Goal: Task Accomplishment & Management: Use online tool/utility

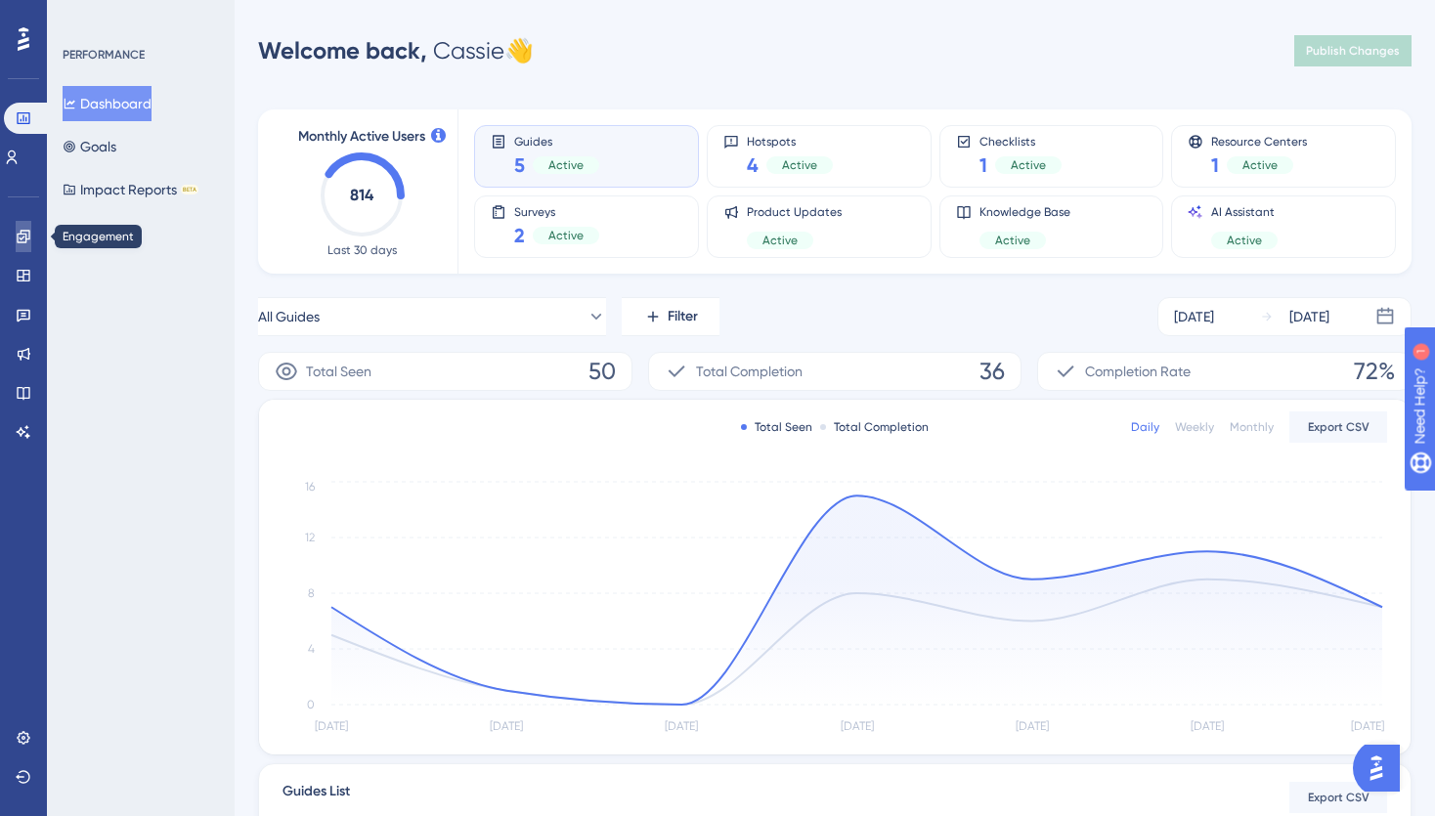
click at [21, 244] on link at bounding box center [24, 236] width 16 height 31
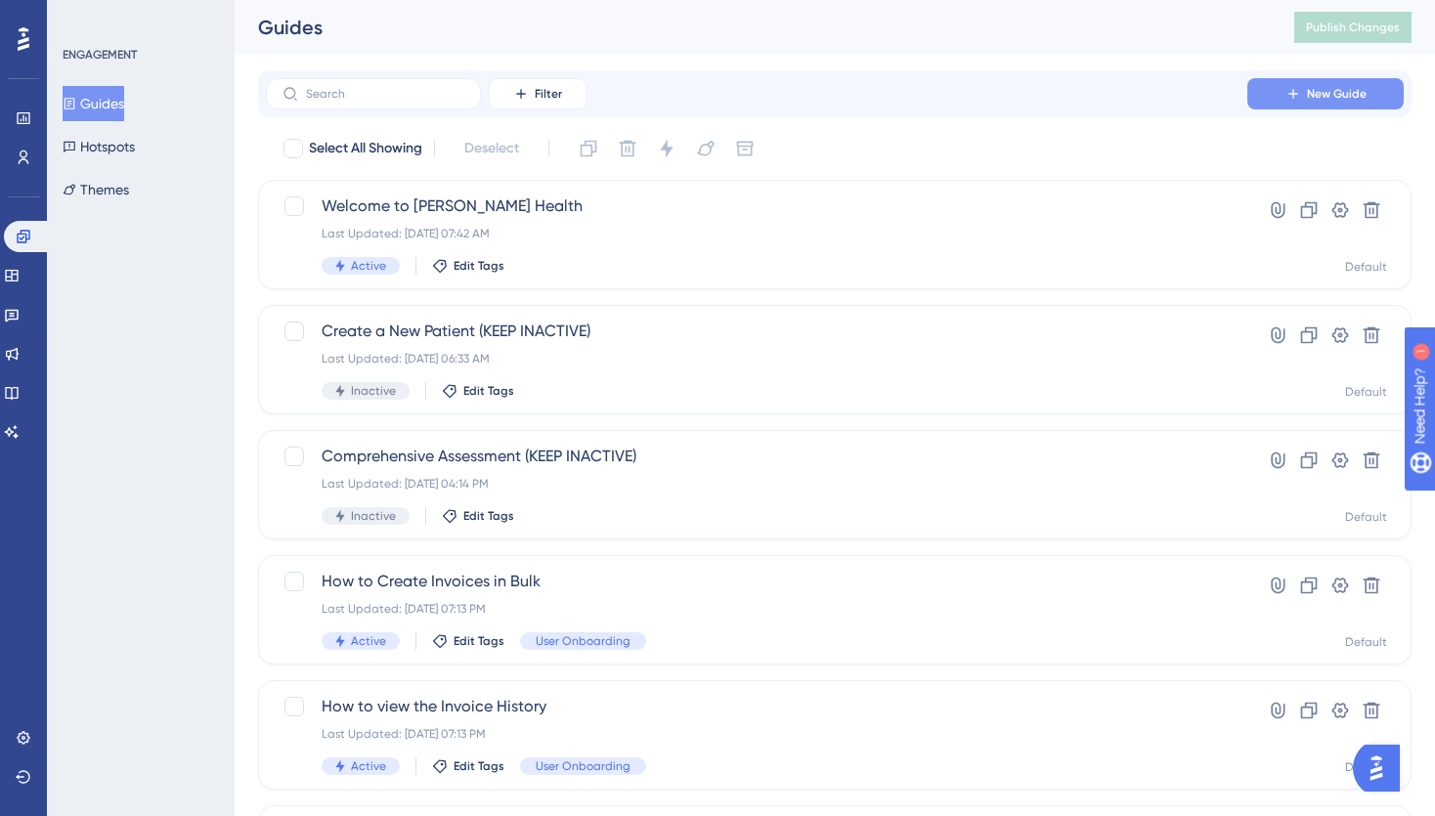
click at [1295, 88] on icon at bounding box center [1294, 94] width 16 height 16
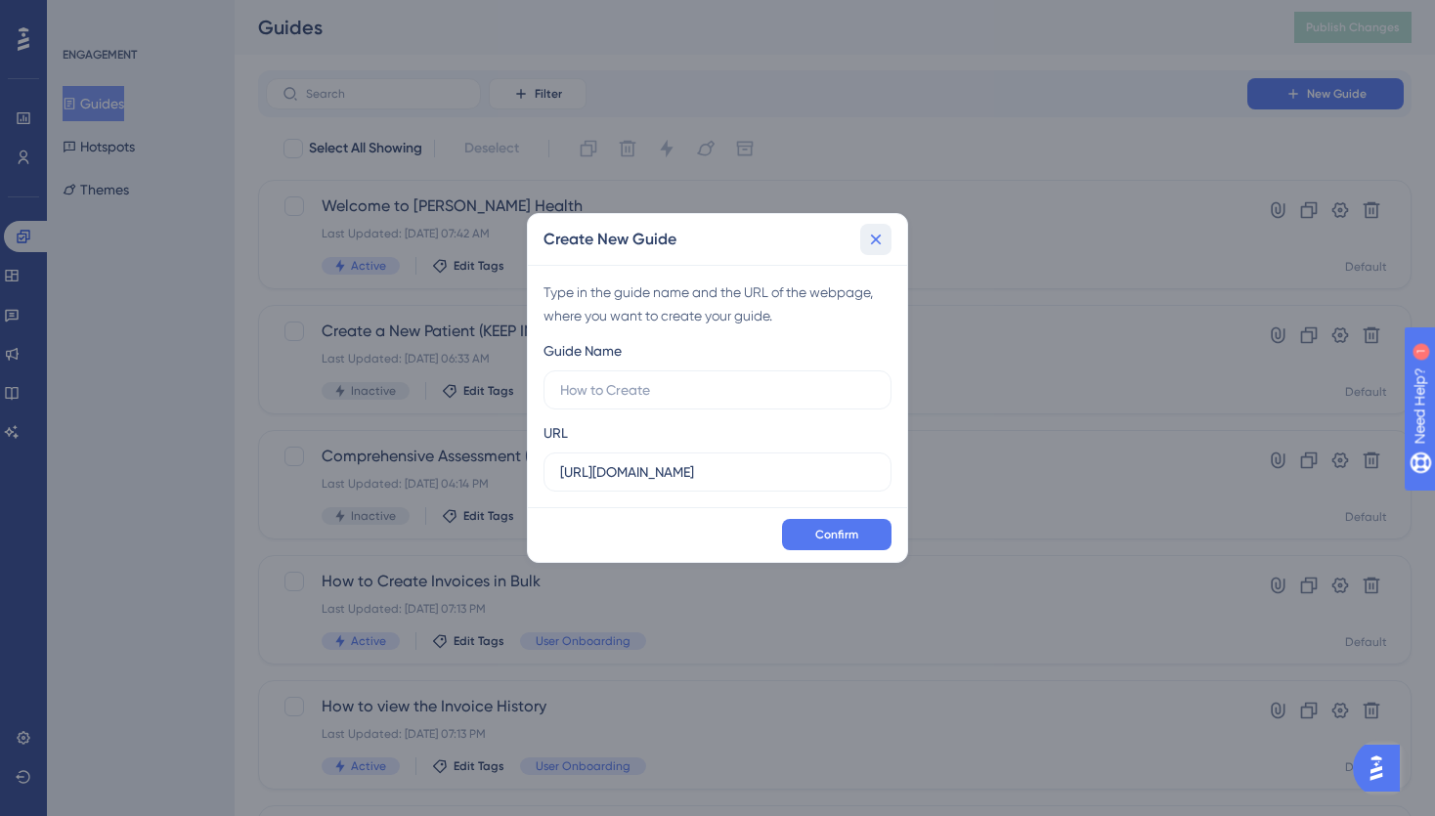
click at [879, 236] on icon at bounding box center [876, 239] width 11 height 11
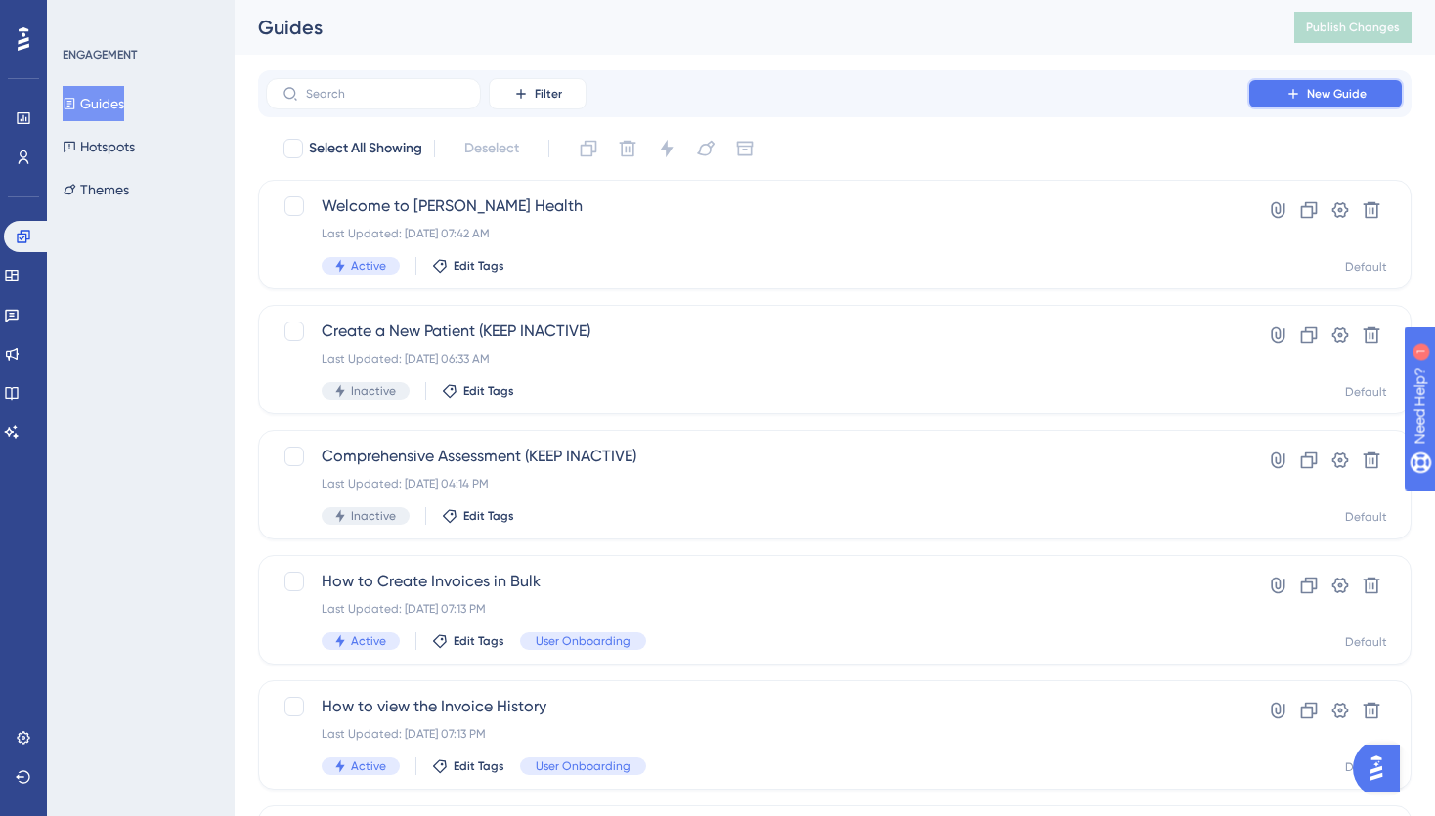
click at [1286, 97] on icon at bounding box center [1294, 94] width 16 height 16
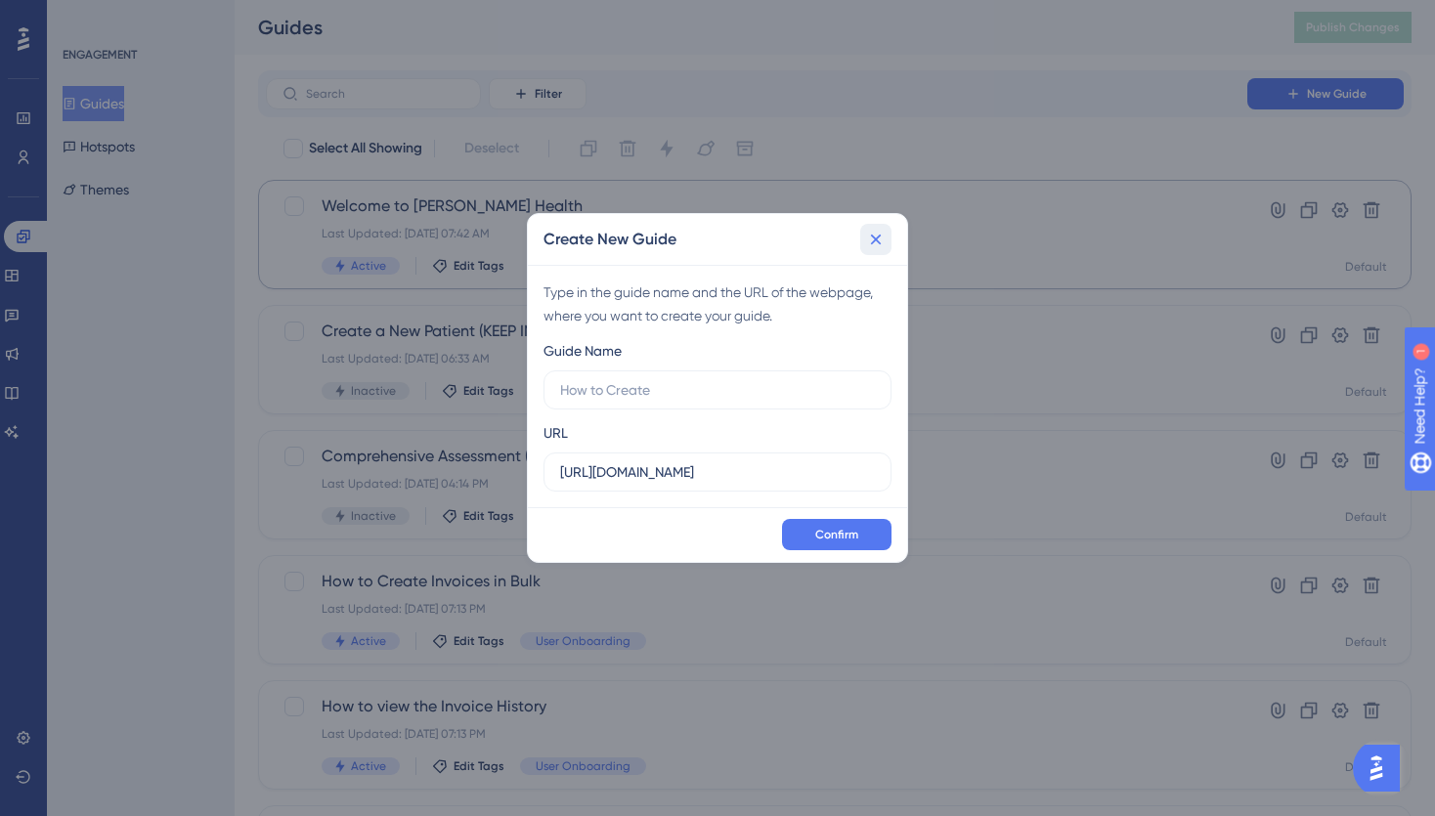
drag, startPoint x: 885, startPoint y: 242, endPoint x: 331, endPoint y: 199, distance: 555.1
click at [885, 242] on icon at bounding box center [876, 240] width 20 height 20
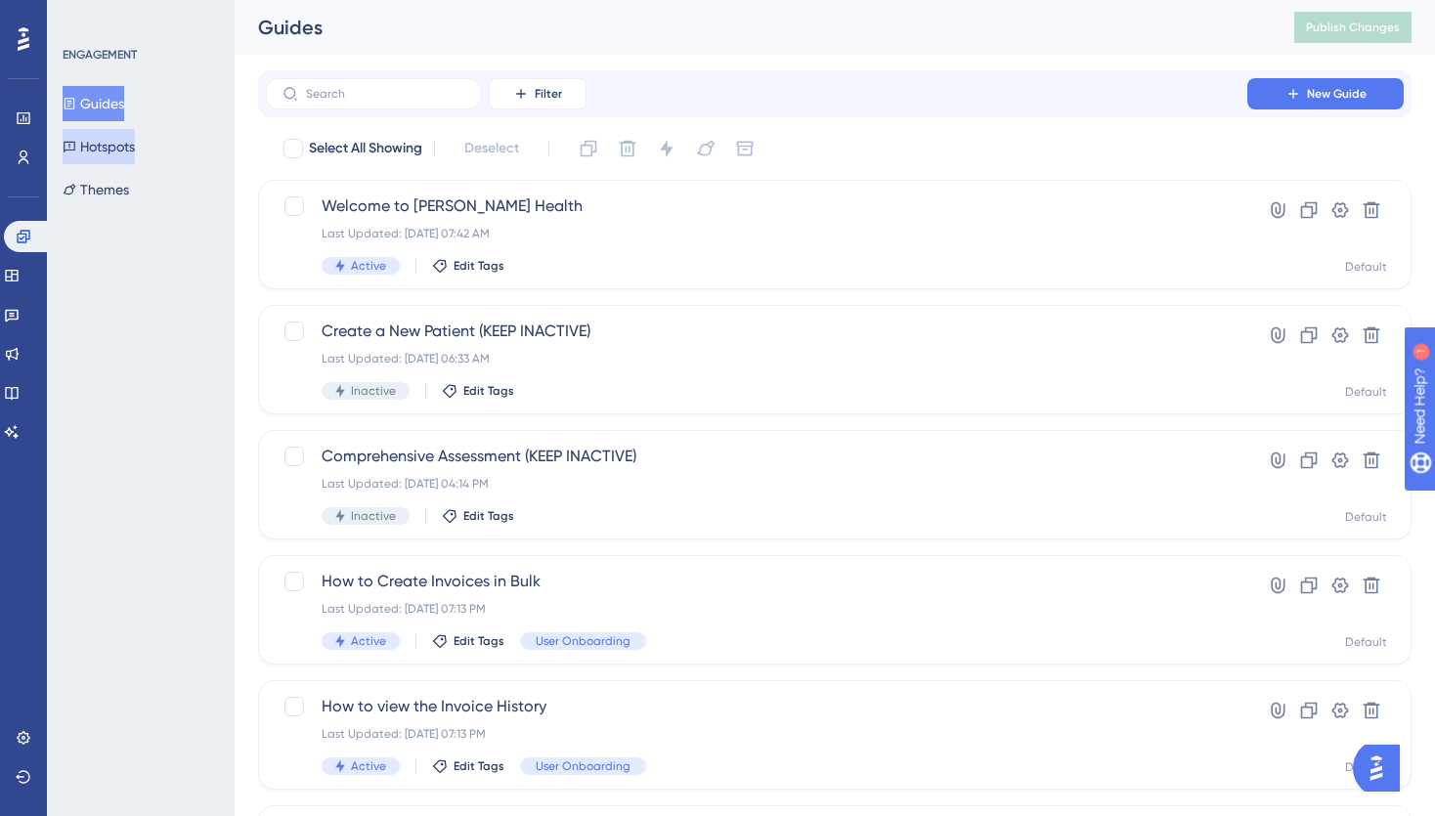
click at [109, 139] on button "Hotspots" at bounding box center [99, 146] width 72 height 35
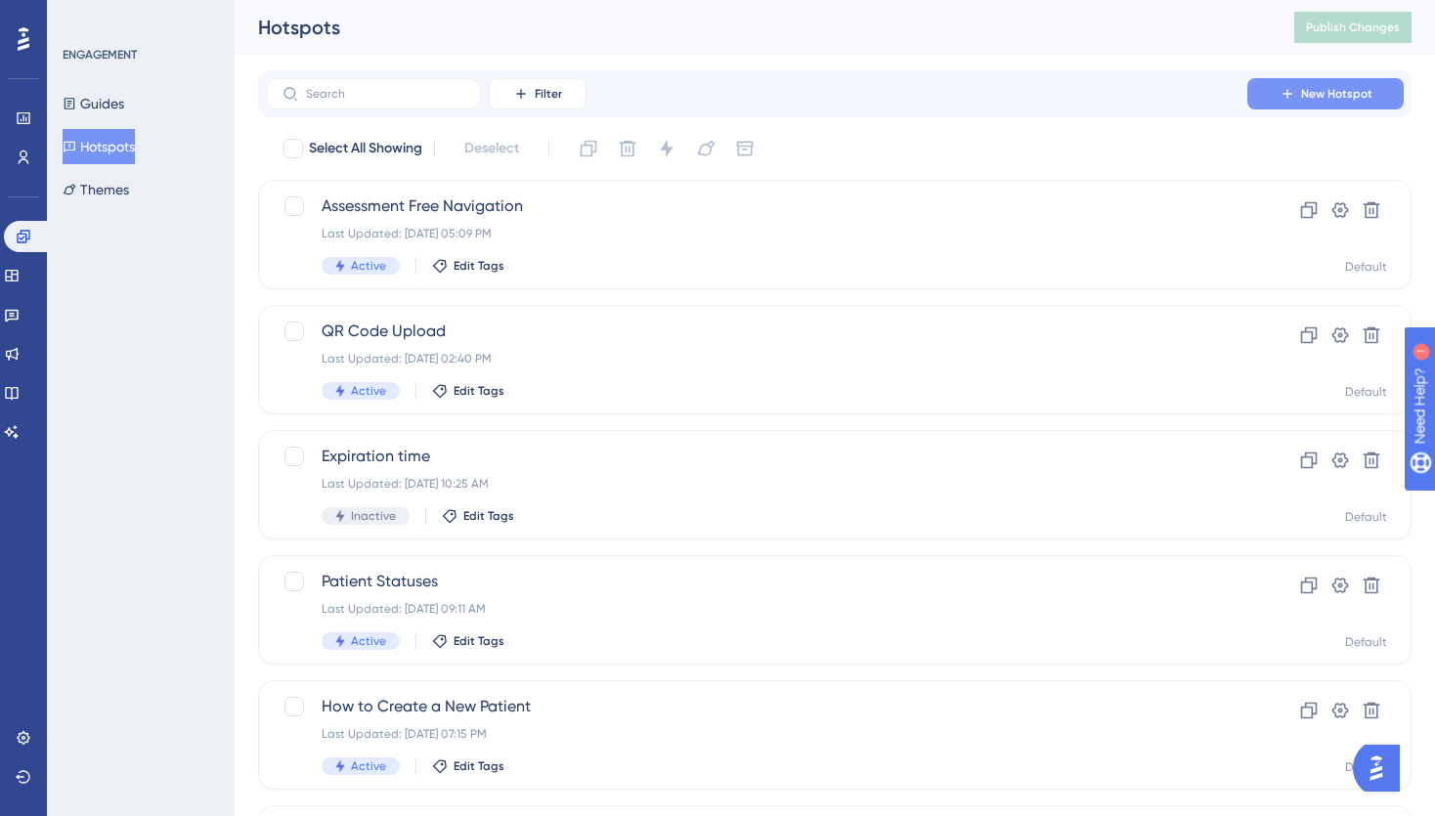
click at [1311, 90] on span "New Hotspot" at bounding box center [1336, 94] width 71 height 16
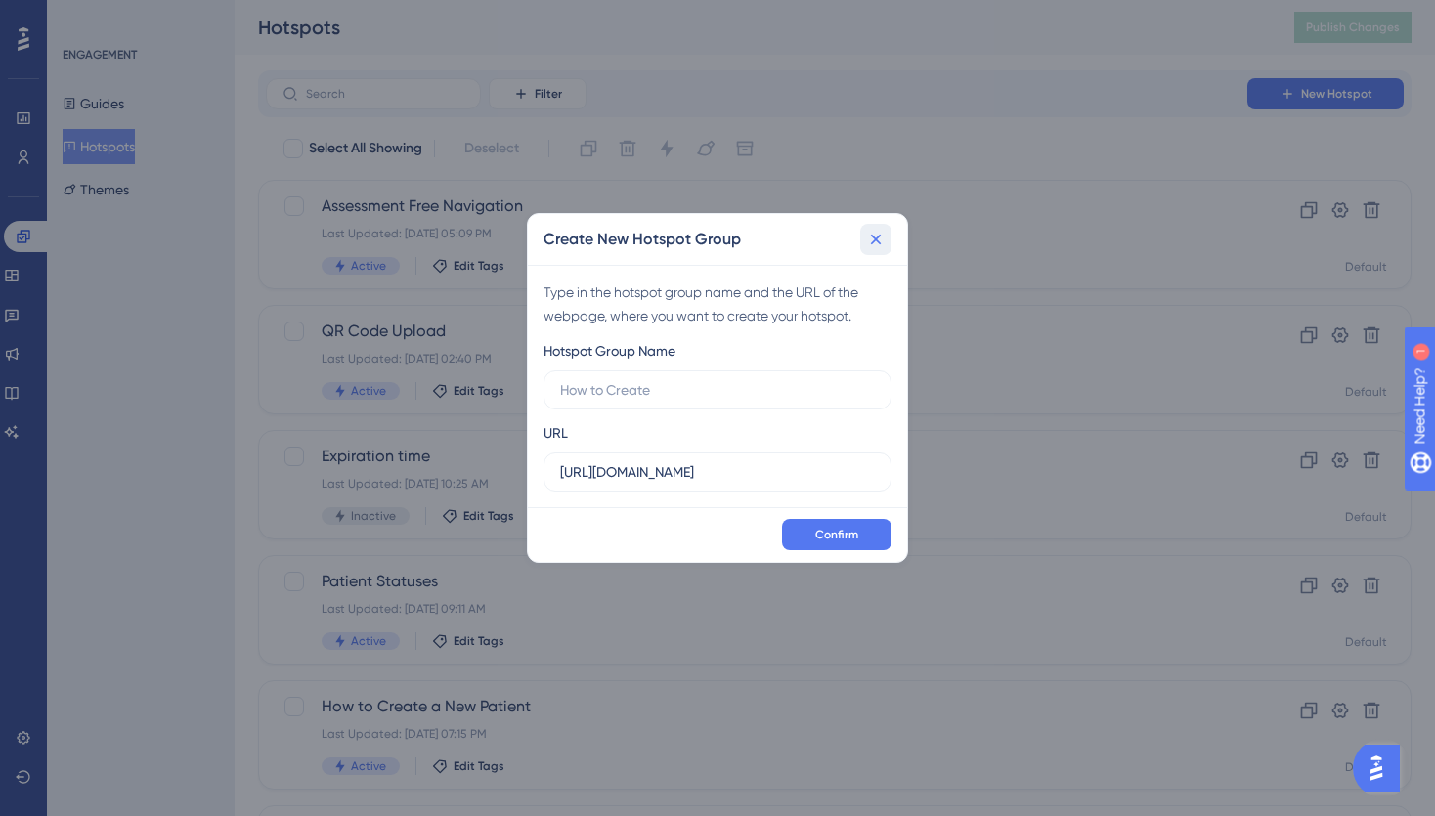
click at [880, 238] on icon at bounding box center [876, 240] width 20 height 20
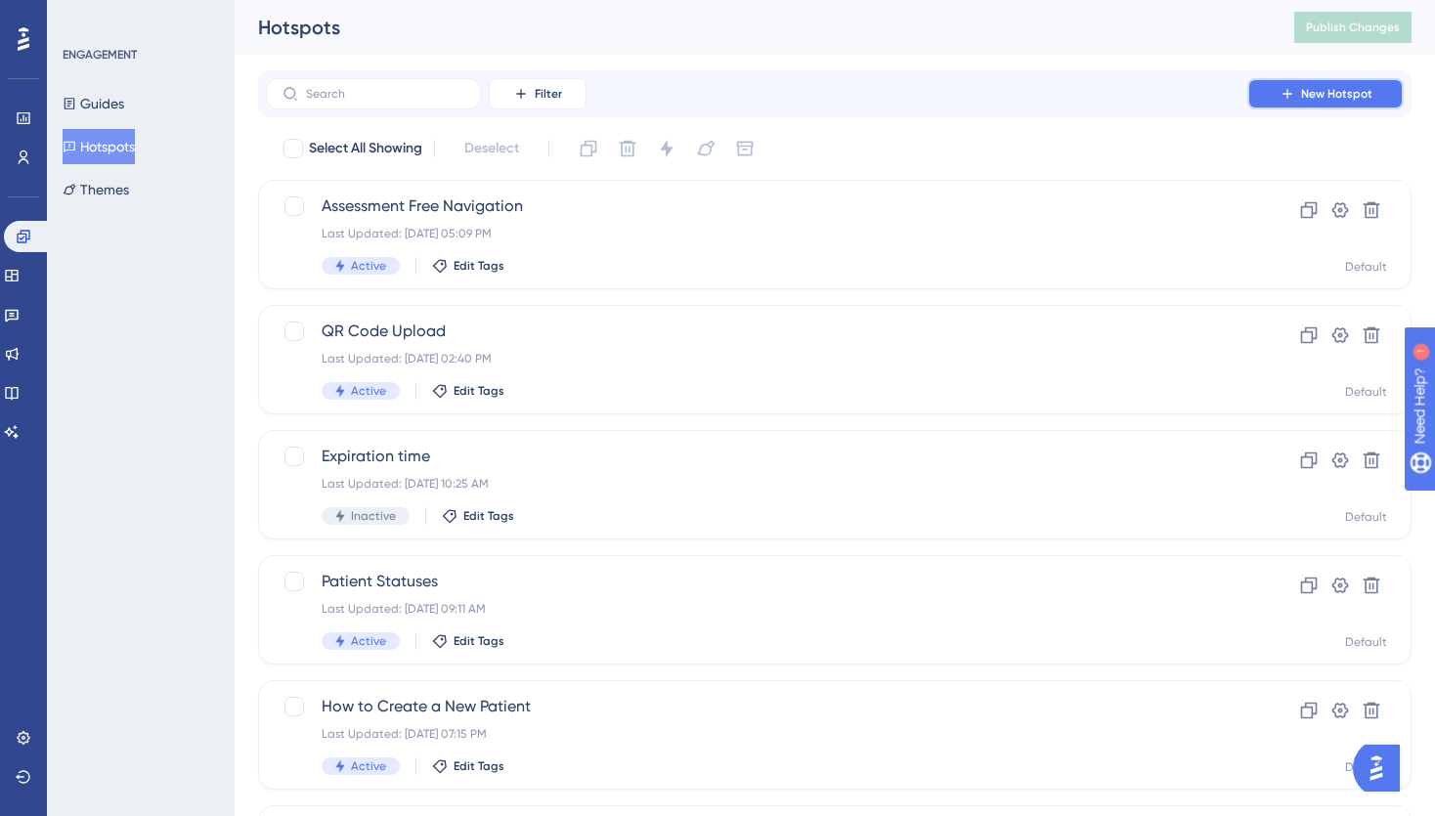
click at [1308, 88] on span "New Hotspot" at bounding box center [1336, 94] width 71 height 16
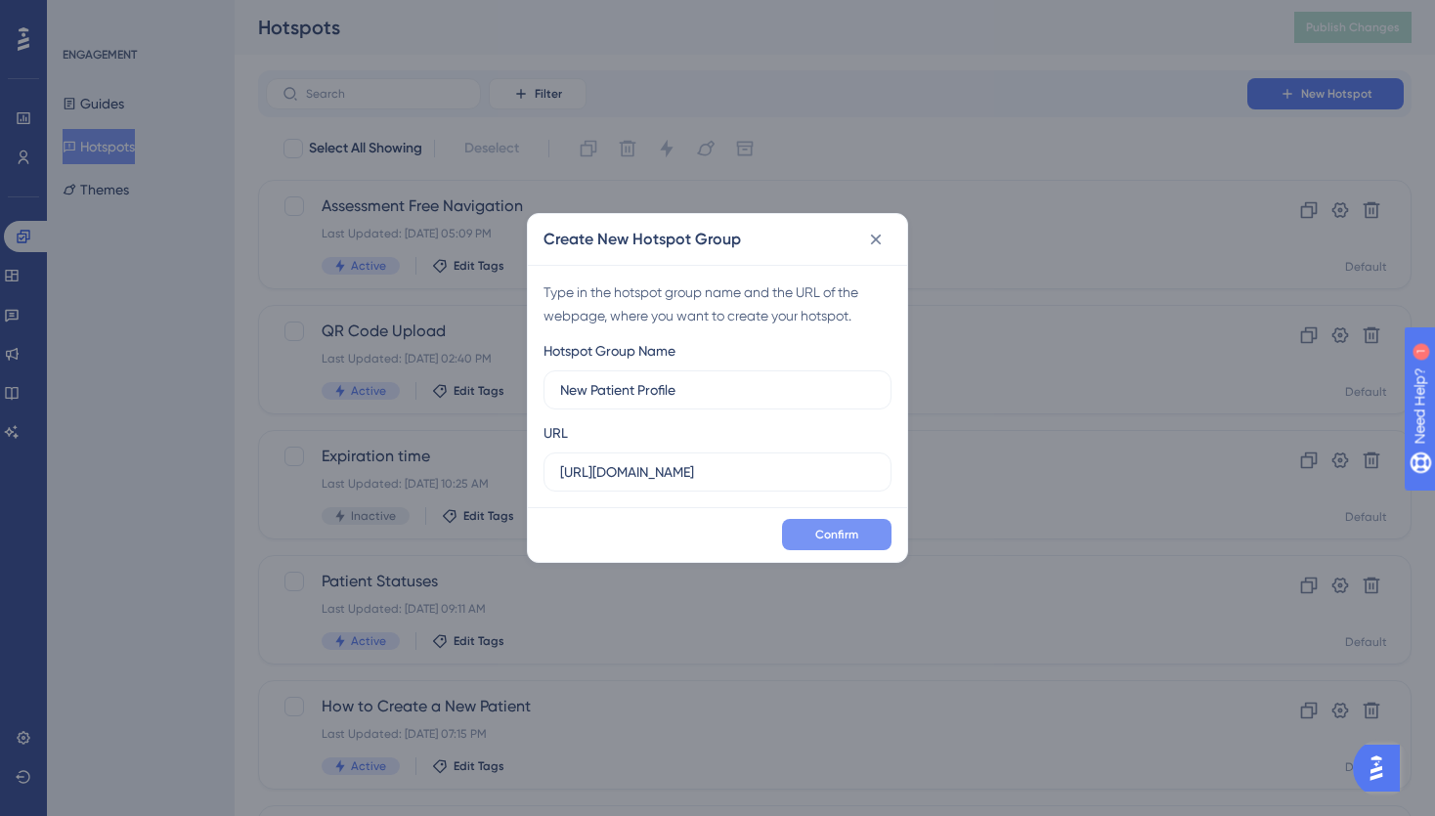
type input "New Patient Profile"
click at [813, 529] on button "Confirm" at bounding box center [837, 534] width 110 height 31
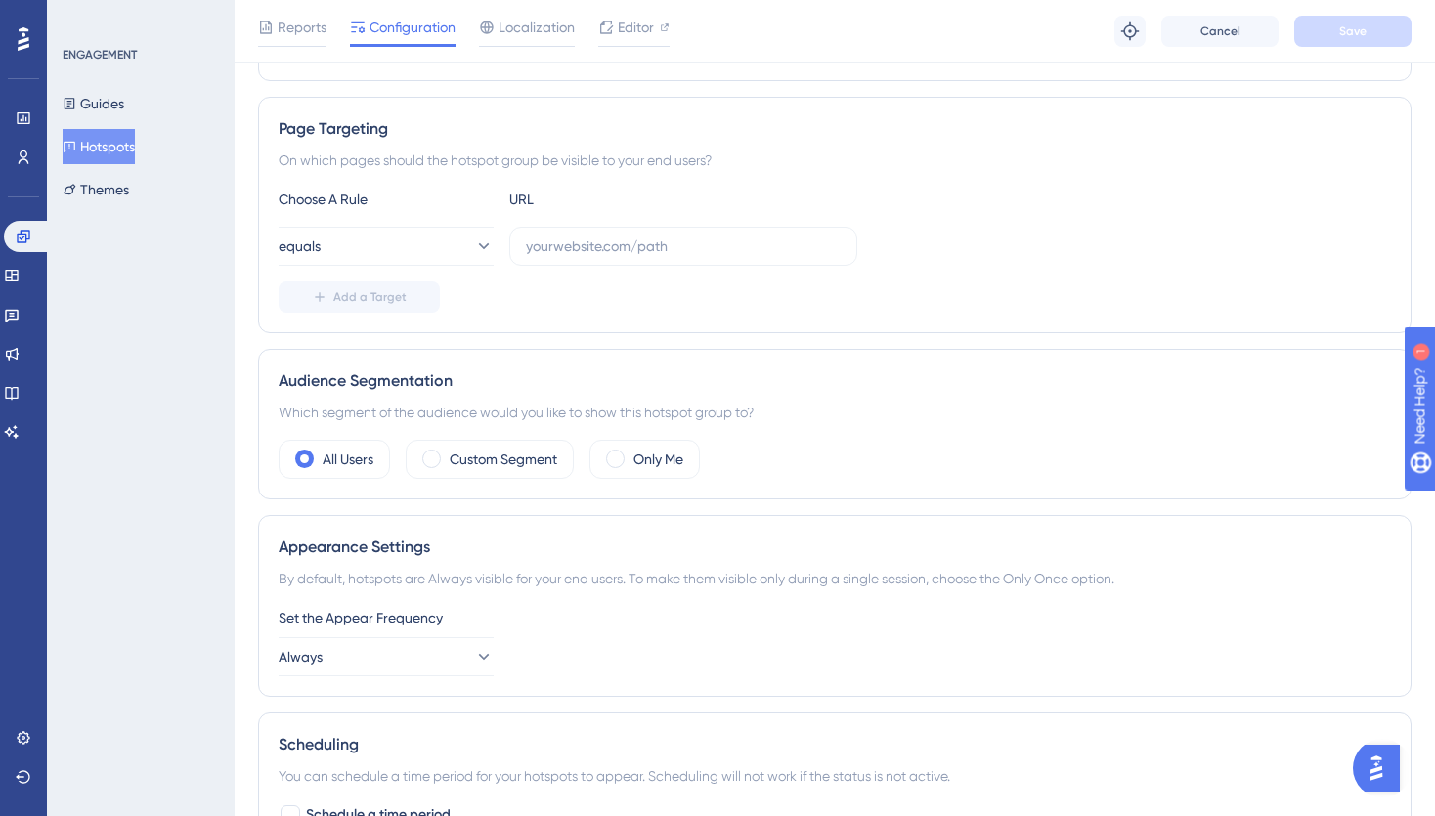
scroll to position [386, 0]
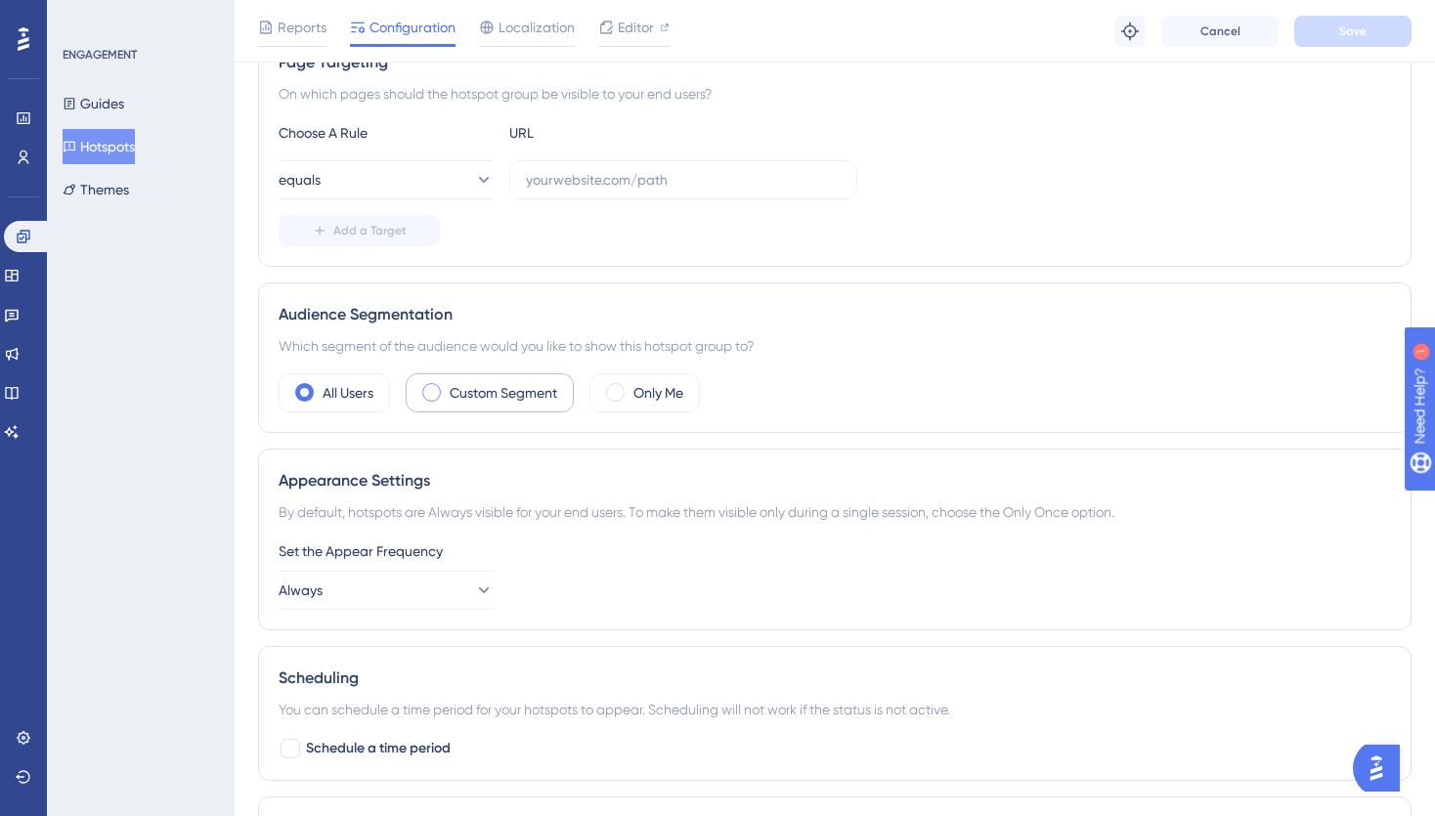
click at [434, 394] on span at bounding box center [431, 392] width 19 height 19
click at [447, 386] on input "radio" at bounding box center [447, 386] width 0 height 0
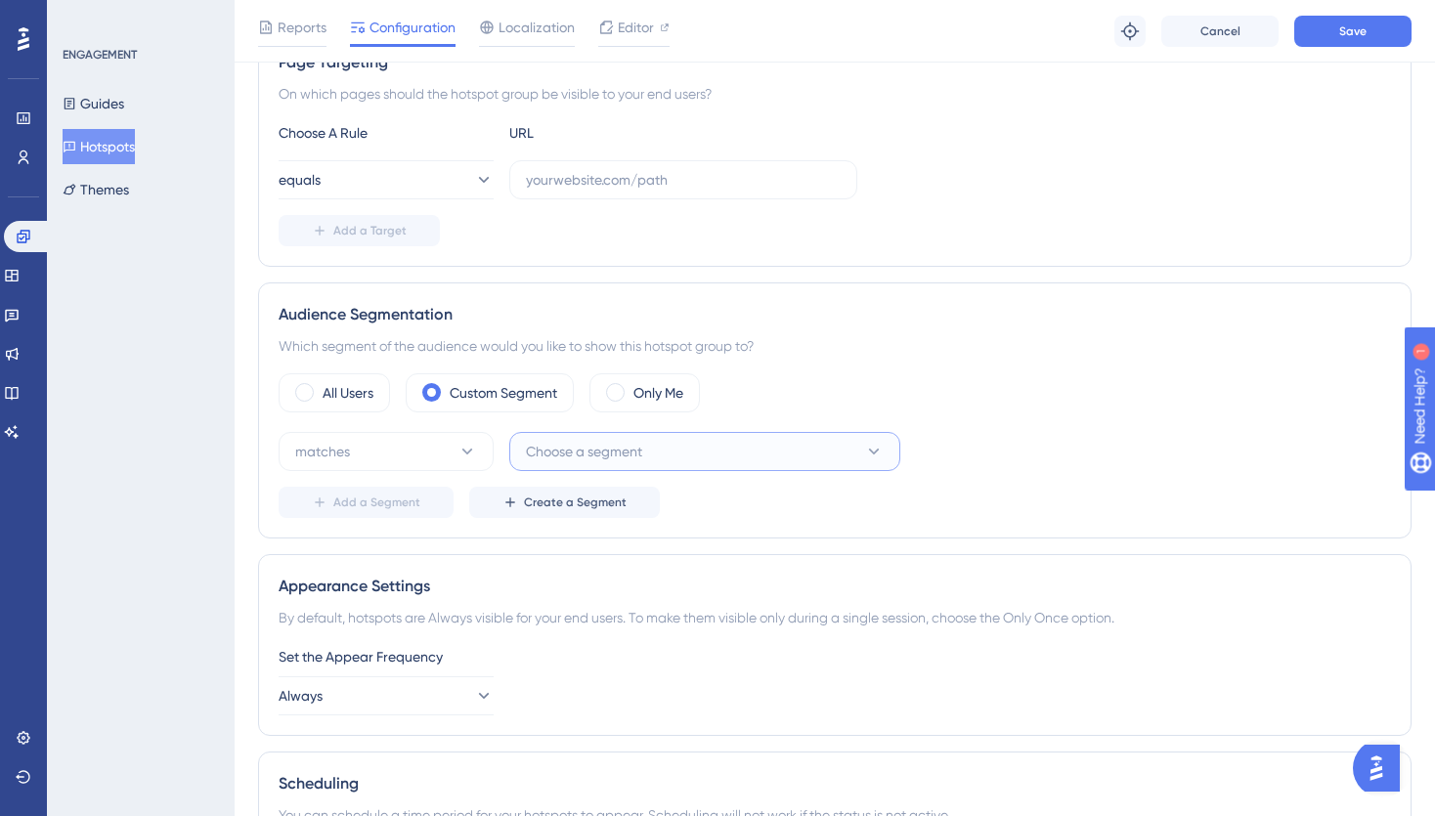
click at [618, 446] on span "Choose a segment" at bounding box center [584, 451] width 116 height 23
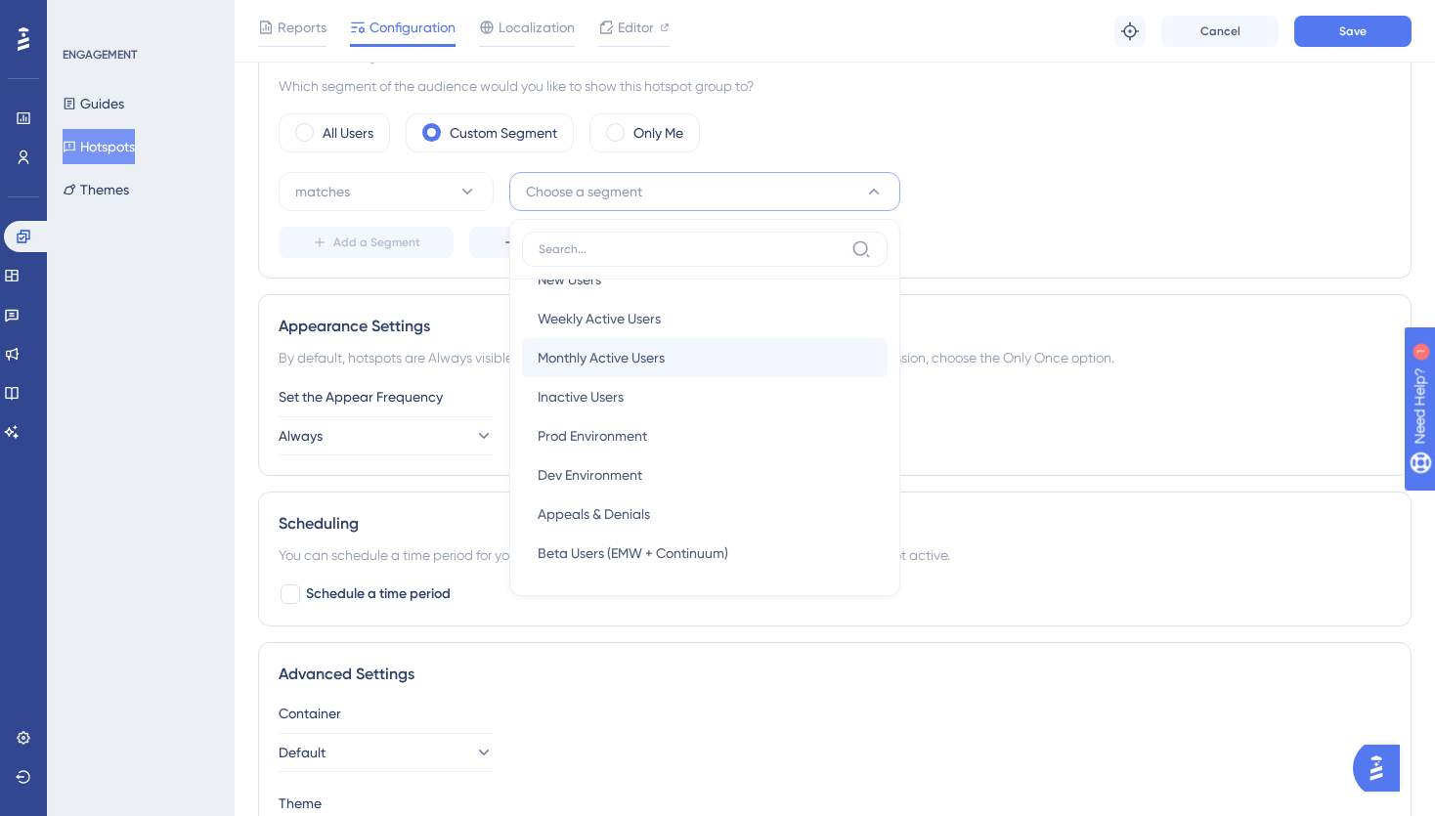
scroll to position [0, 0]
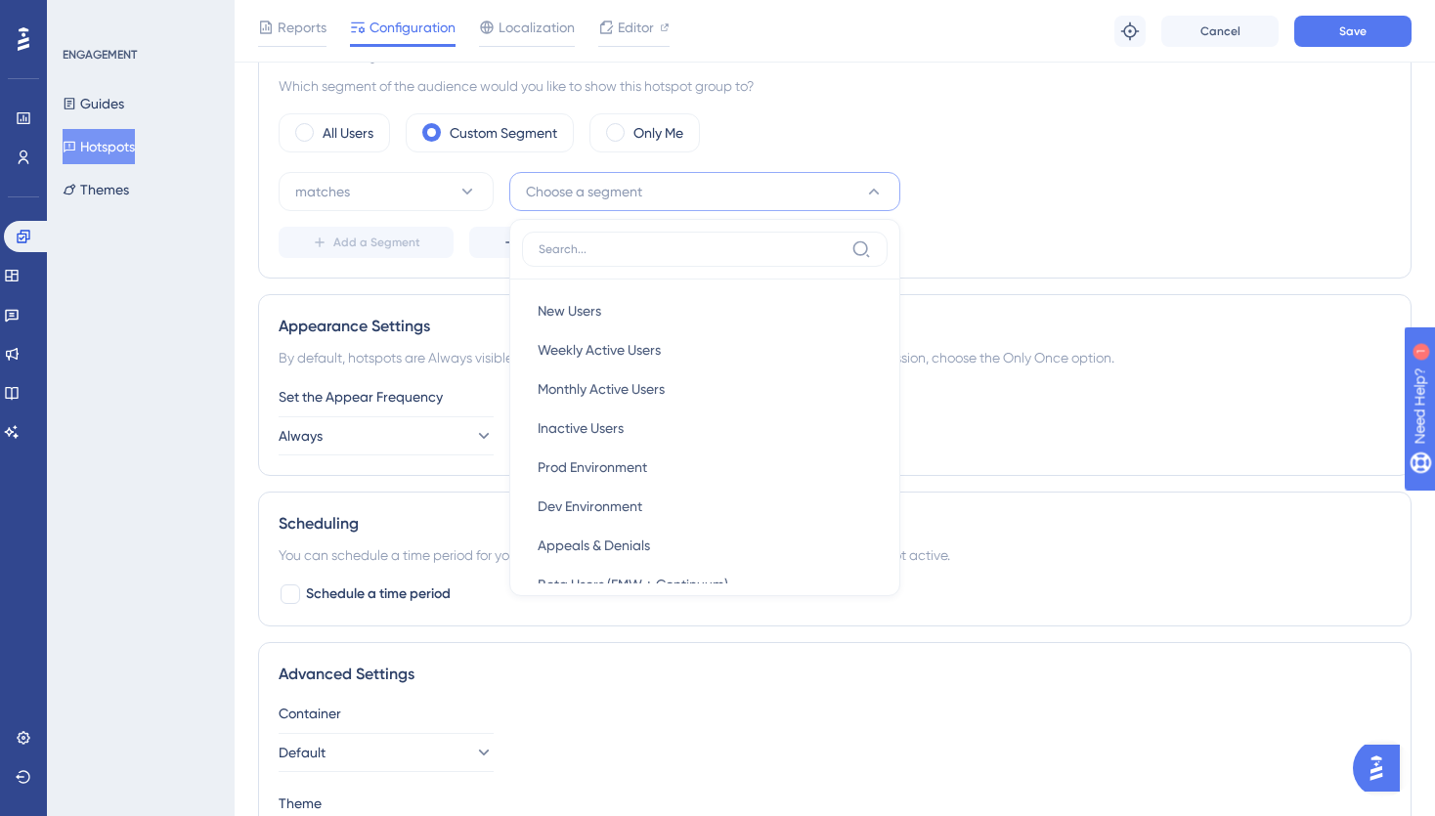
click at [950, 192] on div "matches Choose a segment New Users New Users Weekly Active Users Weekly Active …" at bounding box center [835, 191] width 1113 height 39
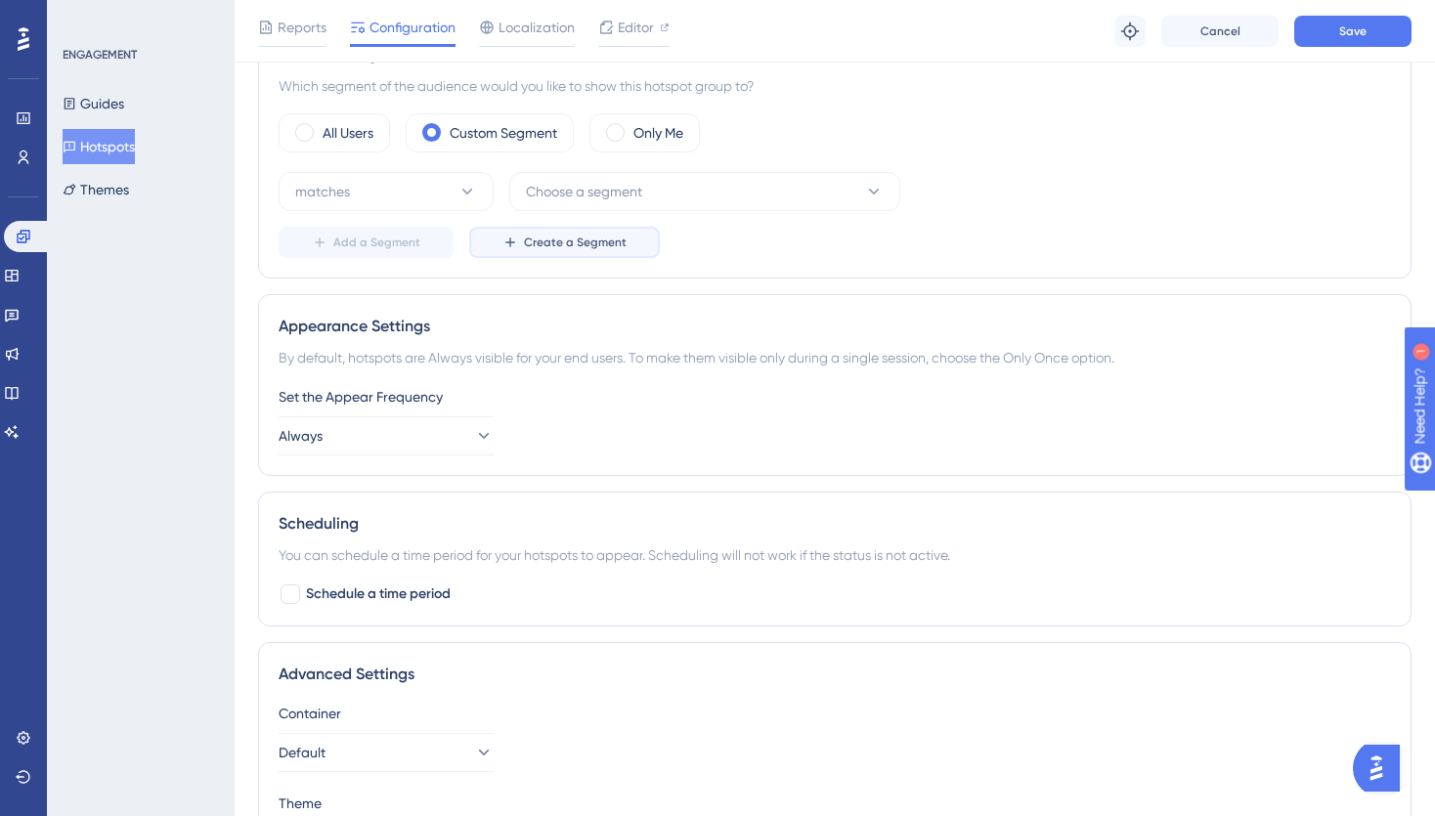
click at [559, 242] on span "Create a Segment" at bounding box center [575, 243] width 103 height 16
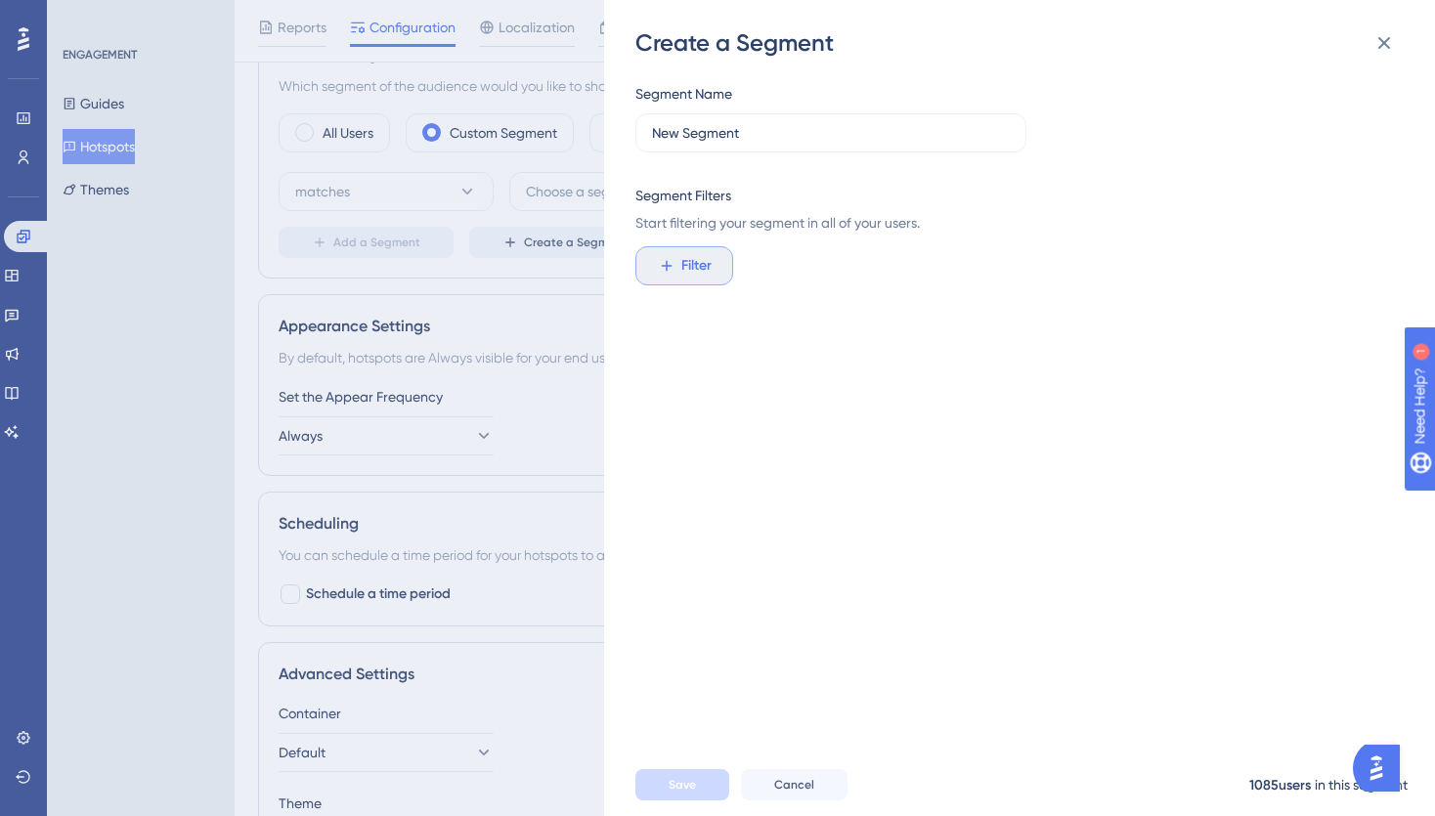
click at [702, 270] on span "Filter" at bounding box center [696, 265] width 30 height 23
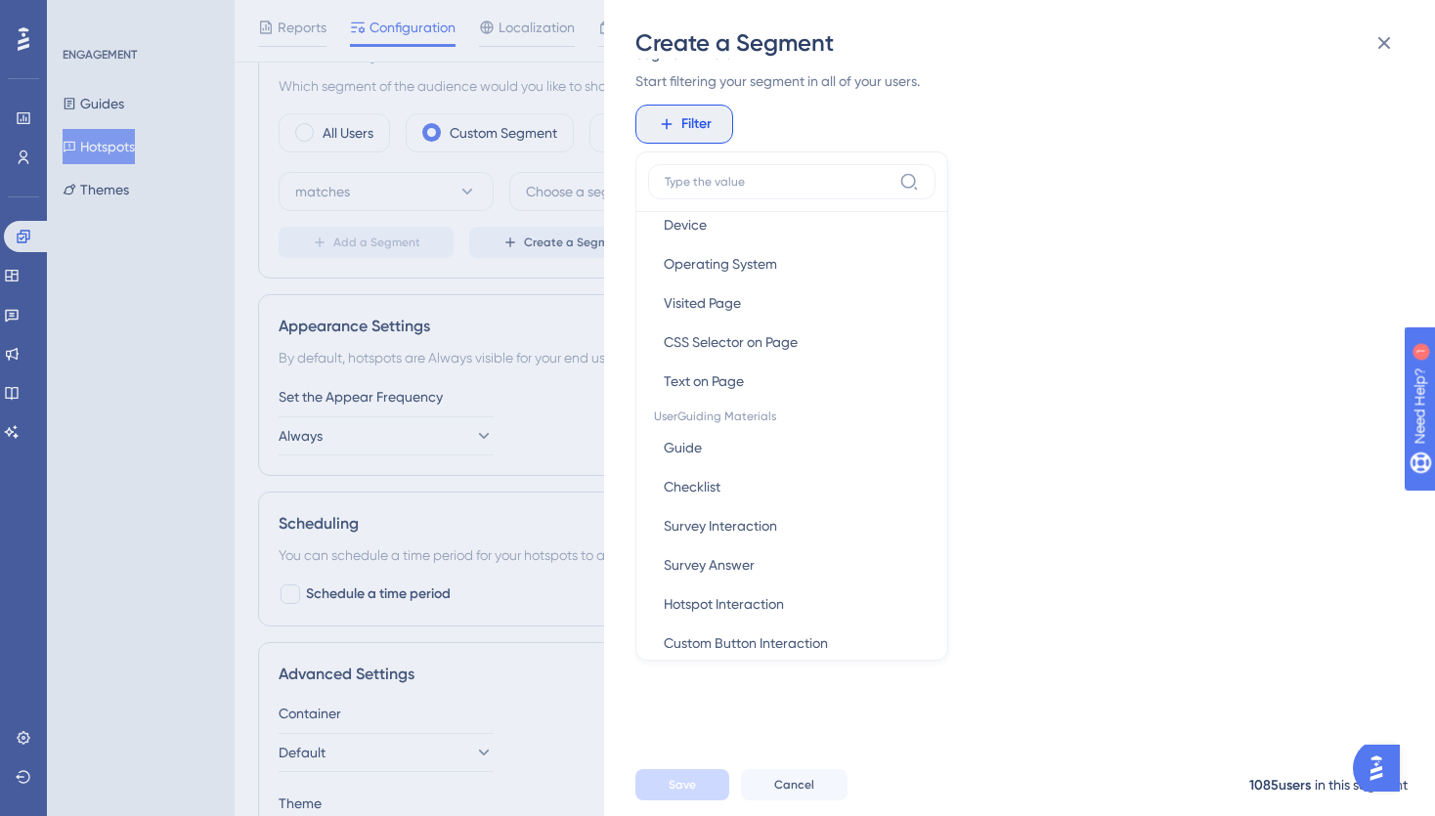
scroll to position [166, 0]
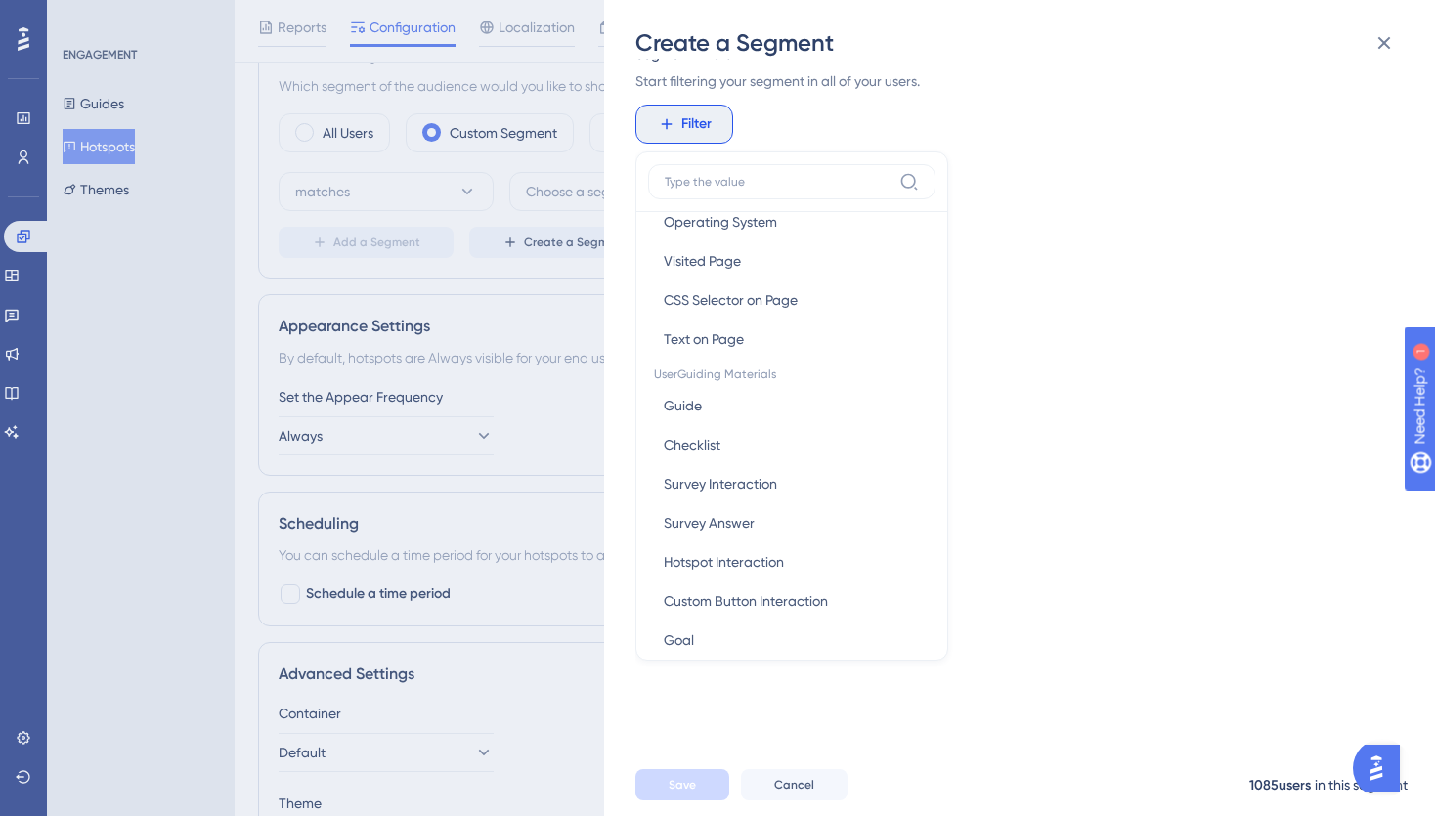
click at [1174, 398] on div "Segment Name New Segment Segment Filters Start filtering your segment in all of…" at bounding box center [1030, 406] width 788 height 695
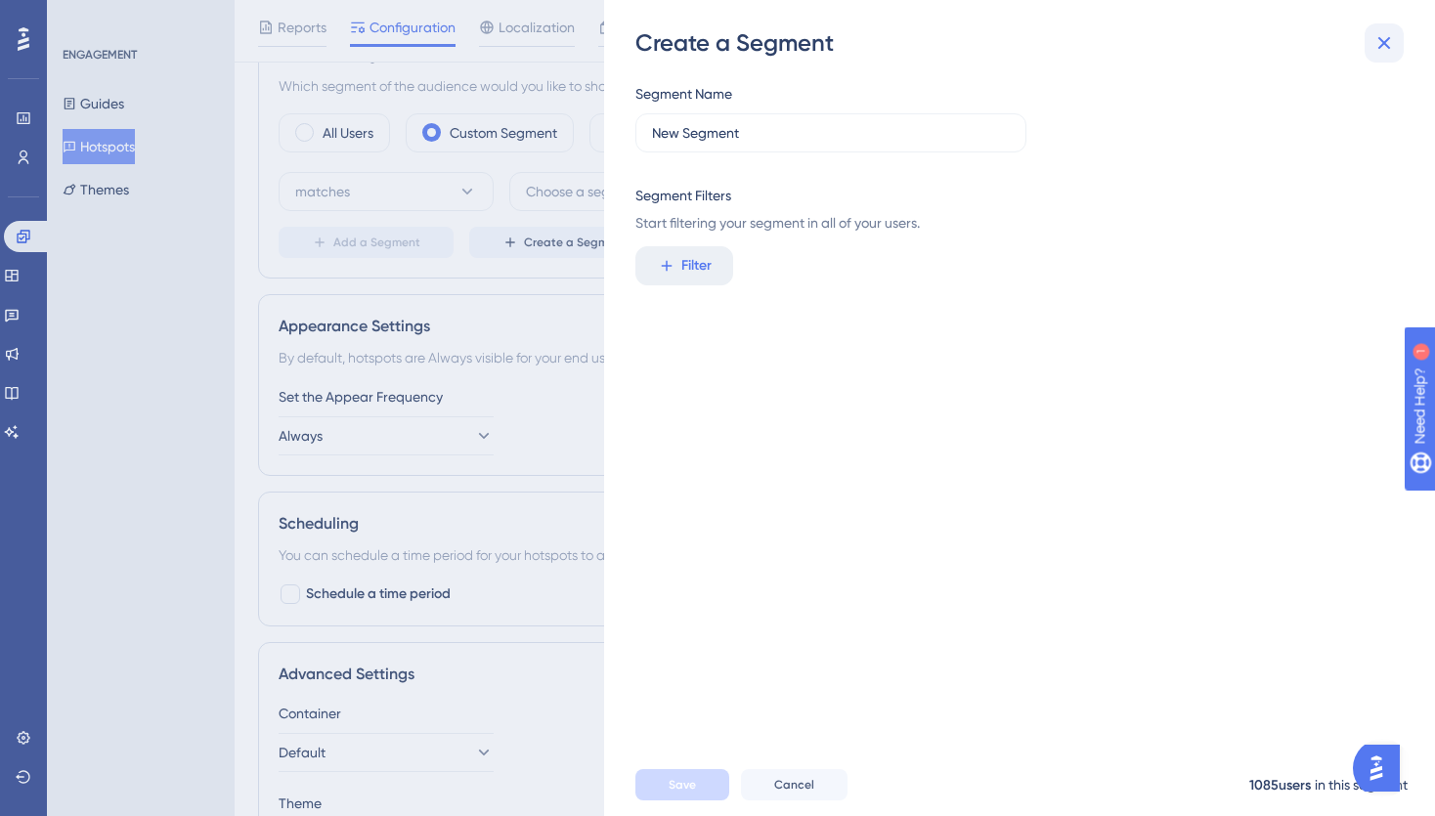
click at [1384, 37] on icon at bounding box center [1384, 42] width 23 height 23
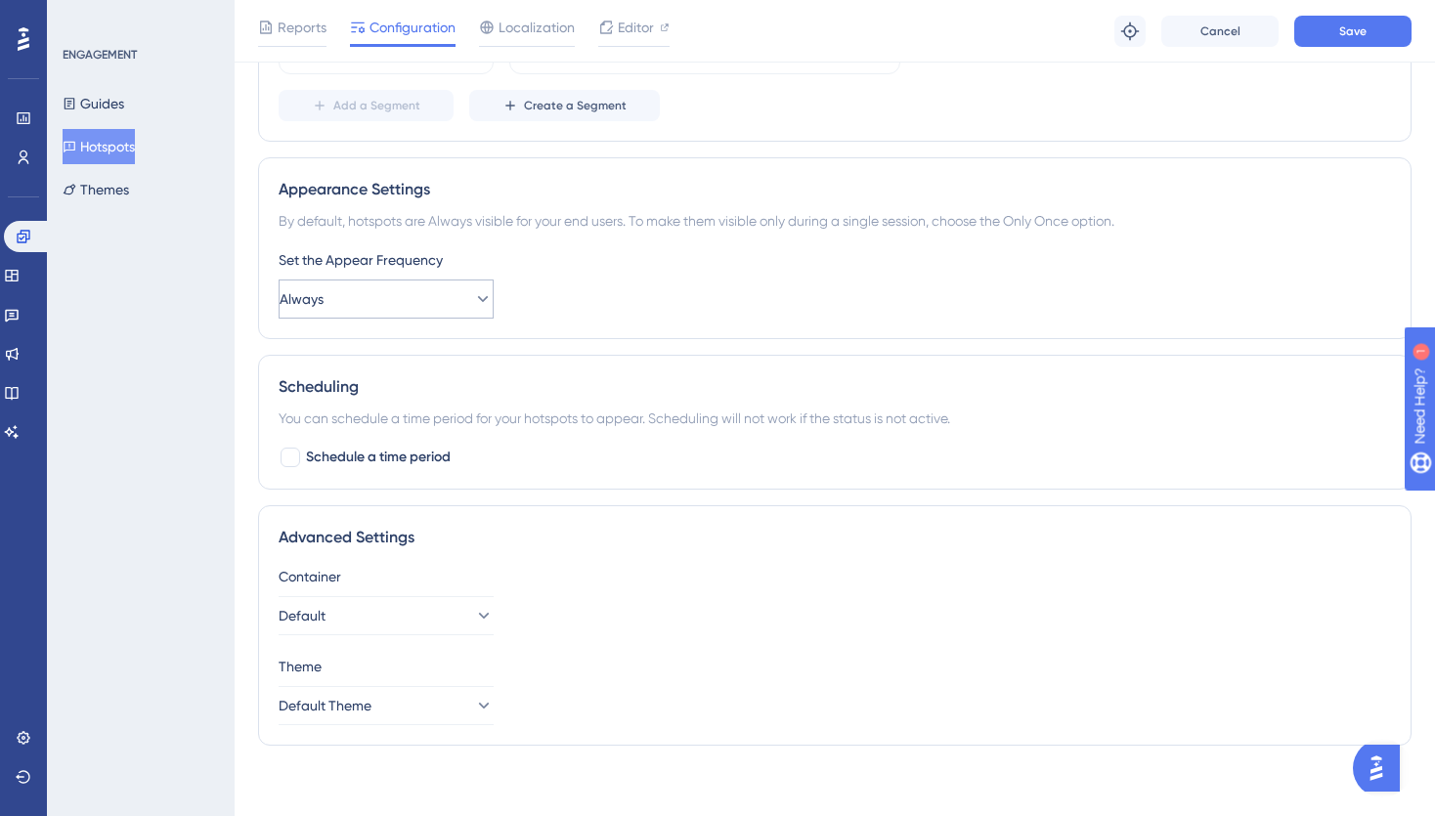
scroll to position [791, 0]
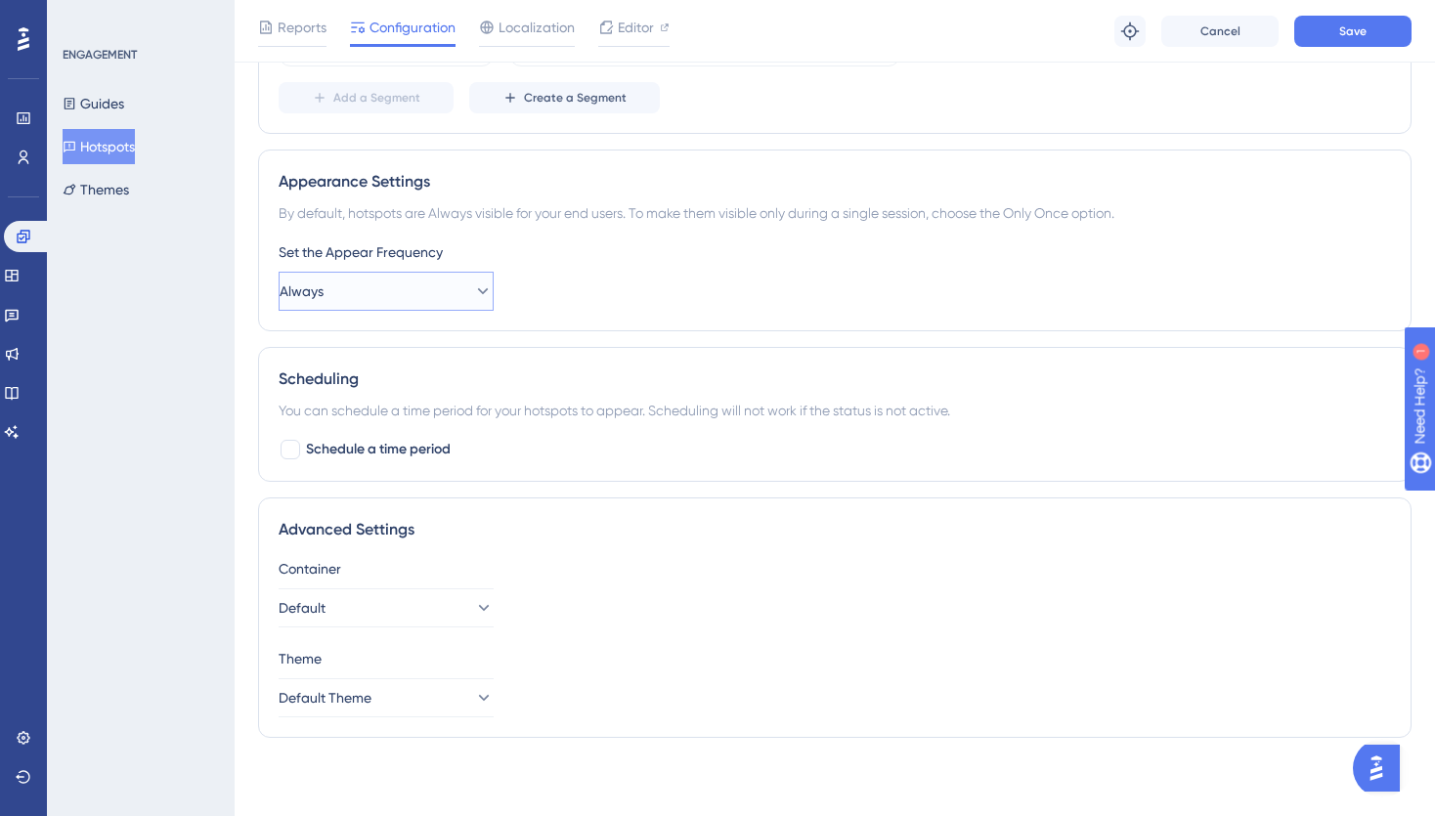
click at [416, 288] on button "Always" at bounding box center [386, 291] width 215 height 39
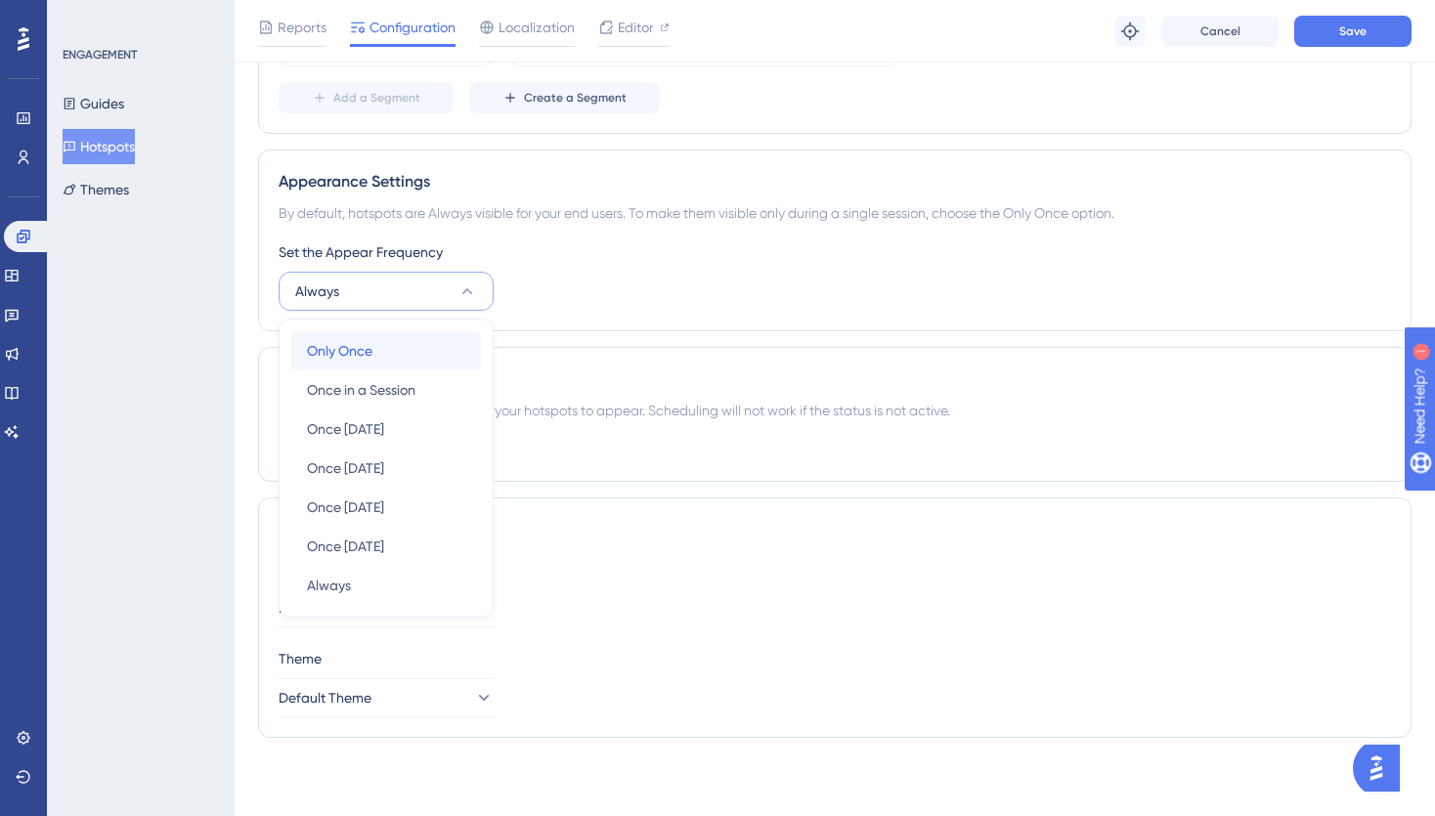
click at [405, 342] on div "Only Once Only Once" at bounding box center [386, 350] width 158 height 39
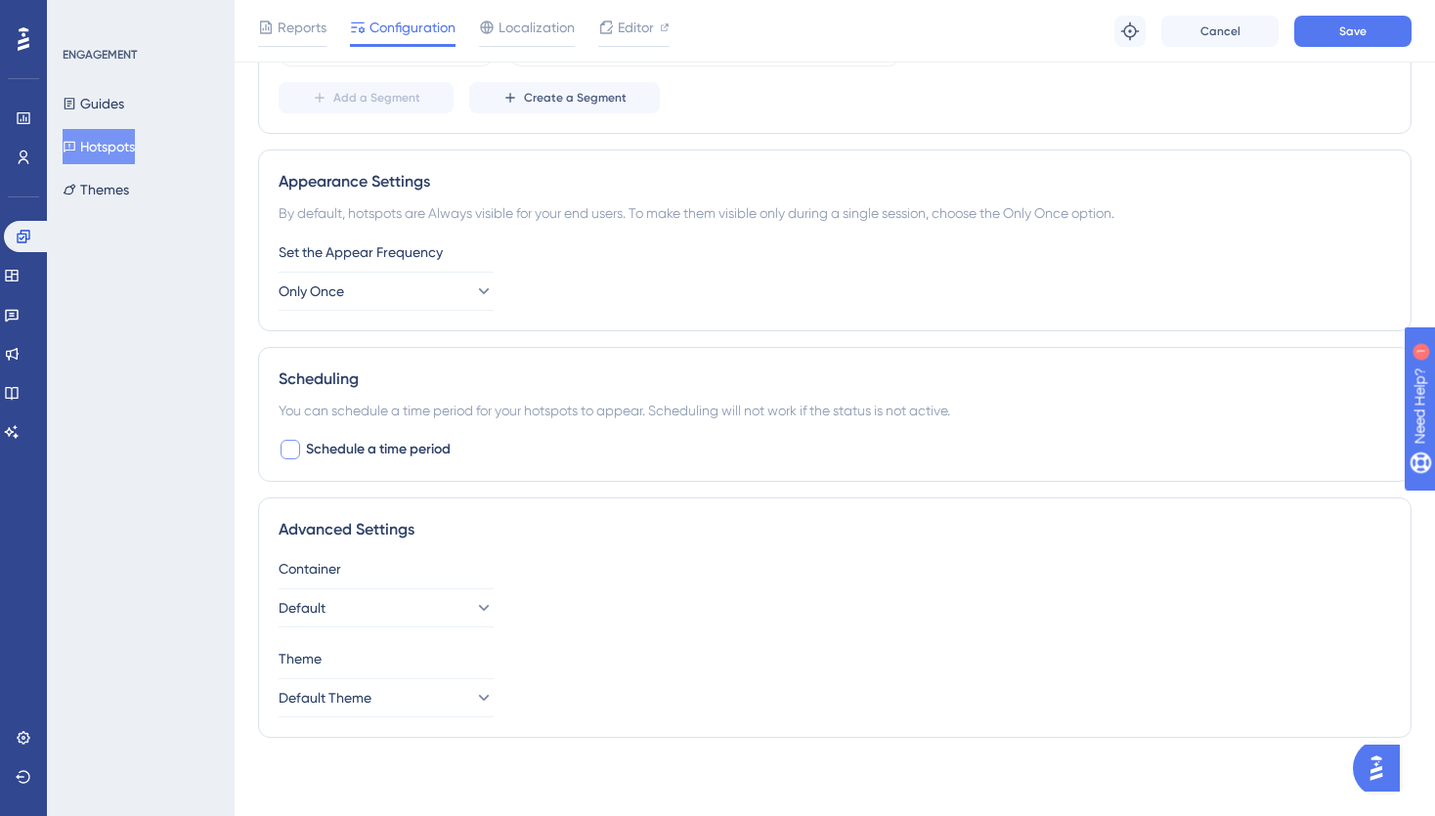
click at [286, 450] on div at bounding box center [291, 450] width 20 height 20
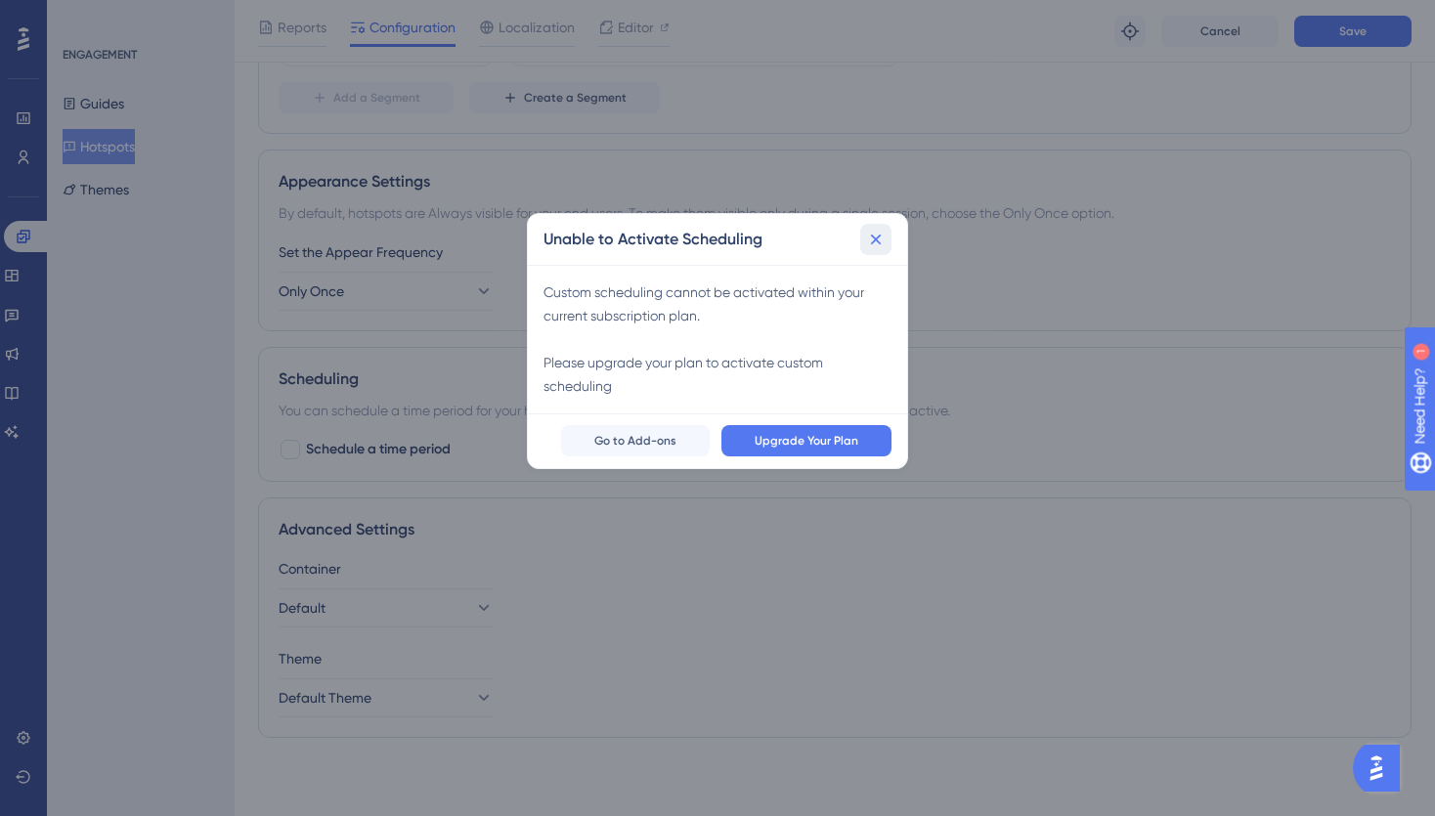
click at [878, 235] on icon at bounding box center [876, 239] width 11 height 11
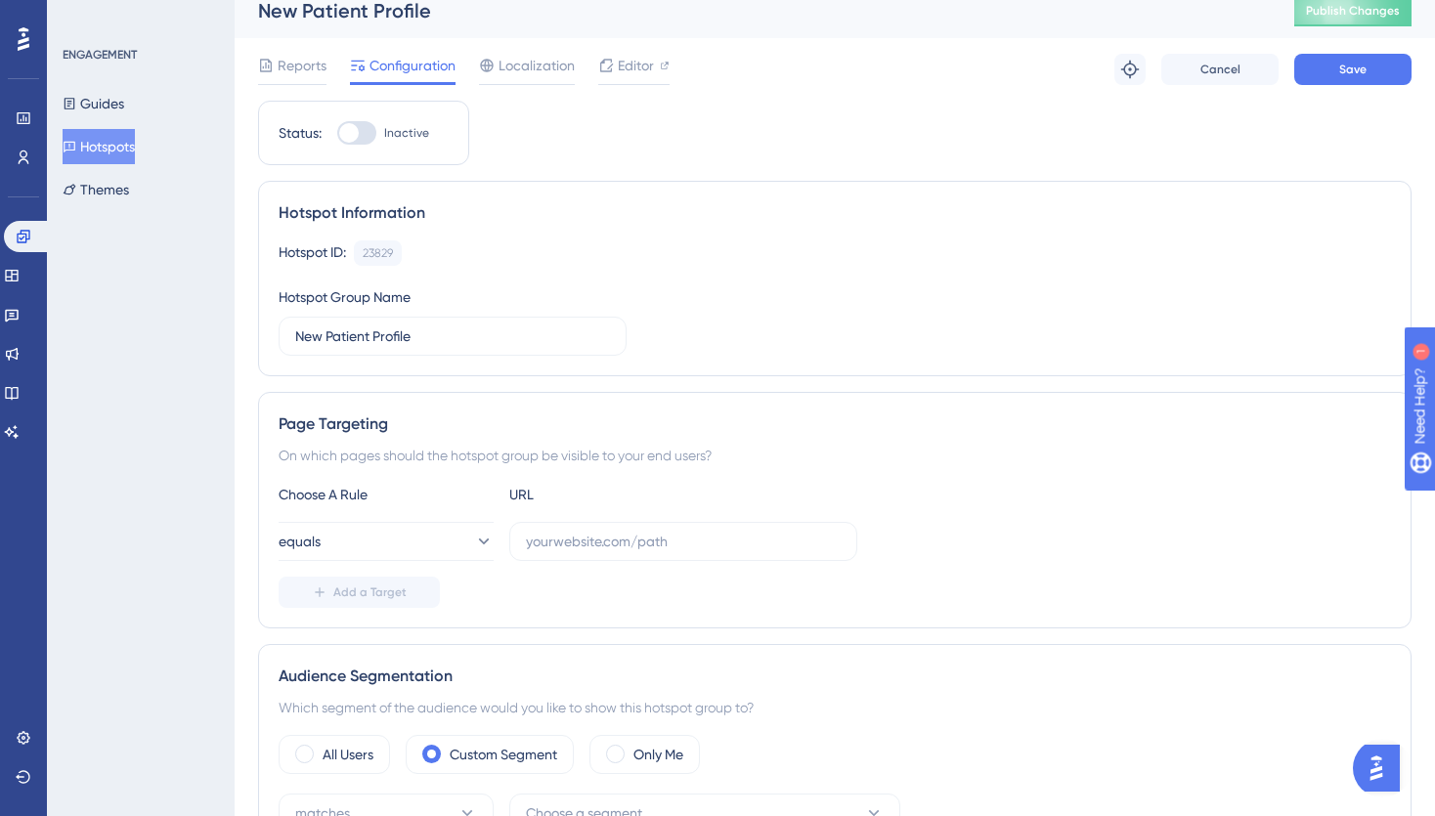
scroll to position [0, 0]
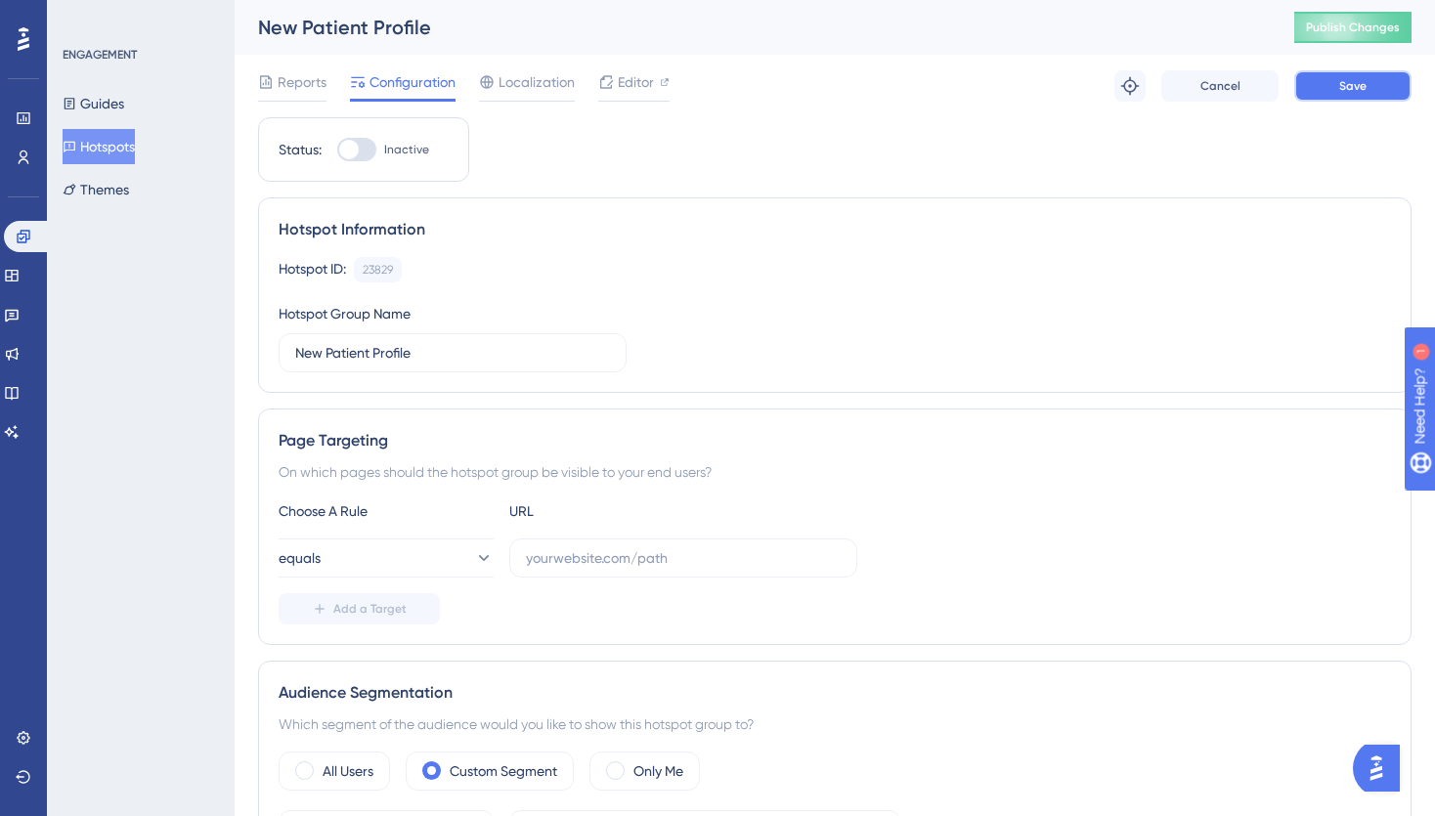
click at [1366, 87] on button "Save" at bounding box center [1353, 85] width 117 height 31
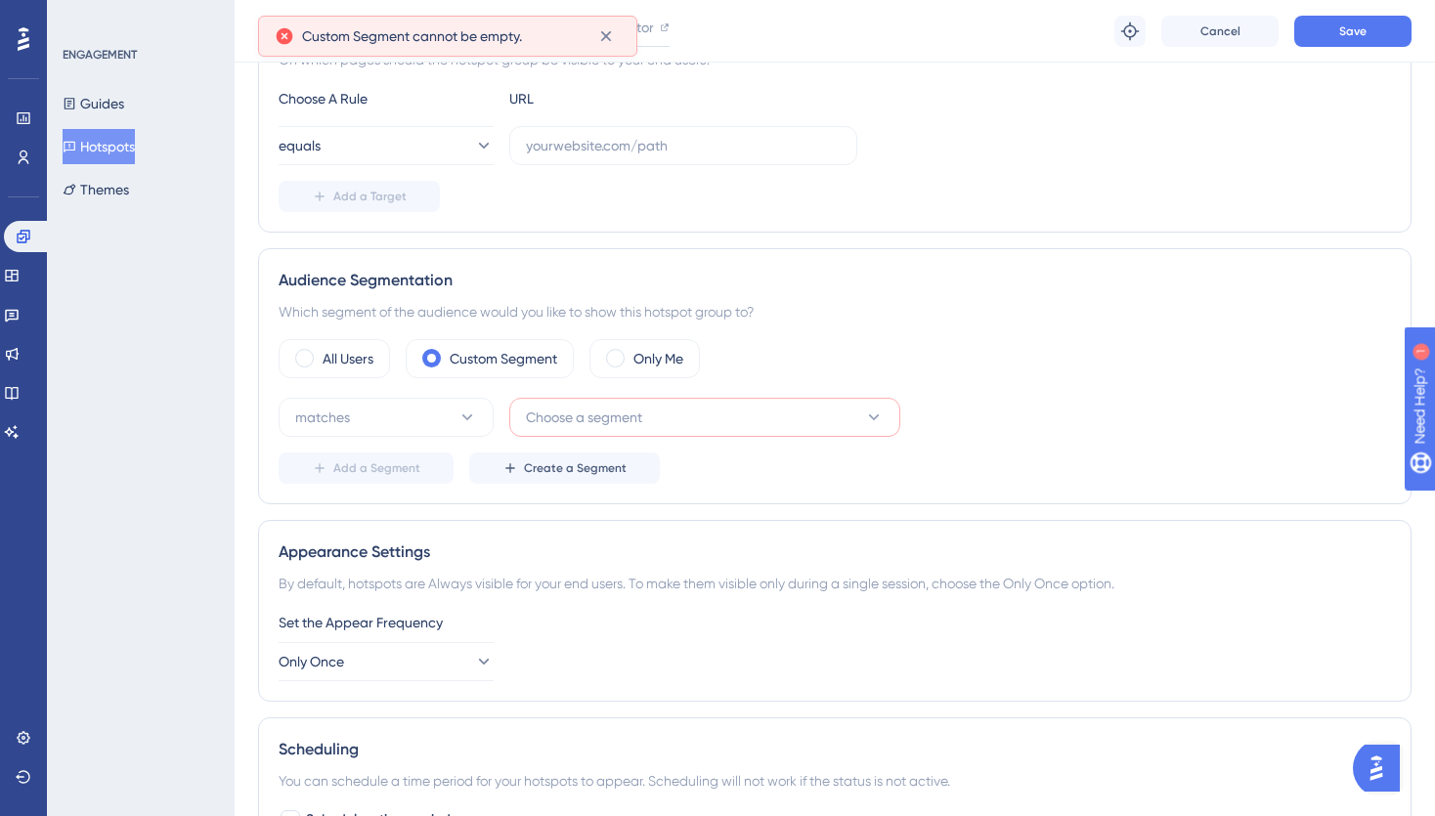
scroll to position [422, 0]
click at [774, 410] on button "Choose a segment" at bounding box center [704, 415] width 391 height 39
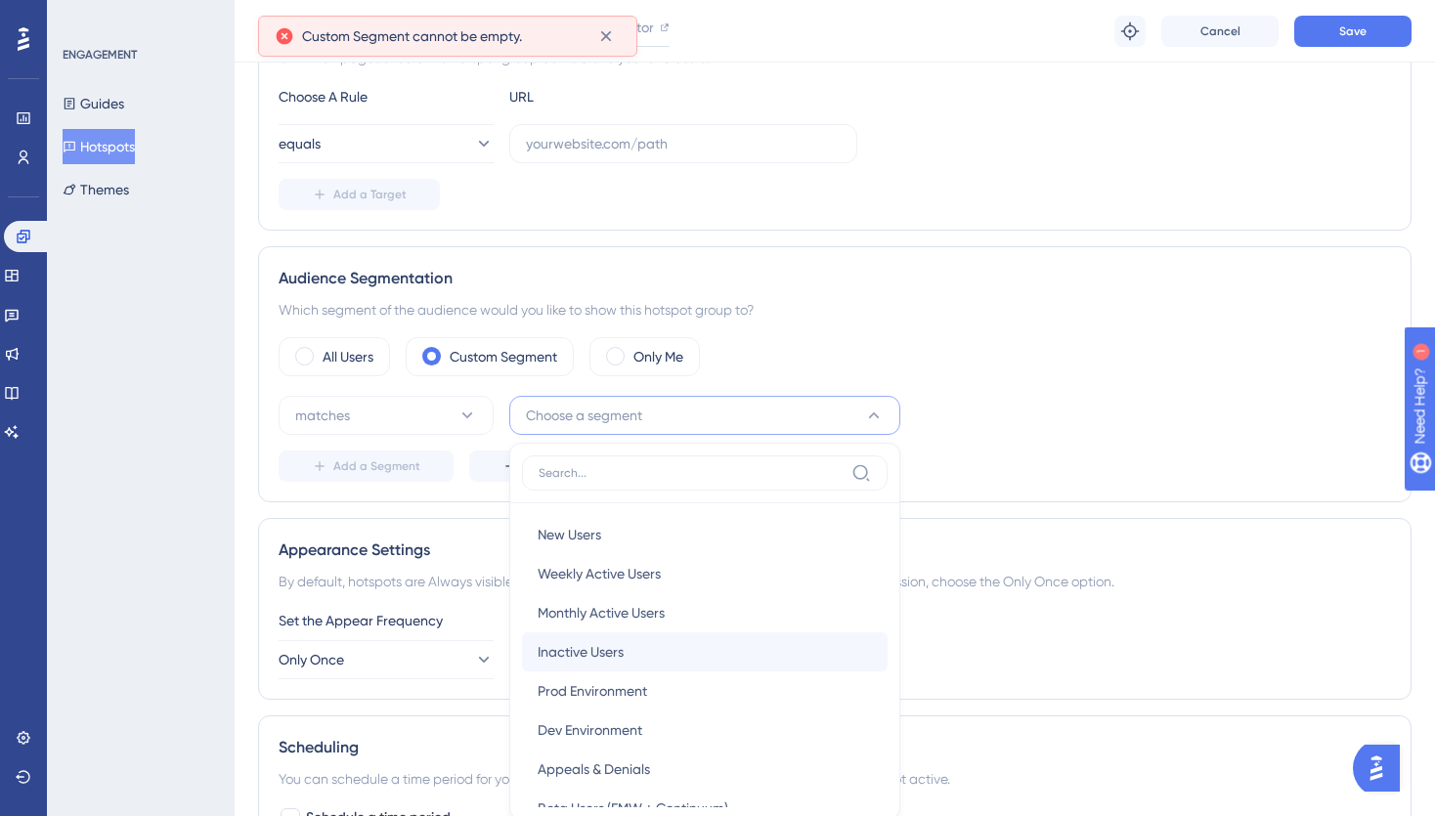
scroll to position [643, 0]
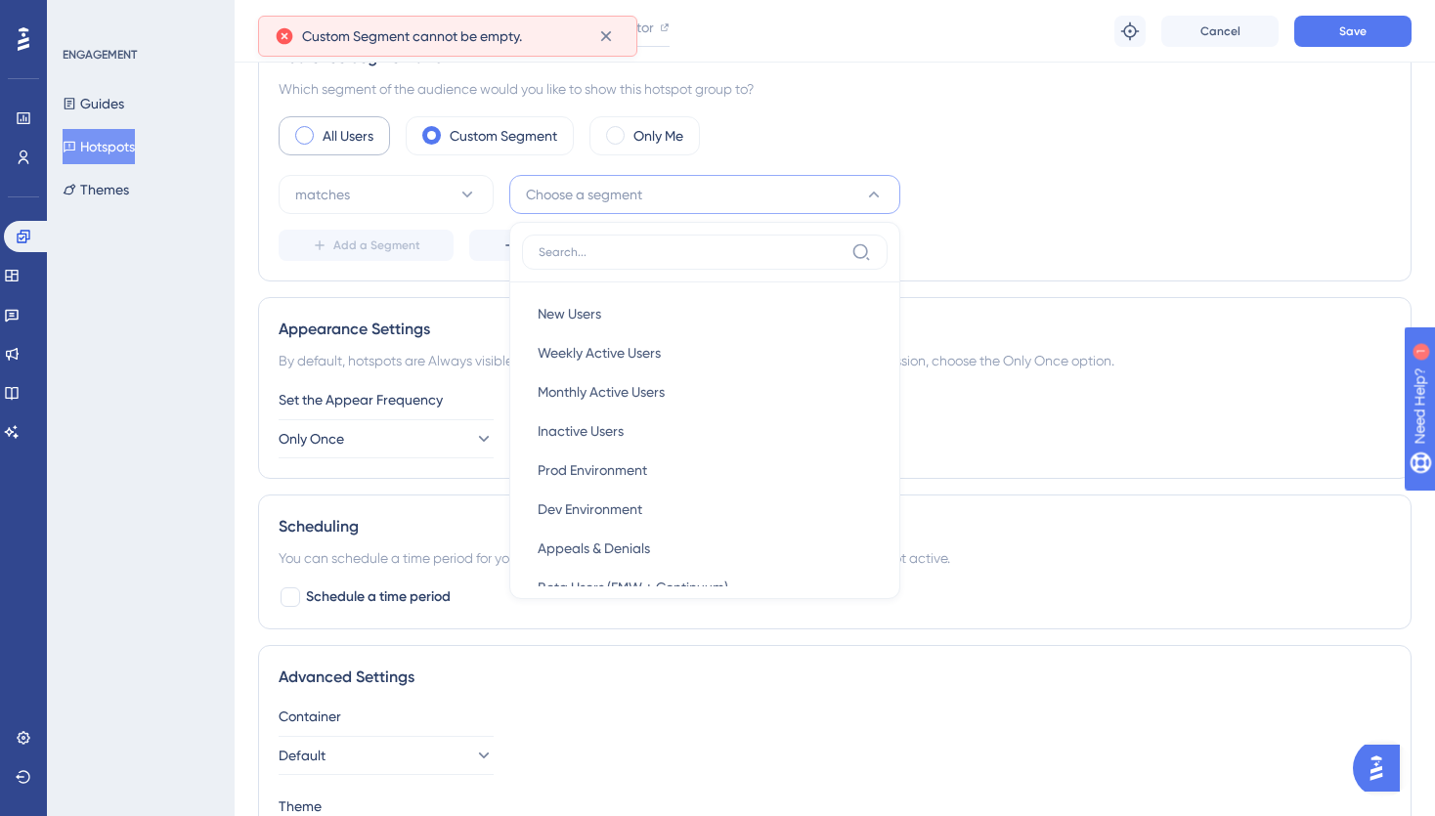
click at [330, 137] on label "All Users" at bounding box center [348, 135] width 51 height 23
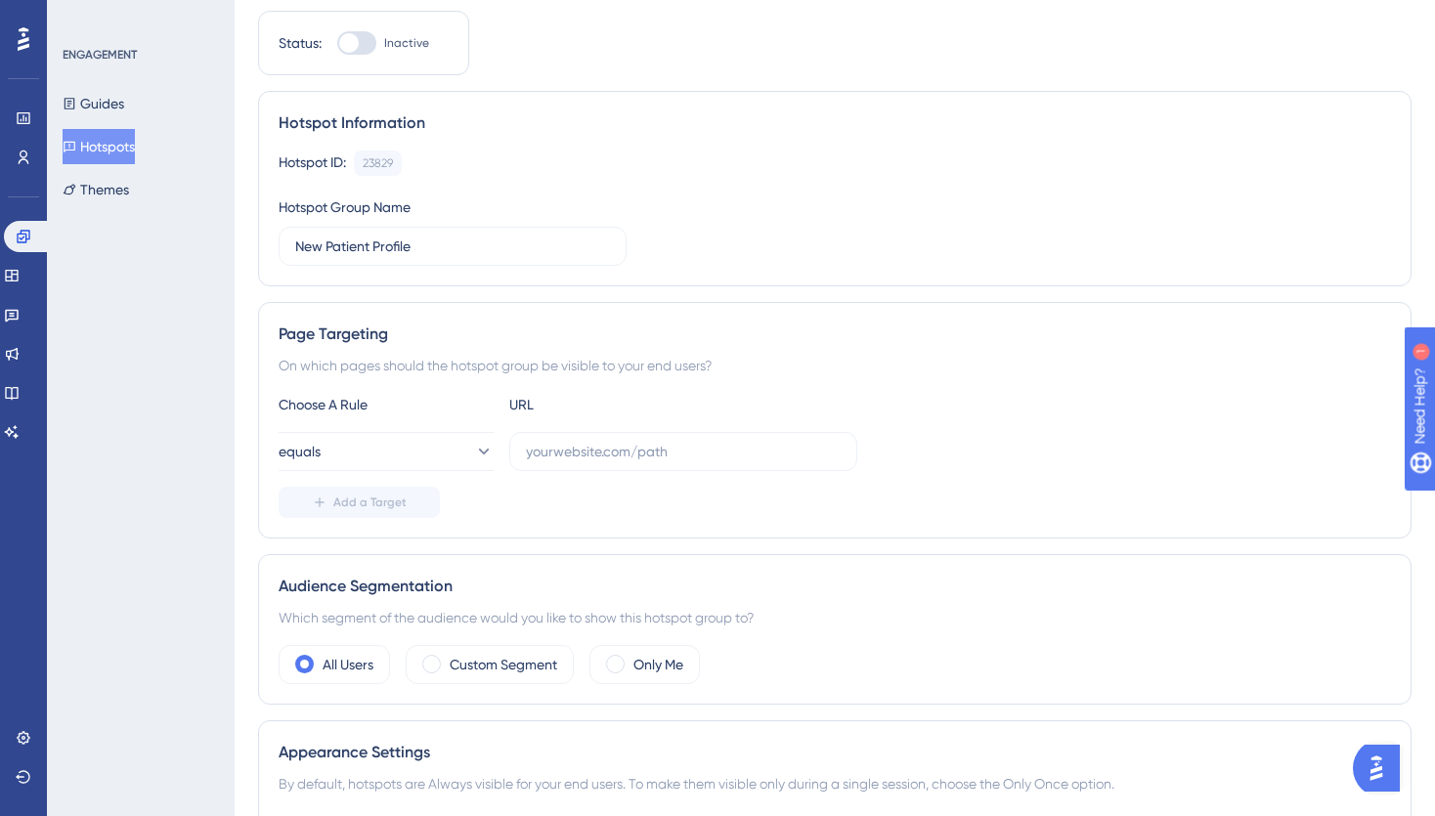
scroll to position [0, 0]
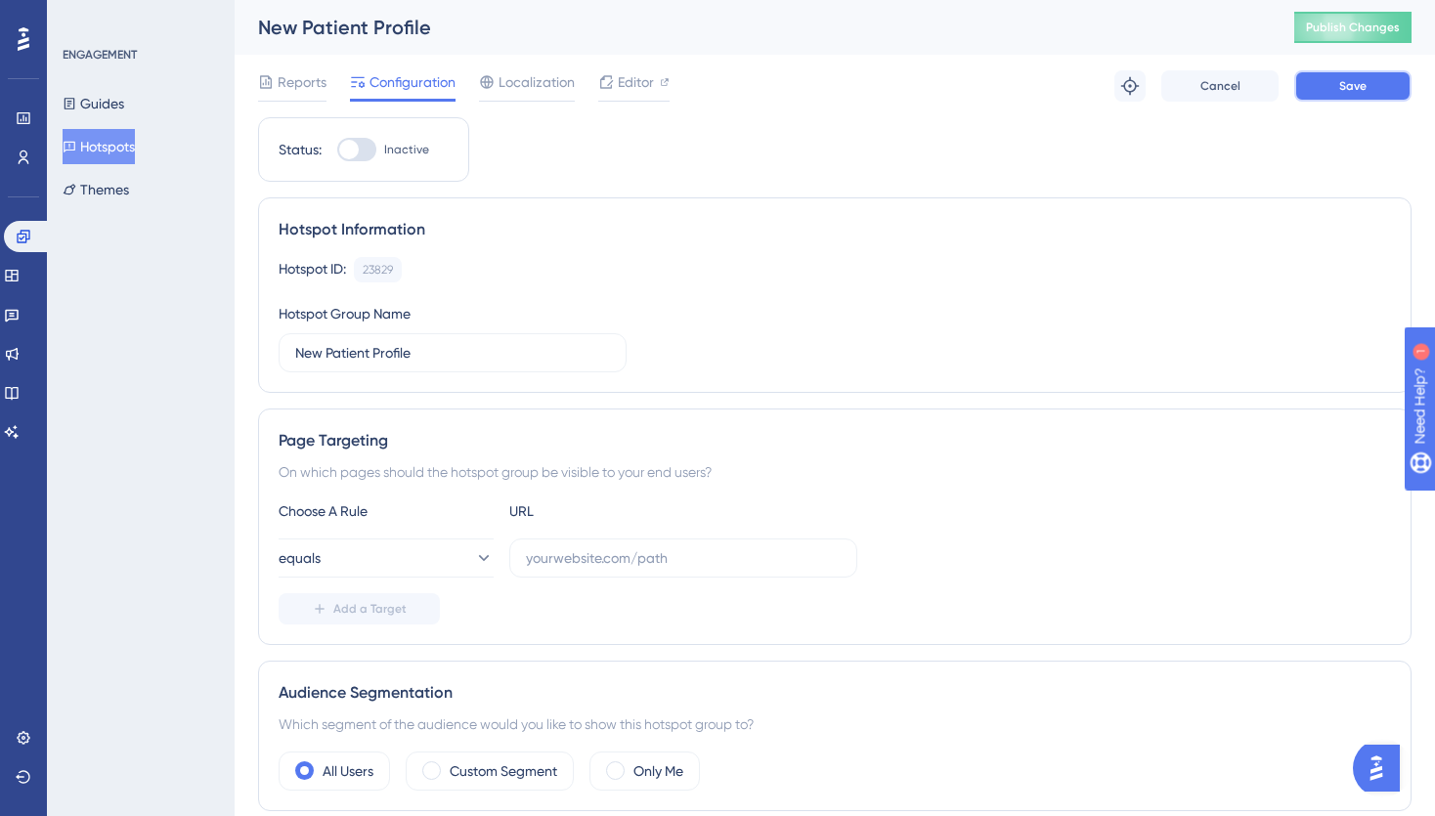
click at [1386, 84] on button "Save" at bounding box center [1353, 85] width 117 height 31
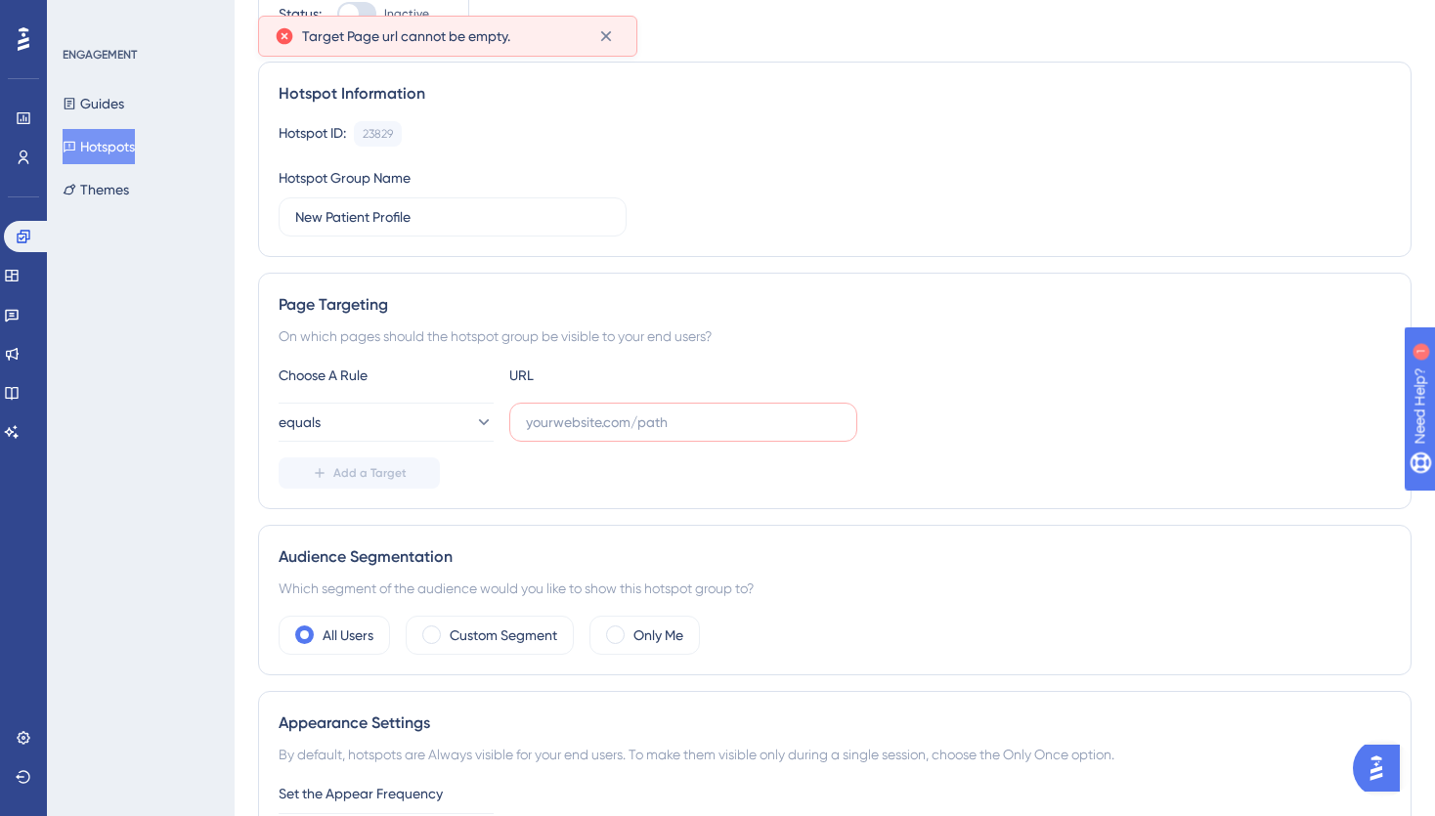
scroll to position [151, 0]
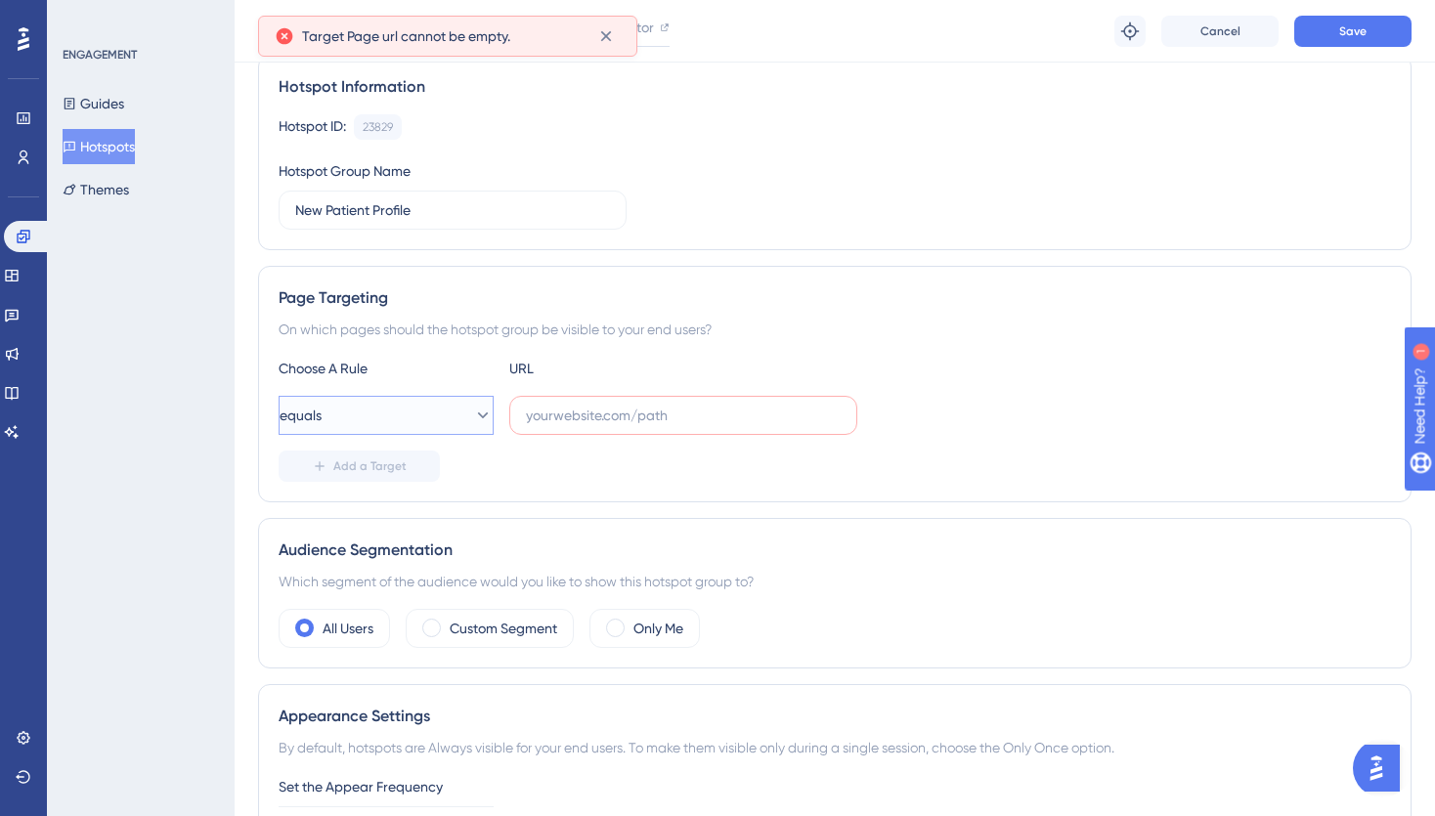
click at [450, 413] on button "equals" at bounding box center [386, 415] width 215 height 39
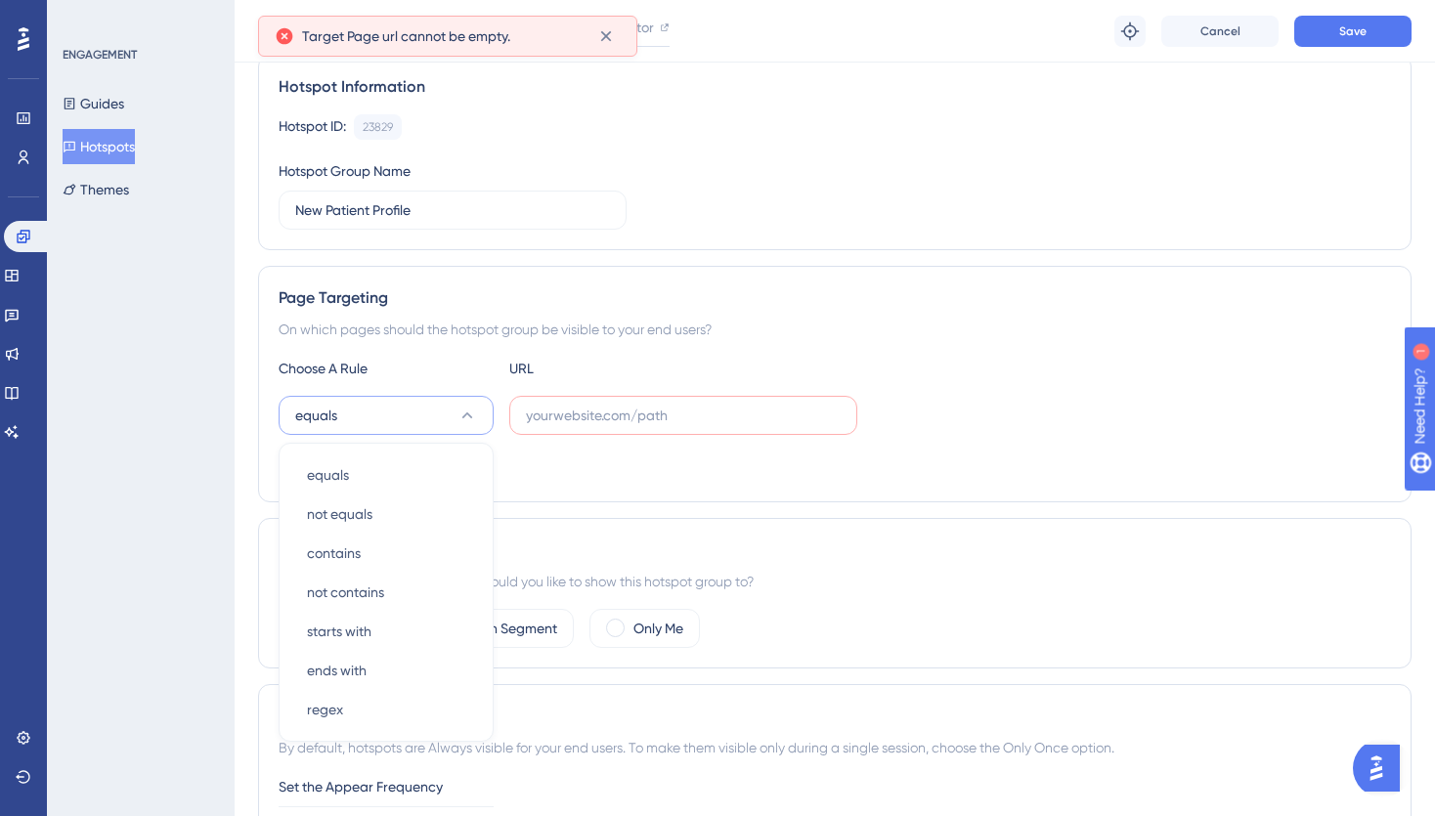
scroll to position [332, 0]
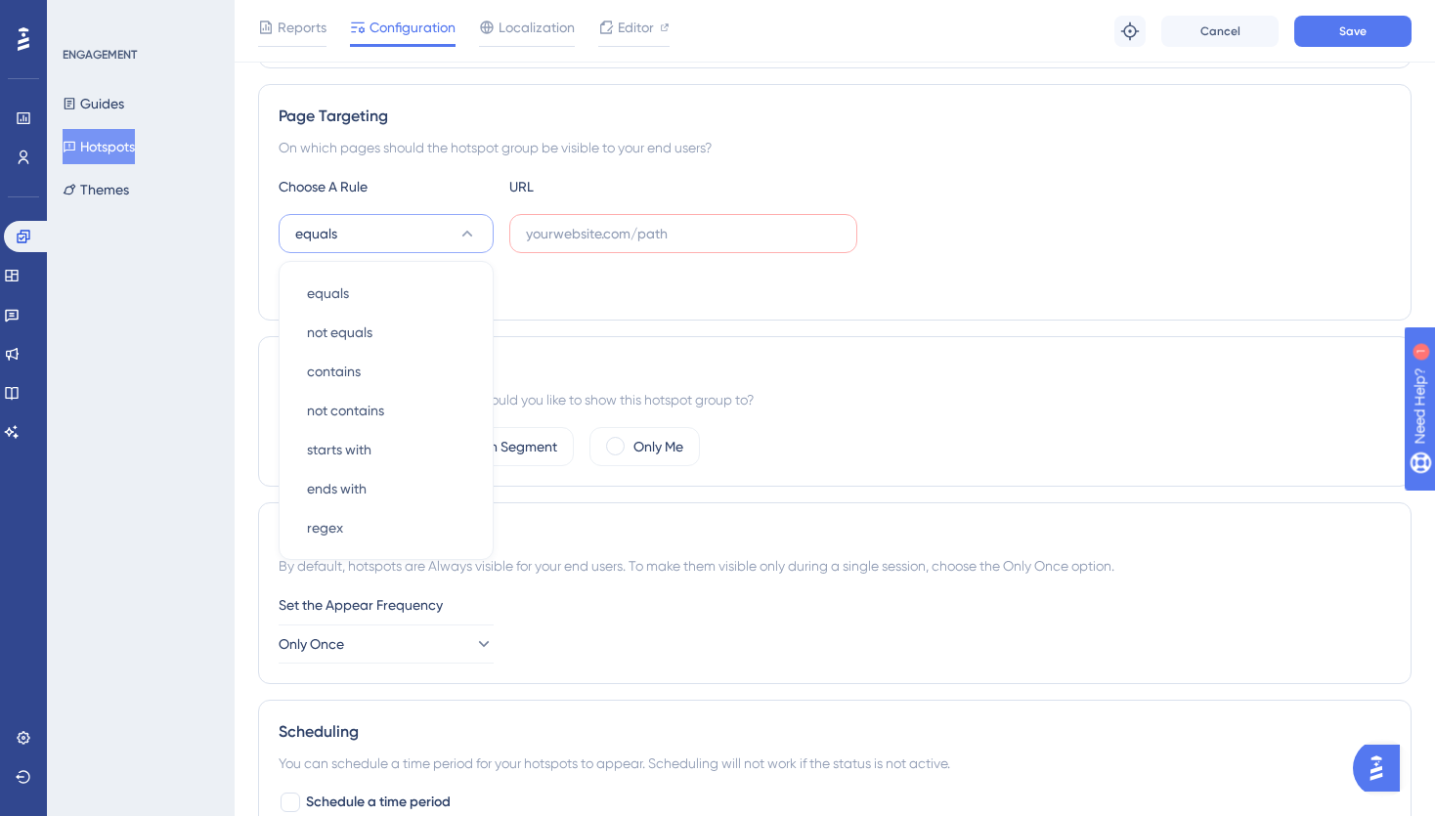
click at [585, 299] on div "Add a Target" at bounding box center [835, 284] width 1113 height 31
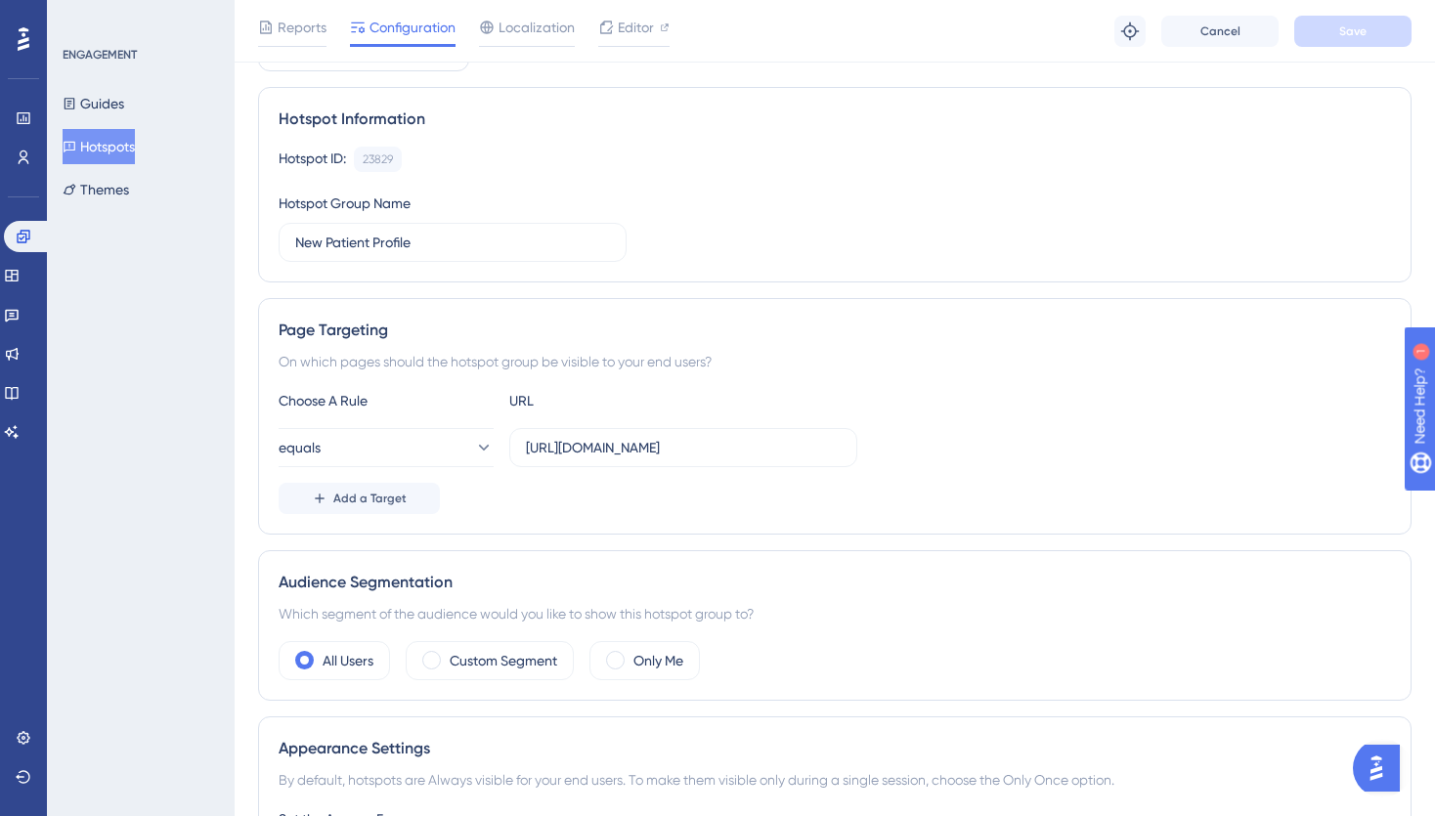
scroll to position [127, 0]
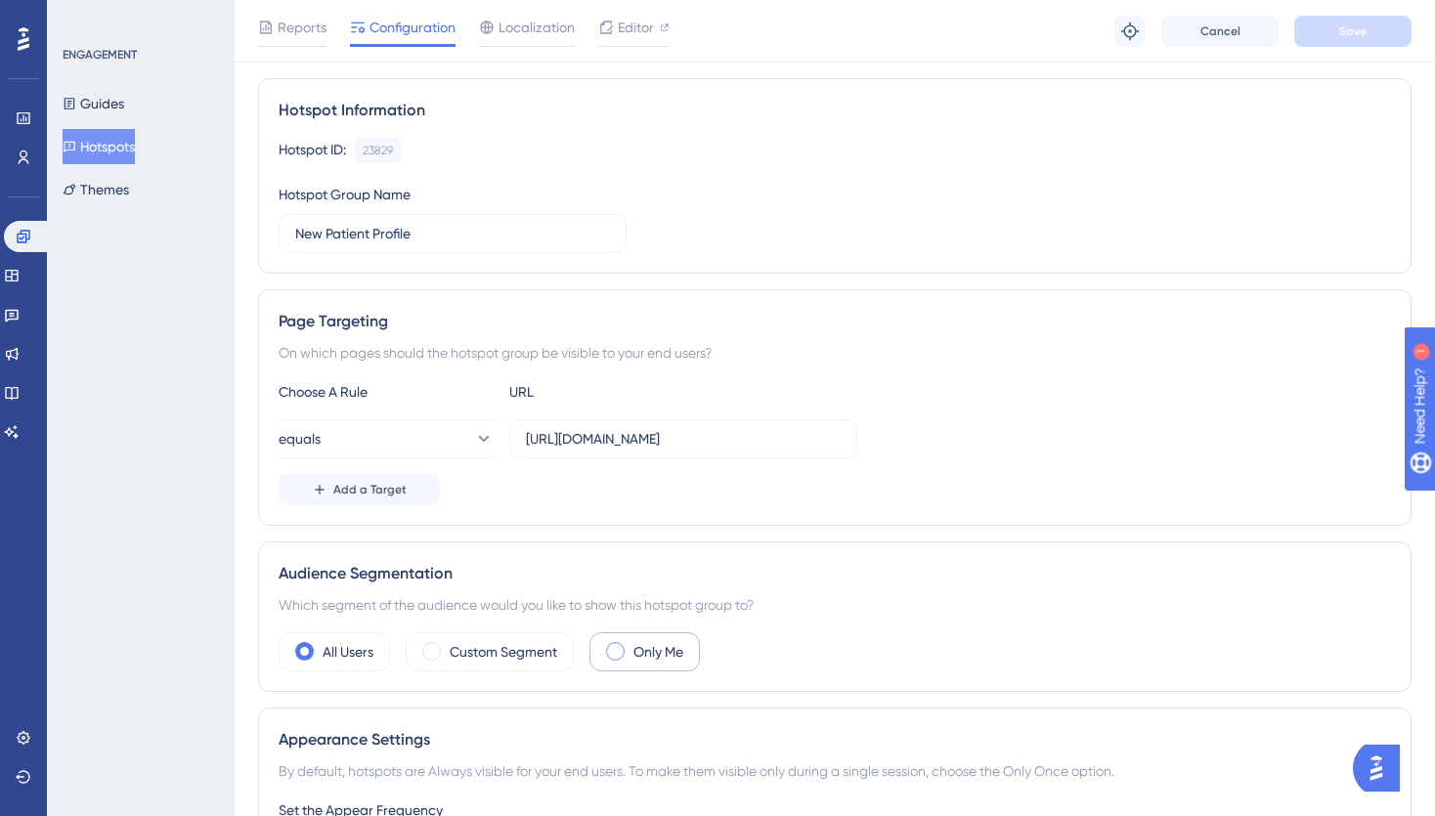
click at [621, 654] on span at bounding box center [615, 651] width 19 height 19
click at [631, 645] on input "radio" at bounding box center [631, 645] width 0 height 0
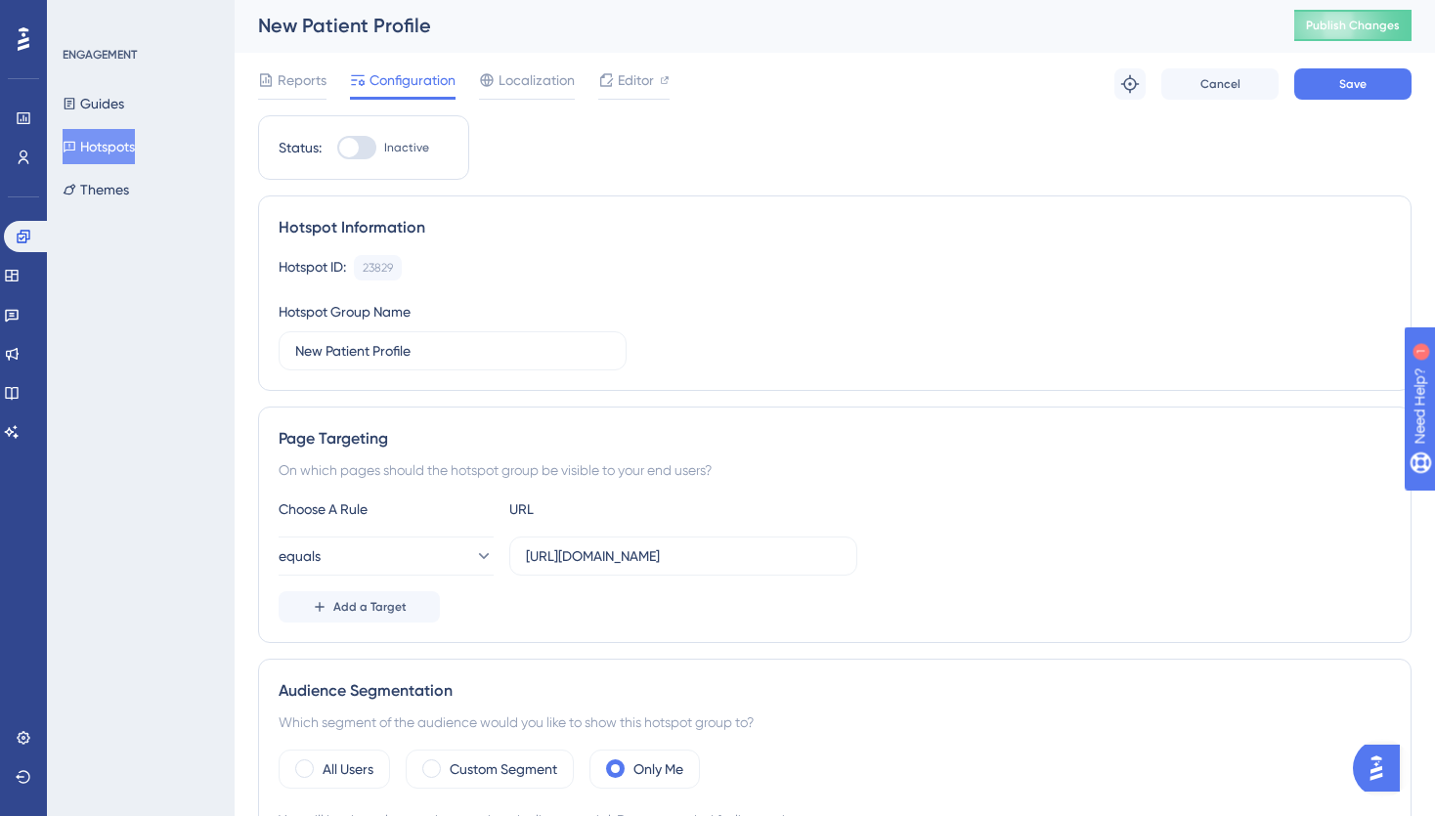
scroll to position [0, 0]
click at [1362, 88] on span "Save" at bounding box center [1353, 86] width 27 height 16
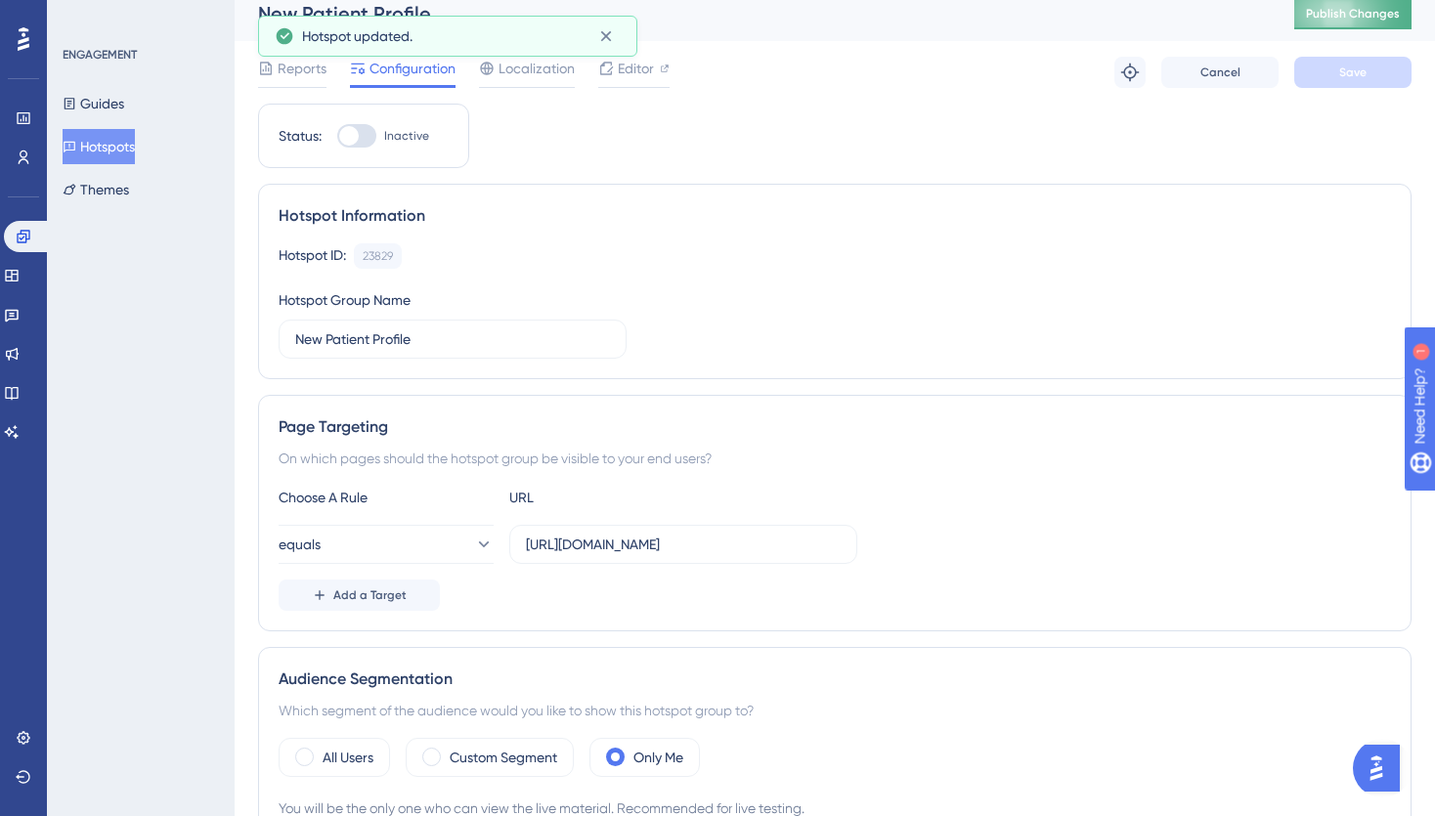
scroll to position [13, 0]
click at [1362, 17] on span "Publish Changes" at bounding box center [1353, 15] width 94 height 16
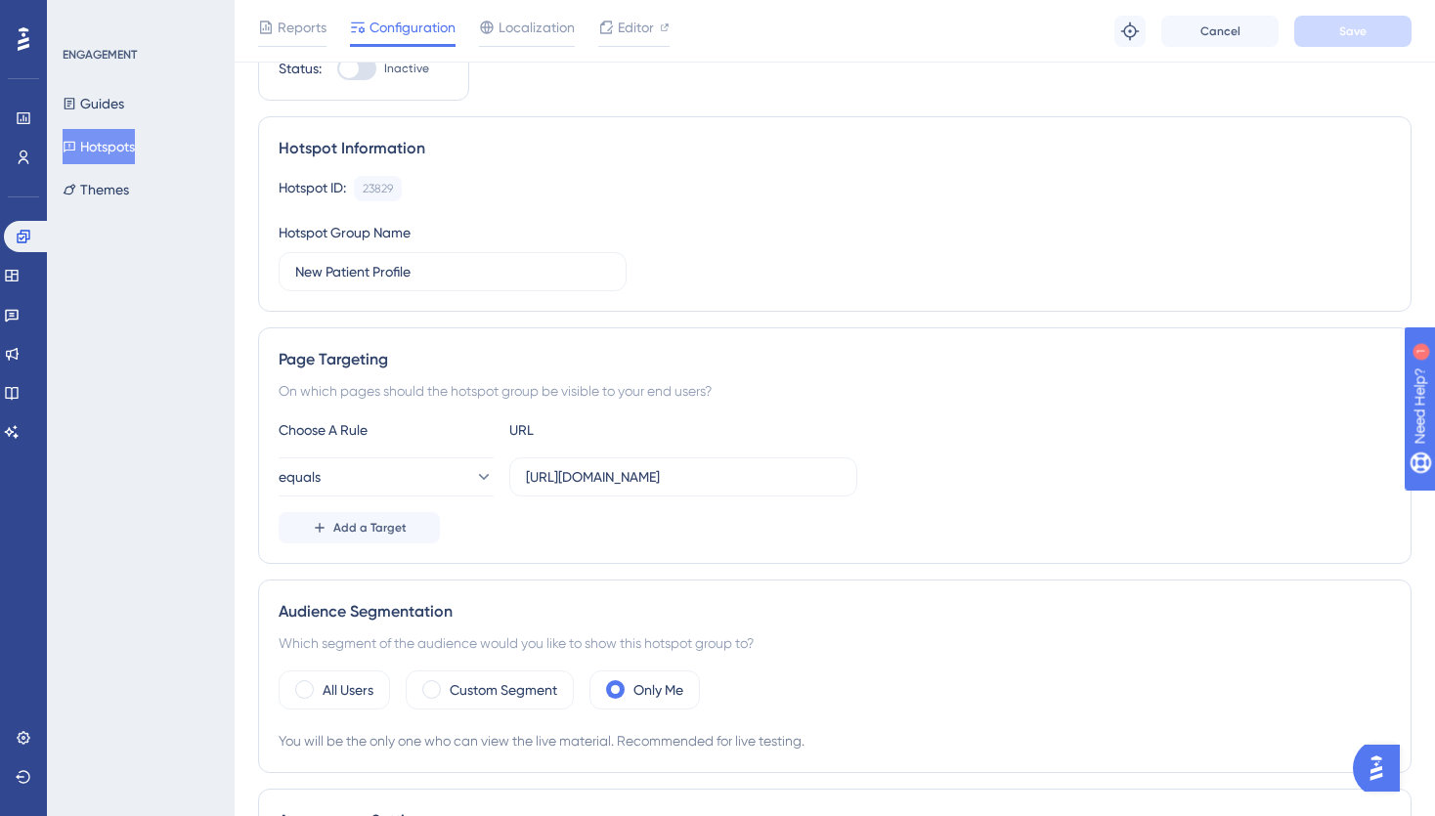
scroll to position [0, 0]
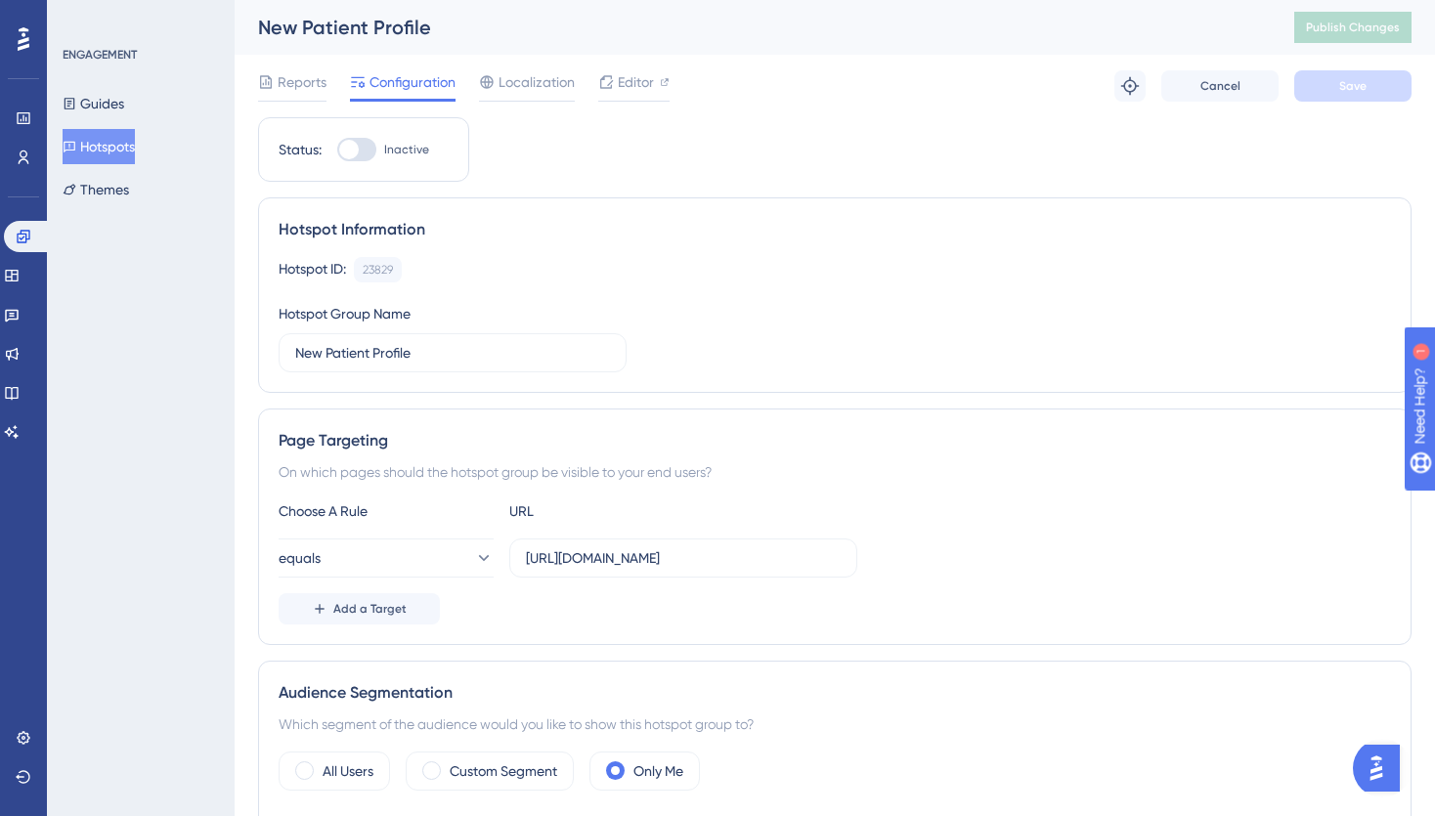
click at [370, 154] on div at bounding box center [356, 149] width 39 height 23
click at [337, 151] on input "Inactive" at bounding box center [336, 150] width 1 height 1
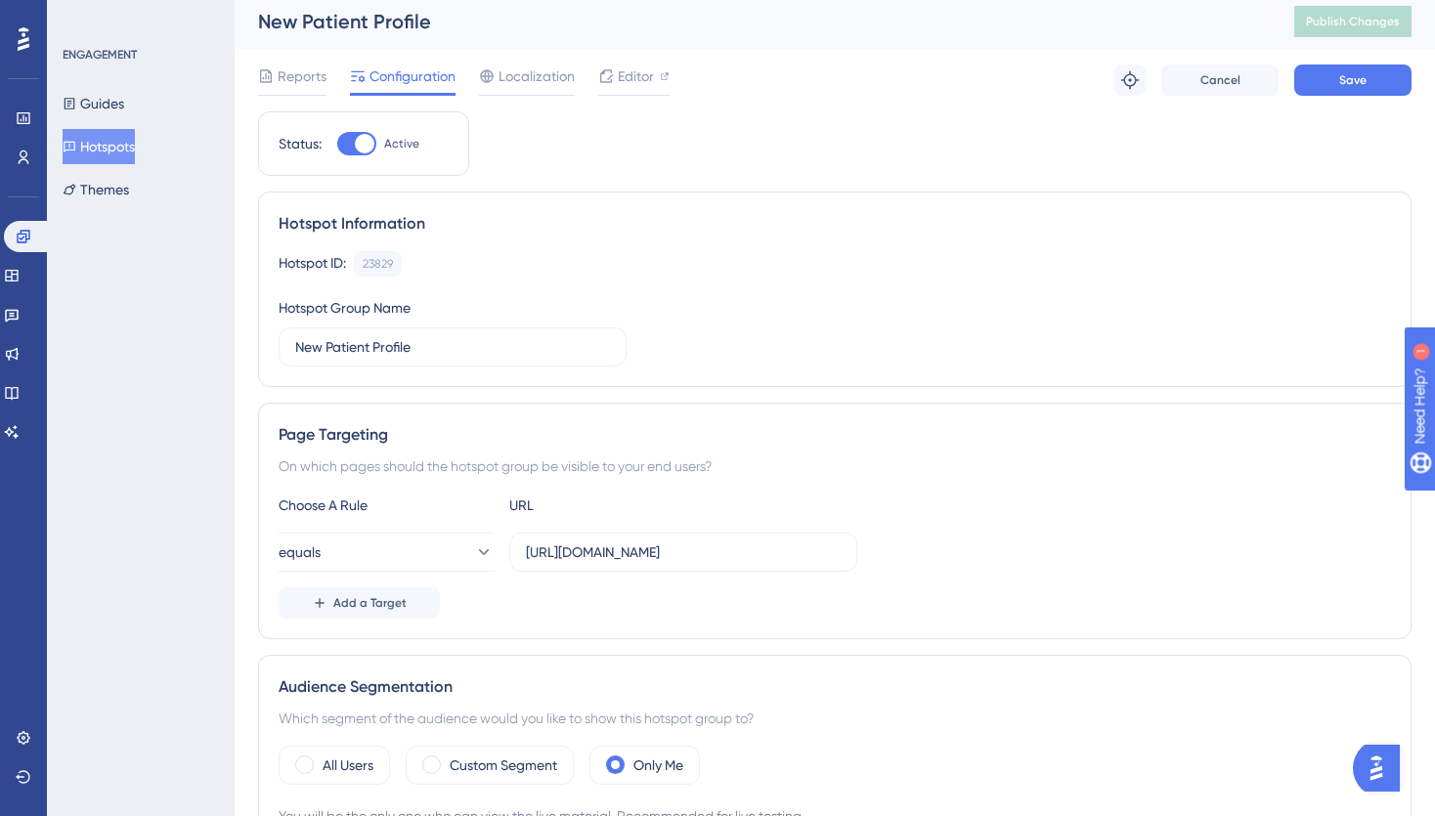
scroll to position [7, 0]
click at [1365, 81] on span "Save" at bounding box center [1353, 79] width 27 height 16
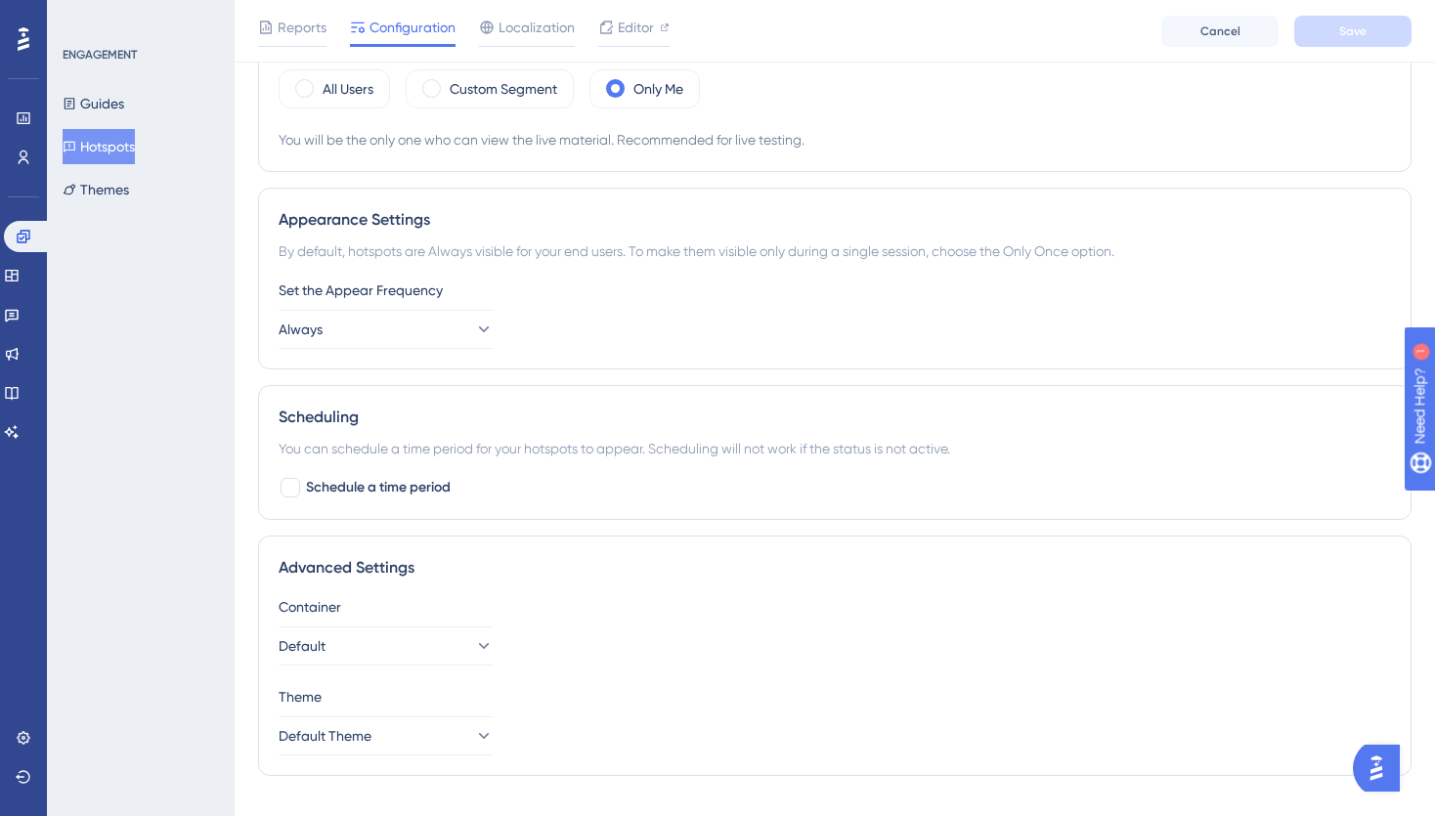
scroll to position [697, 0]
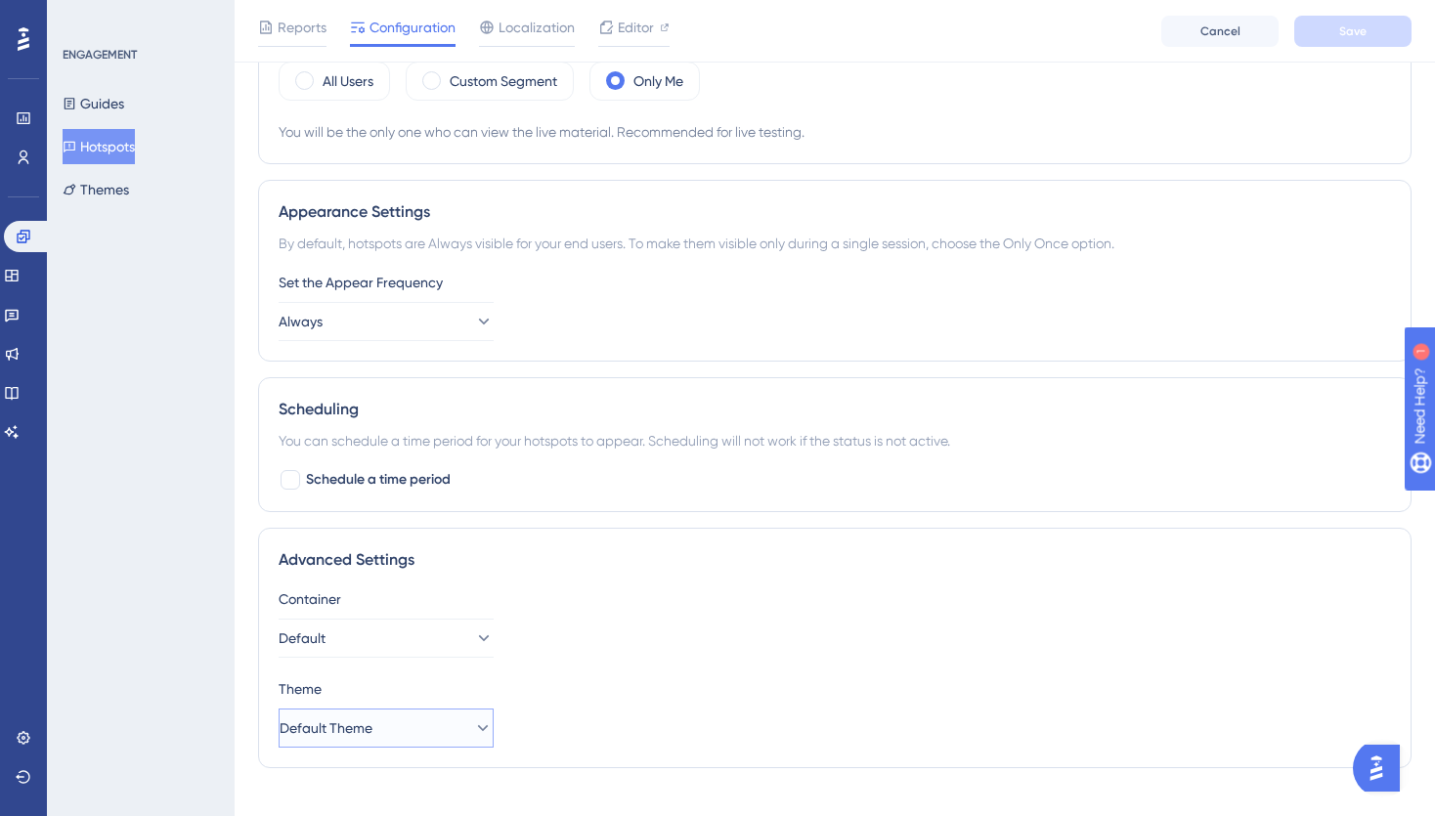
click at [415, 735] on button "Default Theme" at bounding box center [386, 728] width 215 height 39
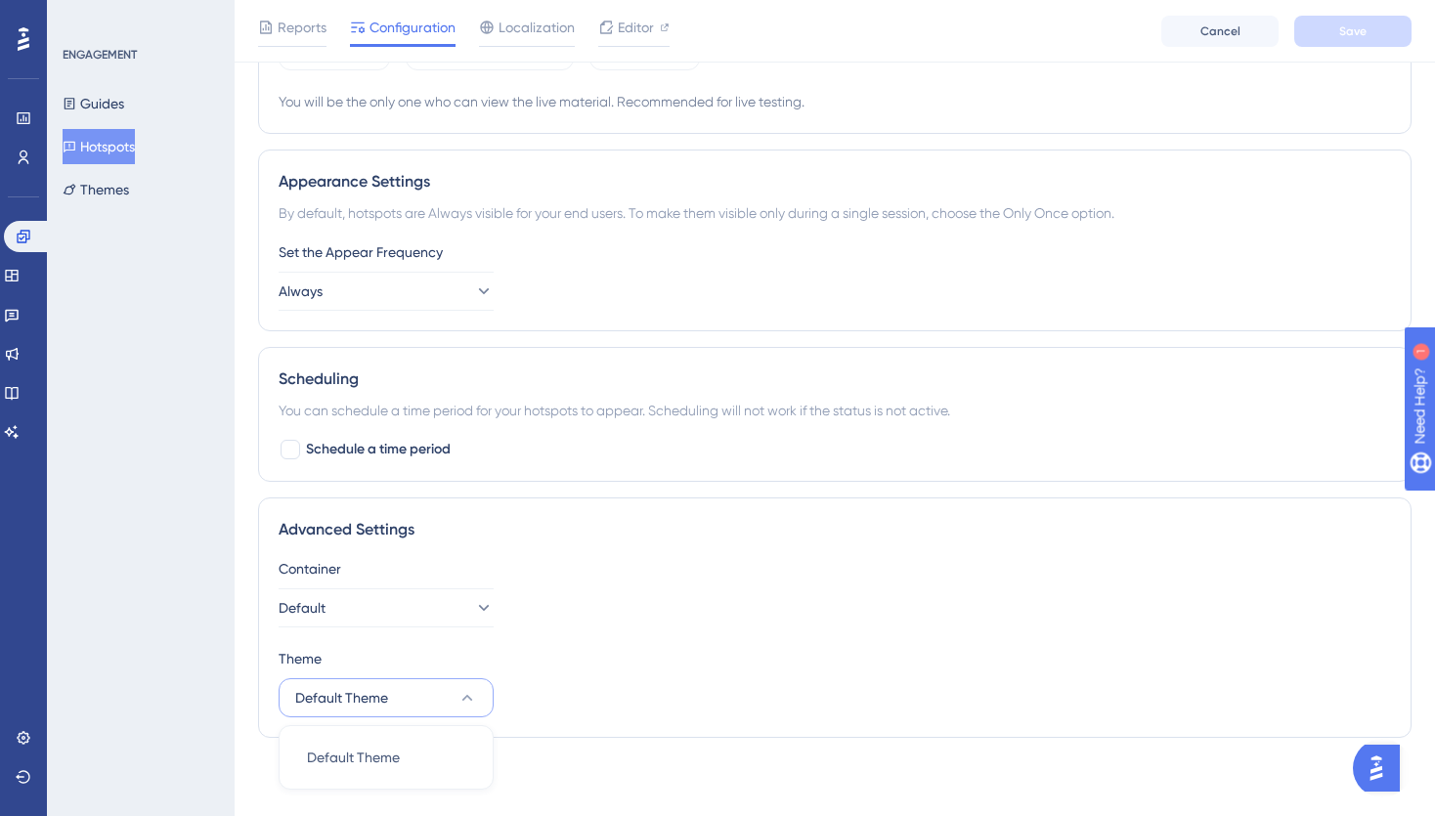
click at [558, 606] on div "Container Default" at bounding box center [835, 592] width 1113 height 70
click at [396, 607] on button "Default" at bounding box center [386, 608] width 215 height 39
click at [590, 614] on div "Container Default dev dev Default Default" at bounding box center [835, 592] width 1113 height 70
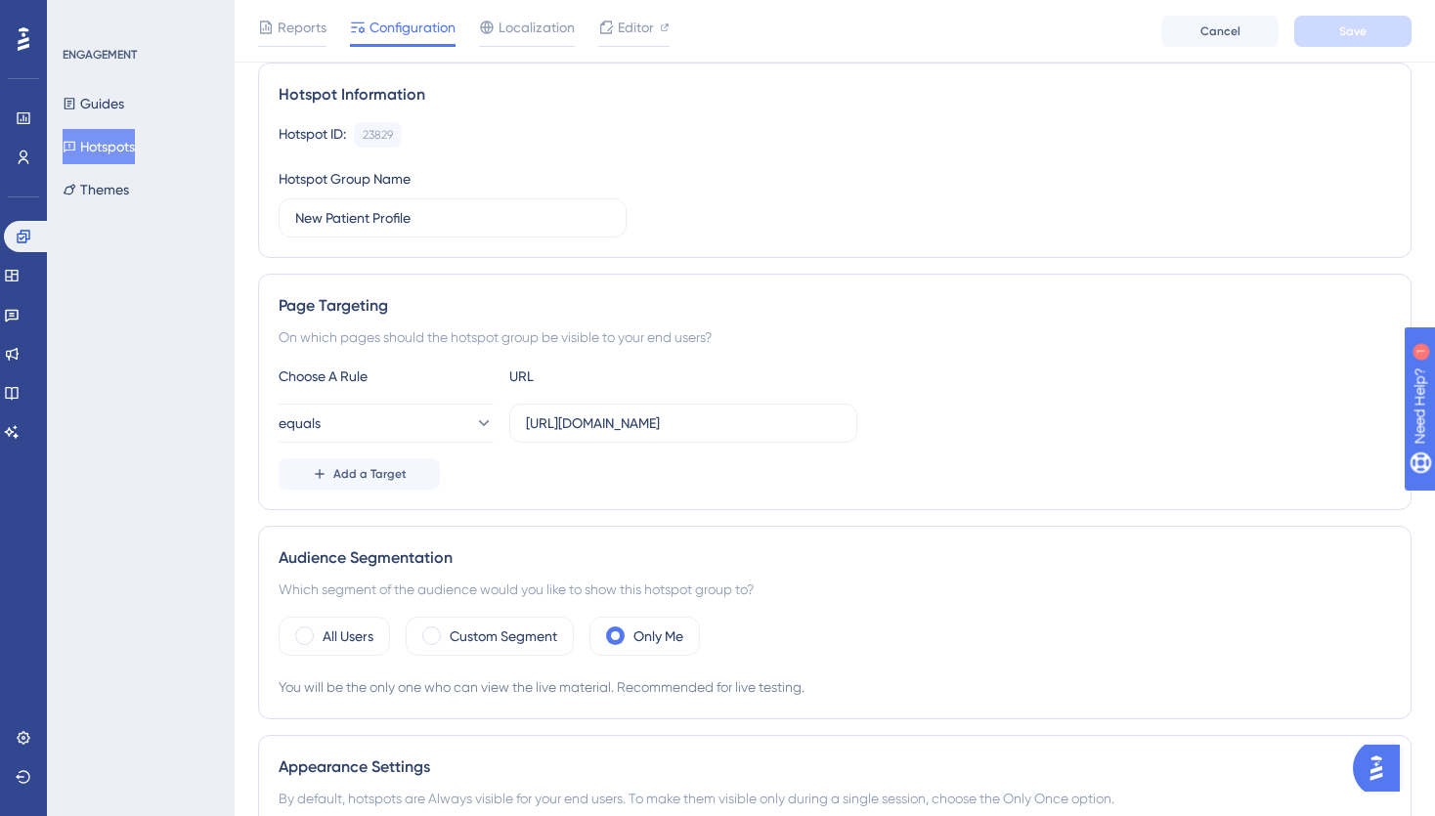
scroll to position [0, 0]
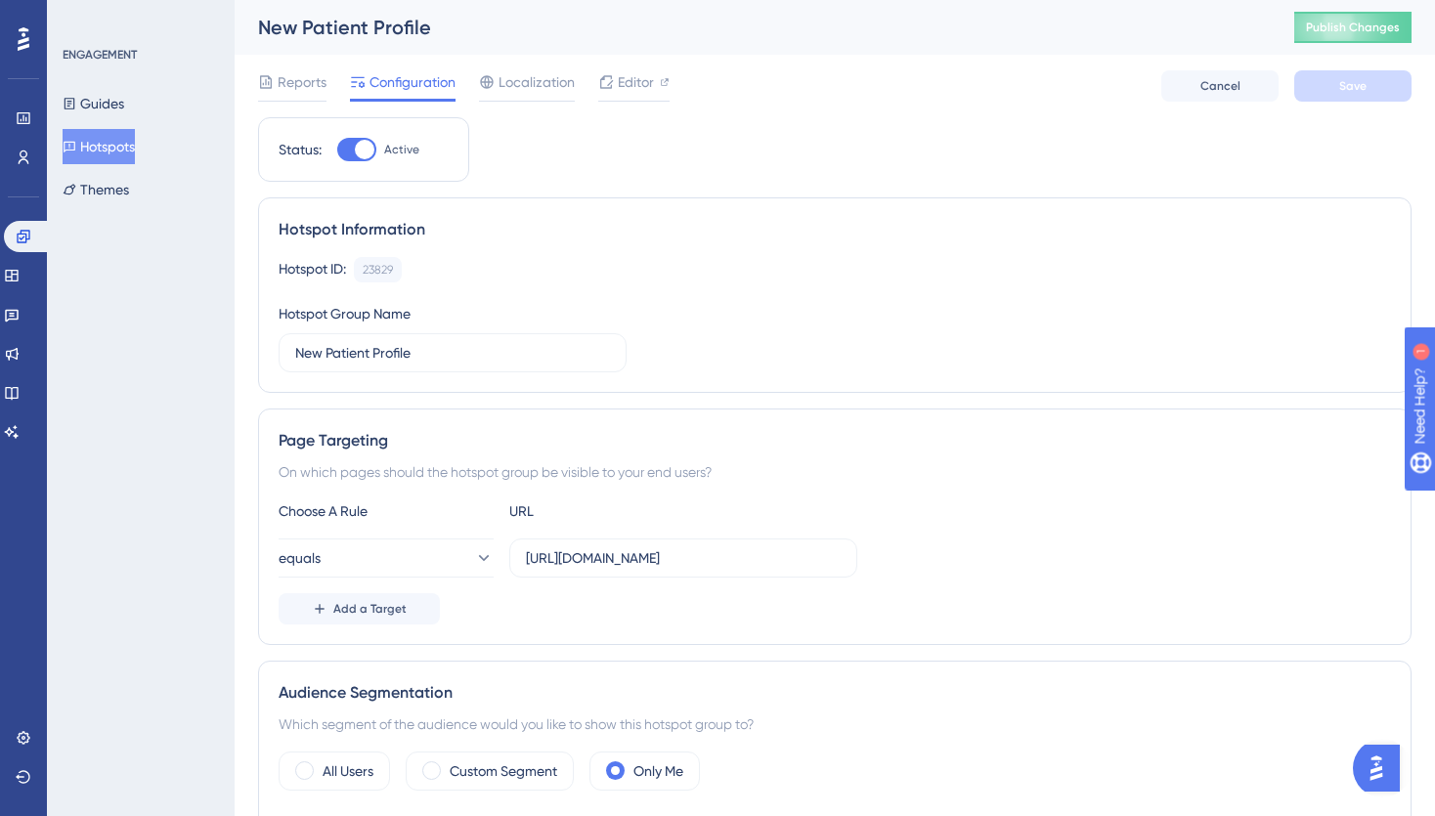
click at [346, 146] on div at bounding box center [356, 149] width 39 height 23
click at [337, 150] on input "Active" at bounding box center [336, 150] width 1 height 1
checkbox input "false"
click at [1352, 85] on span "Save" at bounding box center [1353, 86] width 27 height 16
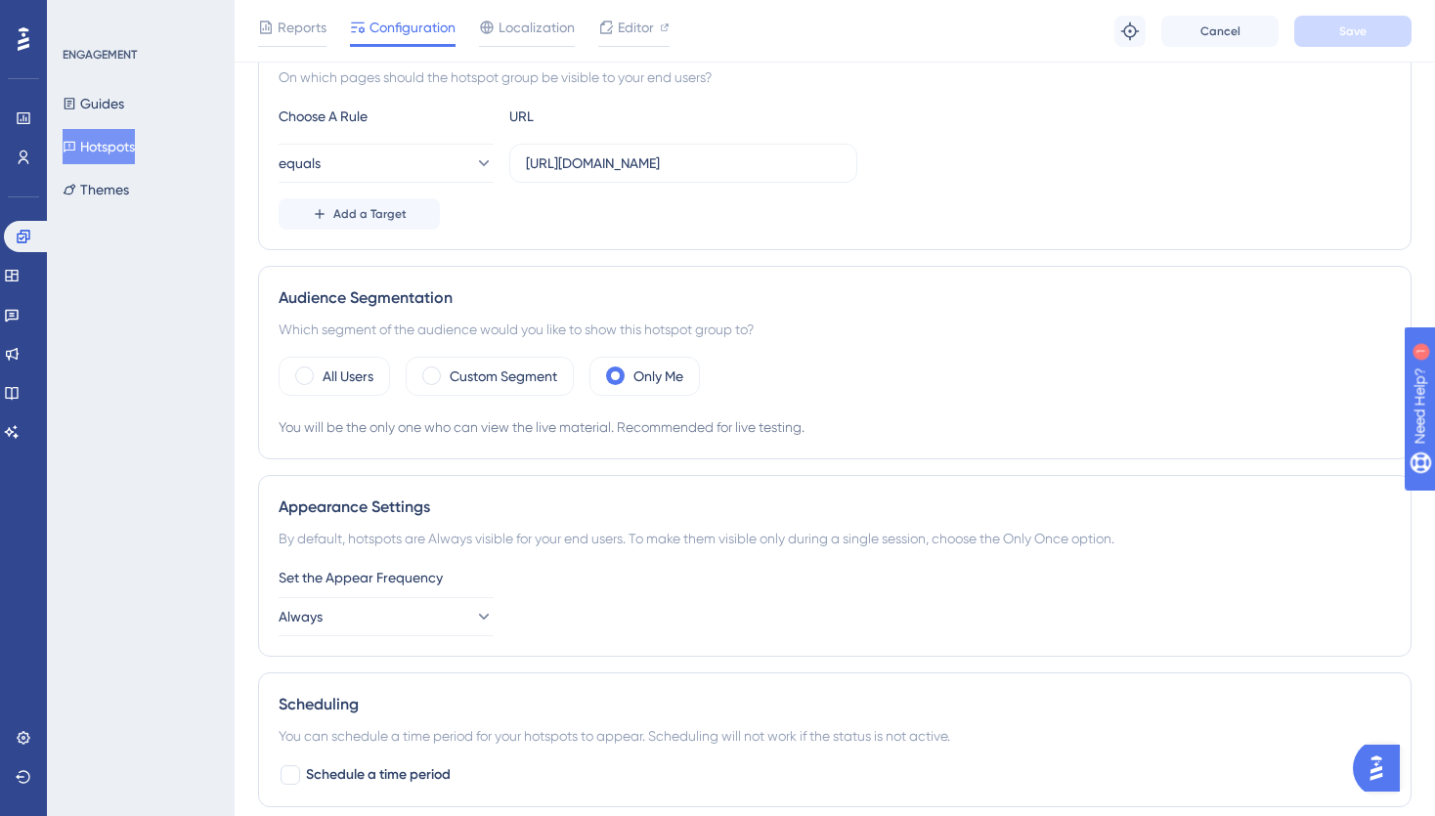
scroll to position [469, 0]
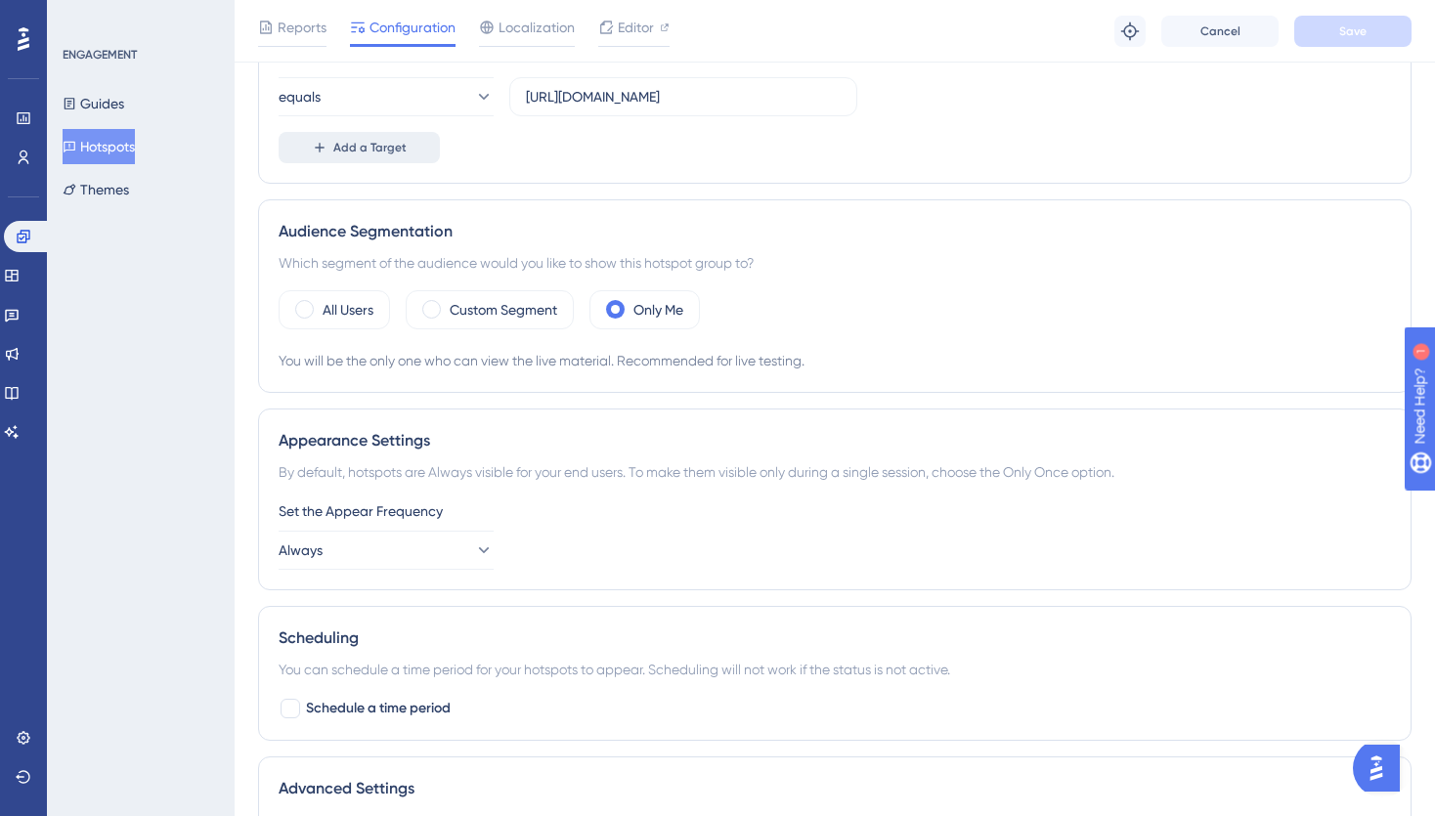
click at [334, 148] on span "Add a Target" at bounding box center [369, 148] width 73 height 16
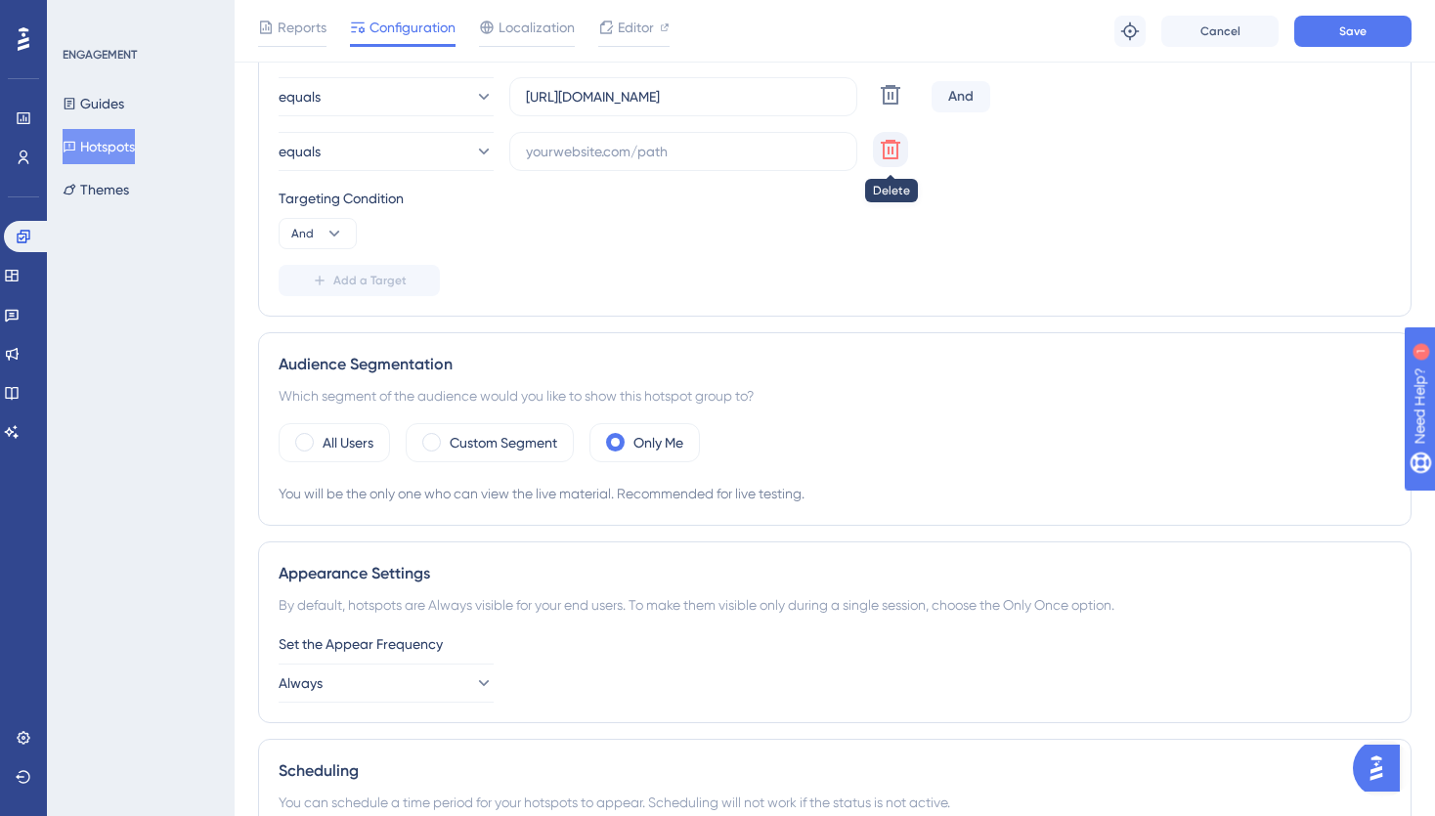
click at [897, 153] on icon at bounding box center [891, 150] width 20 height 20
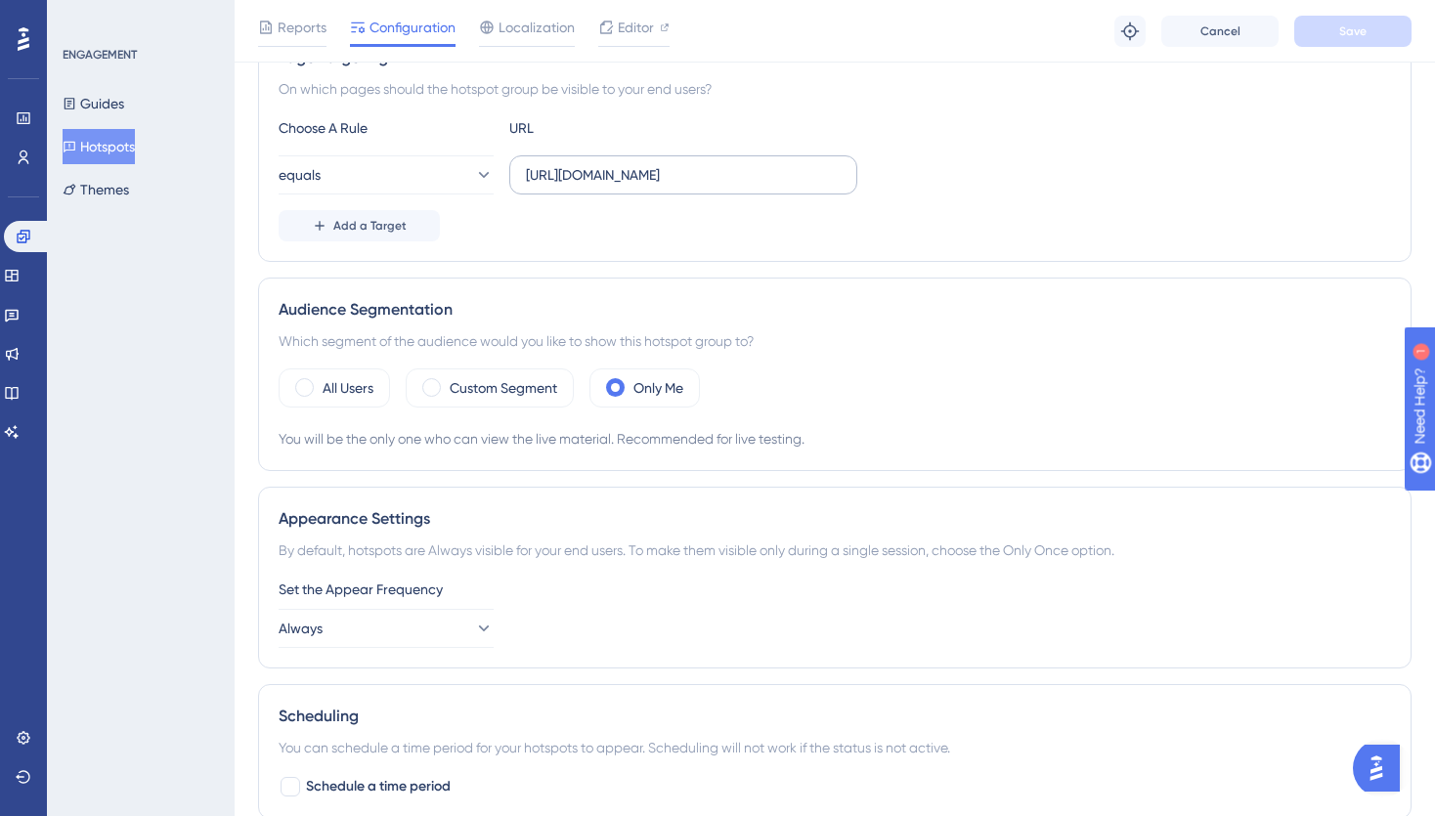
scroll to position [390, 0]
click at [779, 168] on input "https://app.crosbyhealth.com/" at bounding box center [683, 176] width 315 height 22
click at [734, 166] on input "https://app.crosbyhealth.com/" at bounding box center [683, 176] width 315 height 22
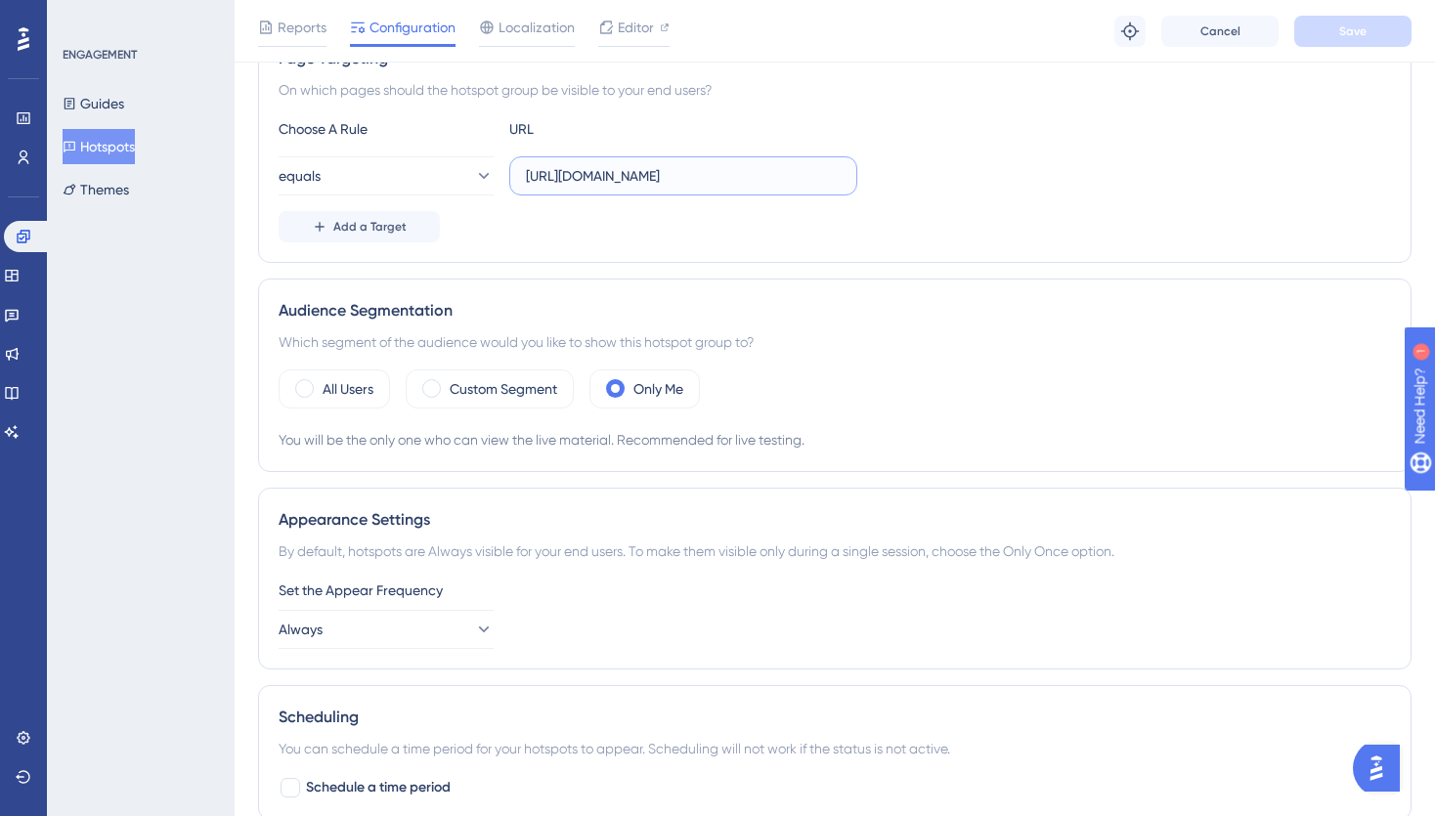
paste input "guide/assessments"
type input "https://app.crosbyhealth.com/guide/assessments"
click at [1380, 23] on button "Save" at bounding box center [1353, 31] width 117 height 31
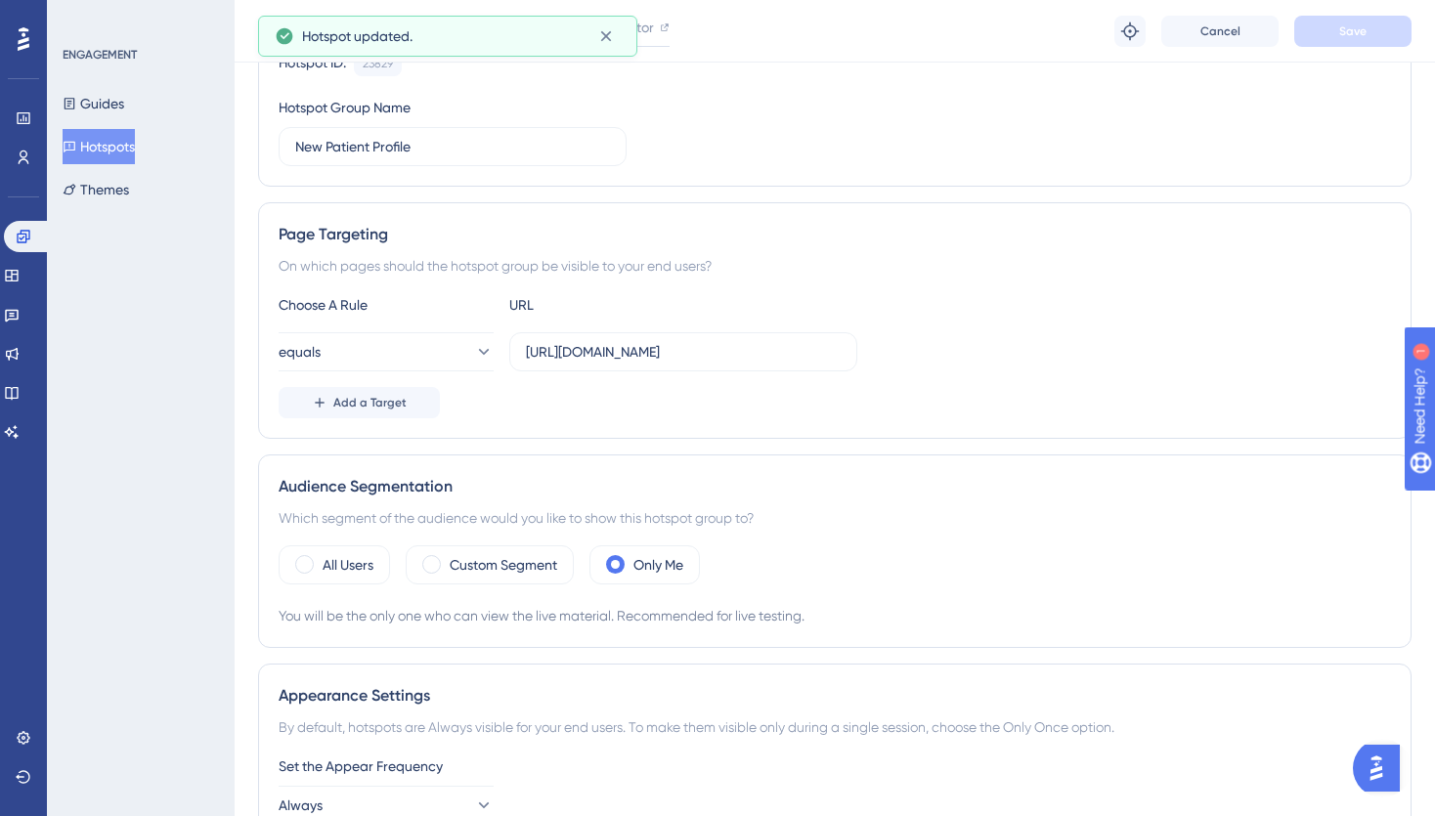
scroll to position [0, 0]
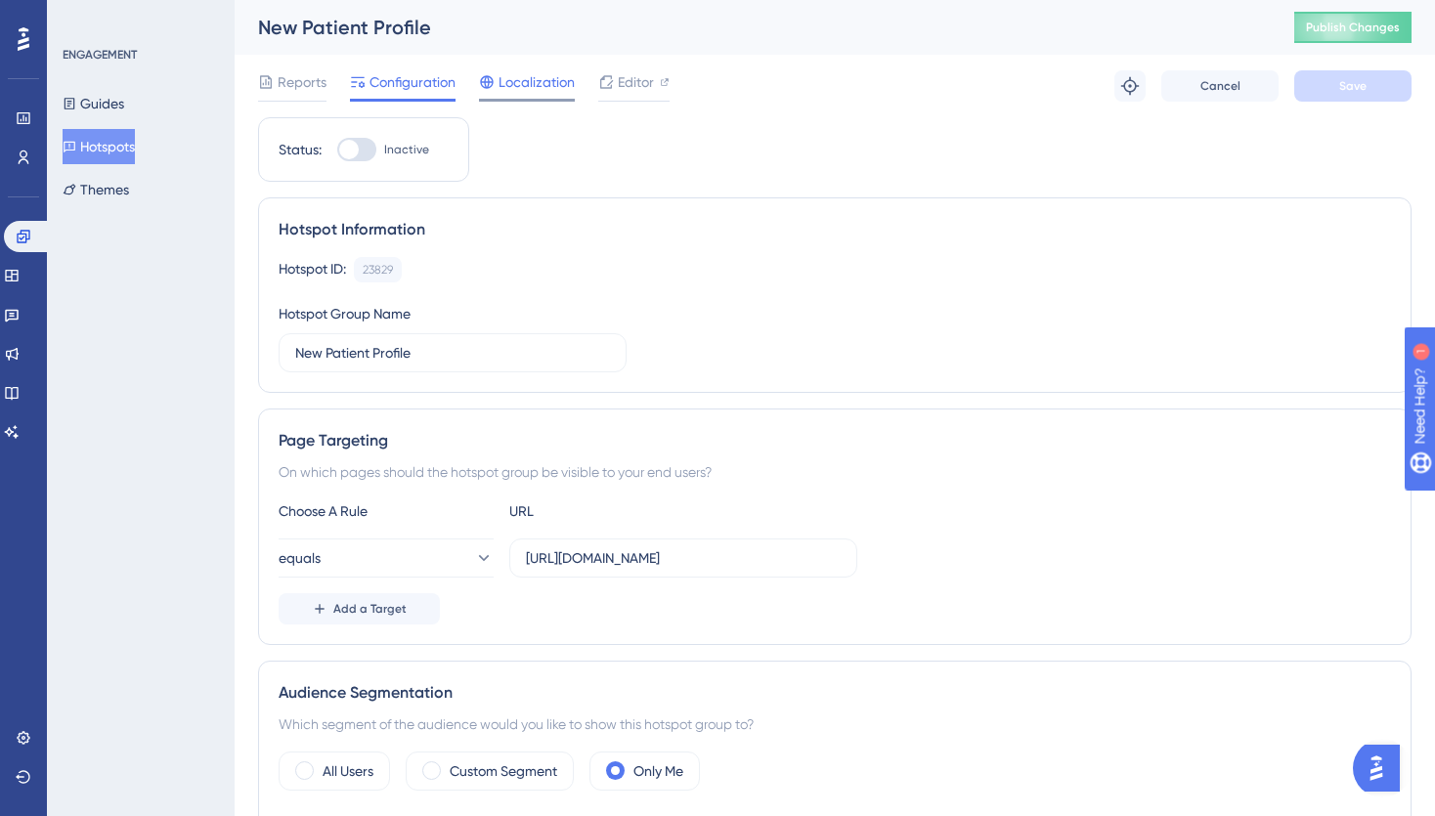
click at [542, 89] on span "Localization" at bounding box center [537, 81] width 76 height 23
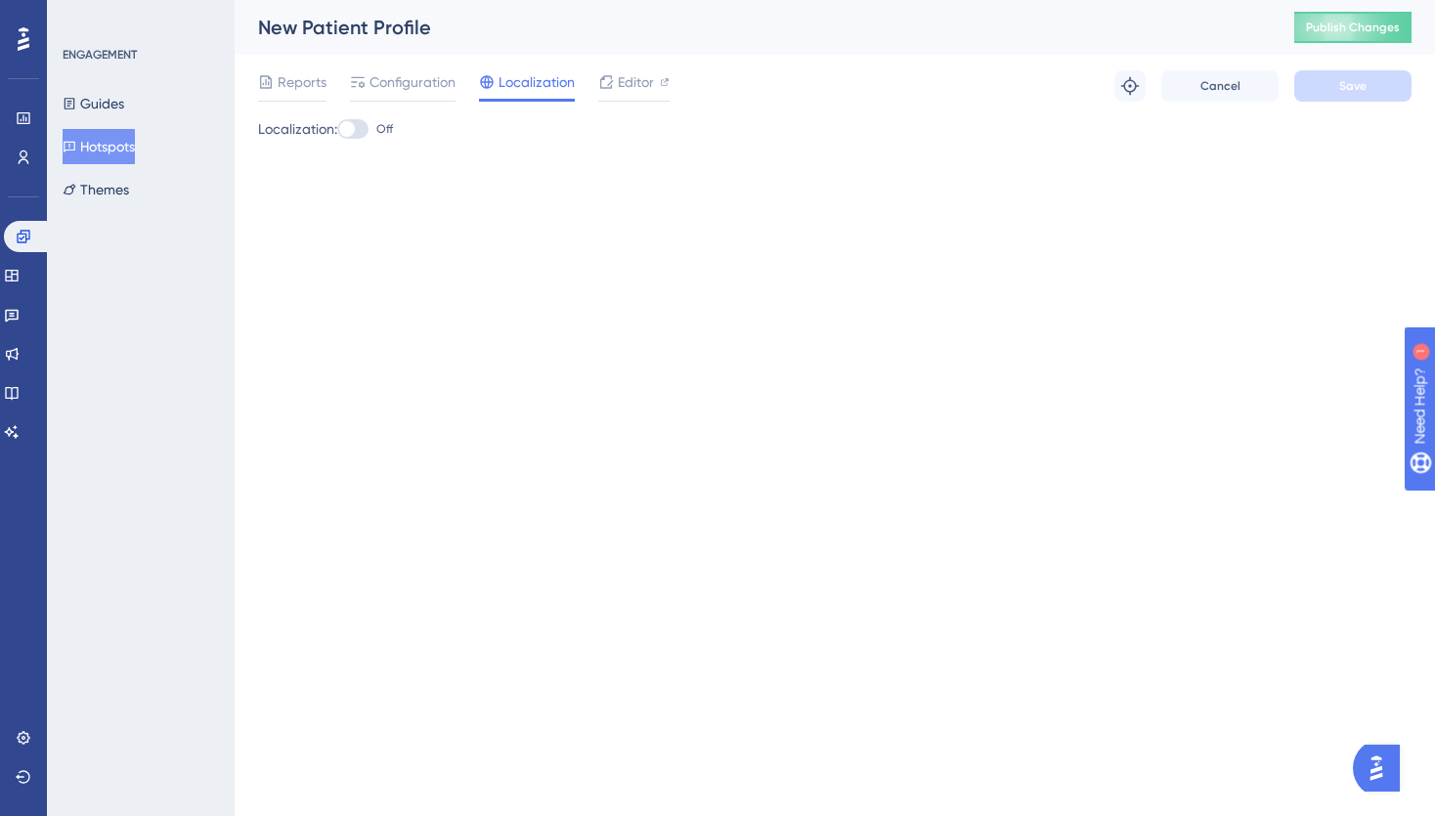
click at [367, 133] on div at bounding box center [352, 129] width 31 height 20
click at [337, 130] on input "Off" at bounding box center [336, 129] width 1 height 1
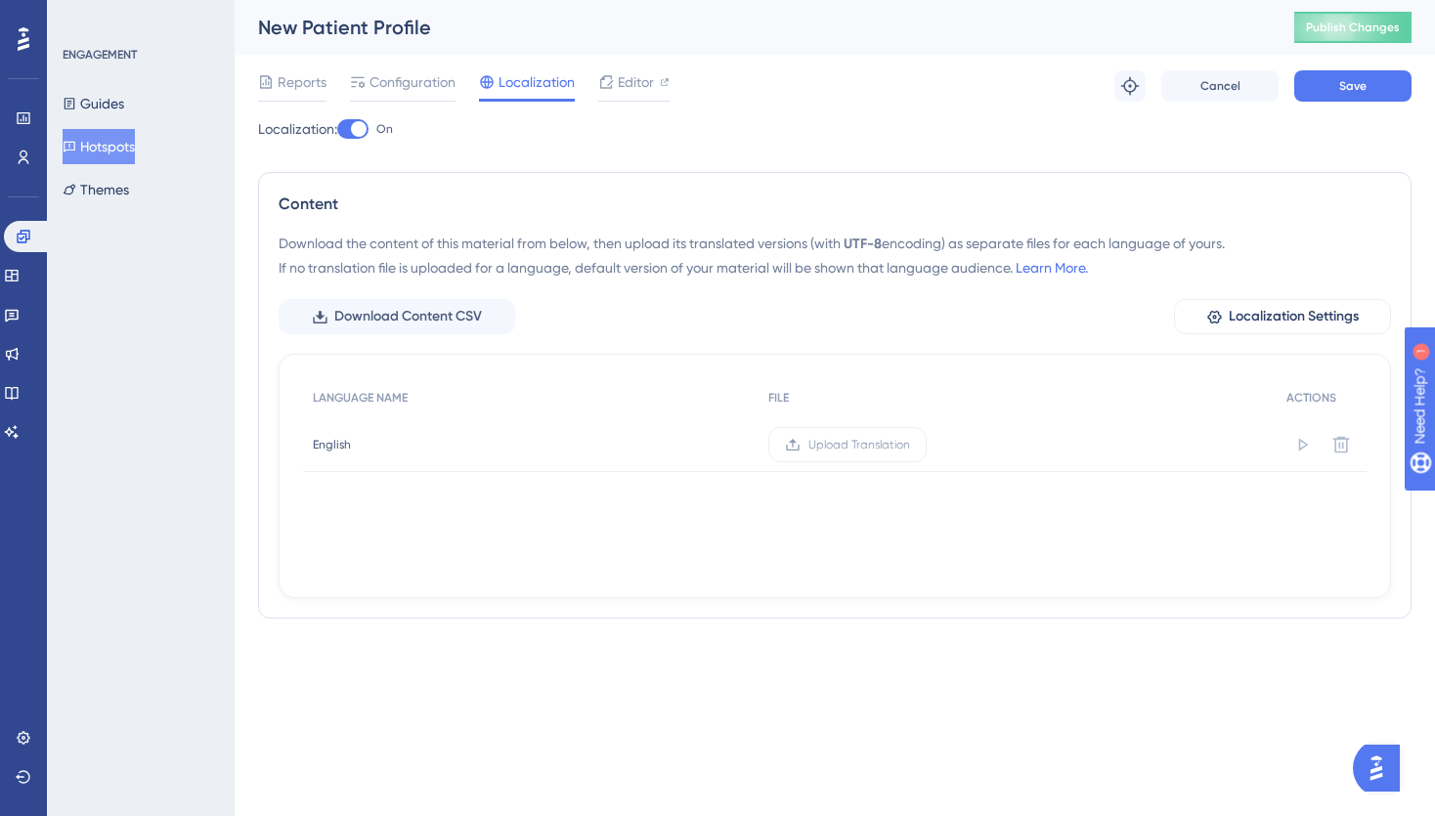
click at [351, 127] on div at bounding box center [352, 129] width 31 height 20
click at [337, 129] on input "On" at bounding box center [336, 129] width 1 height 1
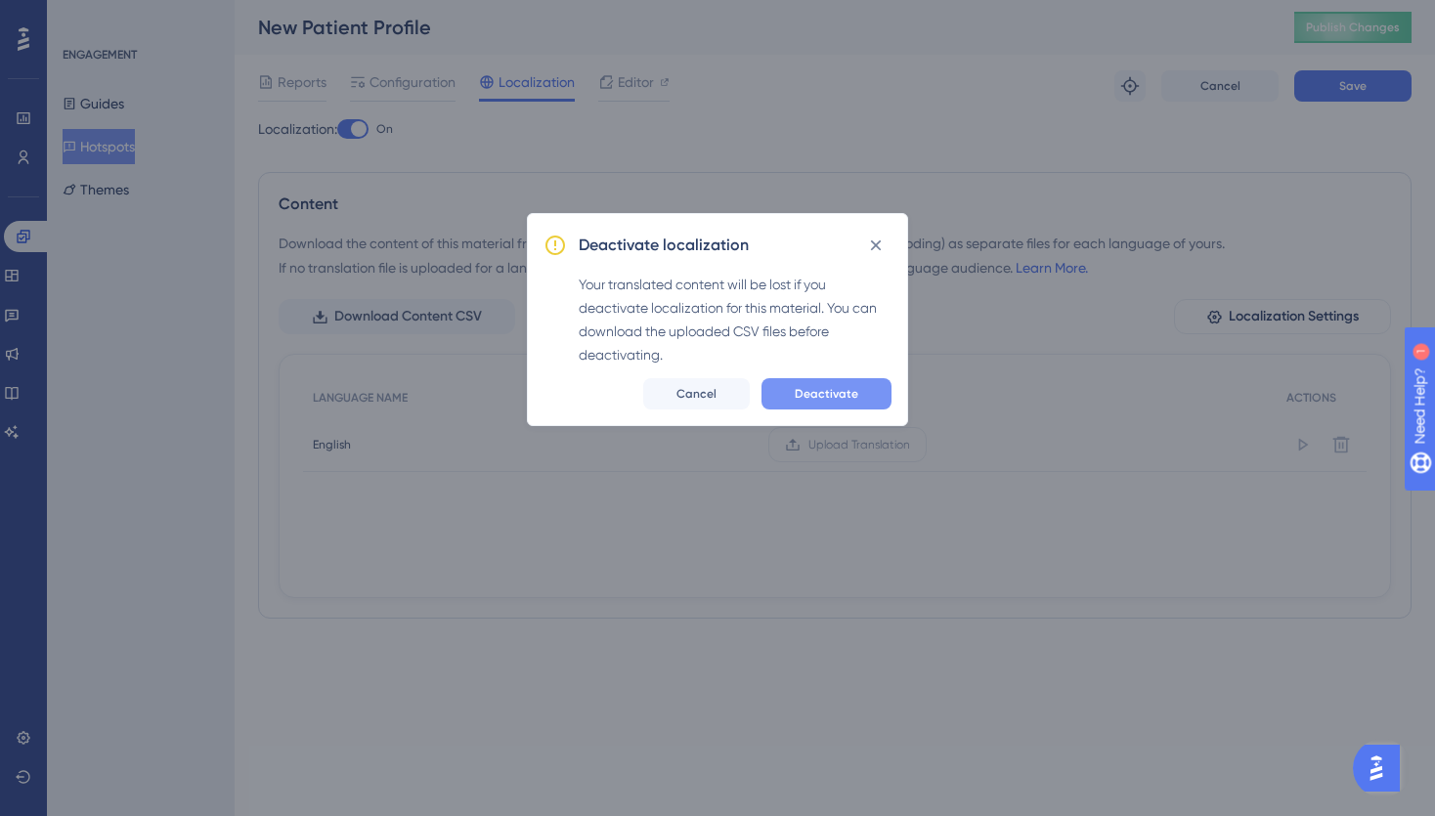
click at [809, 395] on span "Deactivate" at bounding box center [827, 394] width 64 height 16
checkbox input "false"
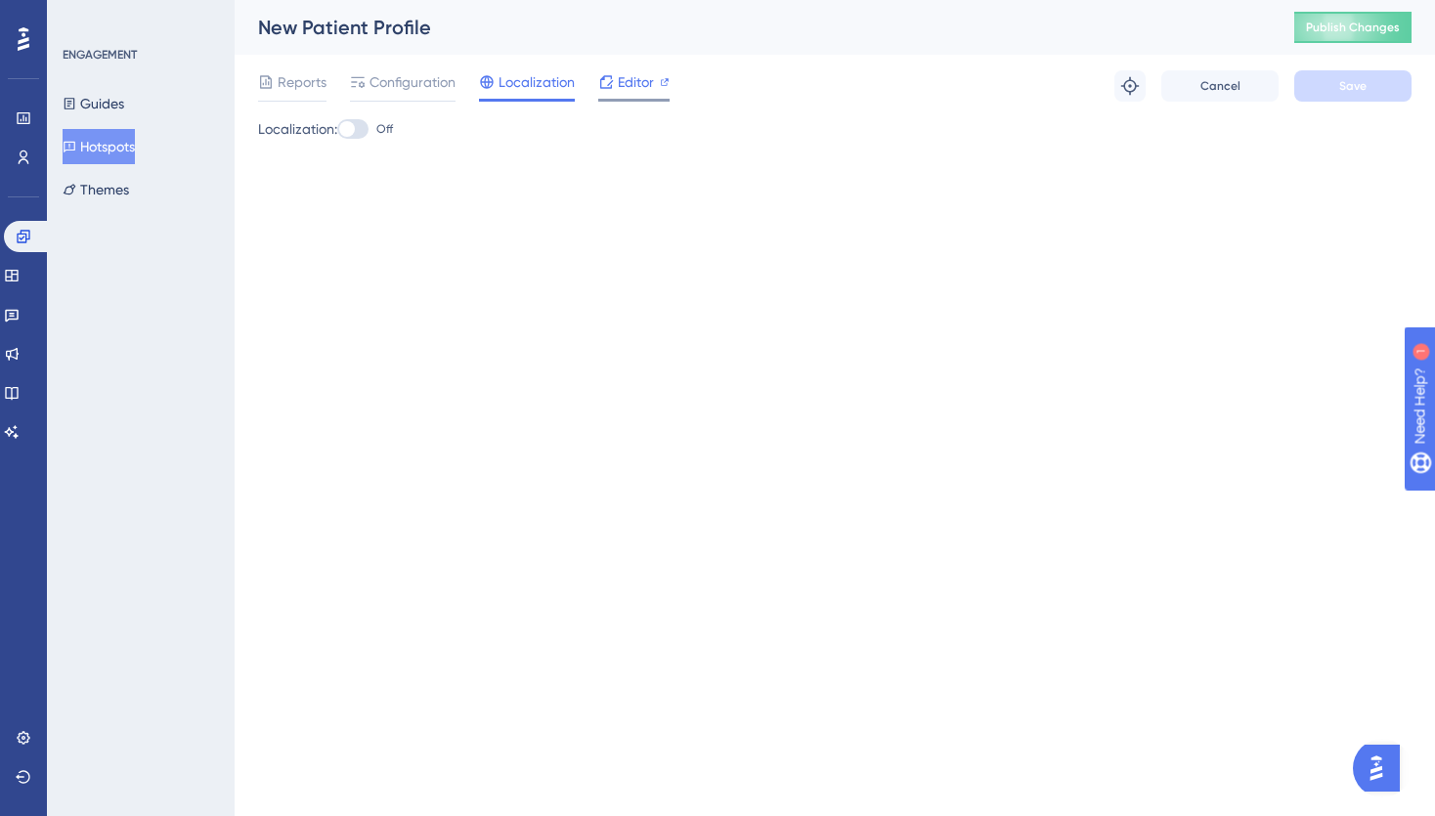
click at [636, 78] on span "Editor" at bounding box center [636, 81] width 36 height 23
click at [301, 79] on span "Reports" at bounding box center [302, 81] width 49 height 23
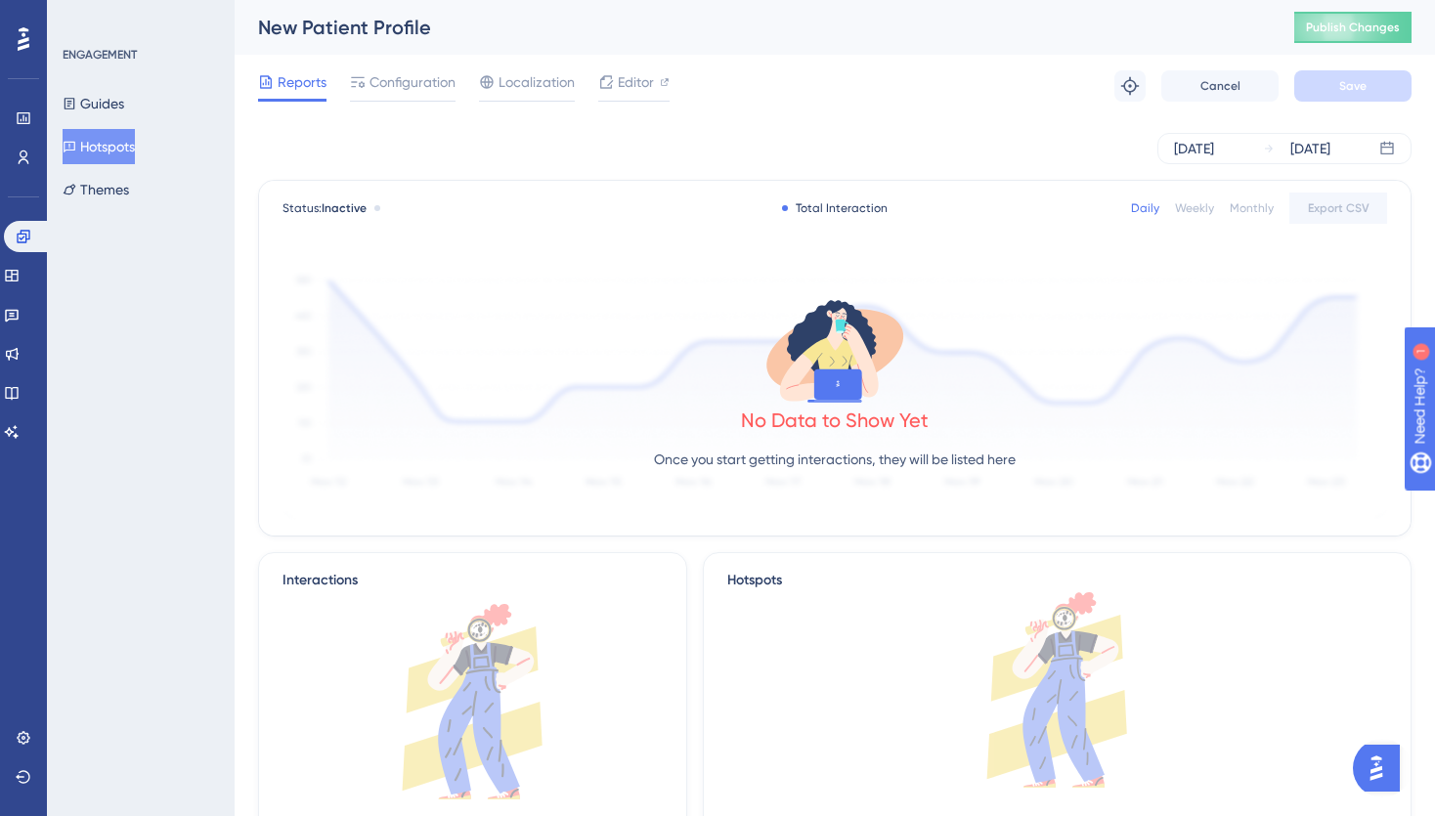
click at [105, 151] on button "Hotspots" at bounding box center [99, 146] width 72 height 35
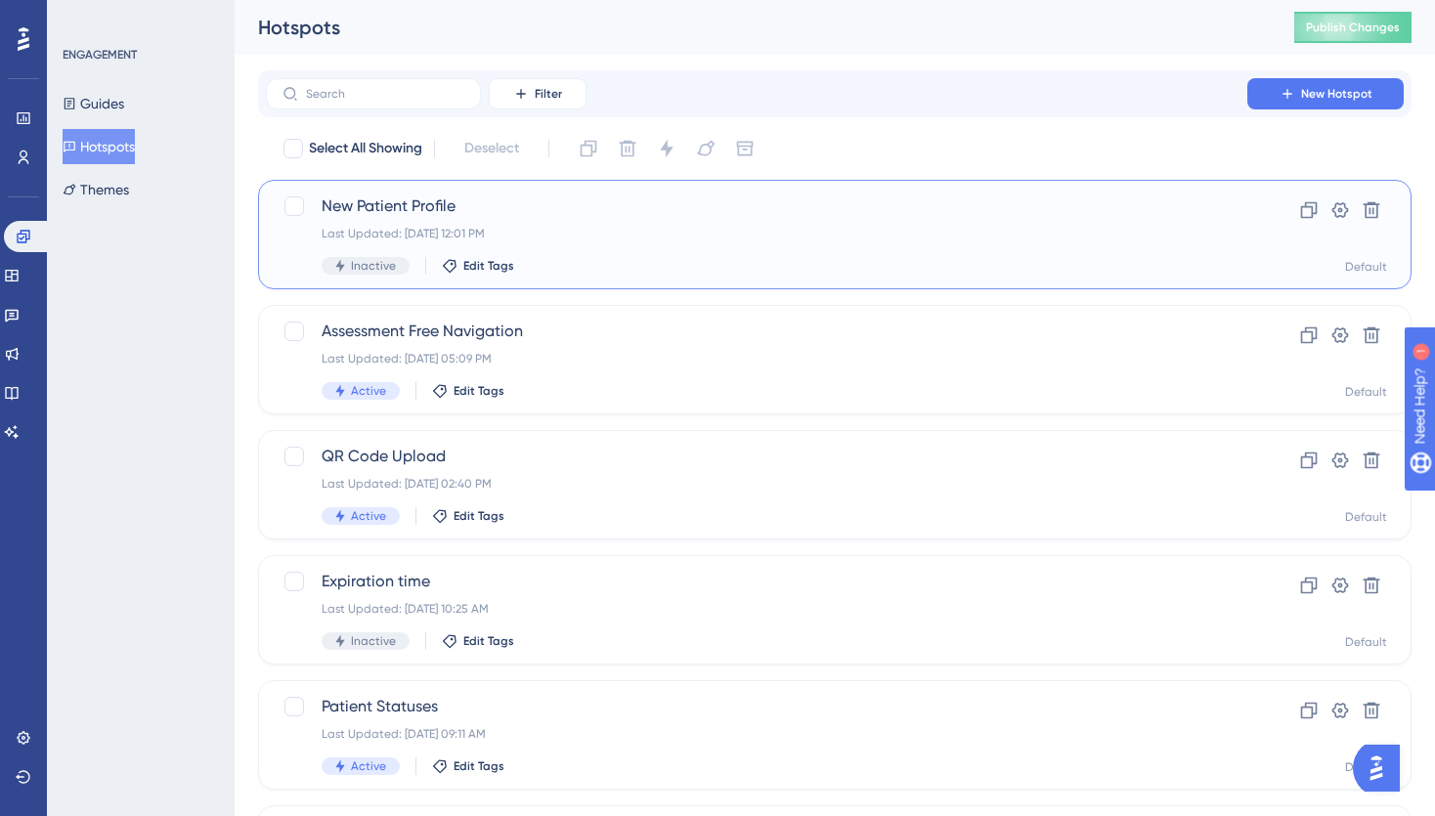
click at [755, 228] on div "Last Updated: Oct 09 2025, 12:01 PM" at bounding box center [757, 234] width 870 height 16
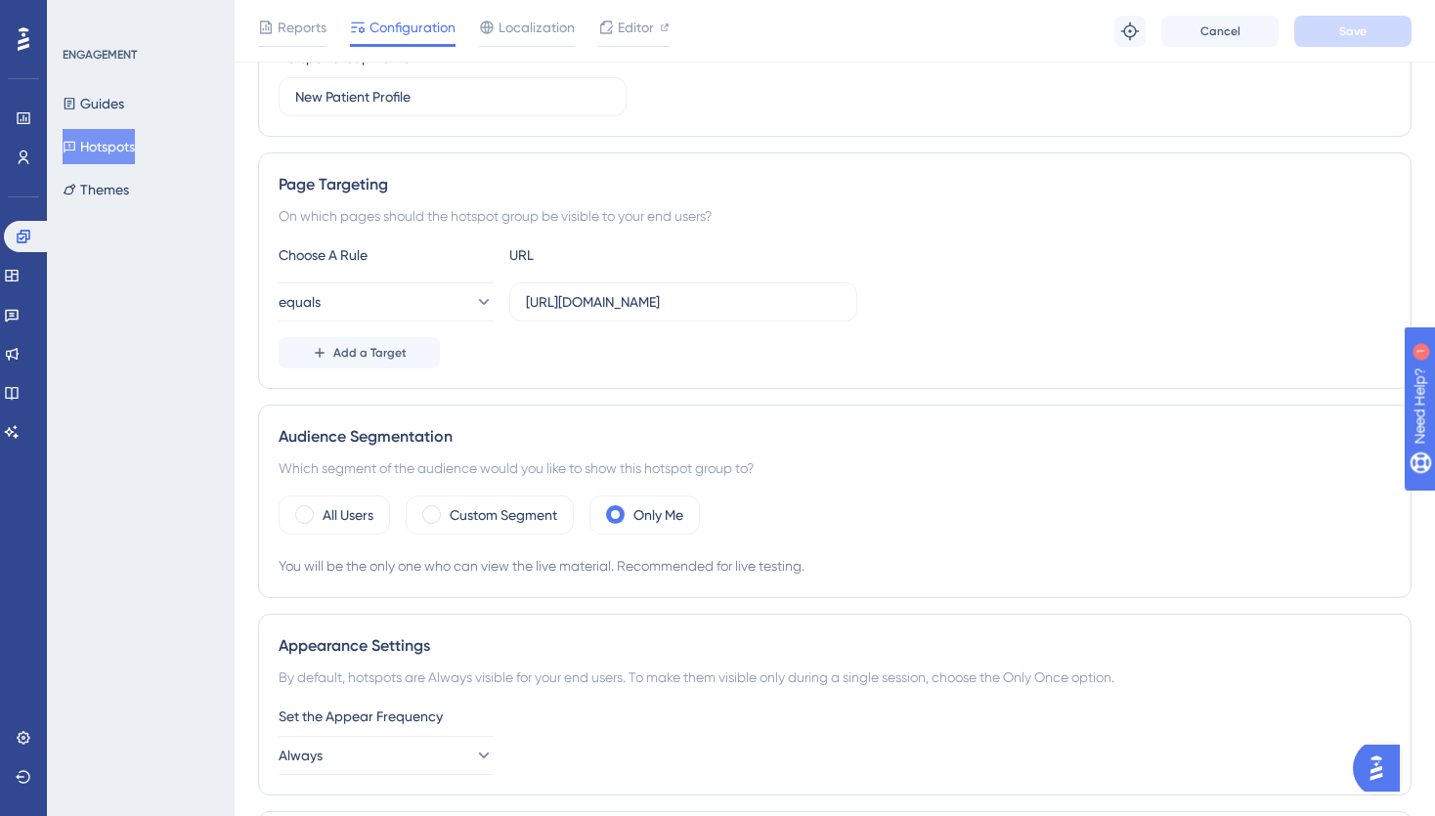
scroll to position [357, 0]
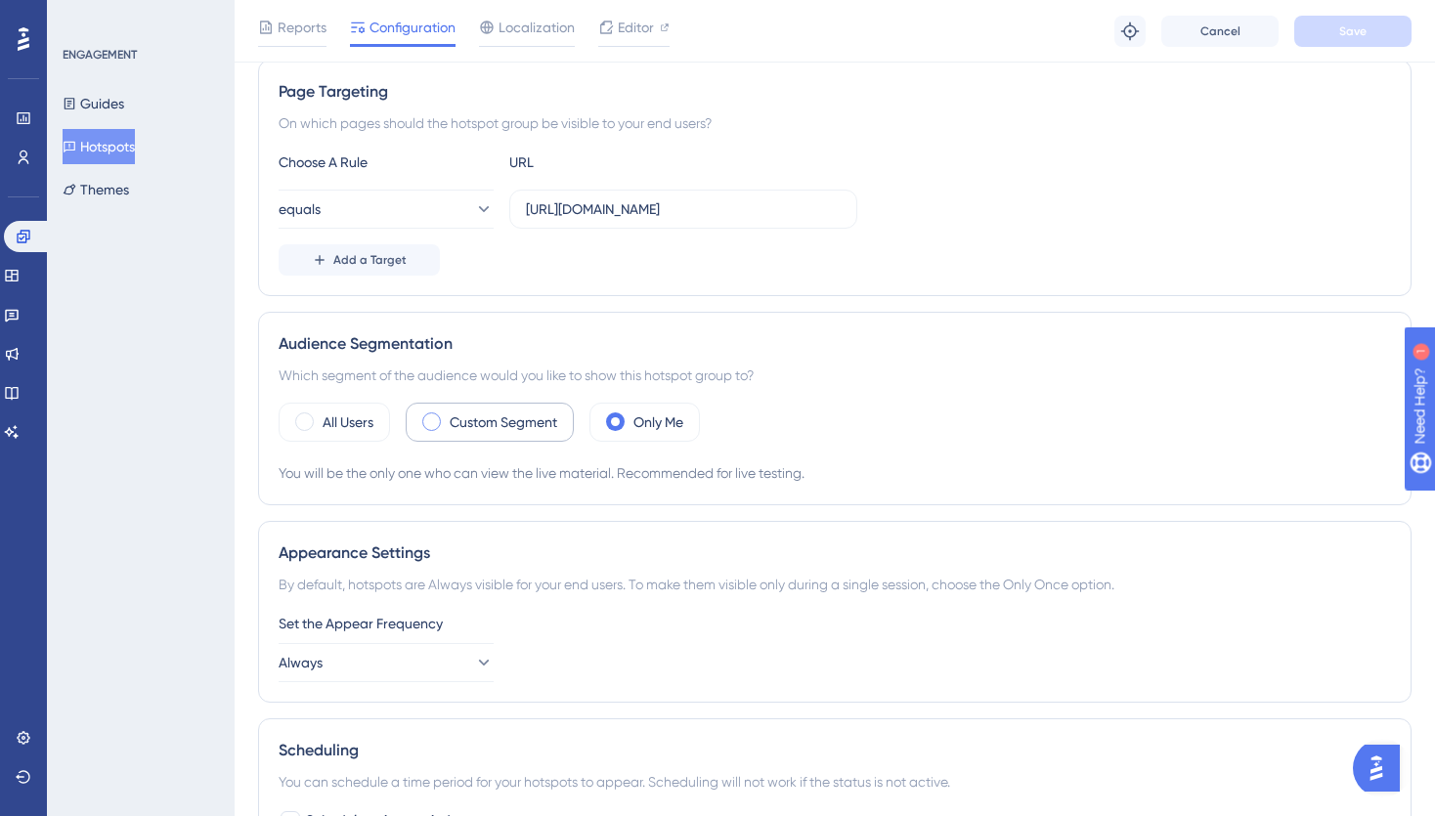
click at [471, 426] on label "Custom Segment" at bounding box center [504, 422] width 108 height 23
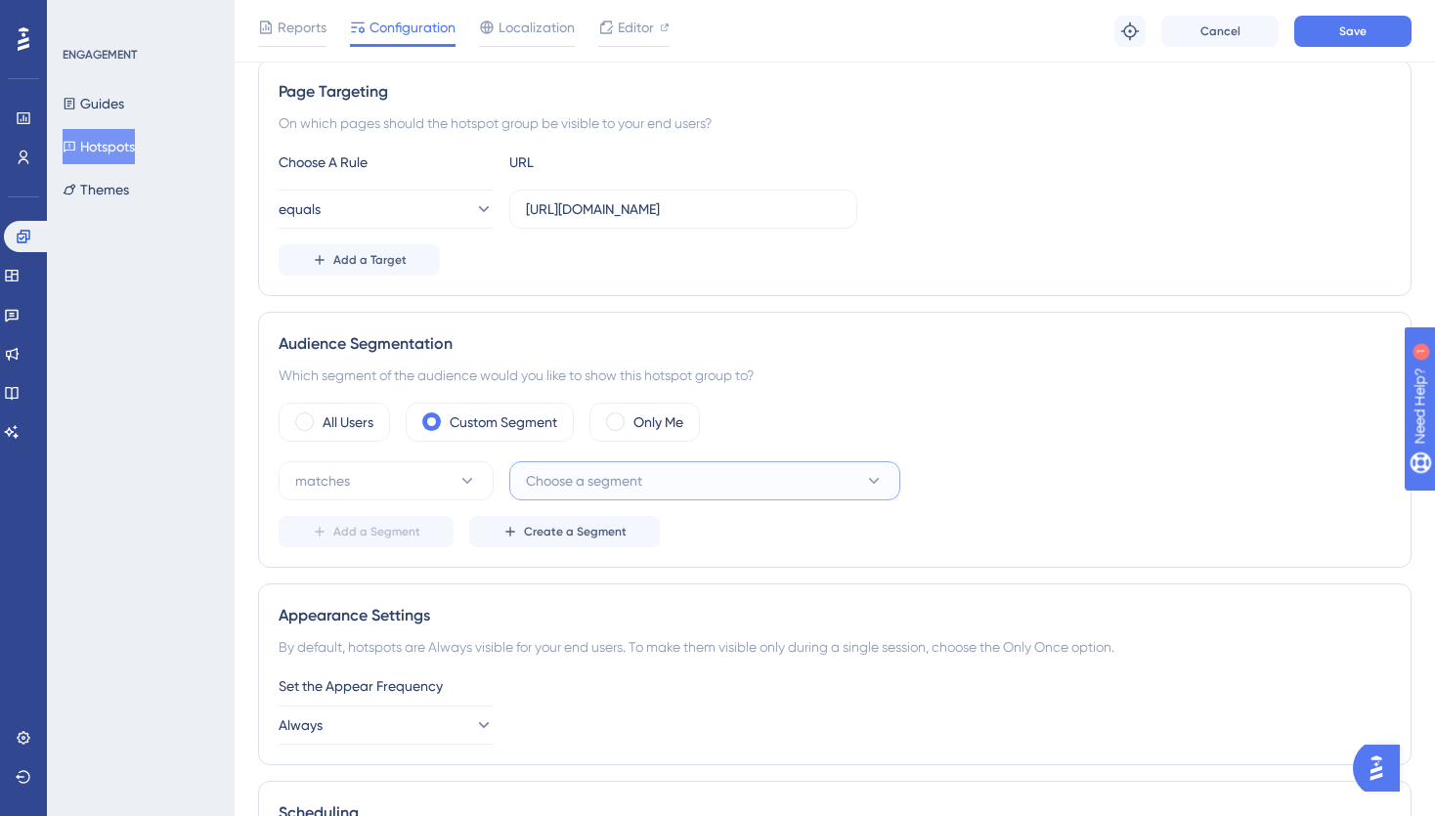
click at [591, 482] on span "Choose a segment" at bounding box center [584, 480] width 116 height 23
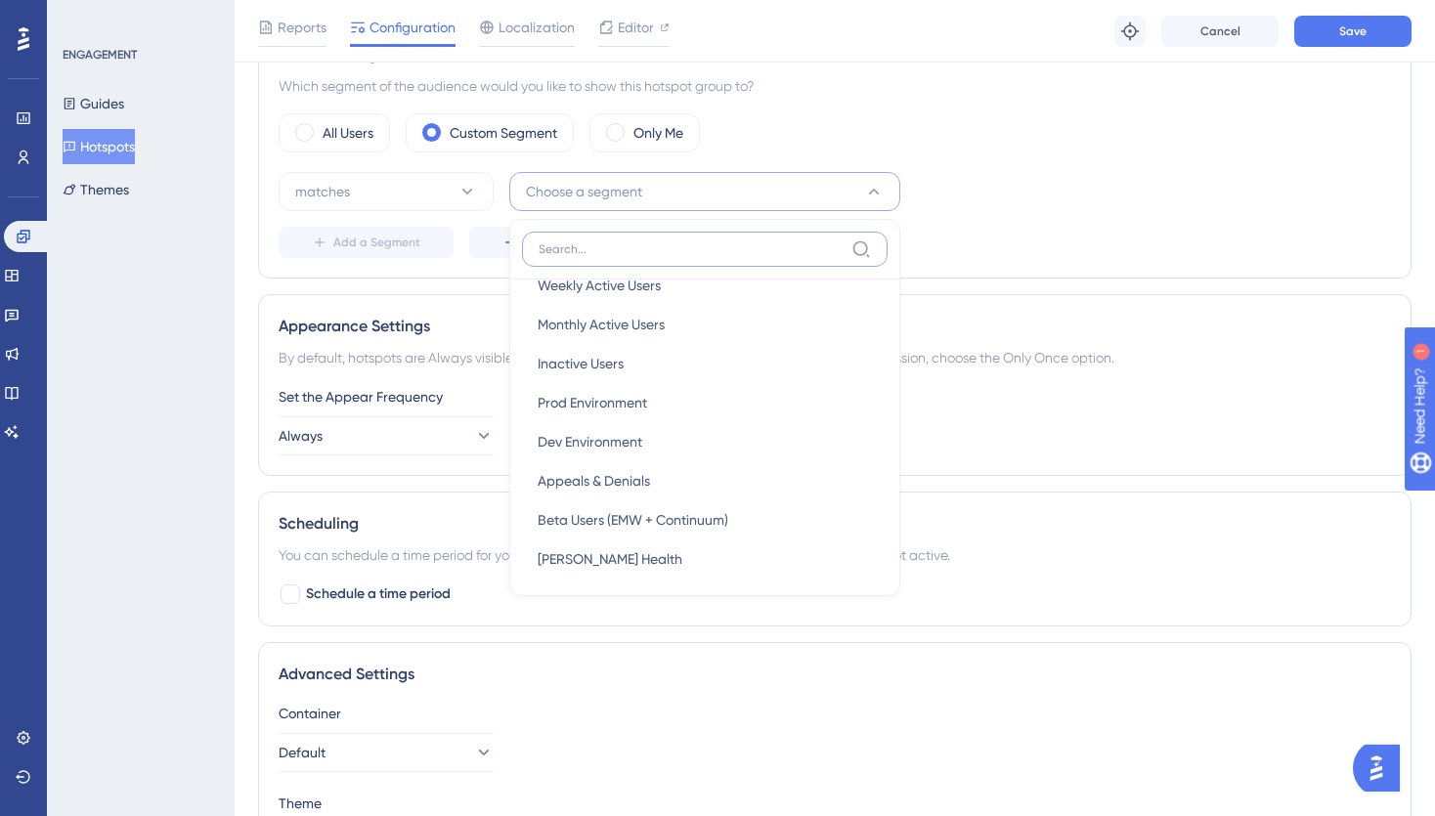
scroll to position [71, 0]
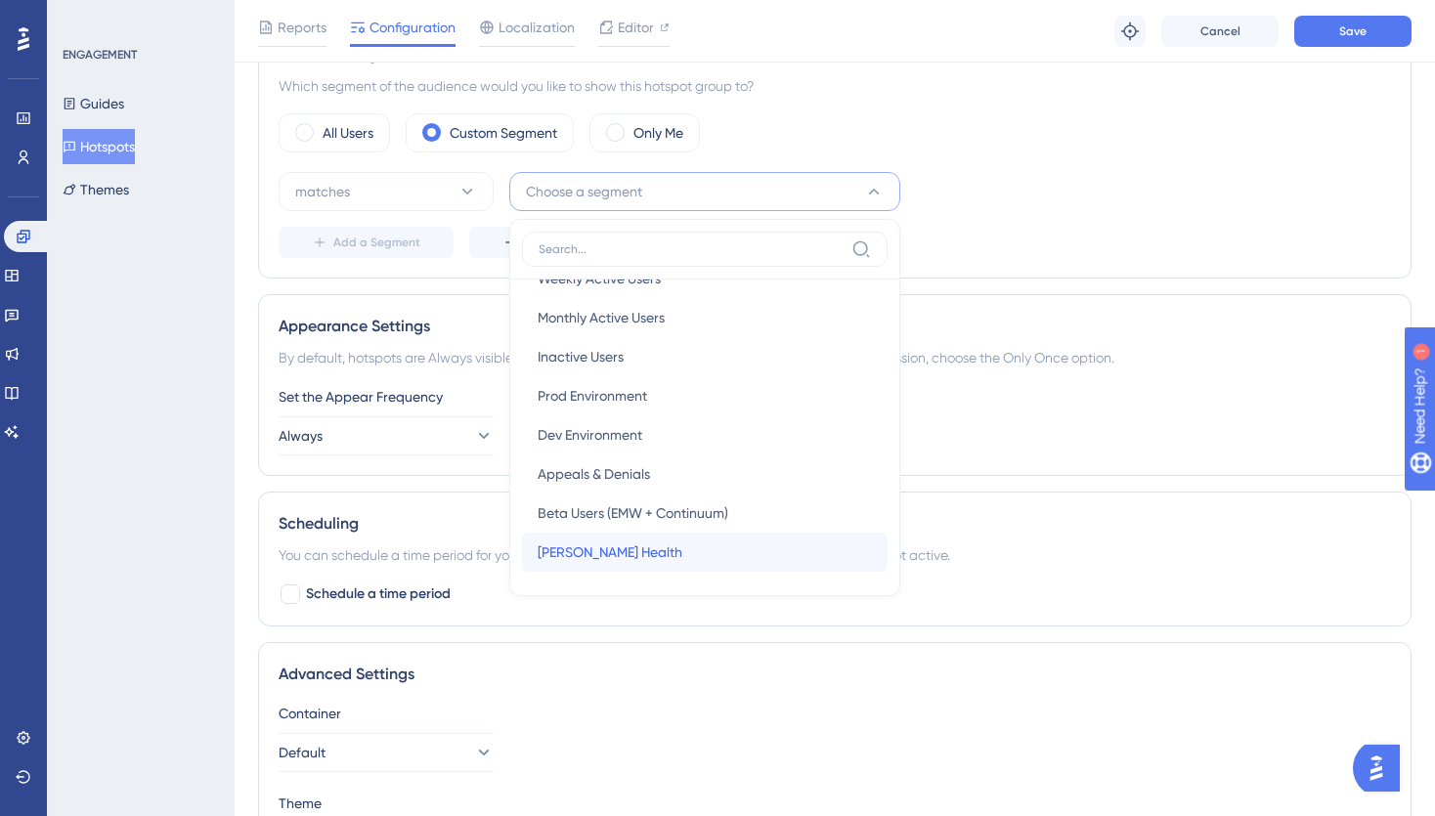
click at [618, 558] on span "Crosby Health" at bounding box center [610, 552] width 145 height 23
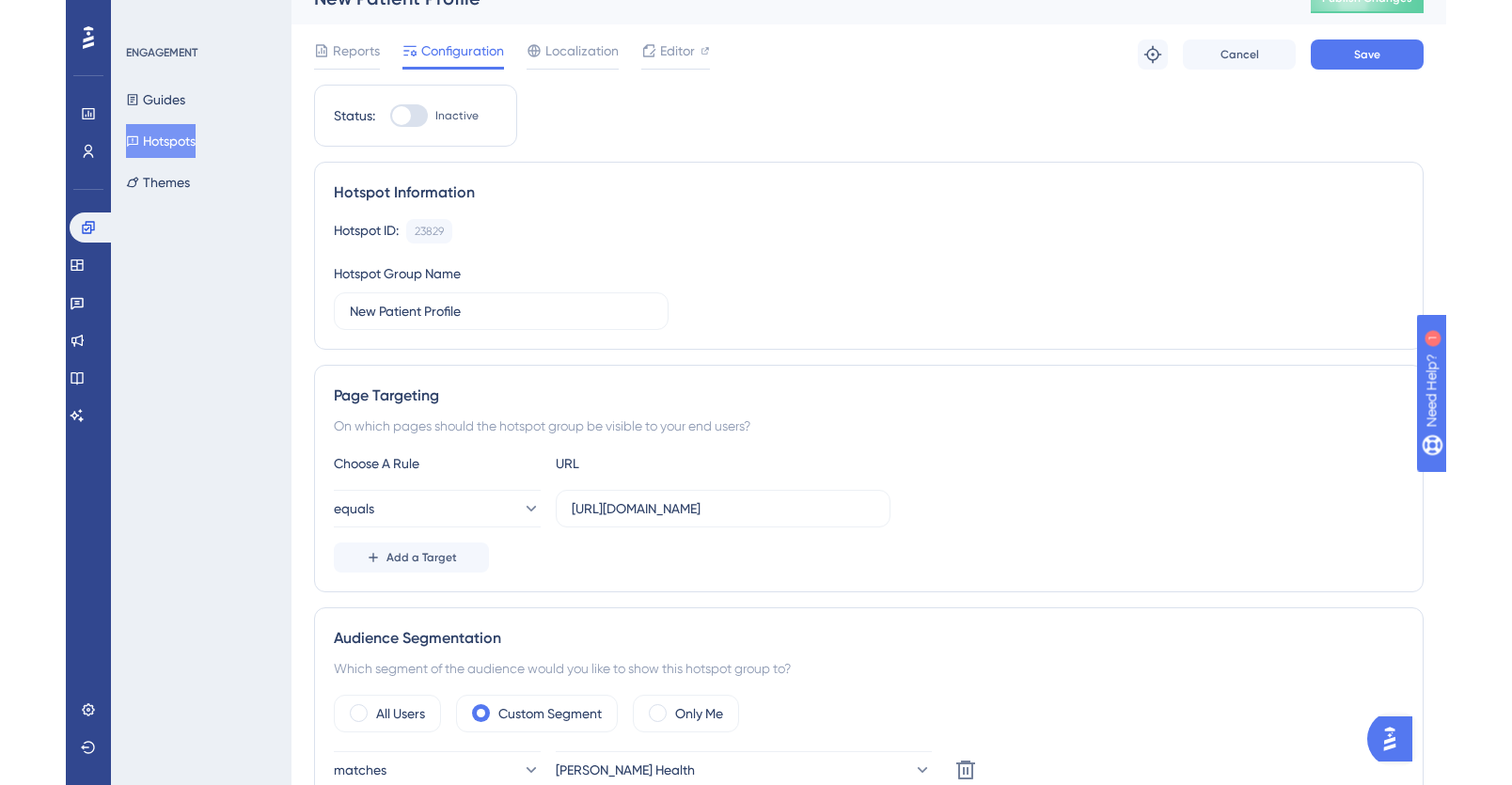
scroll to position [0, 0]
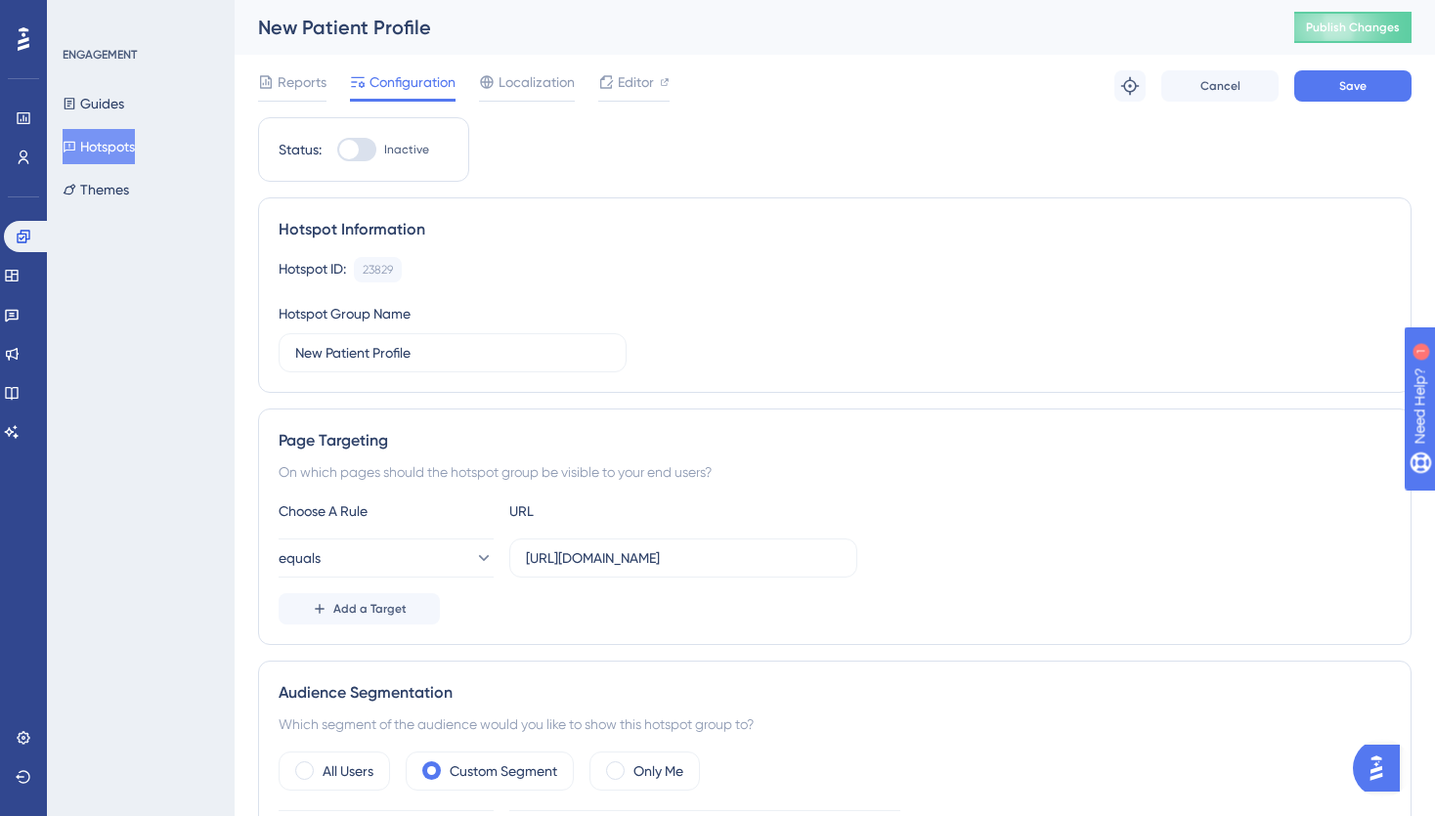
click at [368, 147] on div at bounding box center [356, 149] width 39 height 23
click at [337, 150] on input "Inactive" at bounding box center [336, 150] width 1 height 1
checkbox input "true"
click at [1359, 88] on span "Save" at bounding box center [1353, 86] width 27 height 16
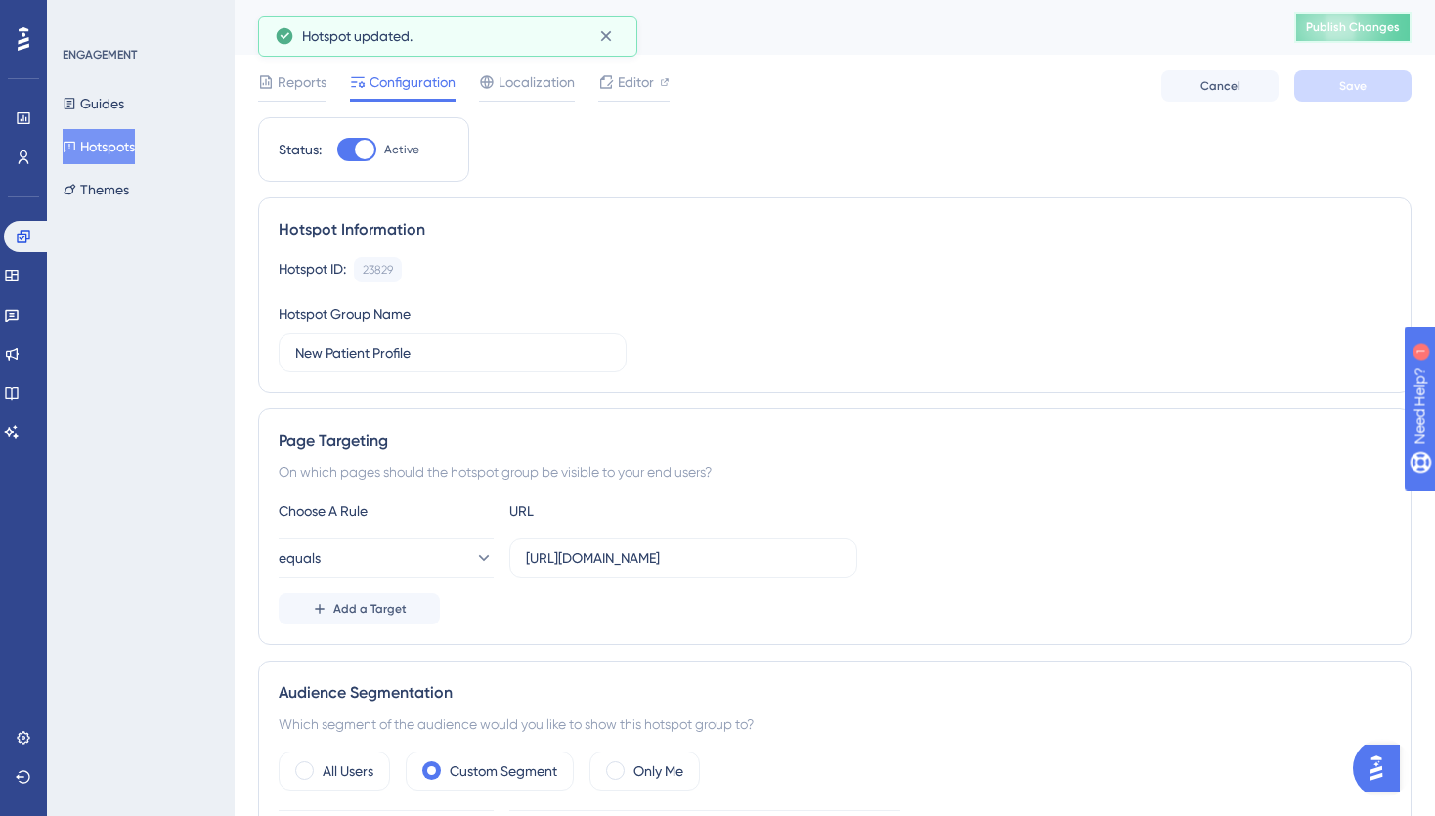
click at [1363, 30] on span "Publish Changes" at bounding box center [1353, 28] width 94 height 16
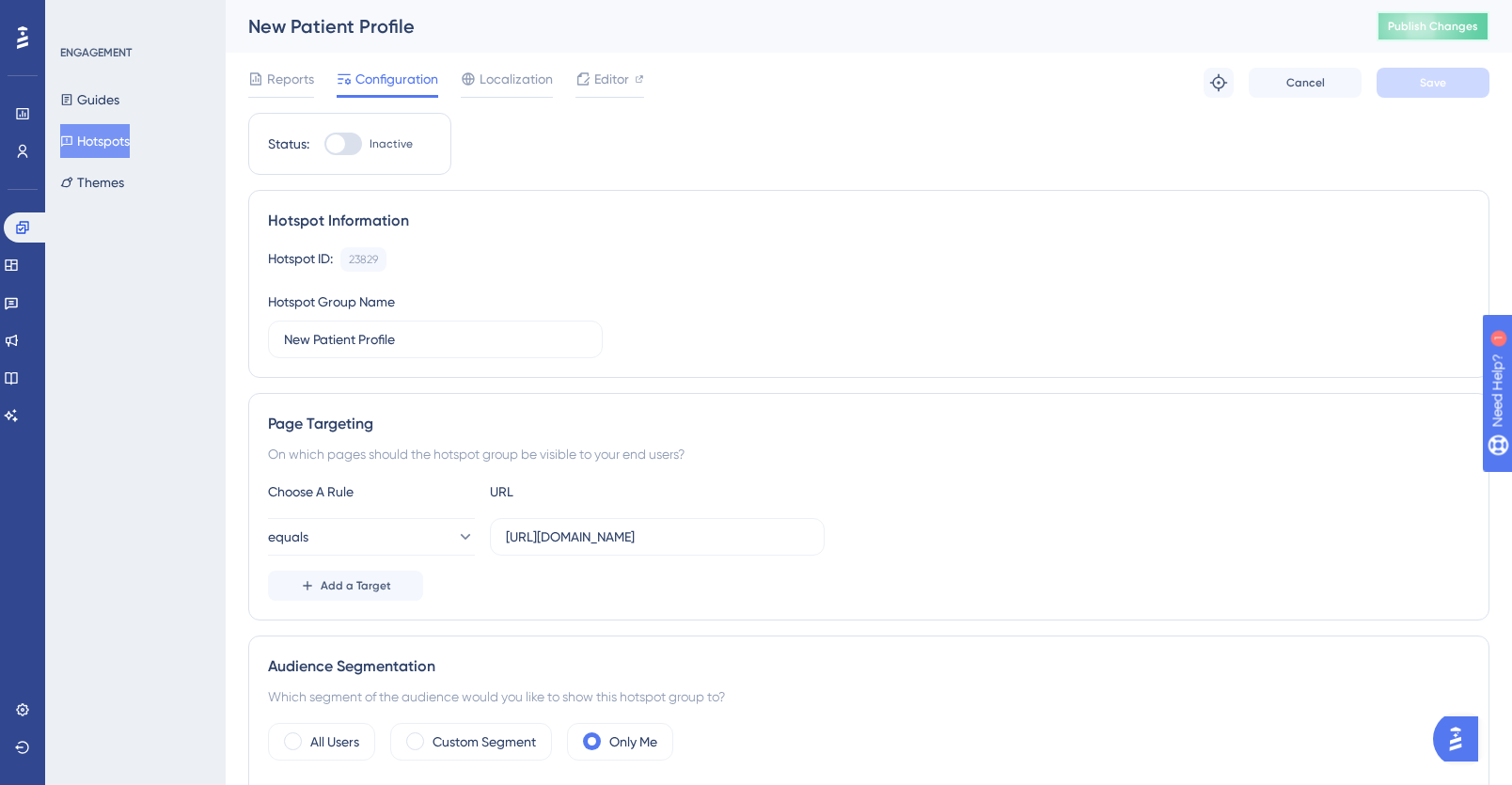
click at [1379, 26] on span "Publish Changes" at bounding box center [1433, 27] width 90 height 15
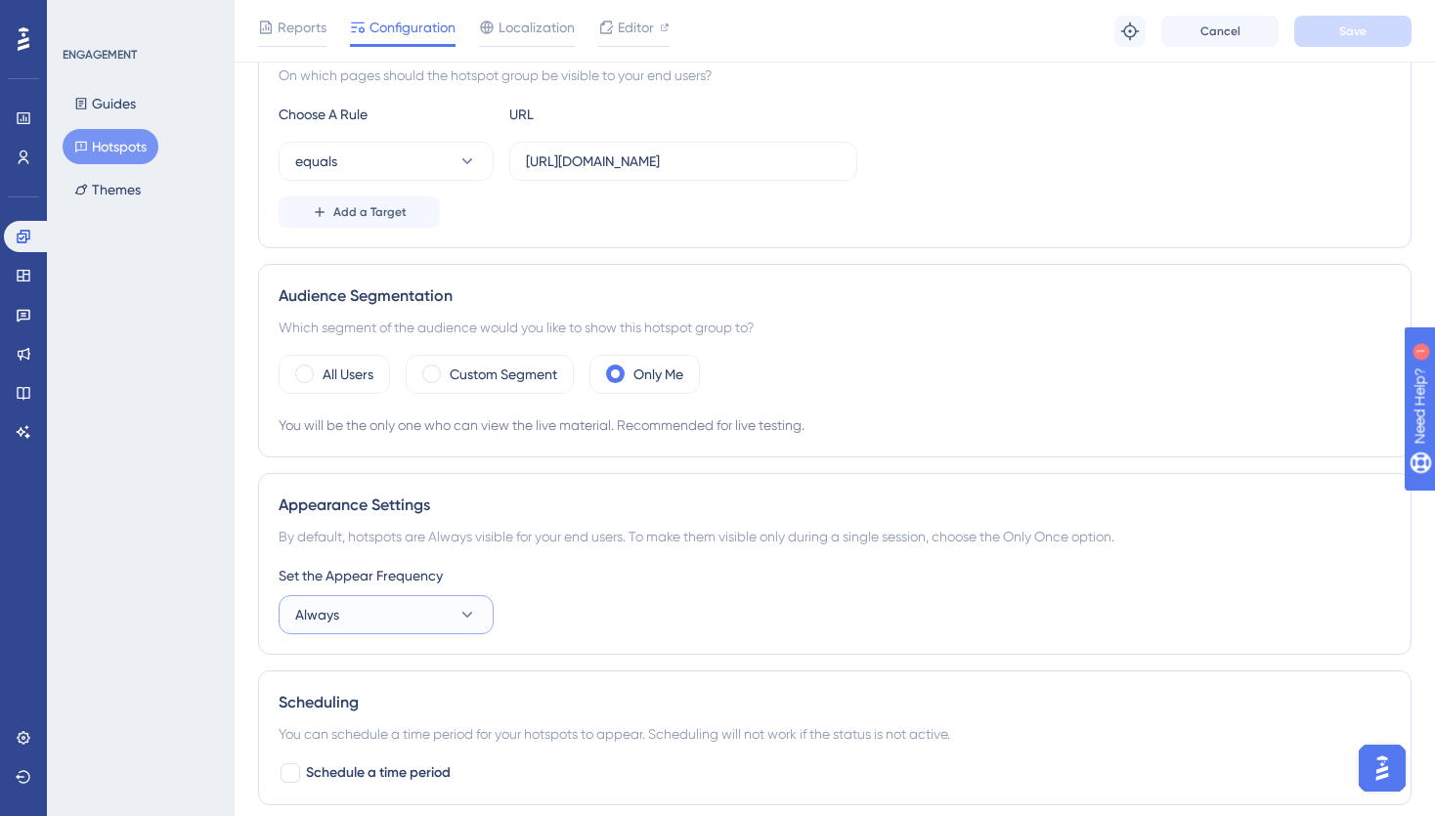
click at [441, 613] on button "Always" at bounding box center [386, 614] width 215 height 39
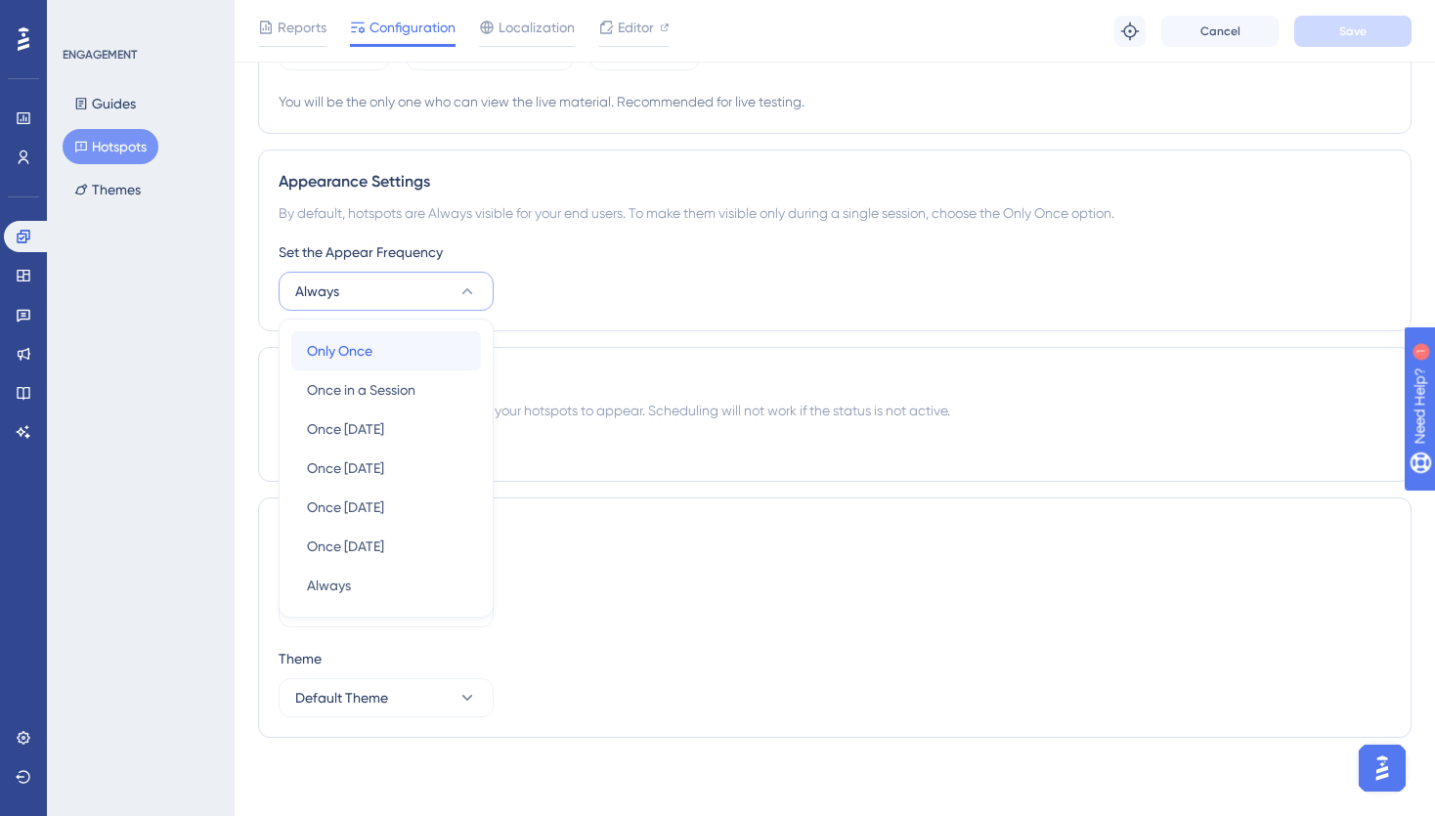
click at [400, 353] on div "Only Once Only Once" at bounding box center [386, 350] width 158 height 39
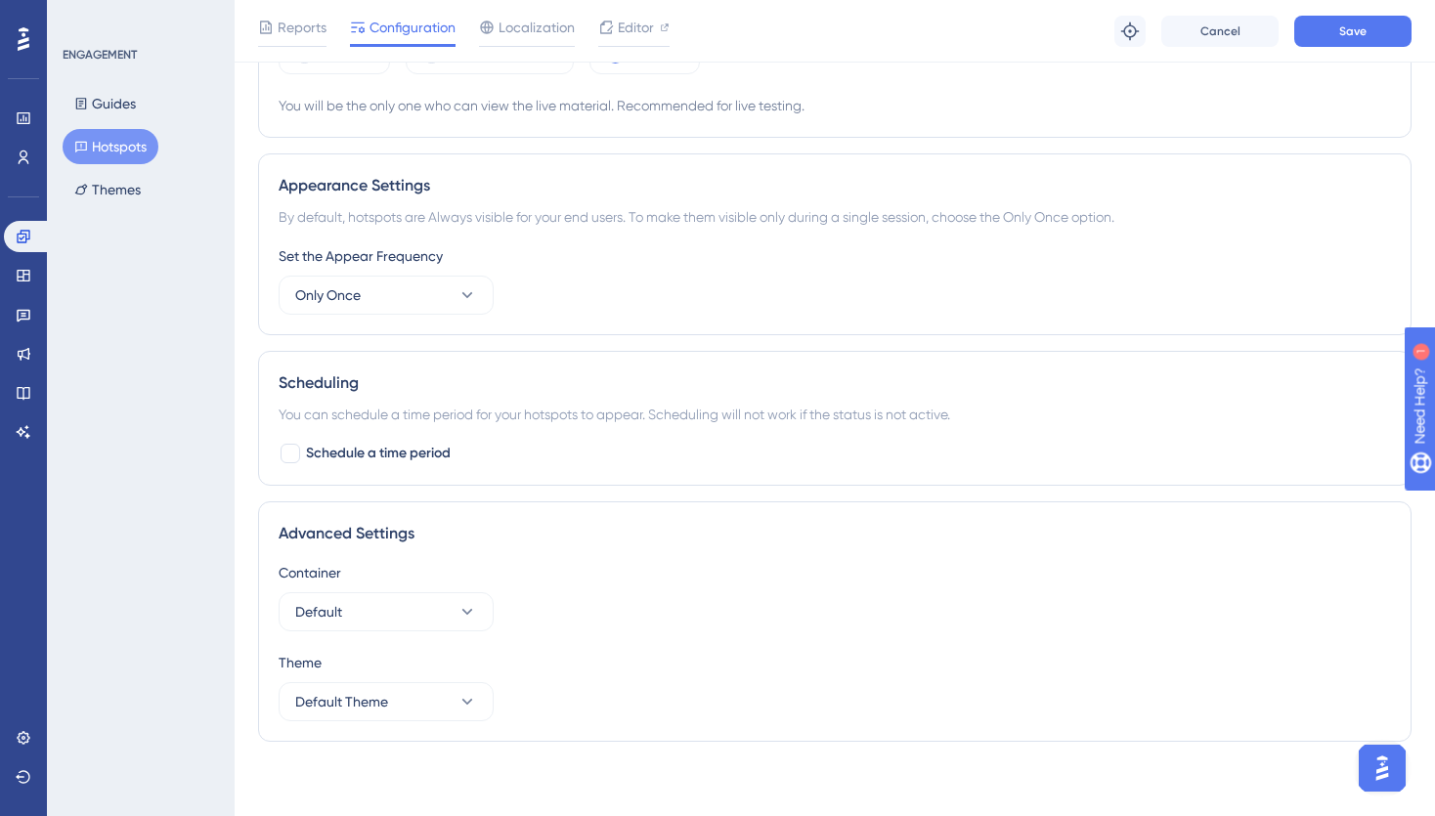
scroll to position [723, 0]
click at [1388, 39] on button "Save" at bounding box center [1353, 31] width 117 height 31
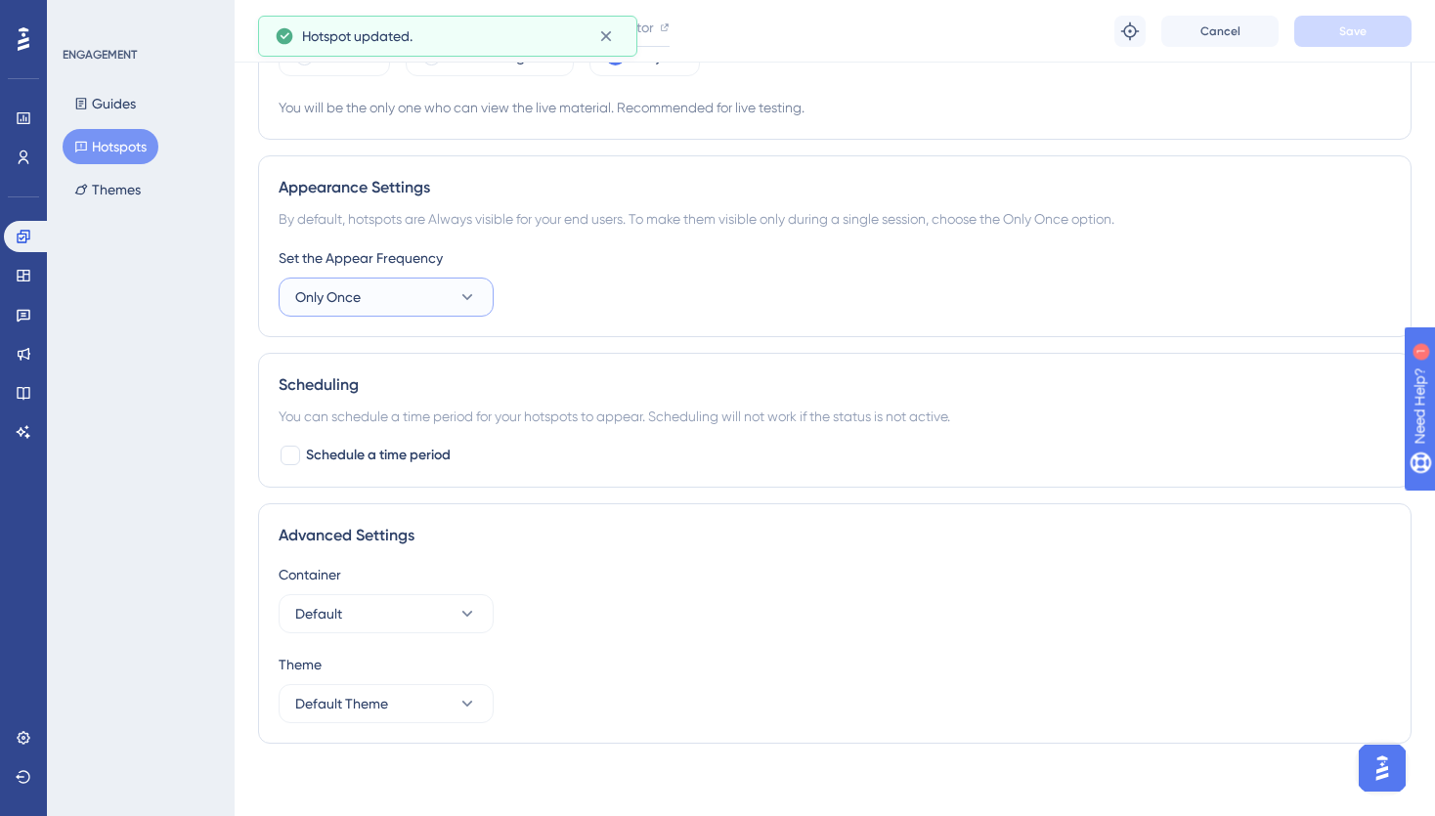
click at [418, 298] on button "Only Once" at bounding box center [386, 297] width 215 height 39
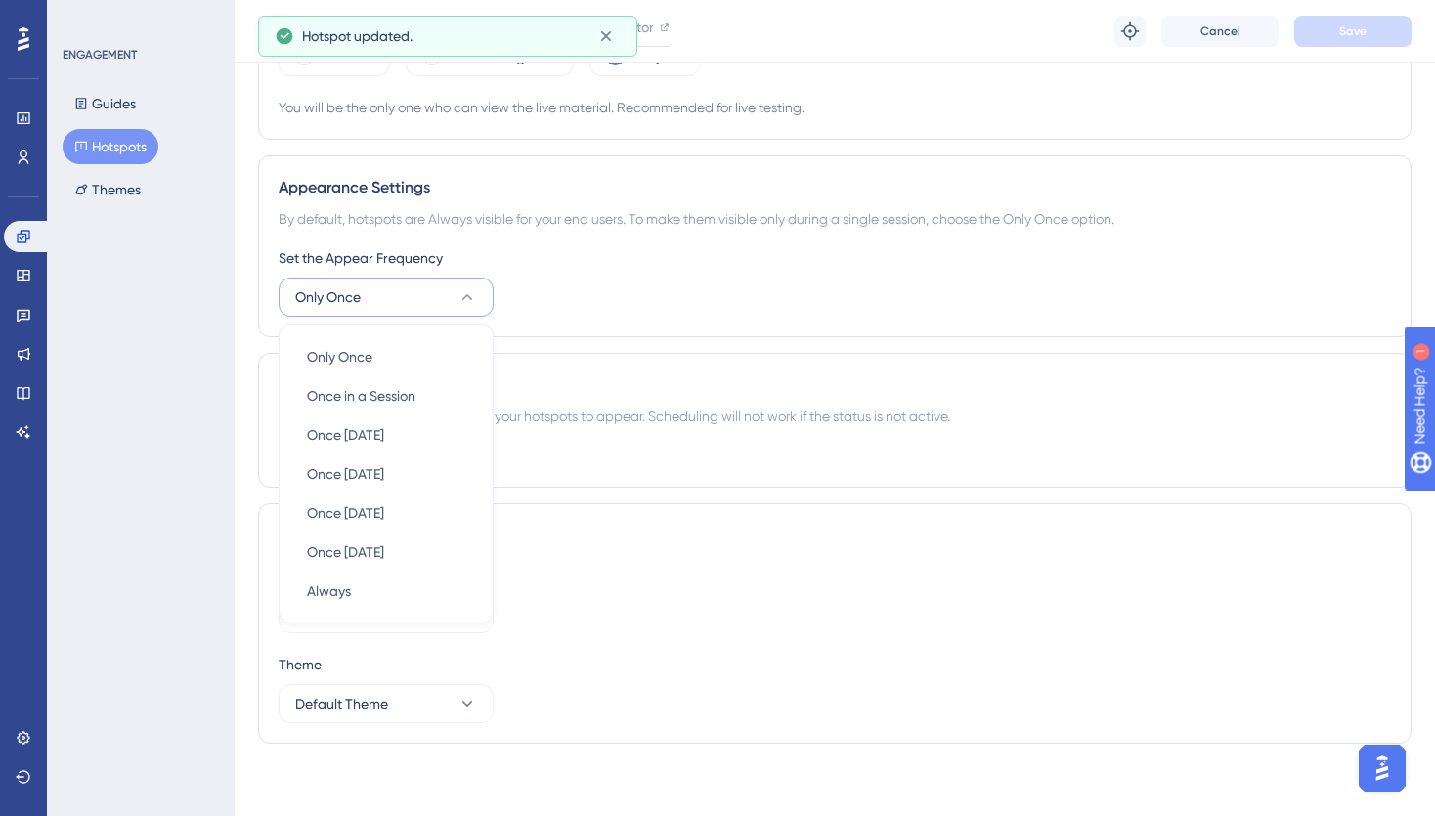
scroll to position [728, 0]
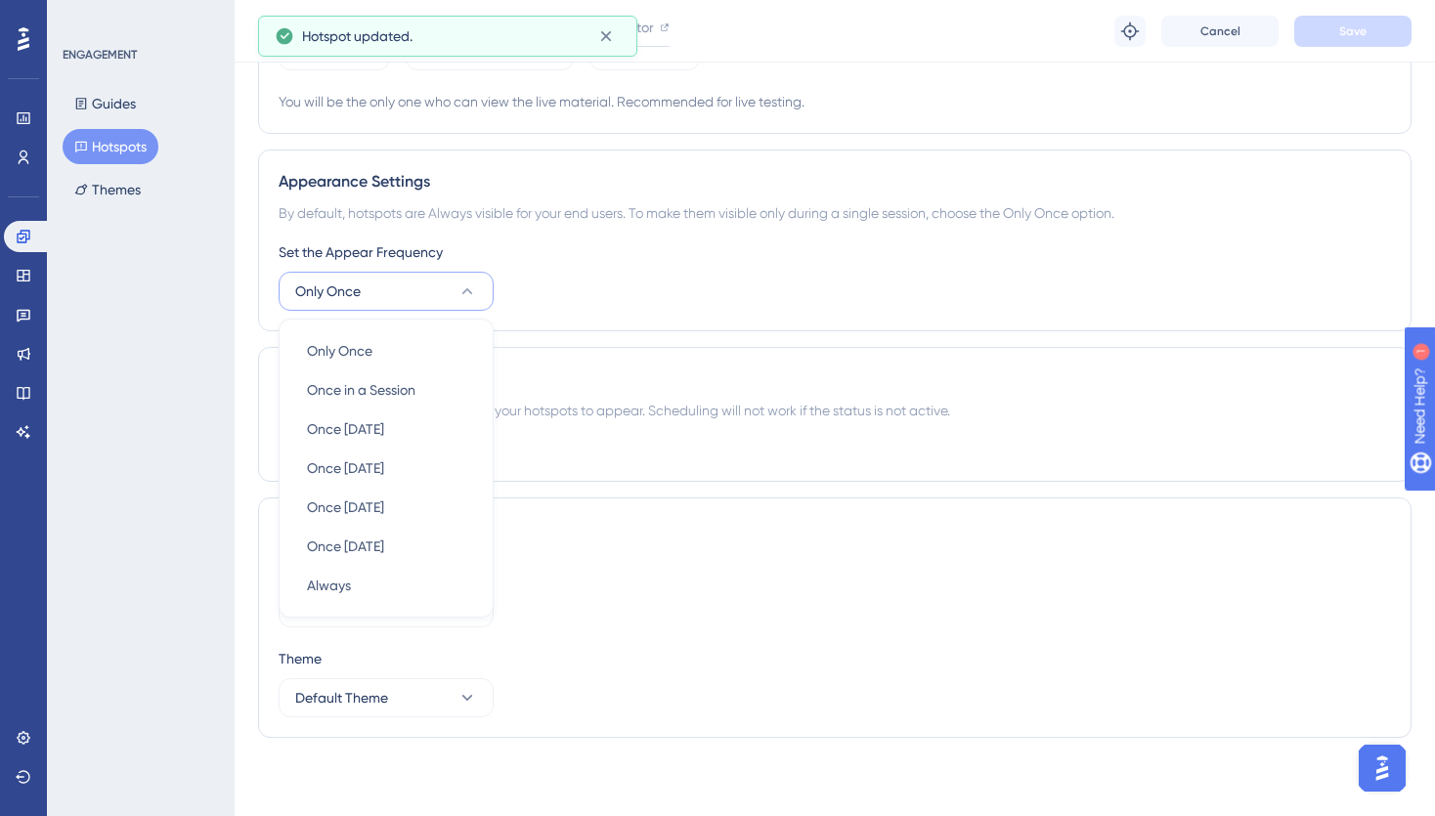
drag, startPoint x: 709, startPoint y: 273, endPoint x: 819, endPoint y: 206, distance: 128.9
click at [712, 270] on div "Set the Appear Frequency Only Once Only Once Only Once Once in a Session Once i…" at bounding box center [835, 276] width 1113 height 70
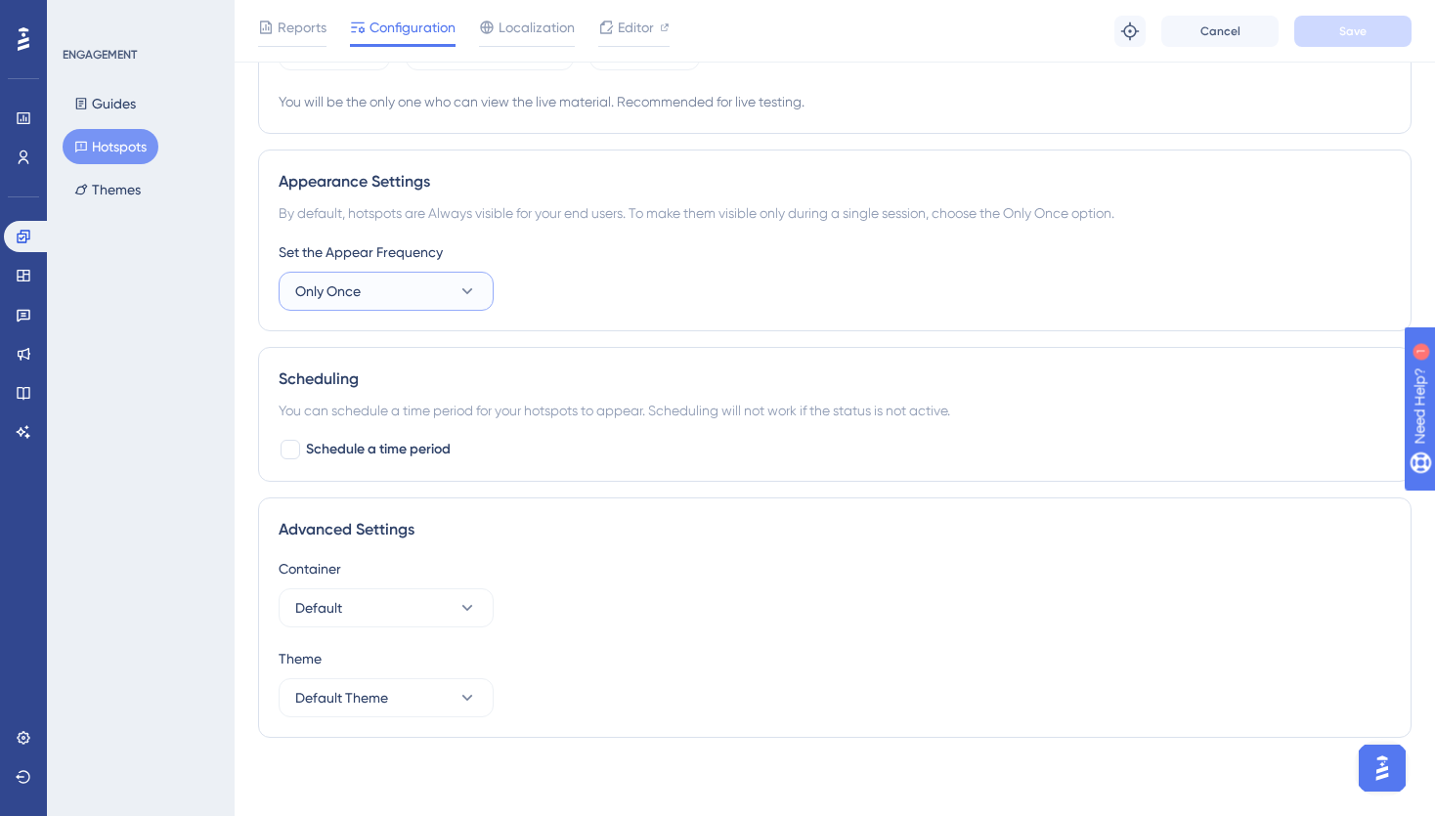
click at [349, 302] on span "Only Once" at bounding box center [328, 291] width 66 height 23
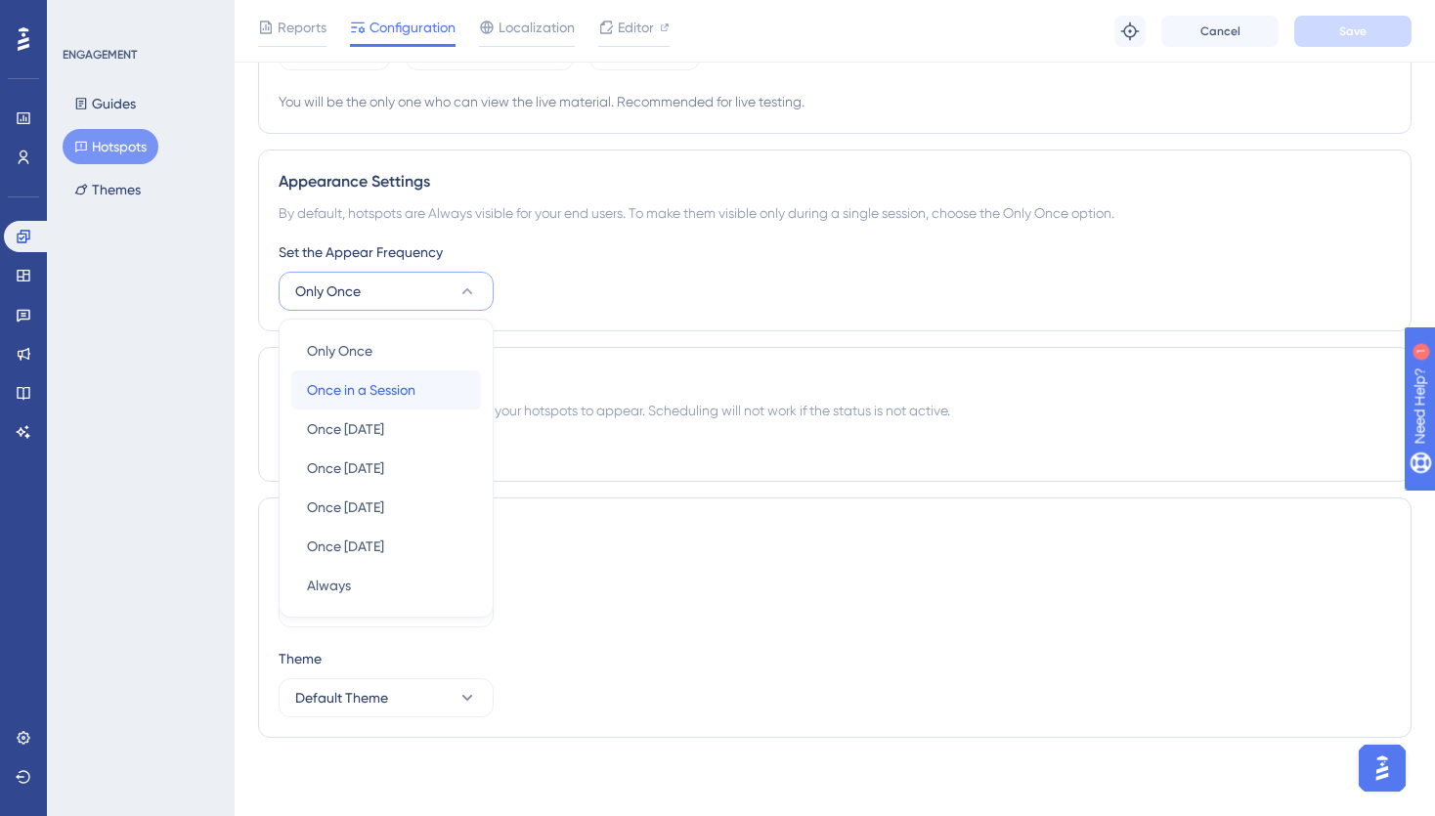
click at [382, 386] on span "Once in a Session" at bounding box center [361, 389] width 109 height 23
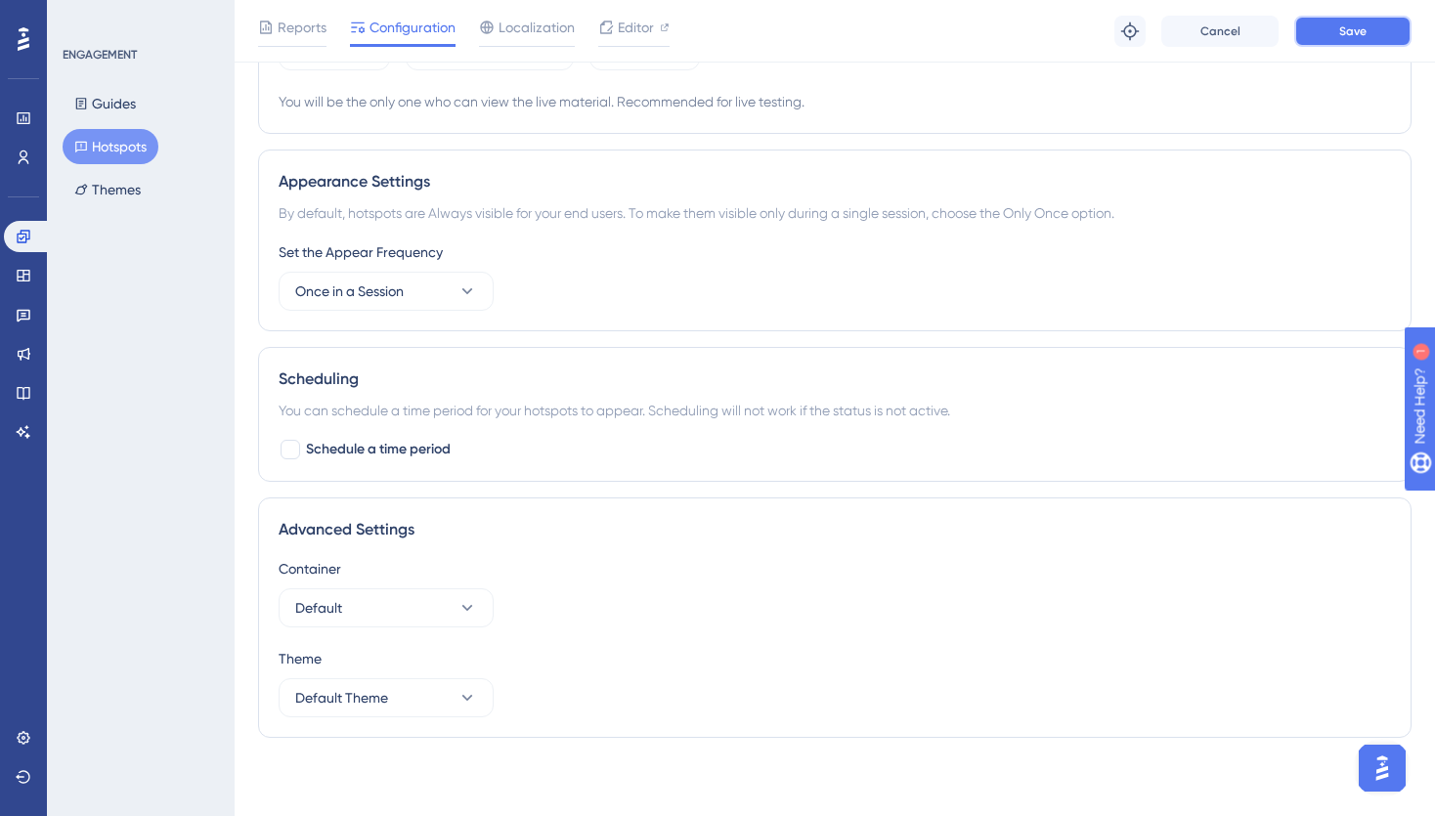
click at [1368, 28] on button "Save" at bounding box center [1353, 31] width 117 height 31
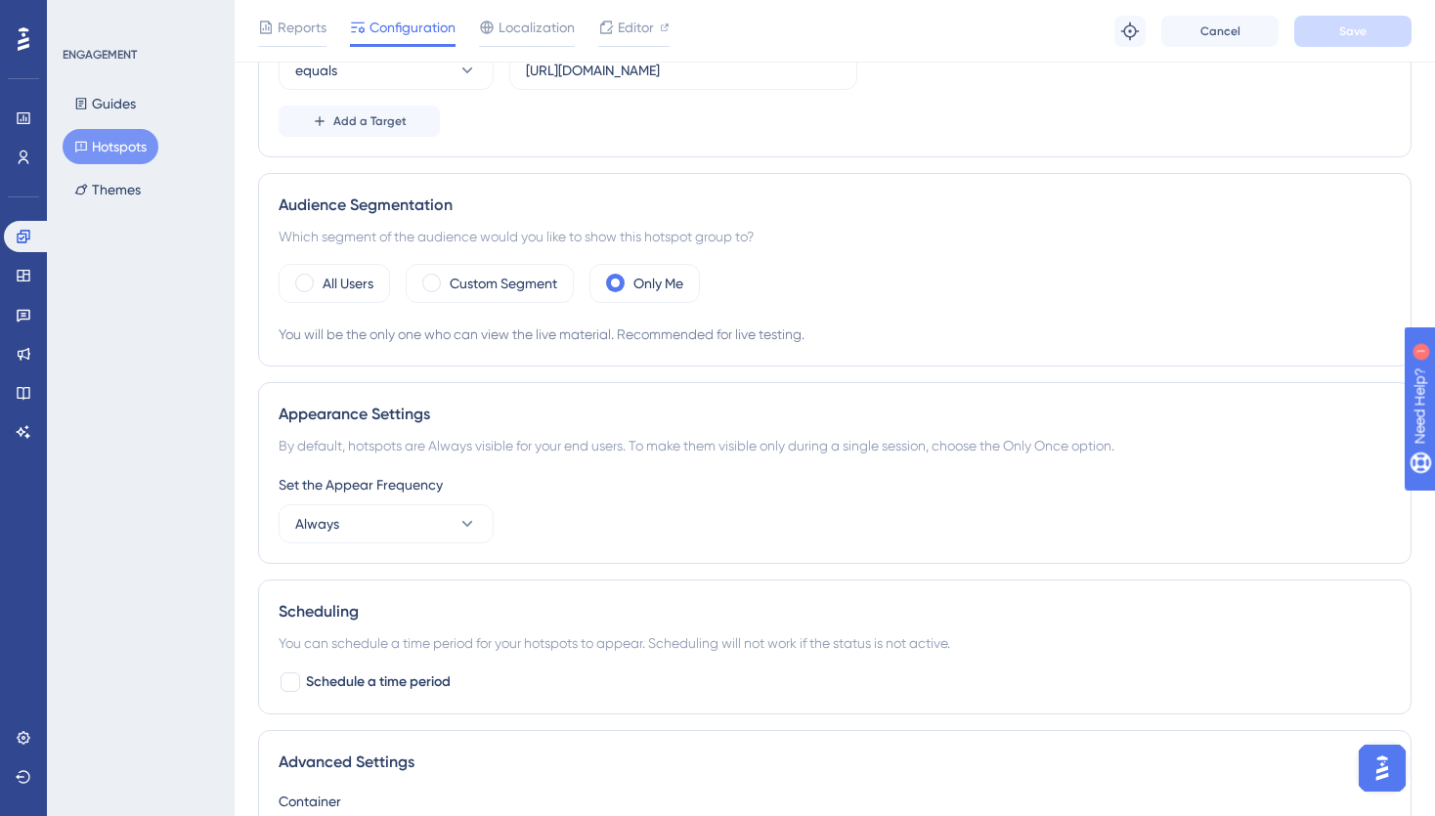
scroll to position [524, 0]
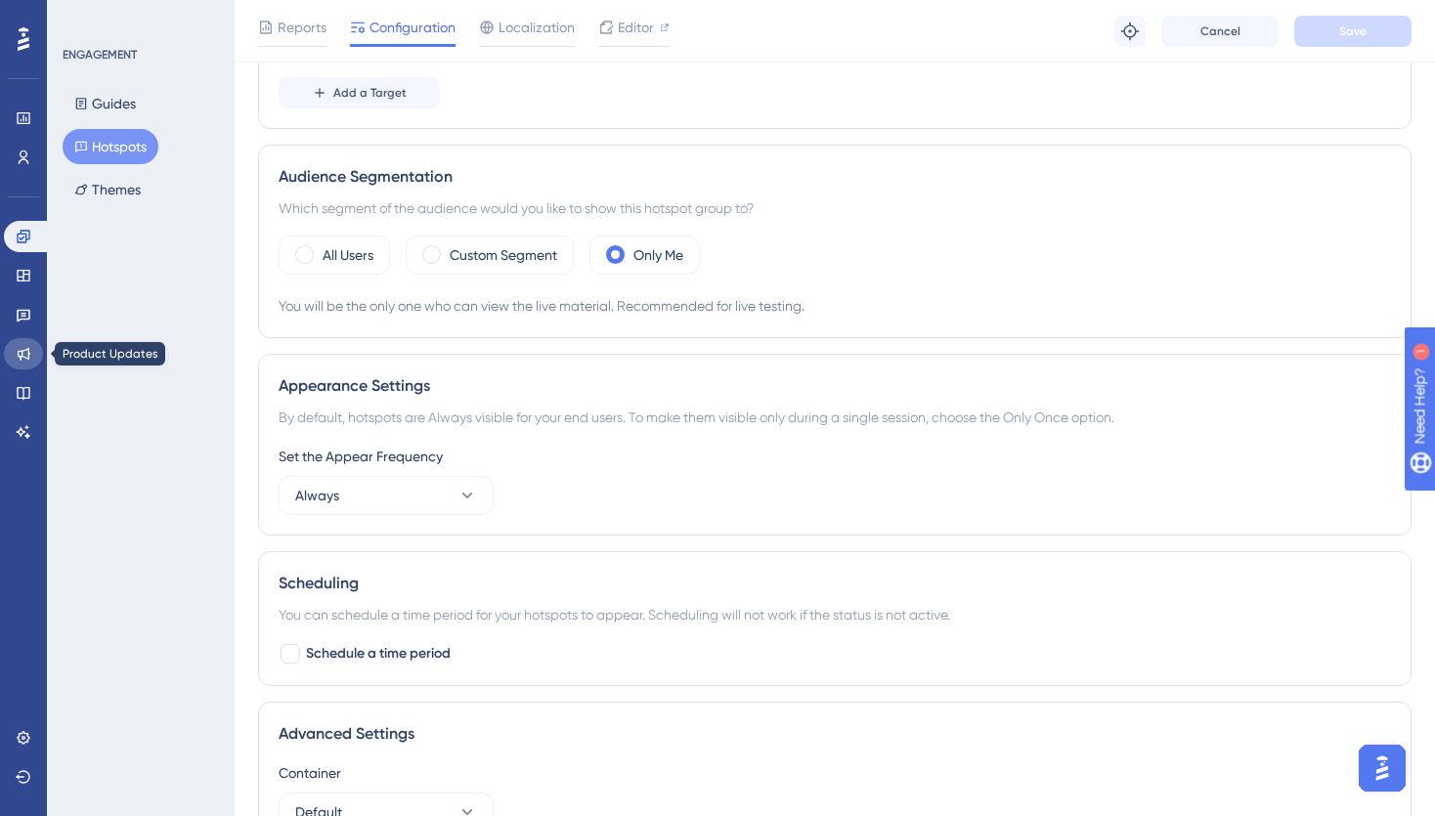
click at [25, 362] on link at bounding box center [23, 353] width 39 height 31
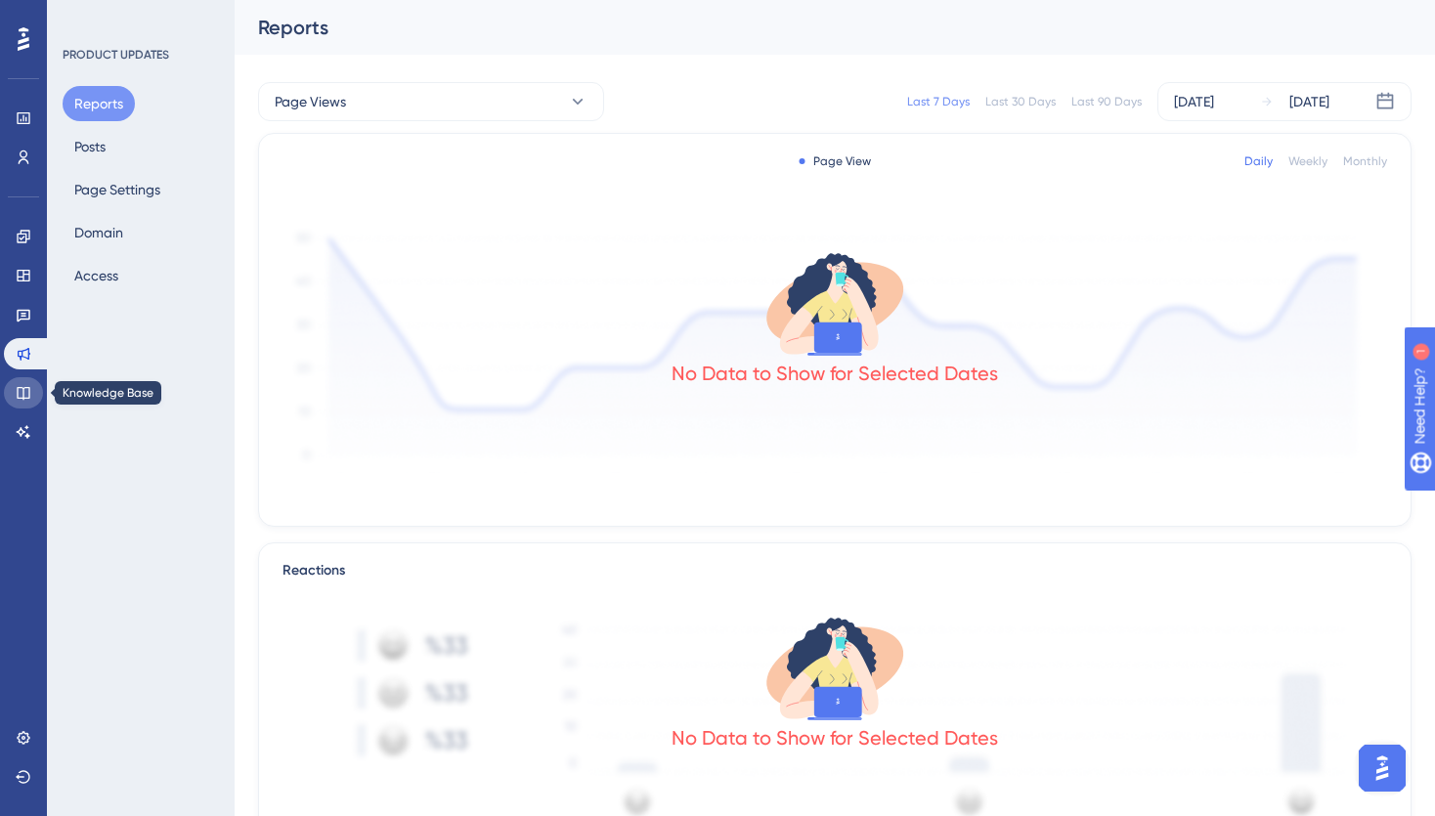
click at [23, 397] on icon at bounding box center [23, 393] width 13 height 13
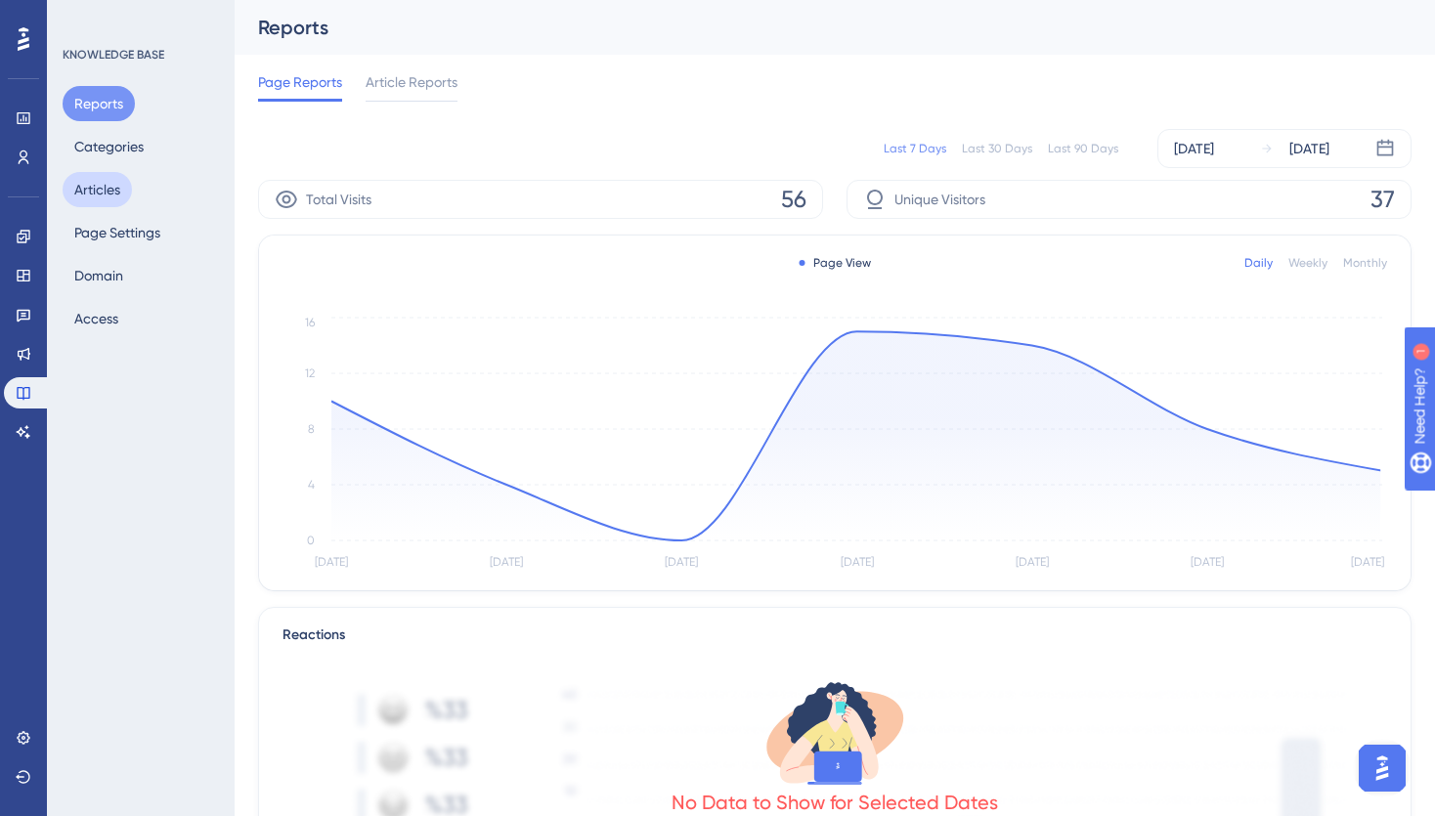
click at [100, 183] on button "Articles" at bounding box center [97, 189] width 69 height 35
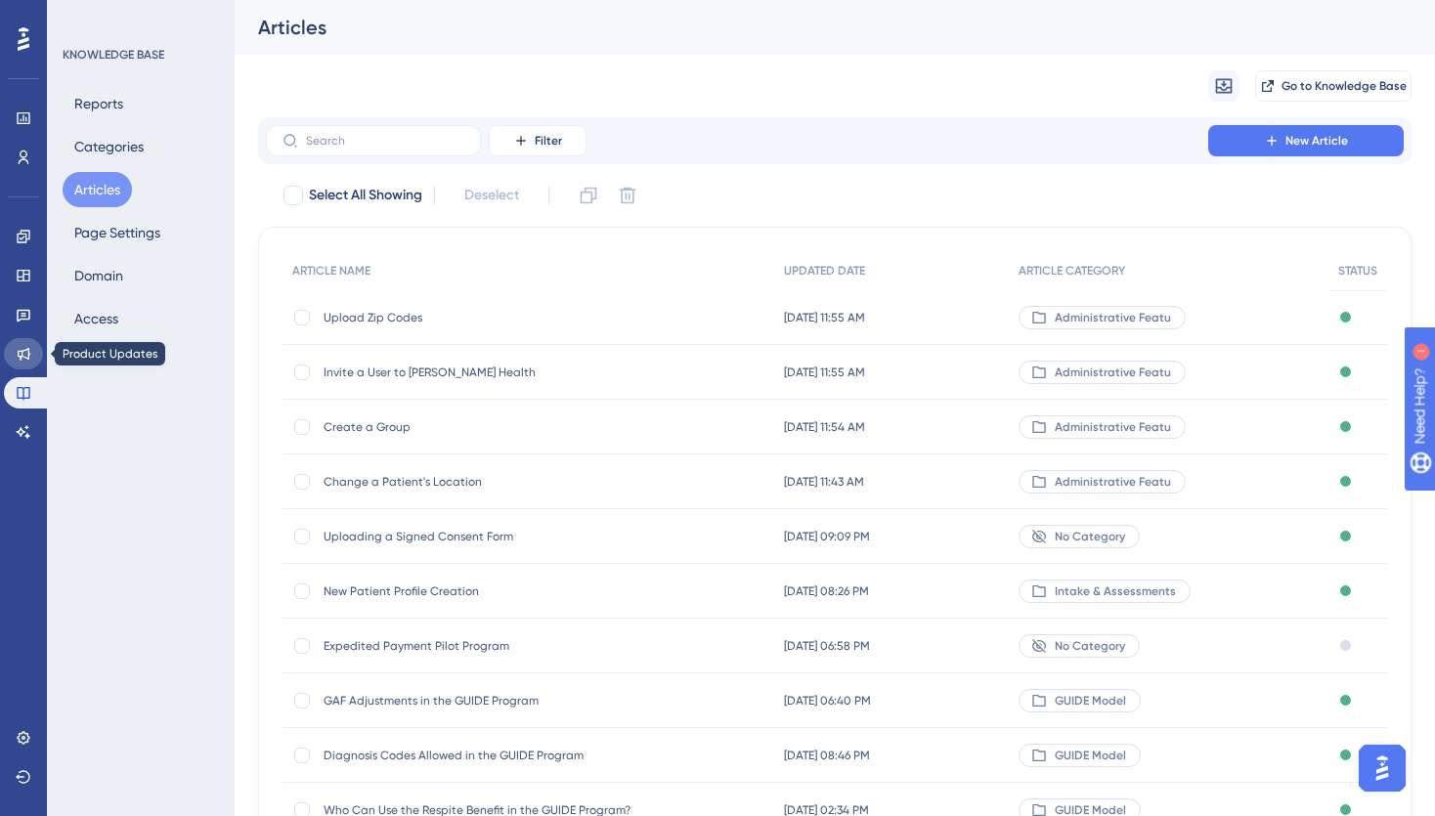
click at [19, 351] on icon at bounding box center [24, 354] width 13 height 13
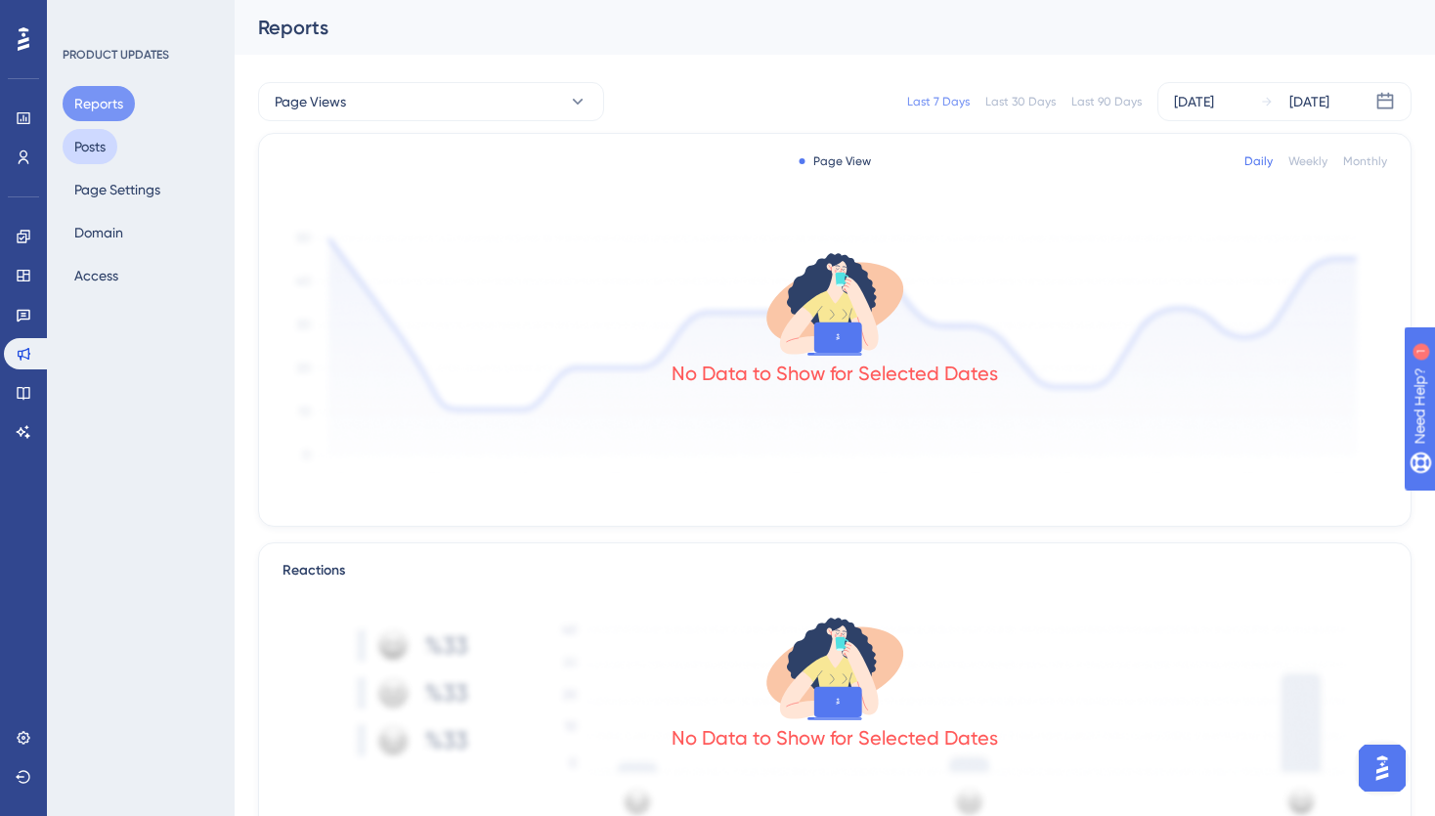
click at [97, 144] on button "Posts" at bounding box center [90, 146] width 55 height 35
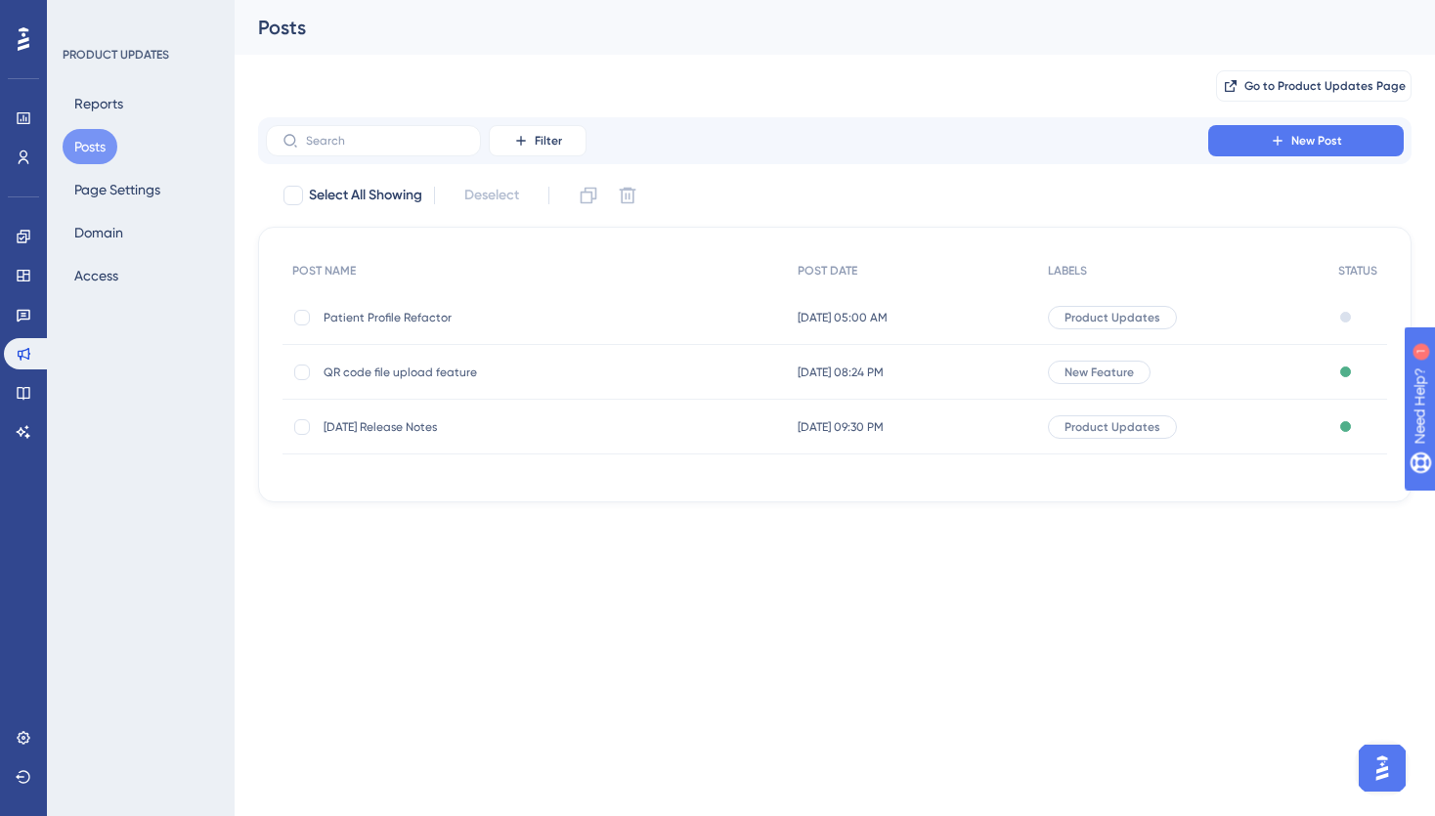
click at [400, 316] on span "Patient Profile Refactor" at bounding box center [480, 318] width 313 height 16
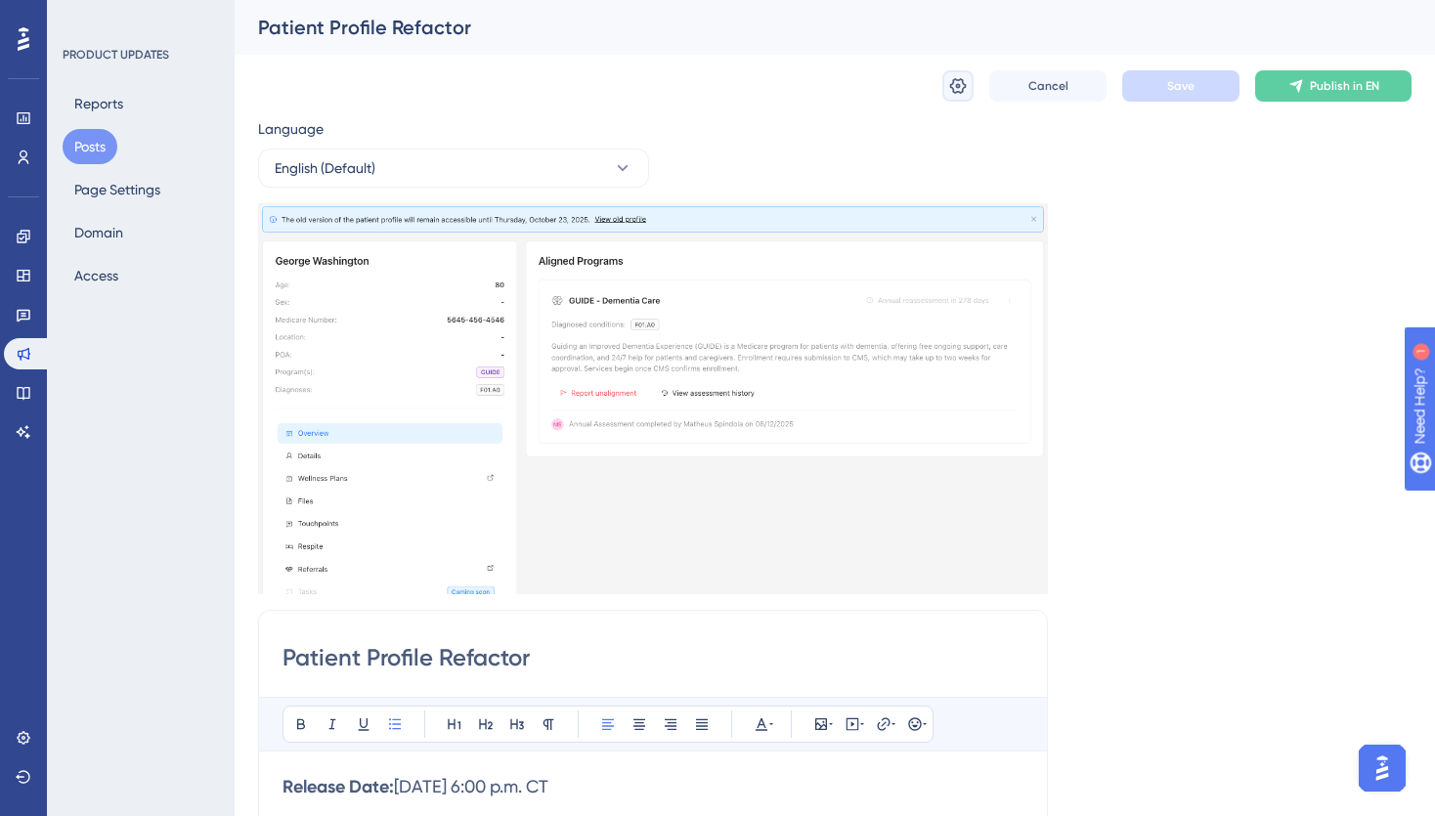
click at [957, 83] on icon at bounding box center [958, 86] width 17 height 16
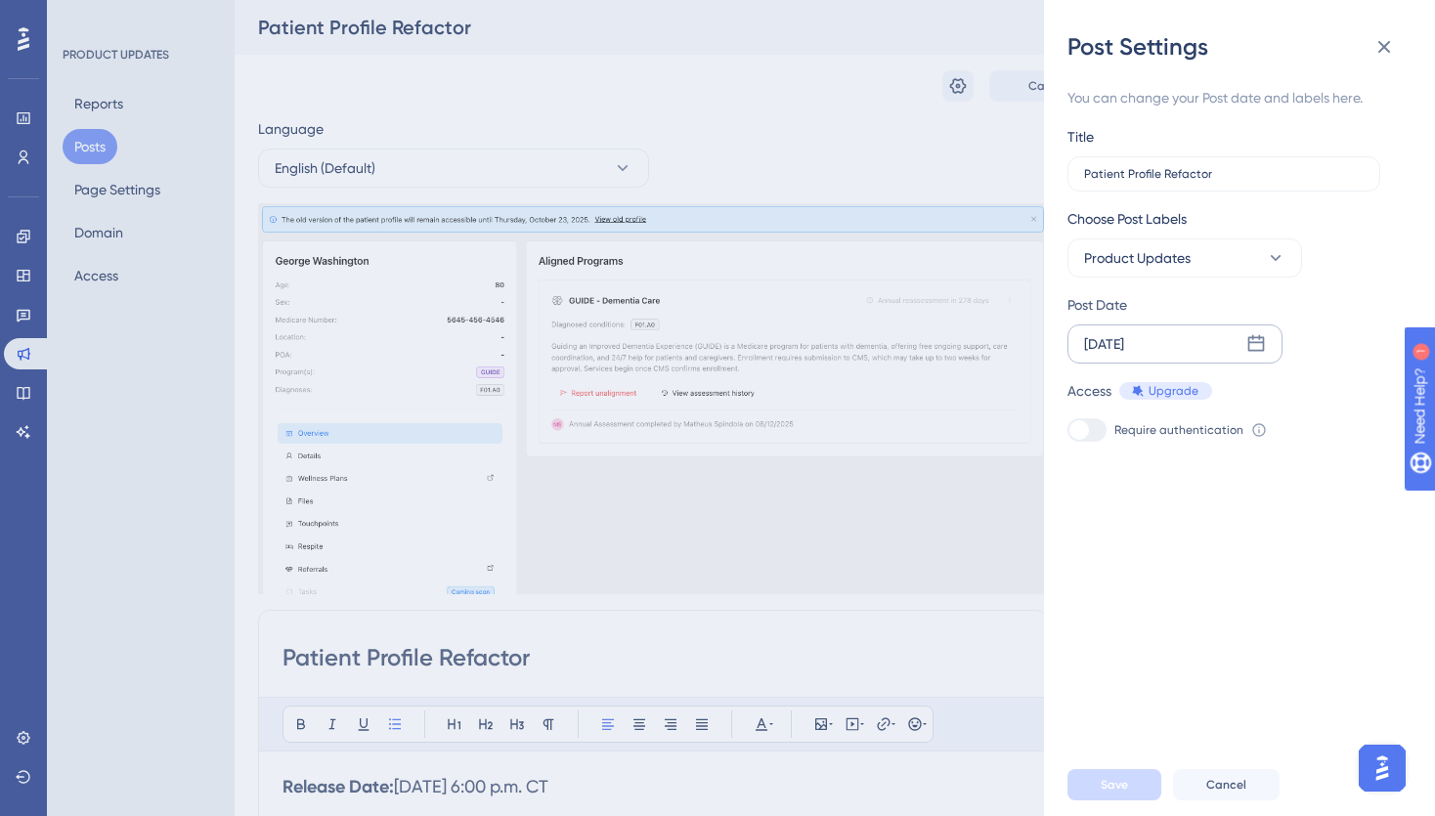
click at [1257, 340] on icon at bounding box center [1257, 344] width 20 height 20
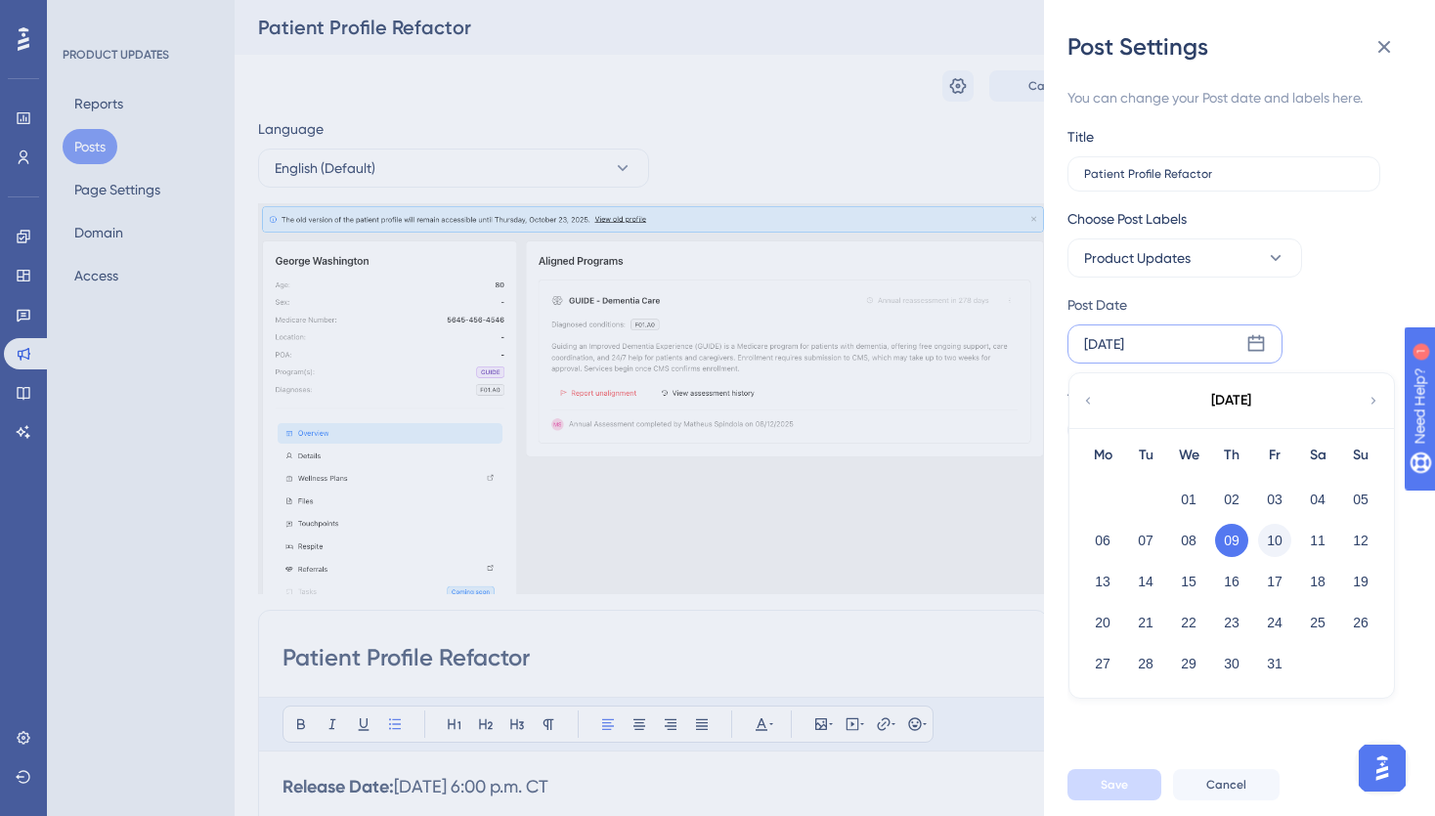
click at [1266, 537] on button "10" at bounding box center [1274, 540] width 33 height 33
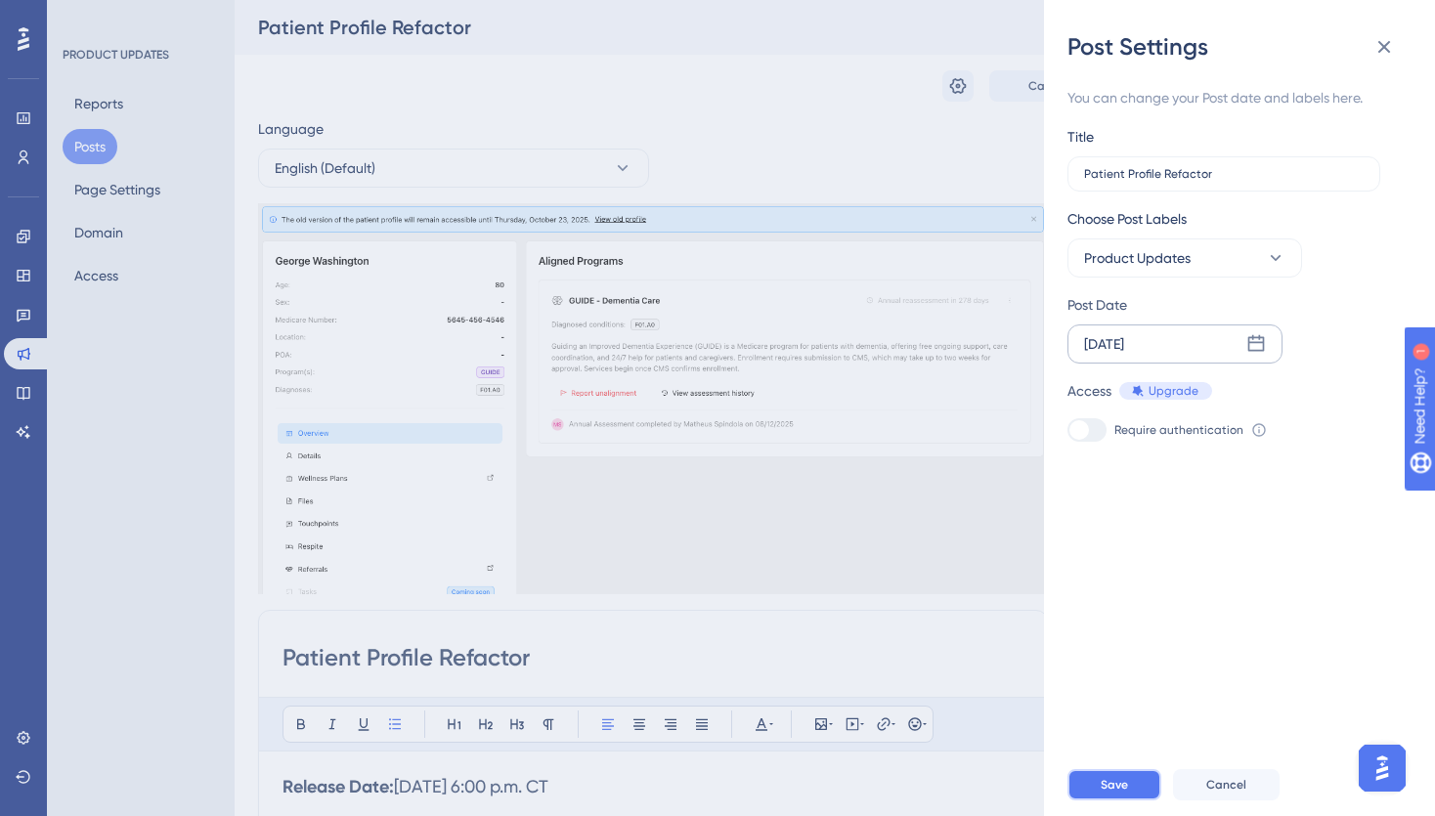
click at [1126, 780] on span "Save" at bounding box center [1114, 785] width 27 height 16
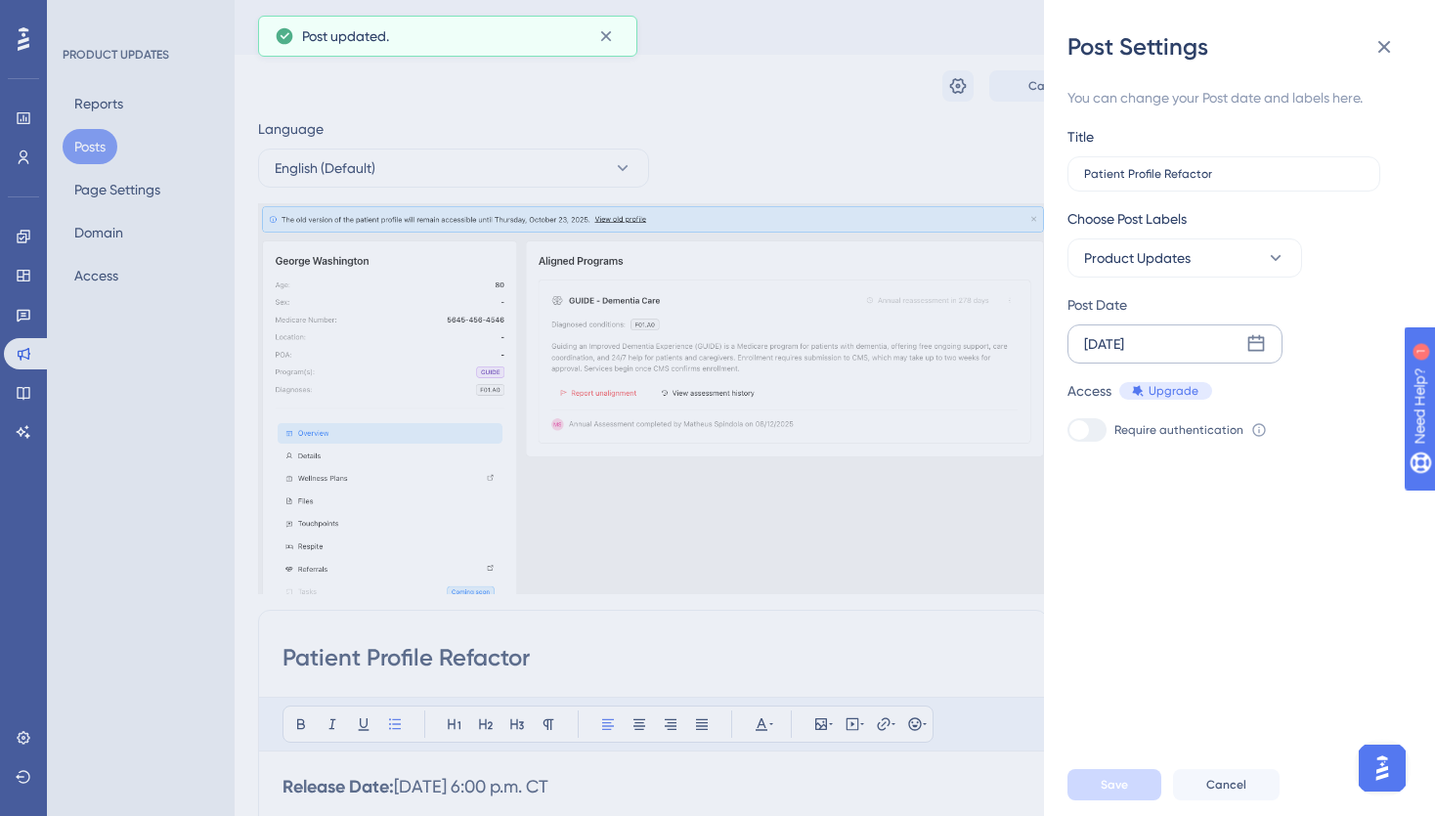
click at [822, 116] on div "Post Settings You can change your Post date and labels here. Title Patient Prof…" at bounding box center [717, 408] width 1435 height 816
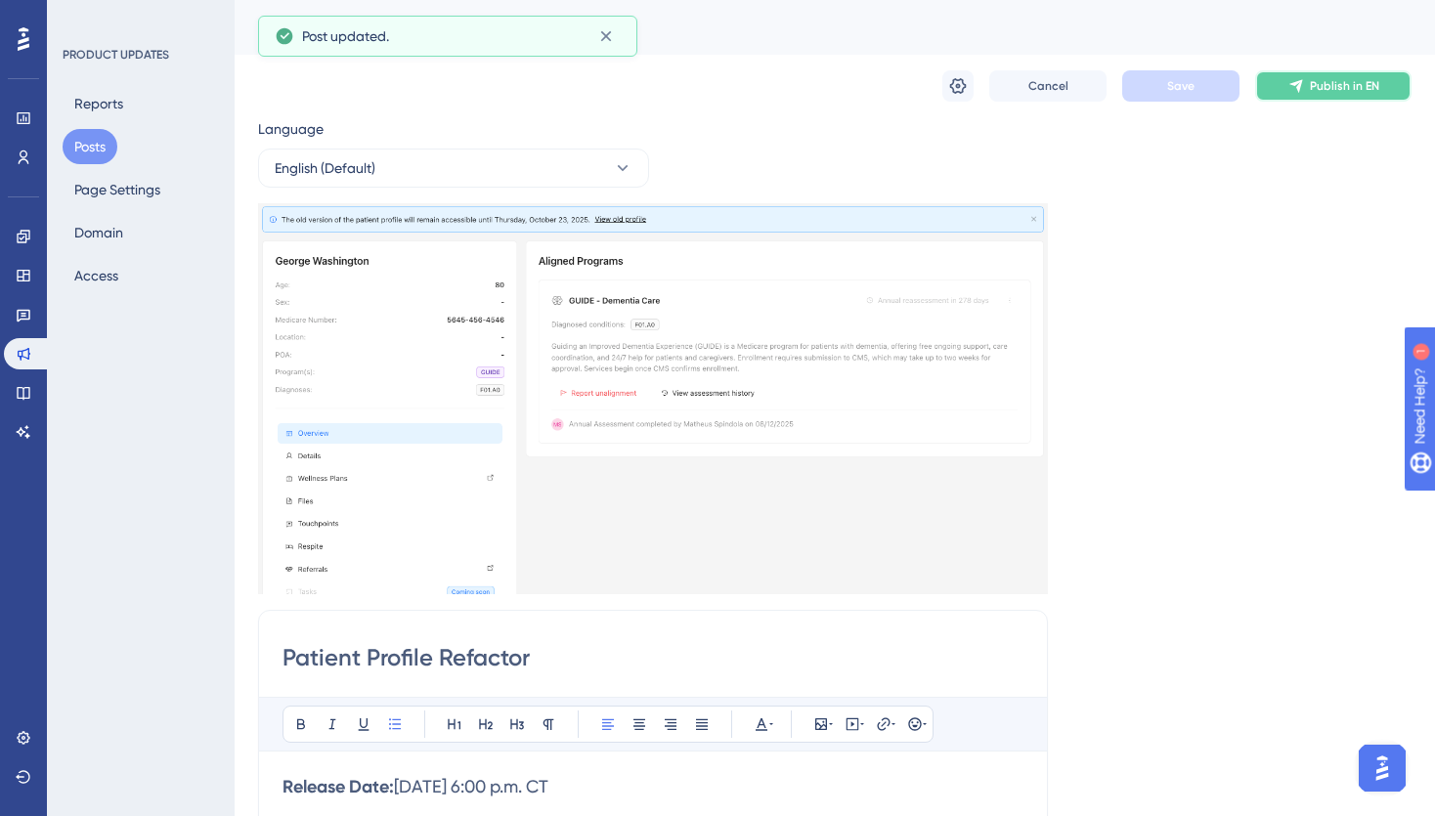
click at [1370, 87] on span "Publish in EN" at bounding box center [1344, 86] width 69 height 16
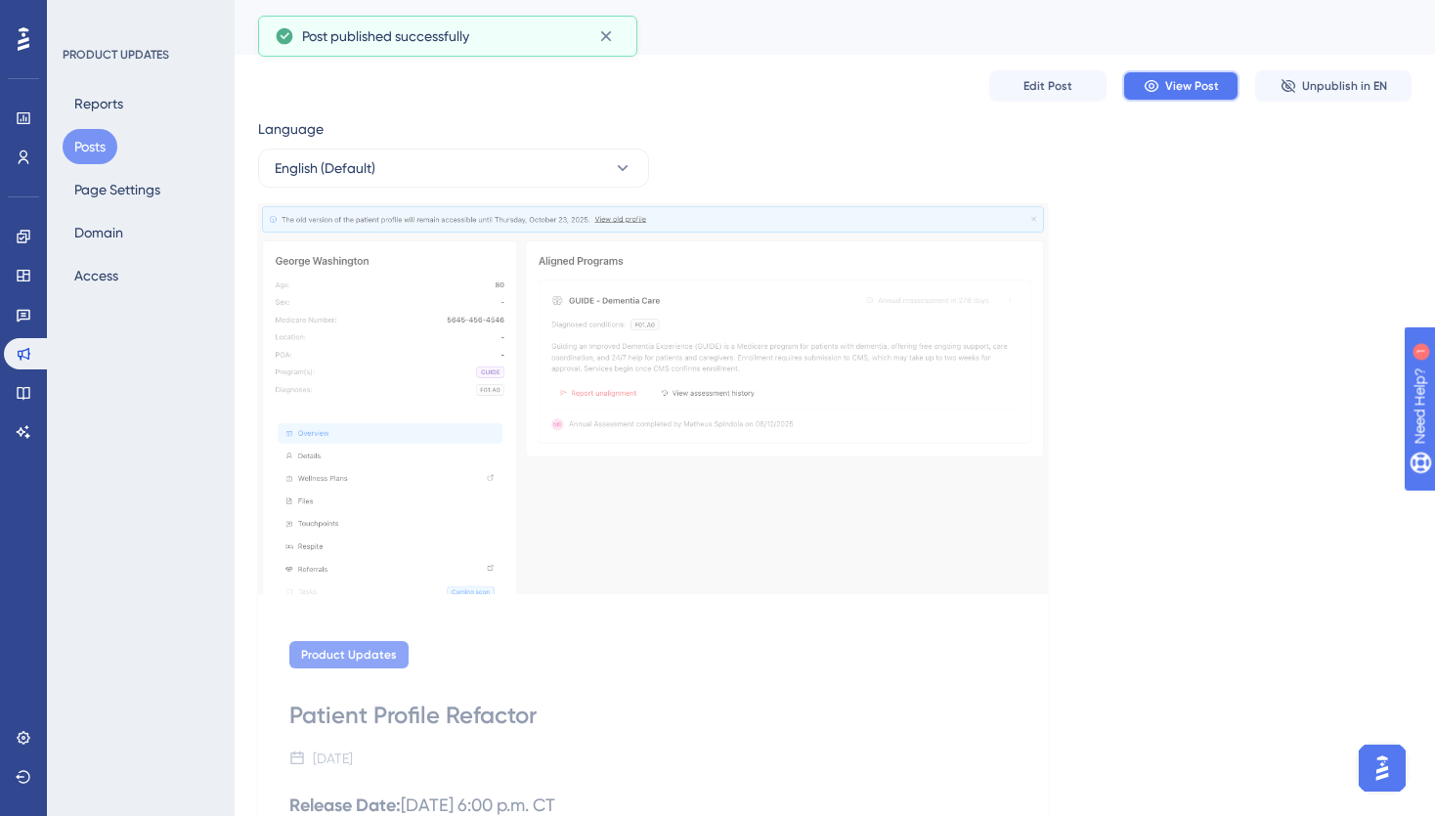
click at [1188, 83] on span "View Post" at bounding box center [1192, 86] width 54 height 16
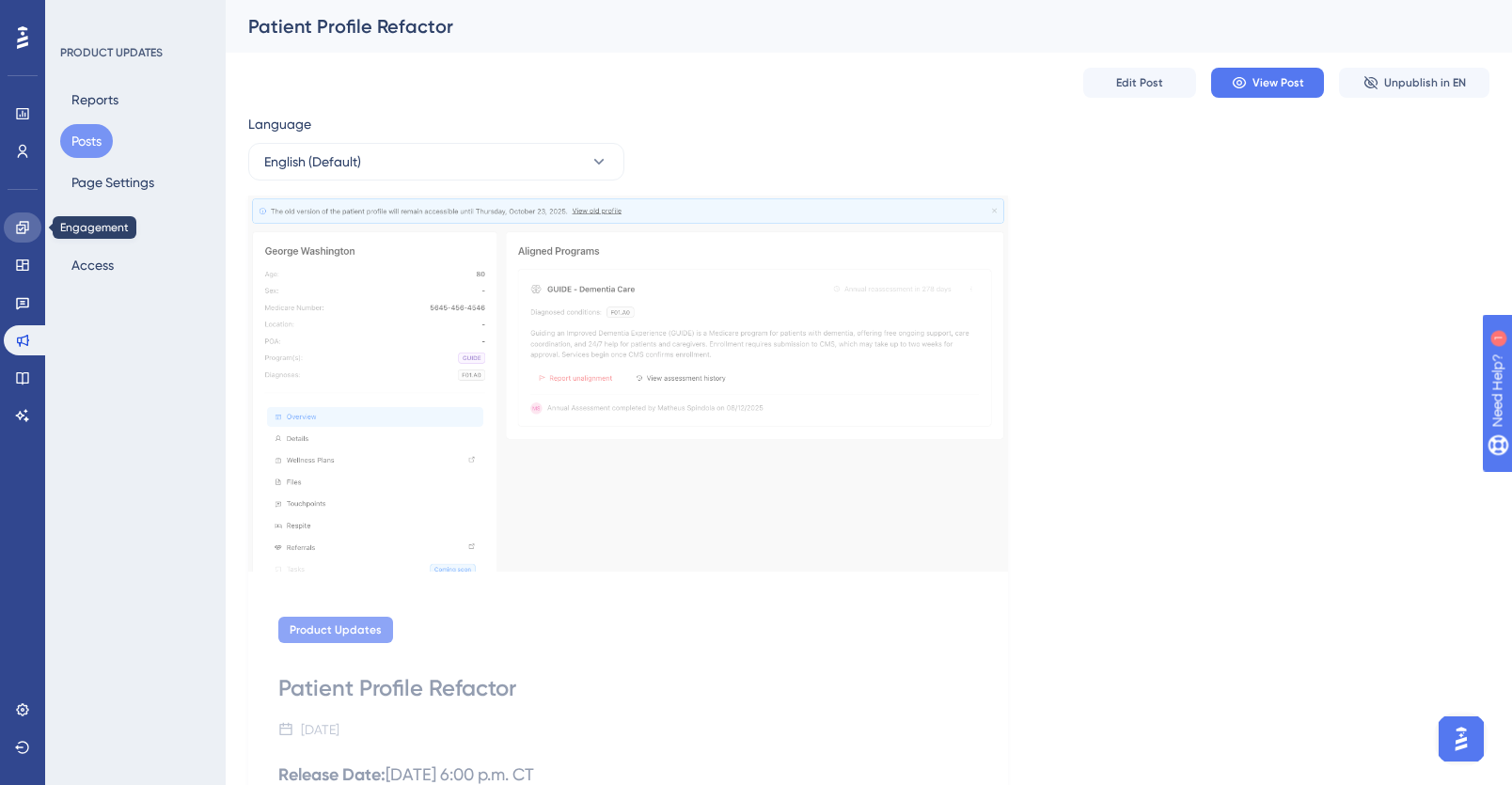
click at [21, 229] on icon at bounding box center [22, 227] width 13 height 13
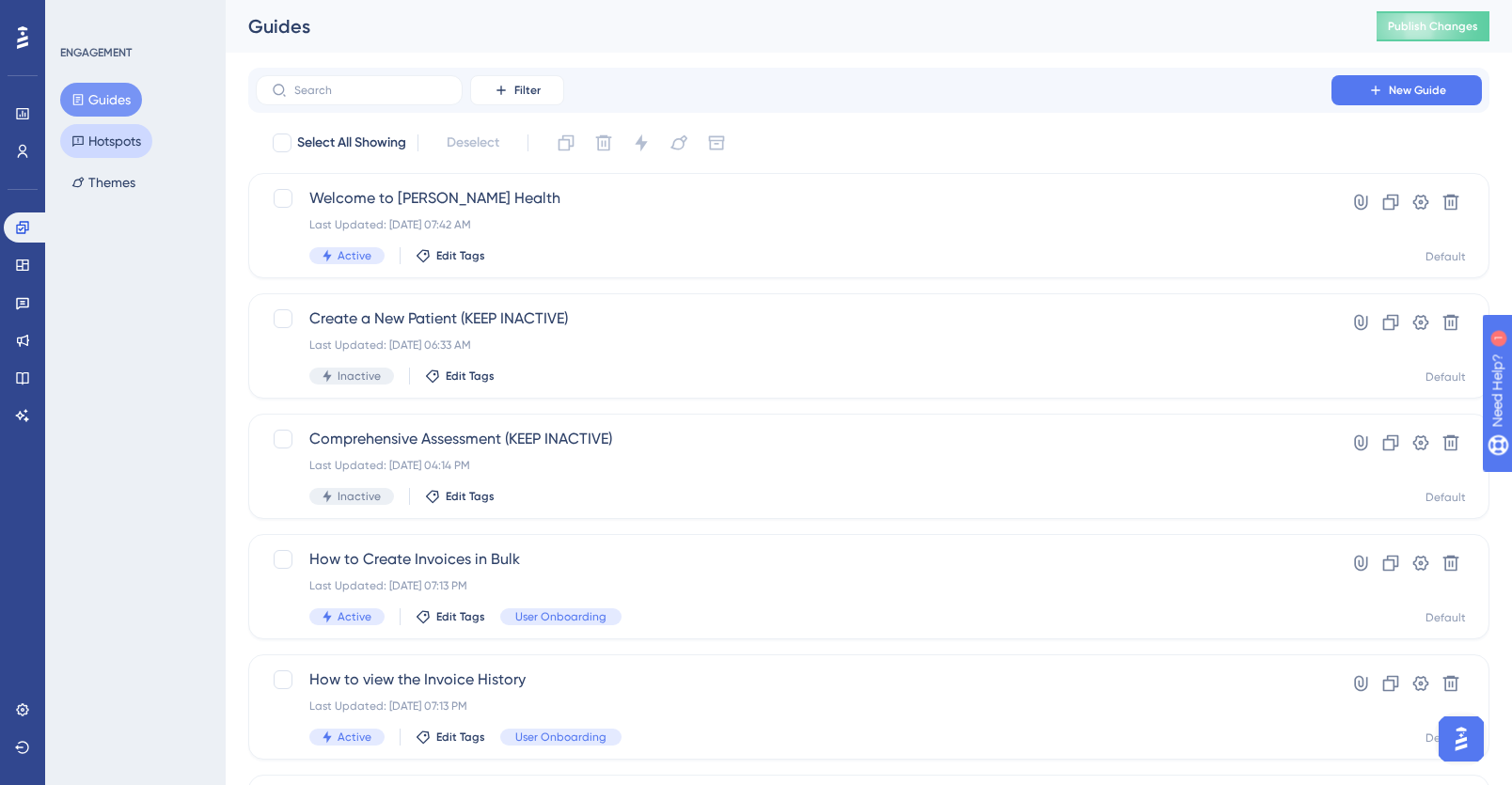
click at [125, 142] on button "Hotspots" at bounding box center [107, 140] width 92 height 34
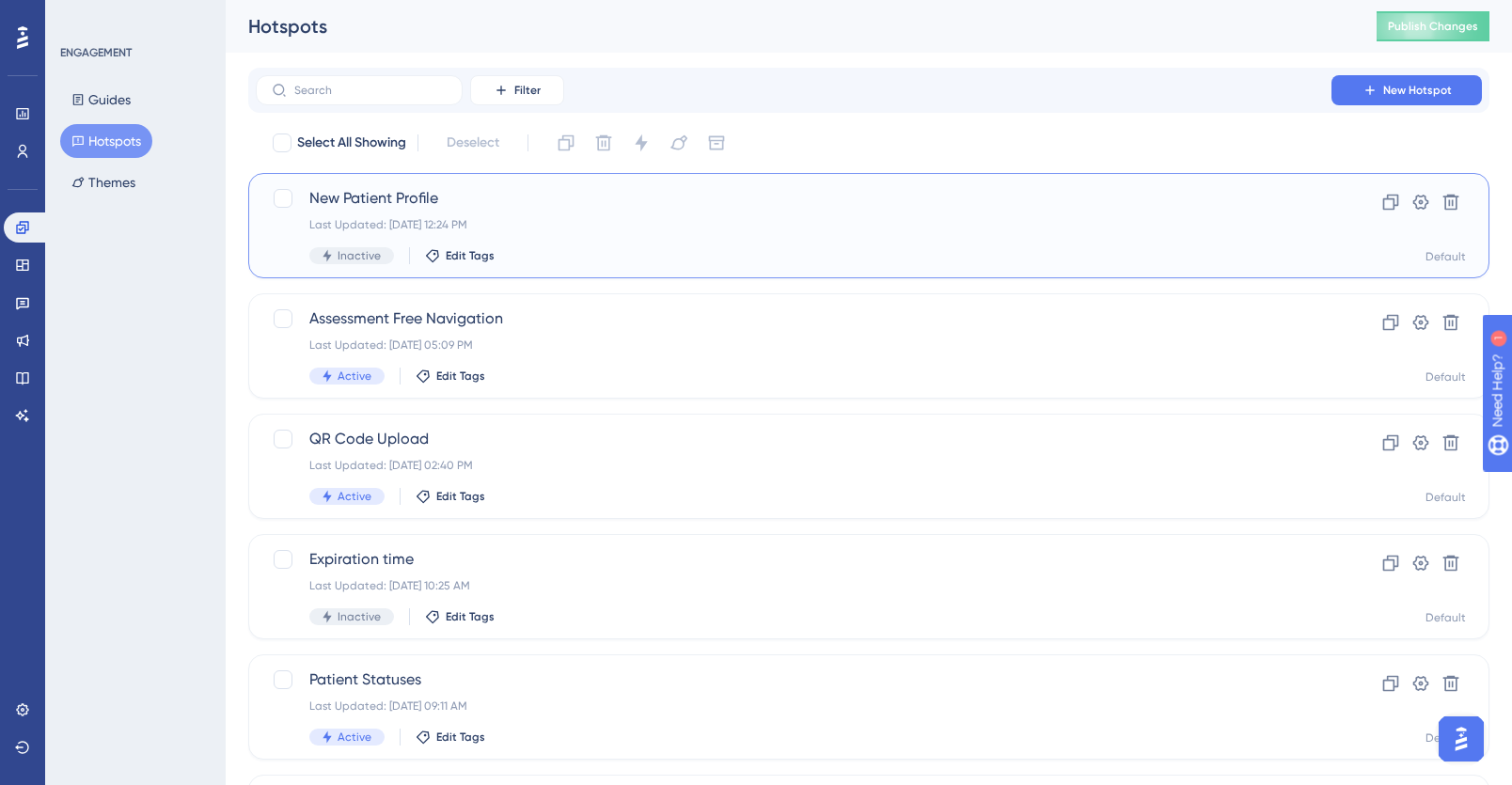
click at [1339, 209] on div "New Patient Profile Last Updated: Oct 09 2025, 12:24 PM Inactive Edit Tags Clon…" at bounding box center [869, 226] width 1195 height 77
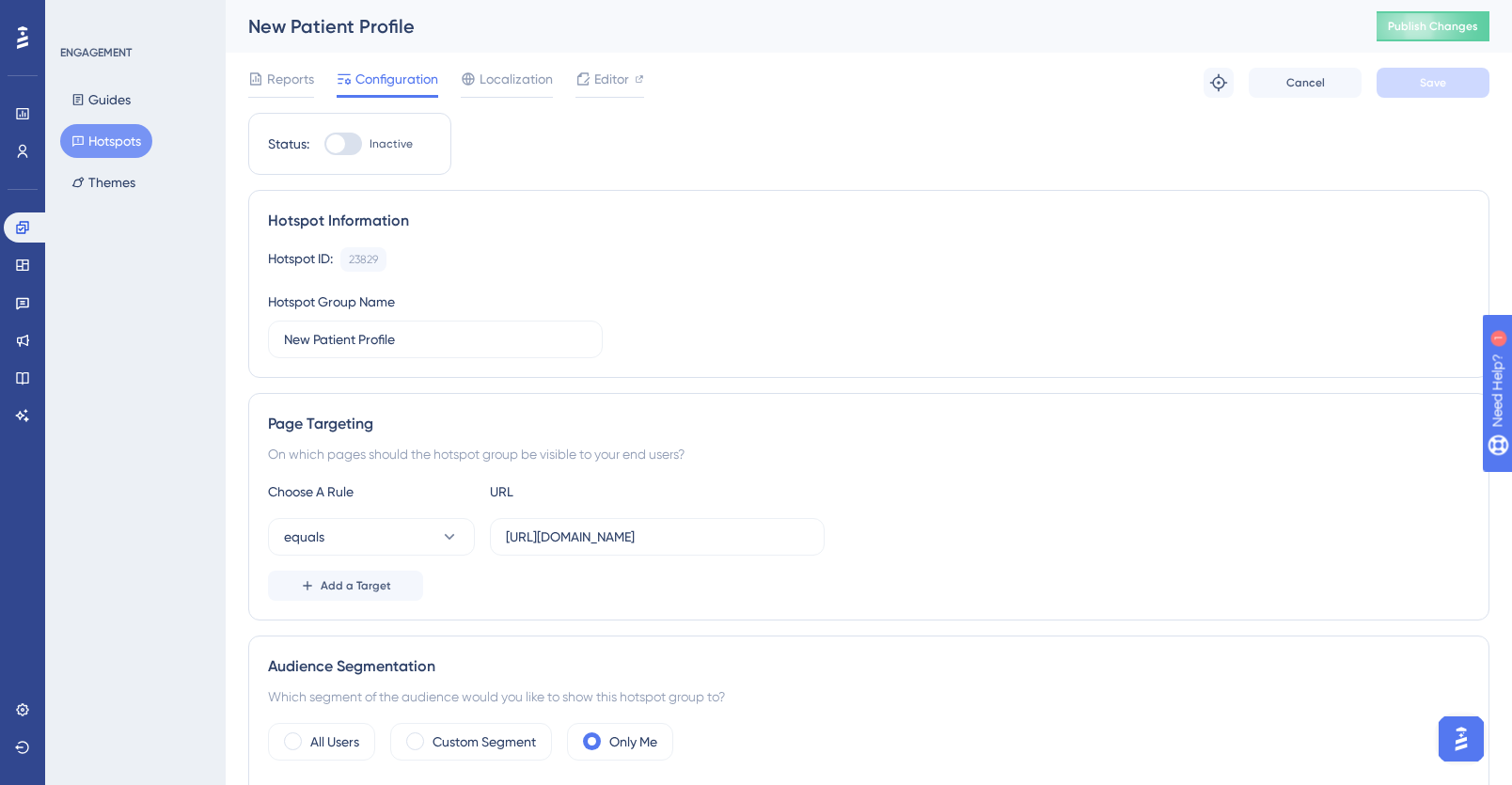
click at [358, 142] on div at bounding box center [342, 143] width 38 height 22
click at [324, 144] on input "Inactive" at bounding box center [323, 144] width 1 height 1
checkbox input "true"
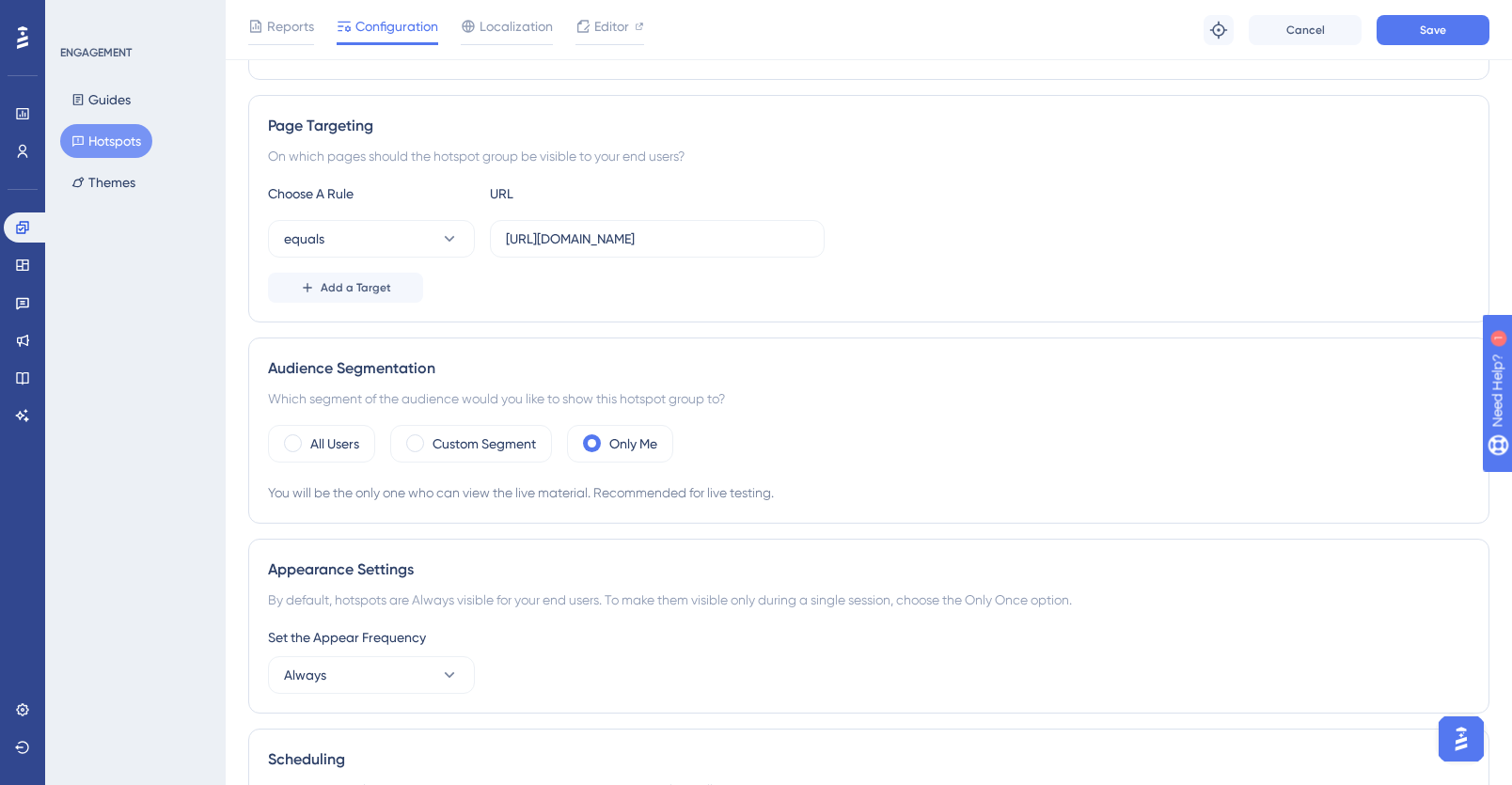
scroll to position [307, 0]
drag, startPoint x: 444, startPoint y: 446, endPoint x: 513, endPoint y: 454, distance: 69.5
click at [444, 446] on label "Custom Segment" at bounding box center [485, 443] width 104 height 22
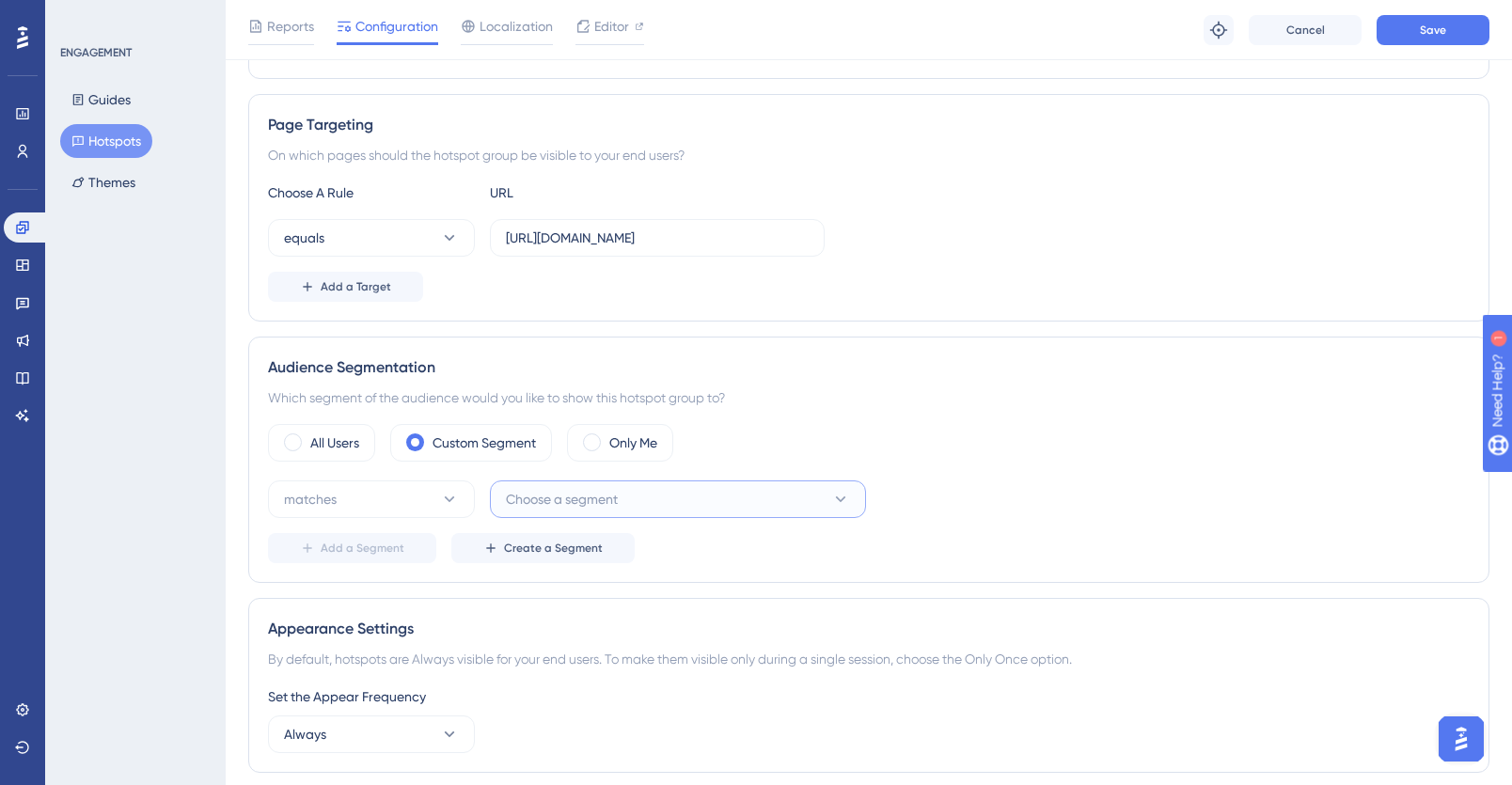
click at [589, 500] on span "Choose a segment" at bounding box center [562, 498] width 112 height 22
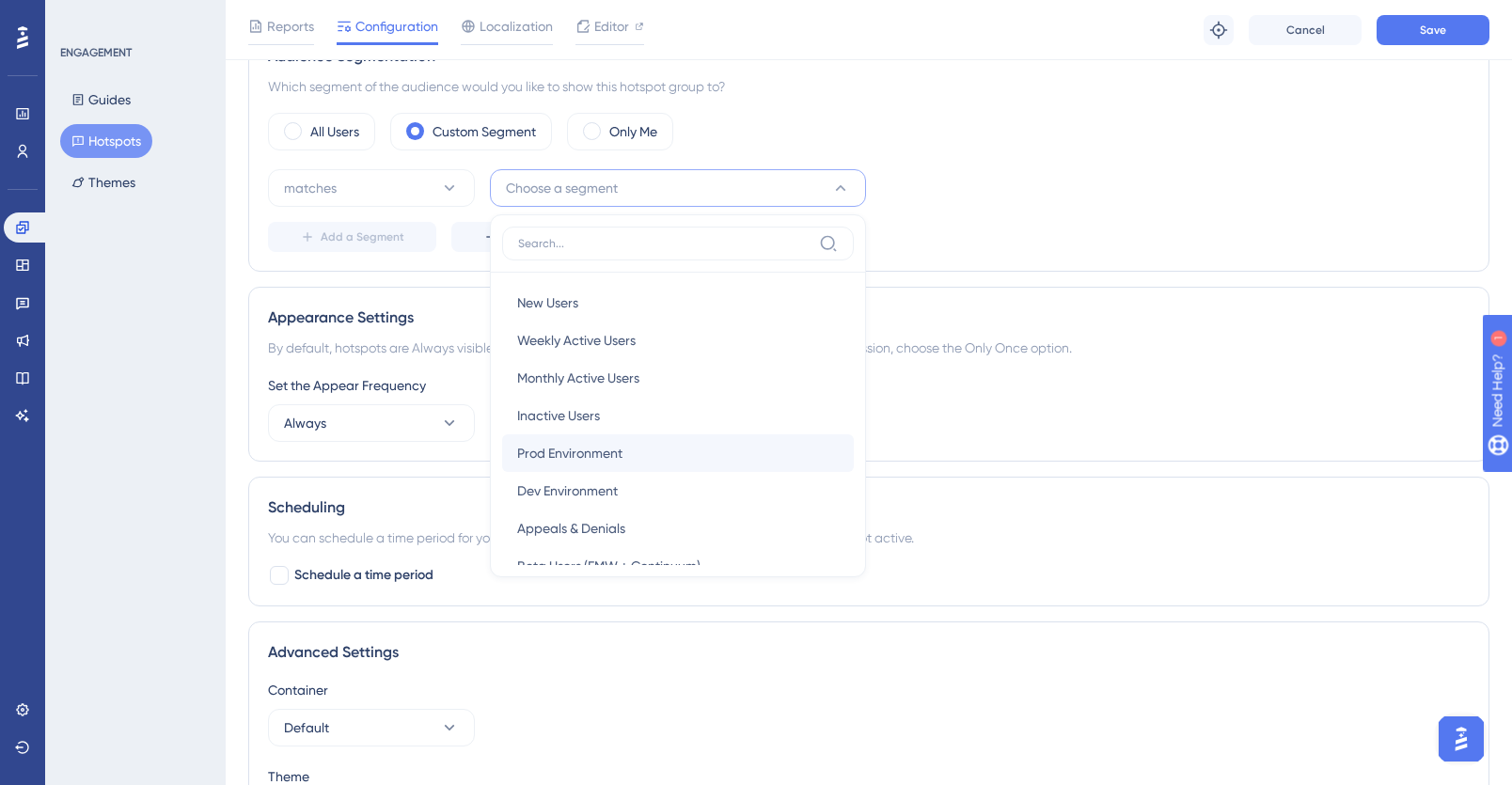
scroll to position [68, 0]
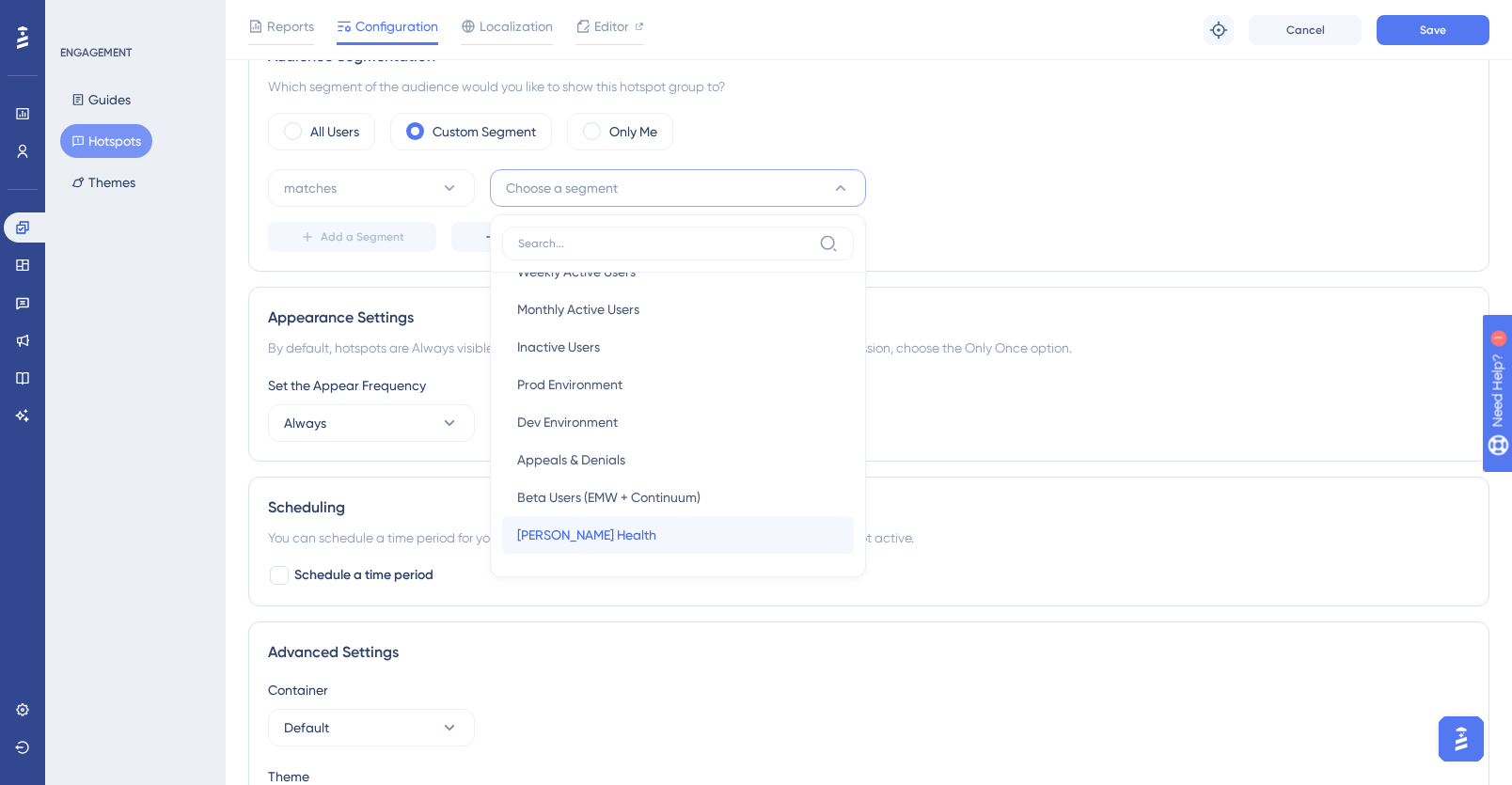
click at [593, 534] on span "Crosby Health" at bounding box center [587, 535] width 139 height 22
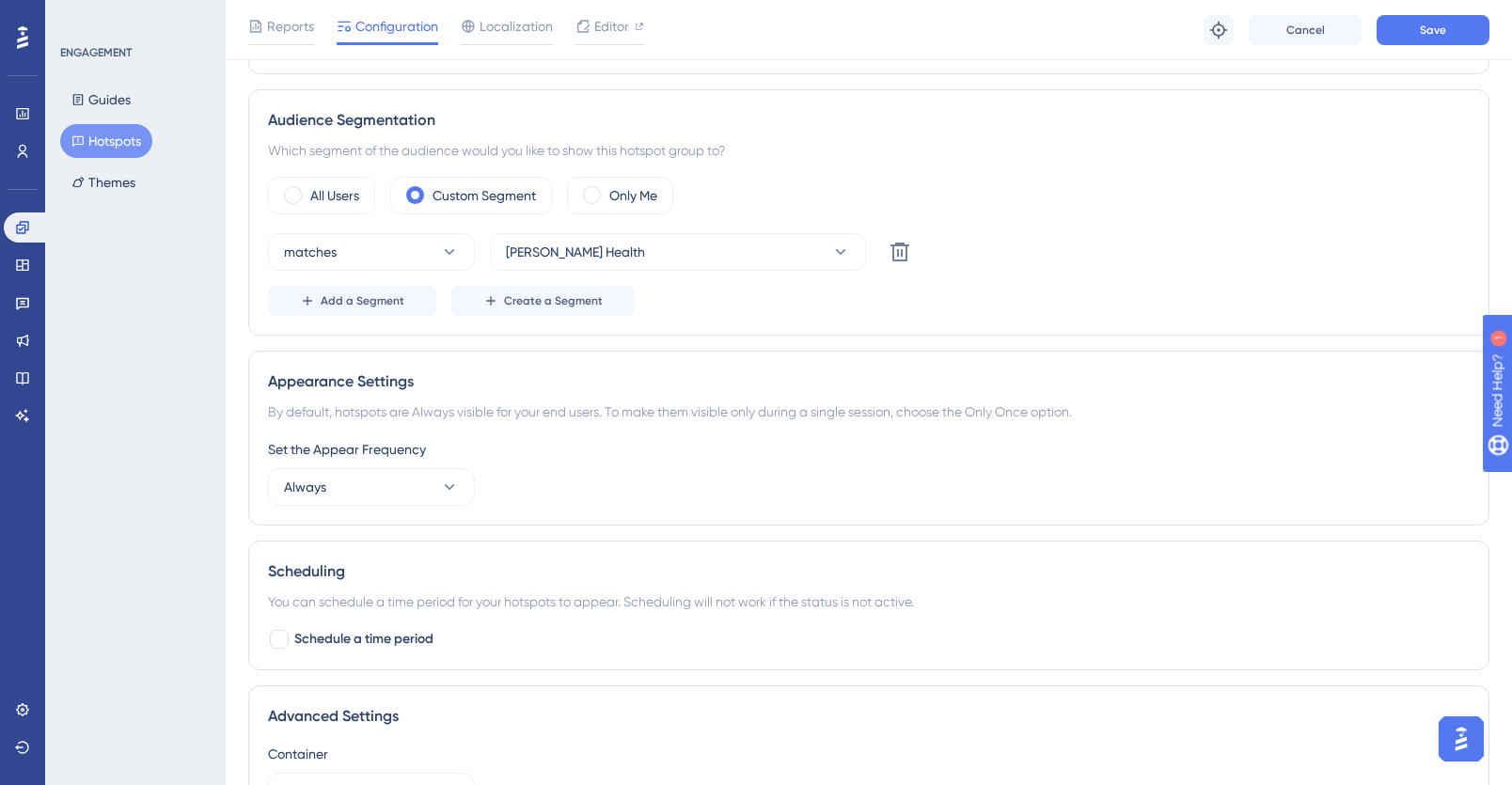
scroll to position [584, 0]
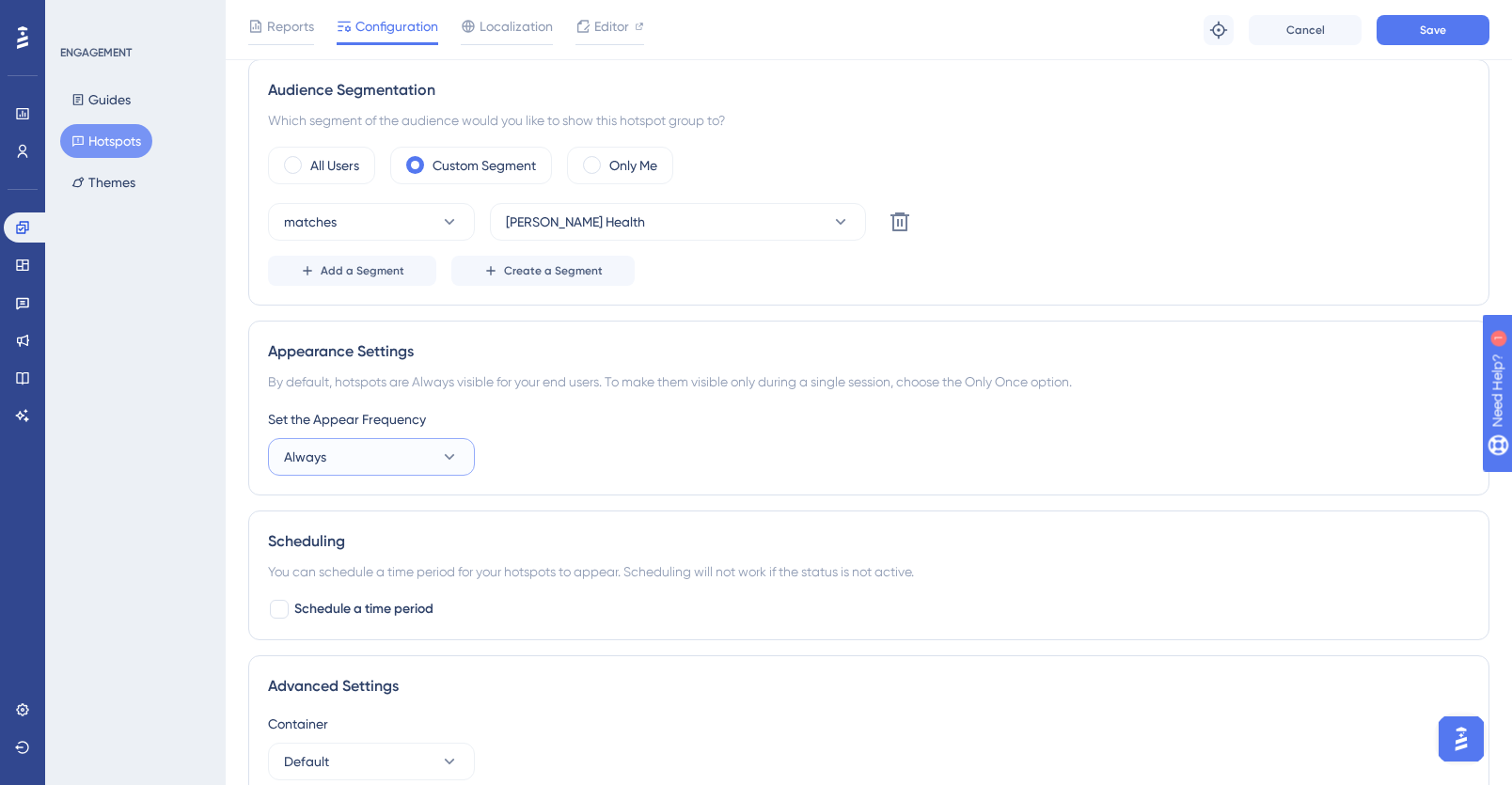
click at [397, 452] on button "Always" at bounding box center [371, 457] width 207 height 38
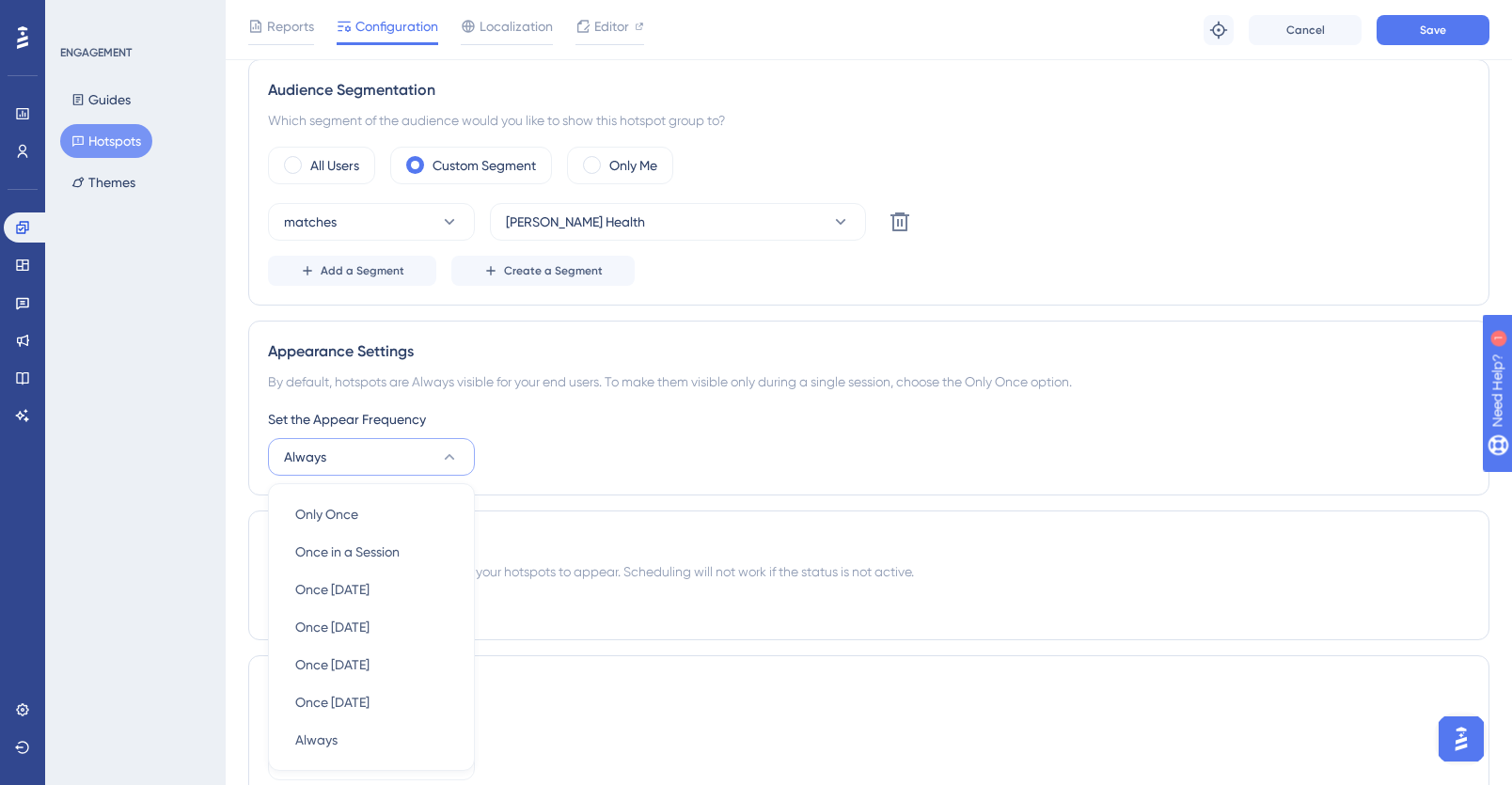
scroll to position [761, 0]
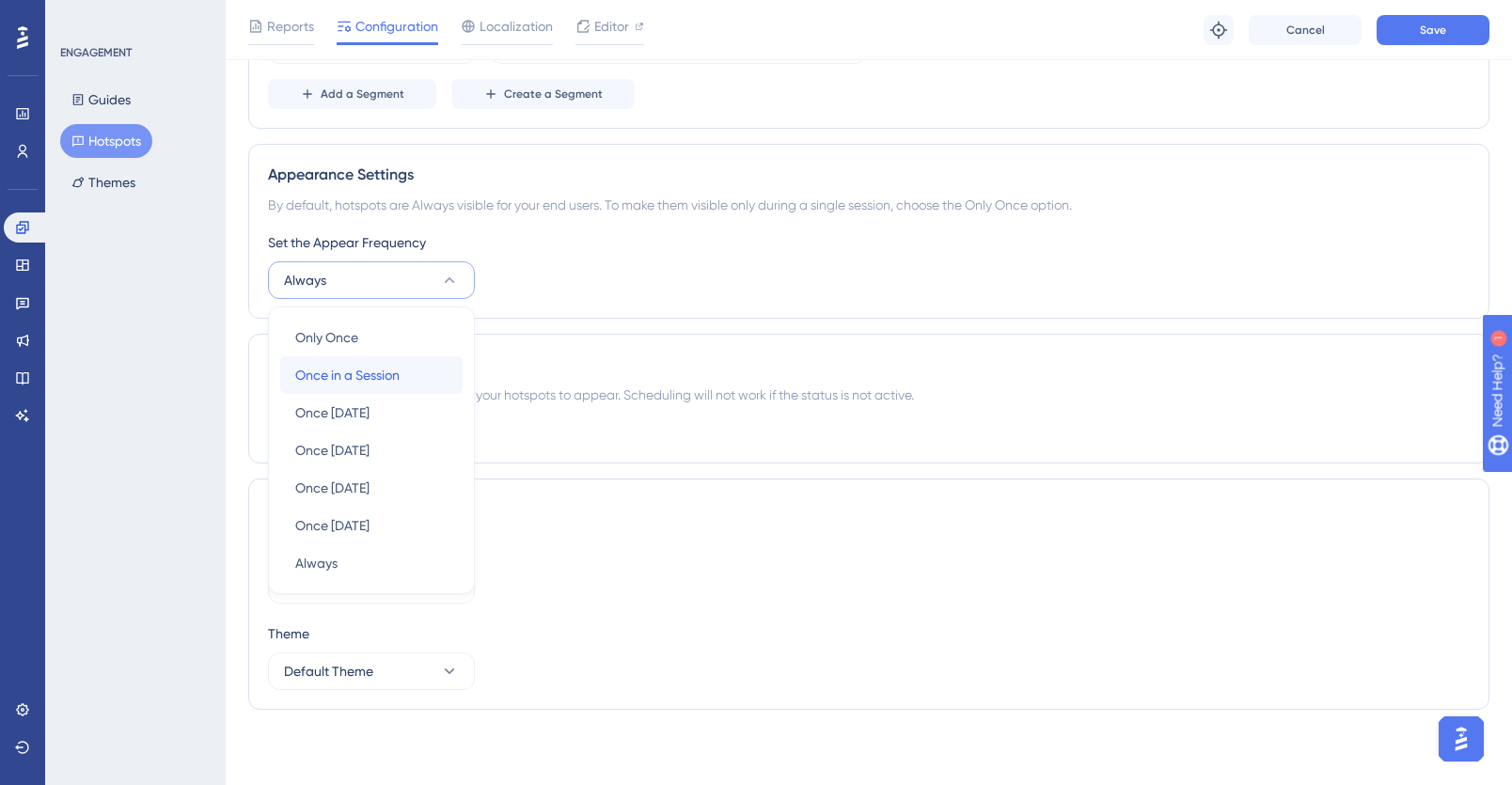
click at [389, 372] on span "Once in a Session" at bounding box center [347, 374] width 105 height 22
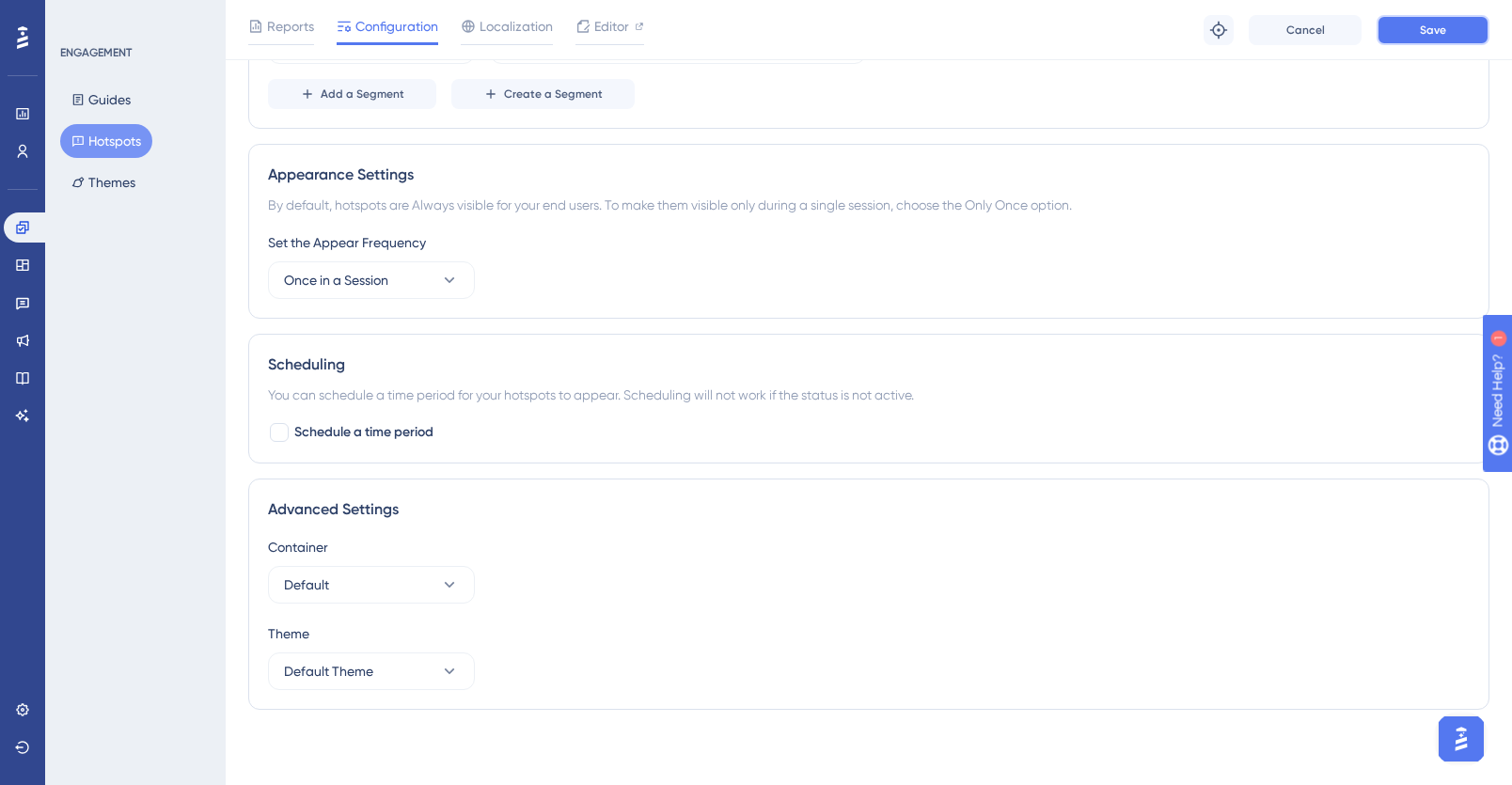
click at [1379, 26] on button "Save" at bounding box center [1432, 30] width 113 height 30
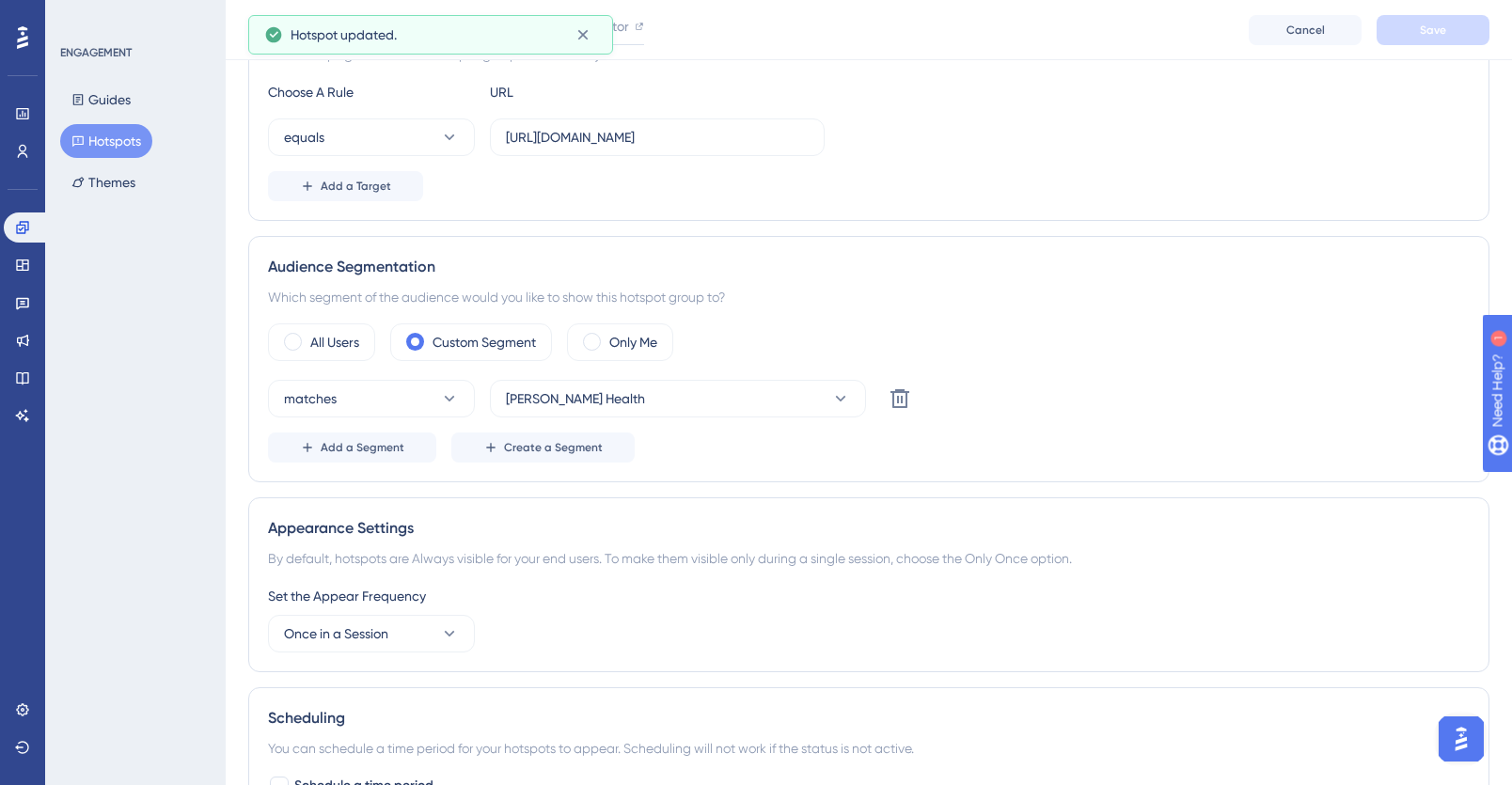
scroll to position [0, 0]
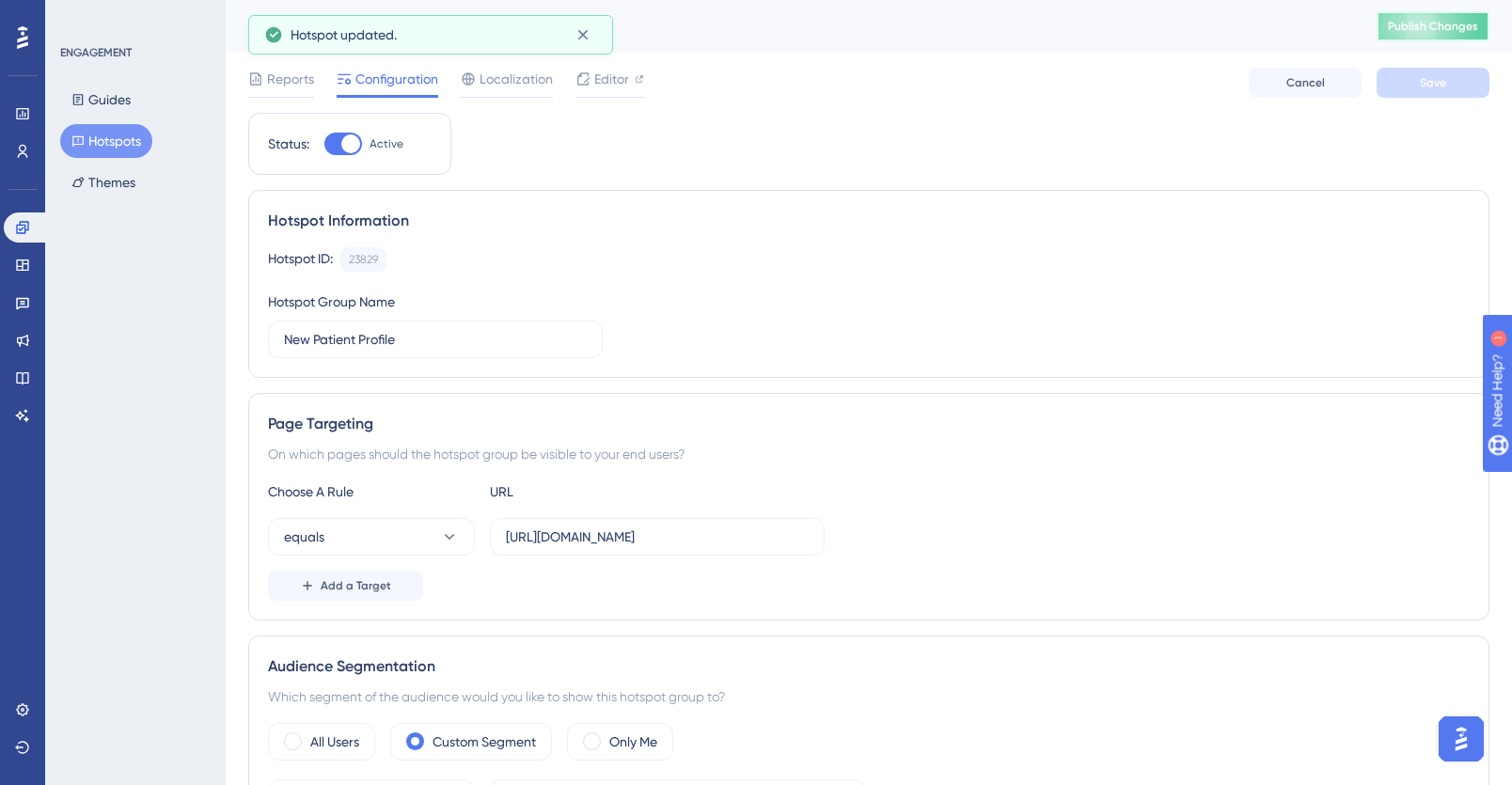
click at [1379, 25] on span "Publish Changes" at bounding box center [1433, 27] width 90 height 15
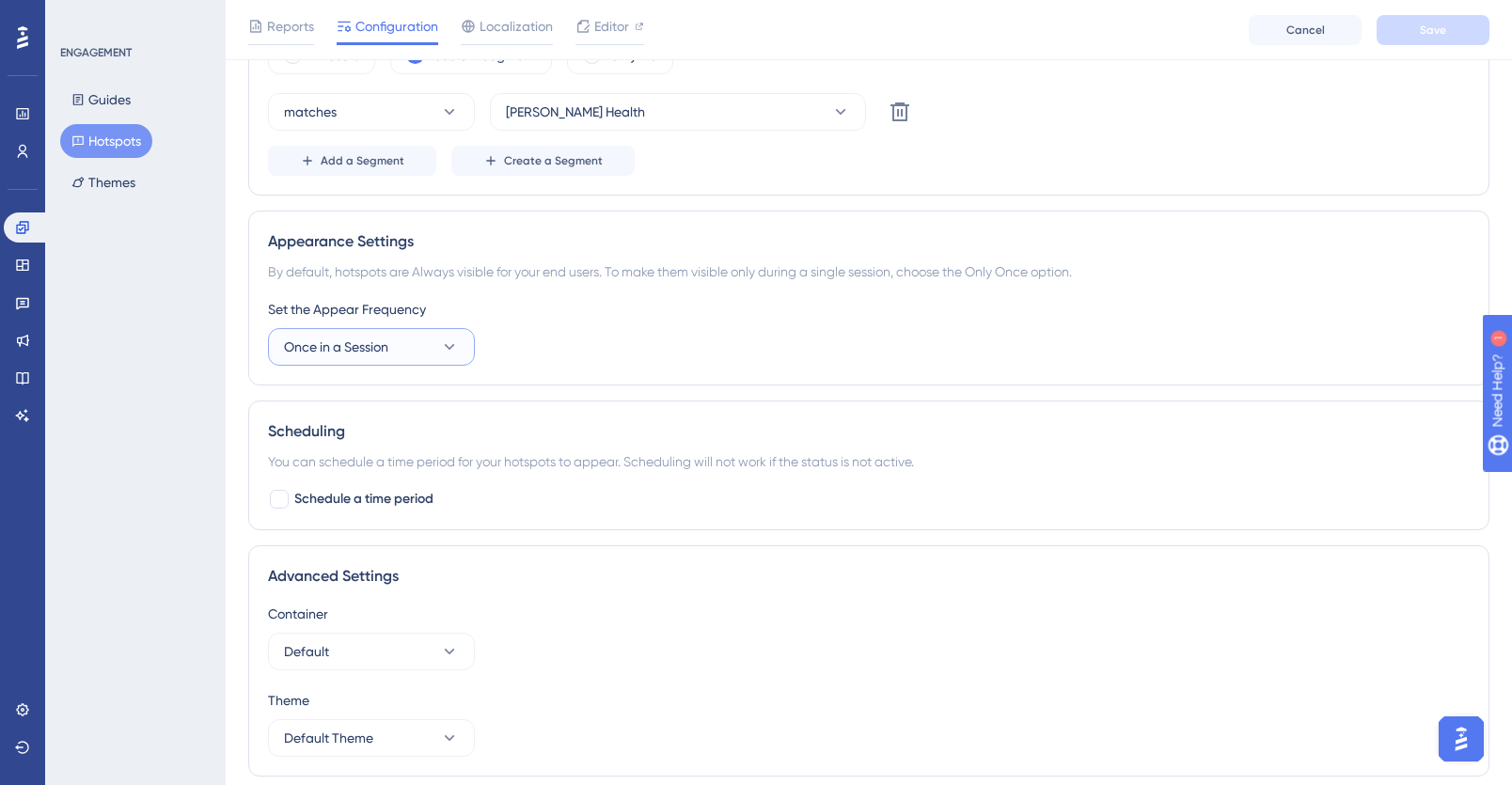
click at [389, 342] on span "Once in a Session" at bounding box center [336, 346] width 105 height 22
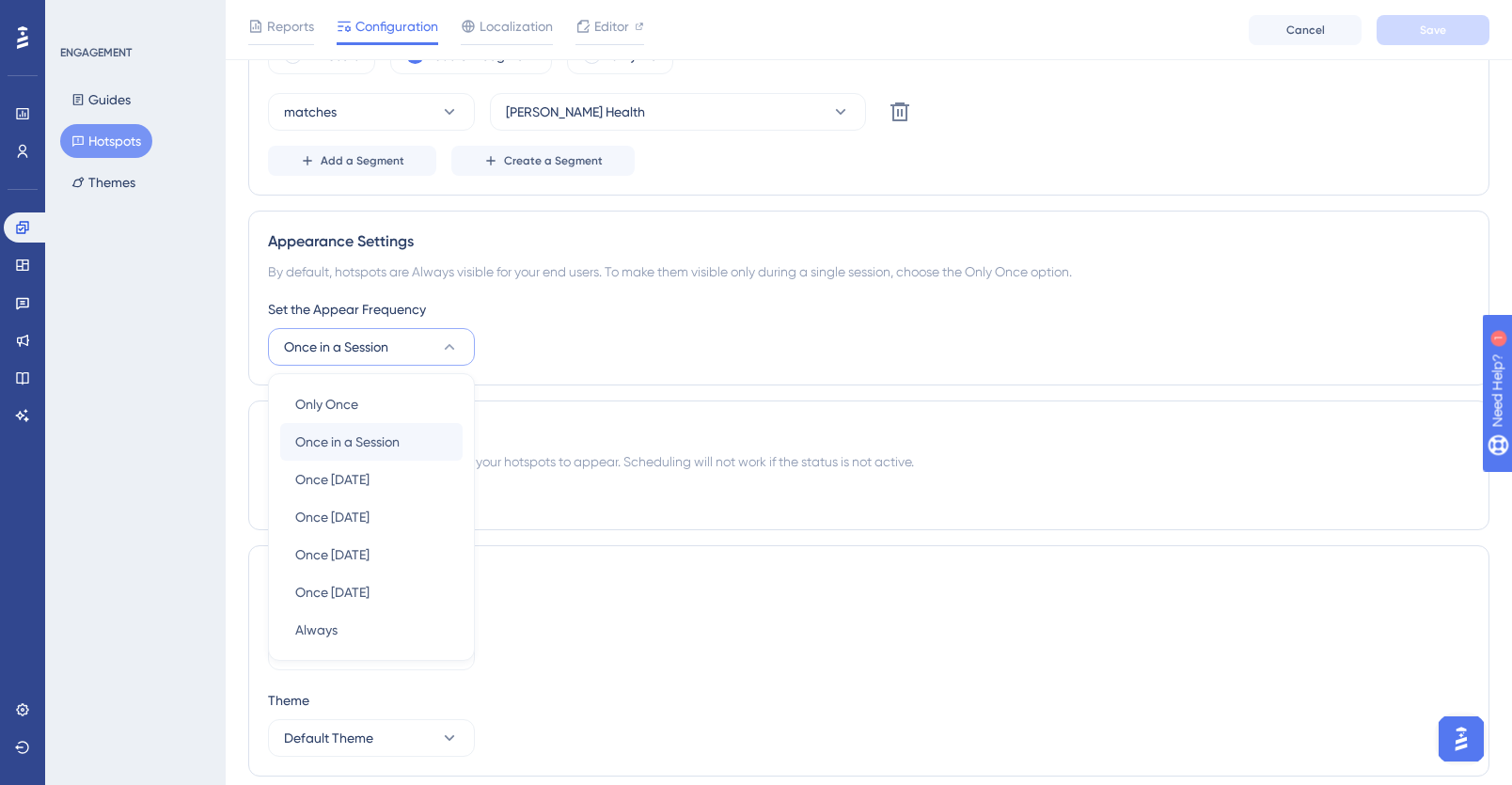
scroll to position [761, 0]
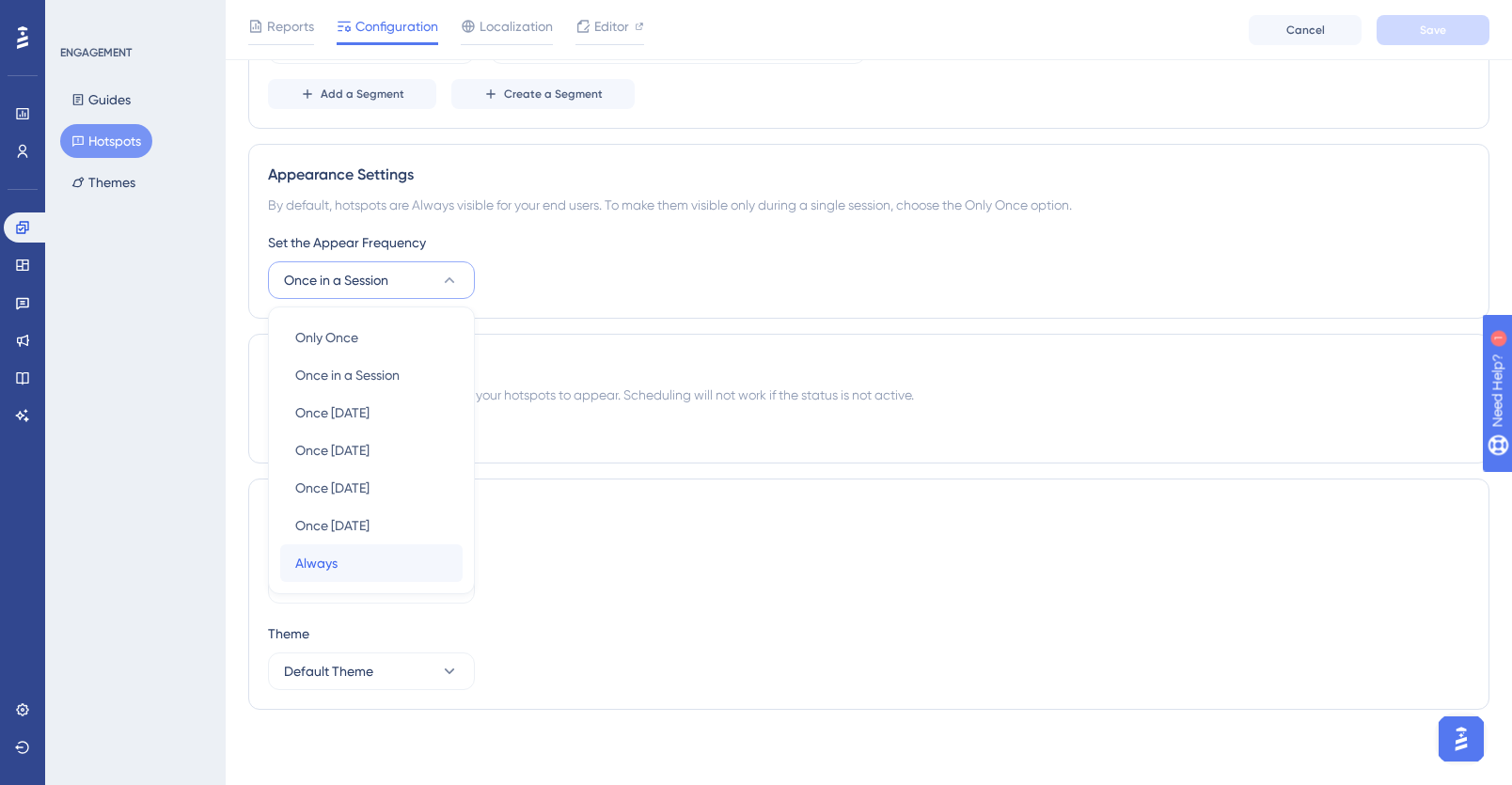
click at [336, 552] on span "Always" at bounding box center [316, 563] width 42 height 22
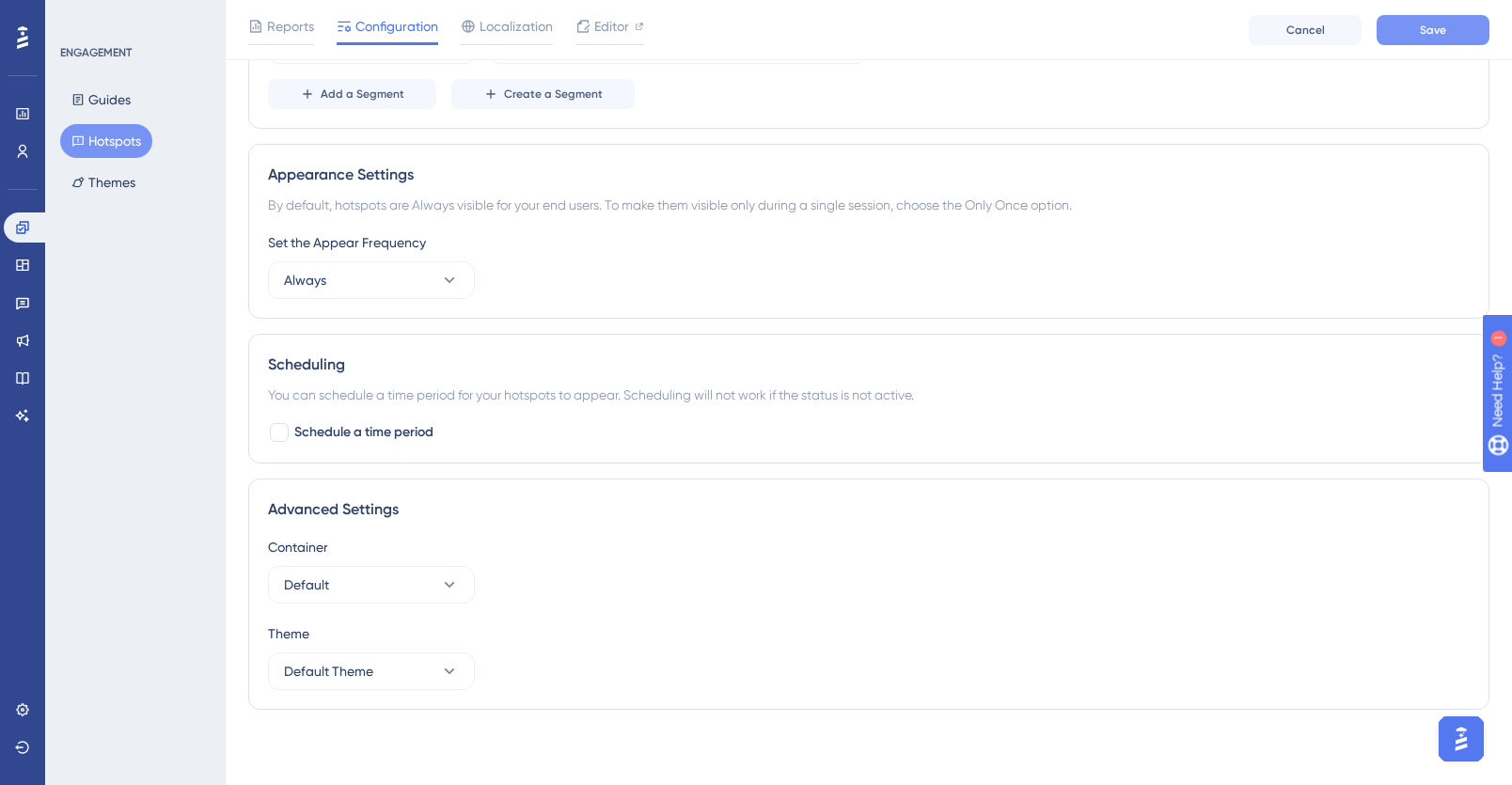
click at [1379, 20] on button "Save" at bounding box center [1432, 30] width 113 height 30
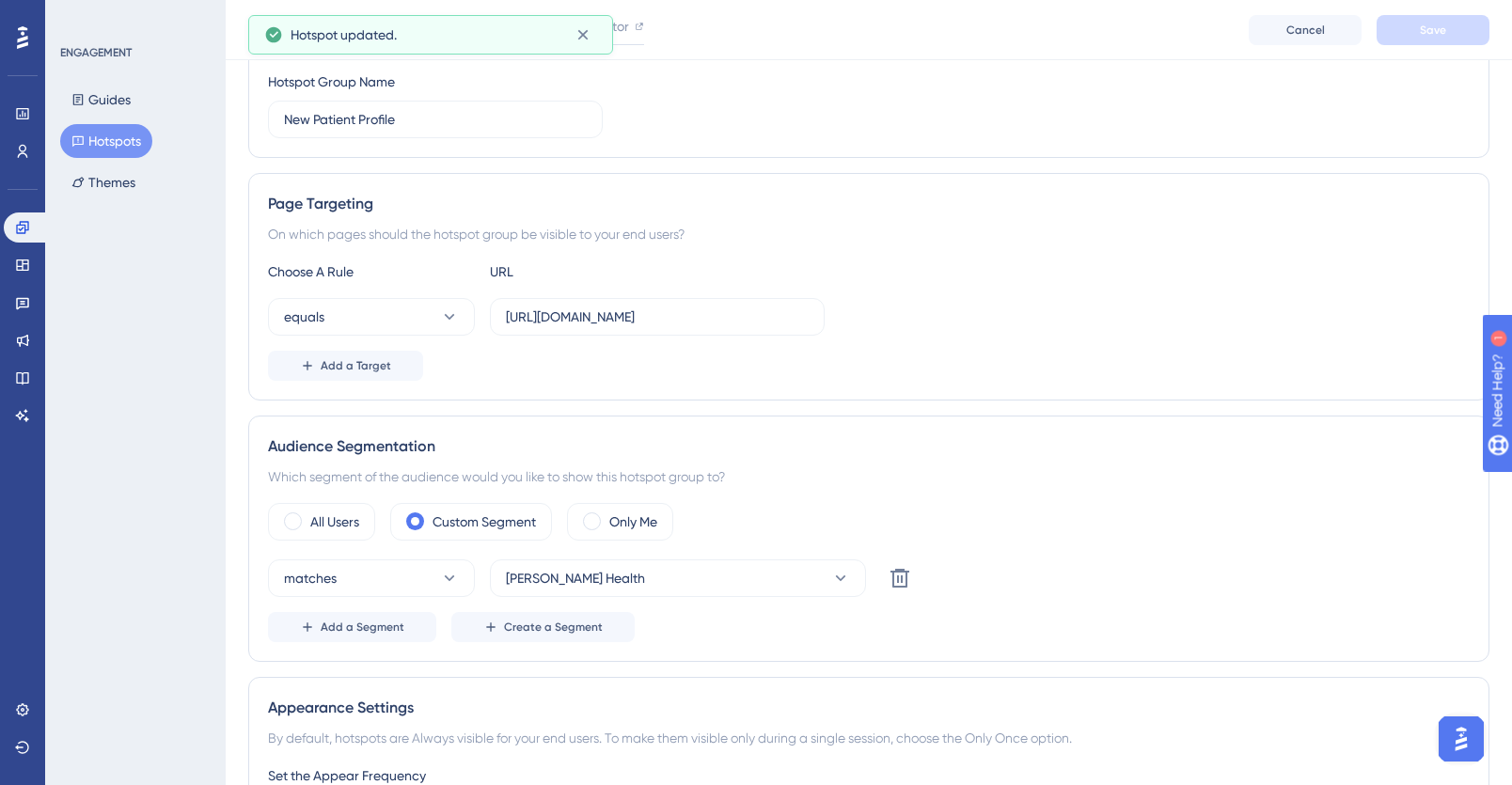
scroll to position [0, 0]
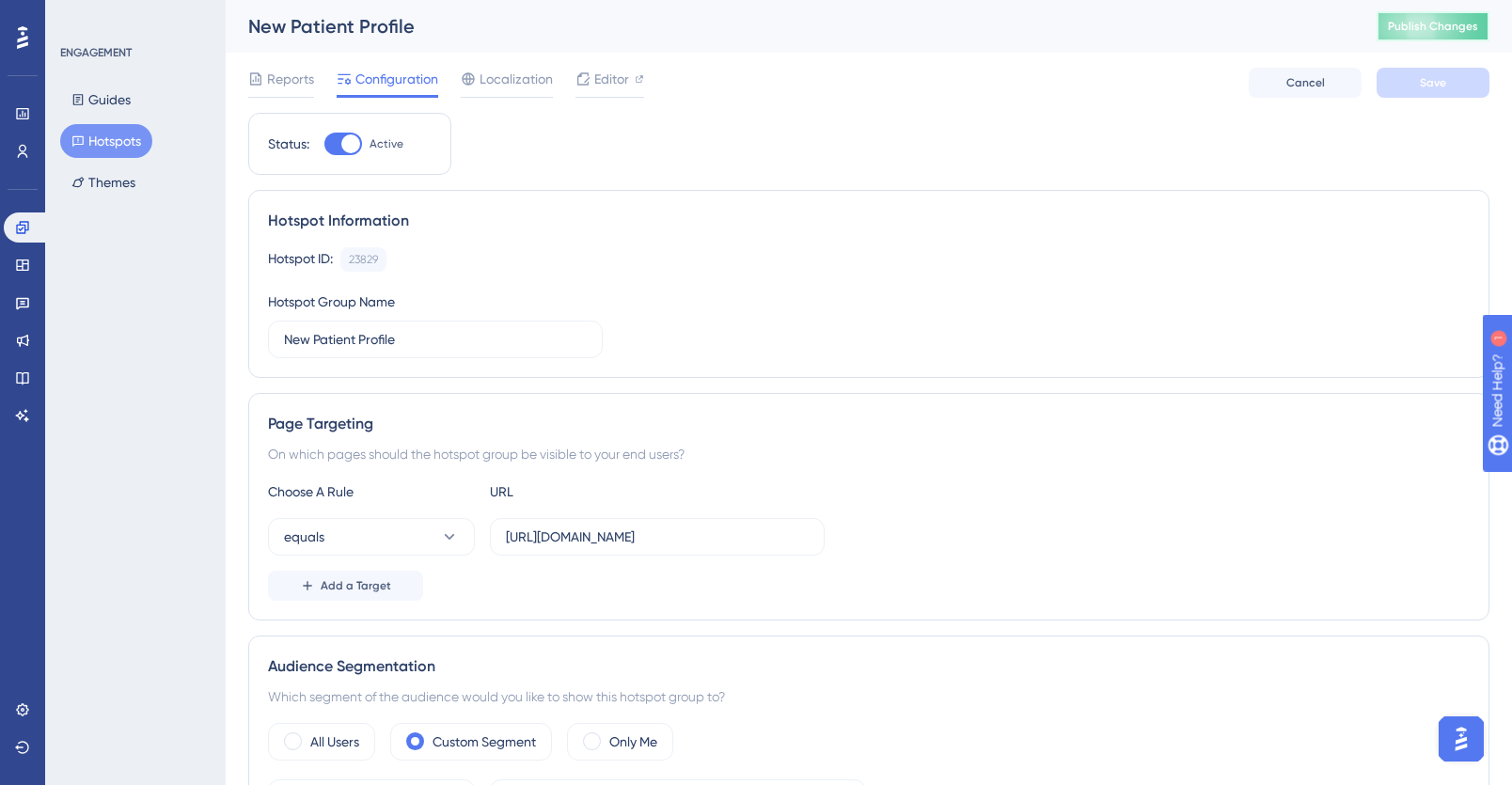
click at [1379, 28] on span "Publish Changes" at bounding box center [1433, 27] width 90 height 15
click at [617, 84] on span "Editor" at bounding box center [612, 78] width 35 height 22
click at [1379, 24] on span "Publish Changes" at bounding box center [1433, 27] width 90 height 15
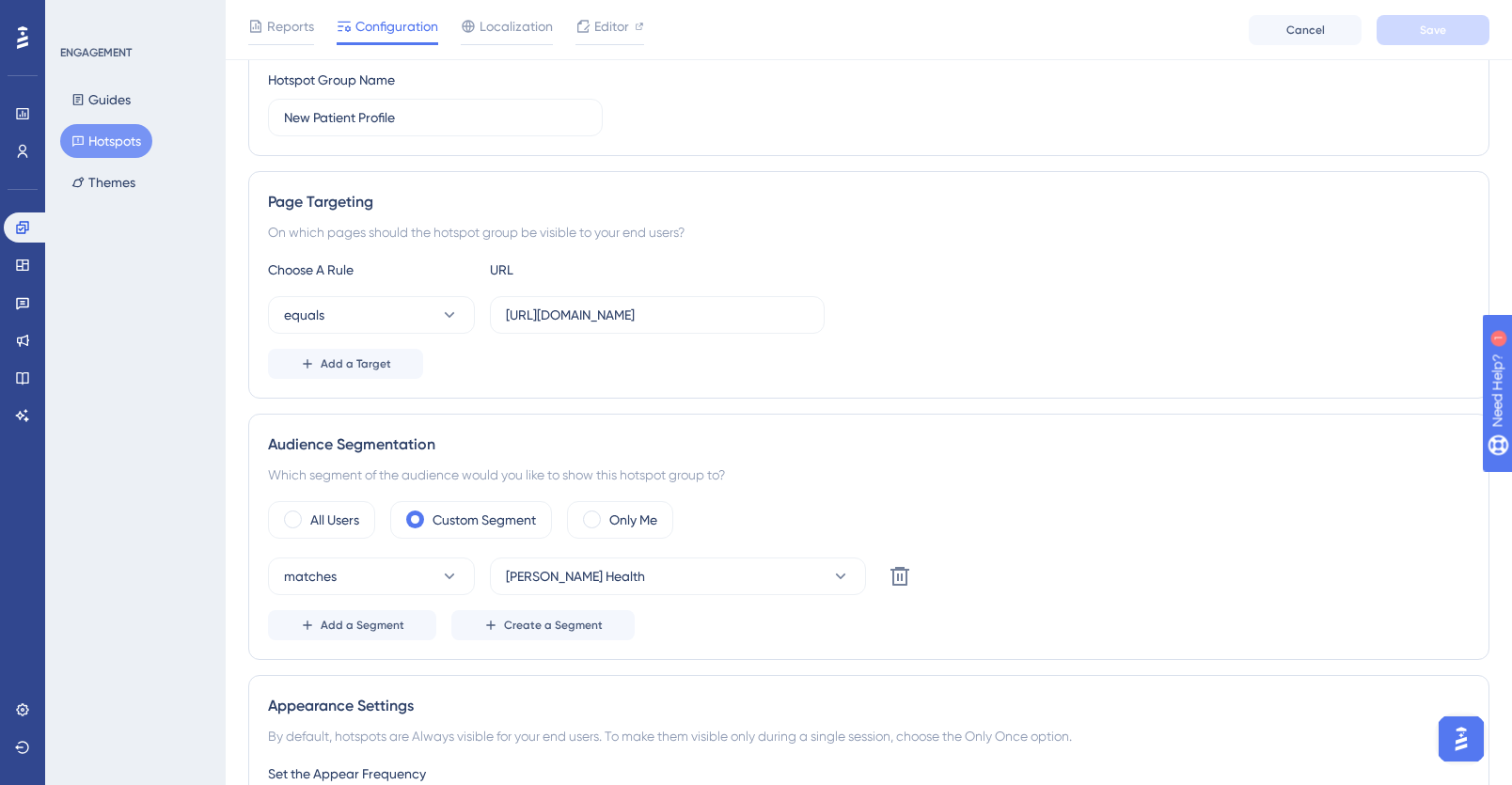
scroll to position [356, 0]
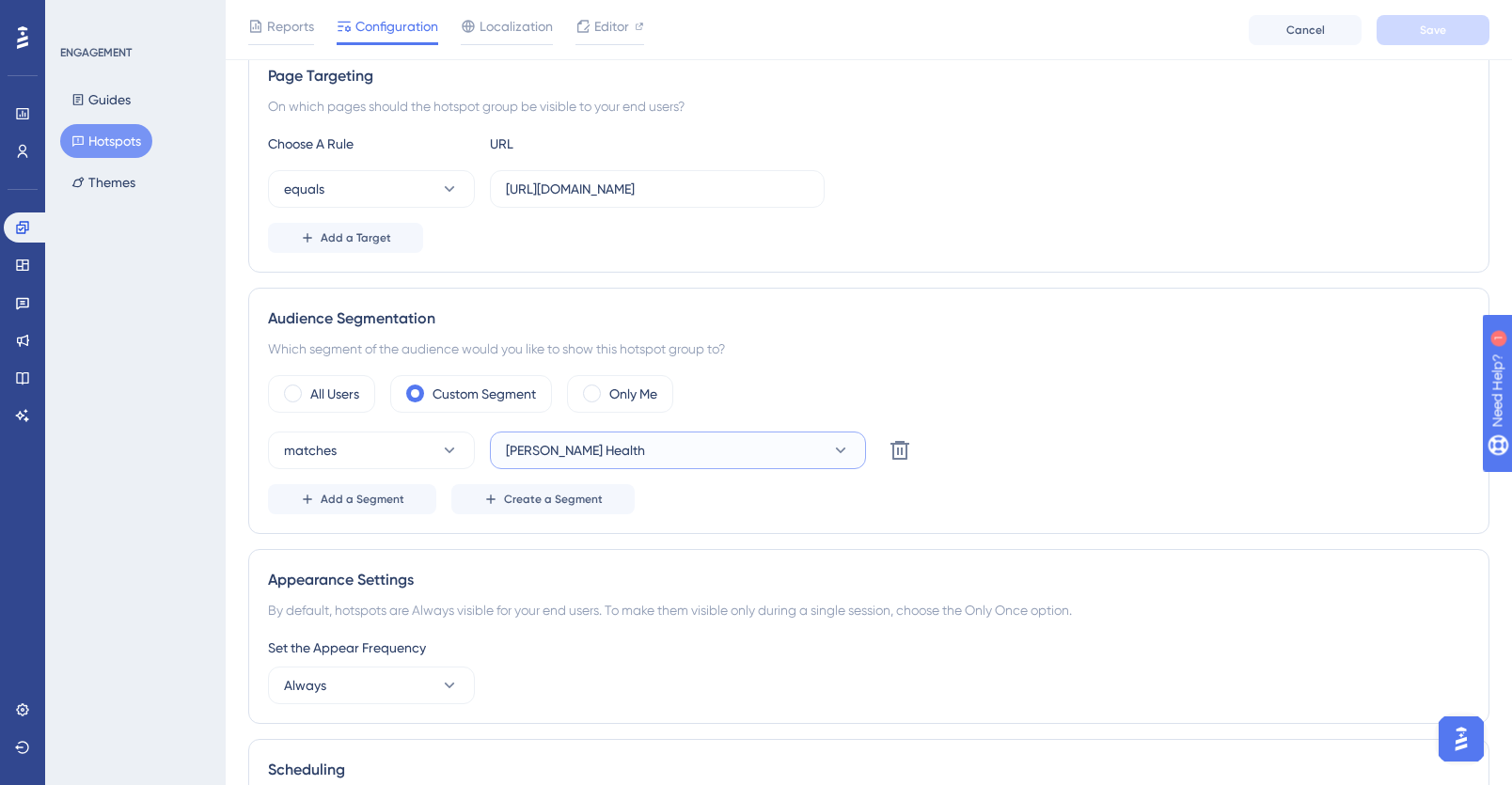
click at [628, 442] on button "Crosby Health" at bounding box center [677, 450] width 376 height 38
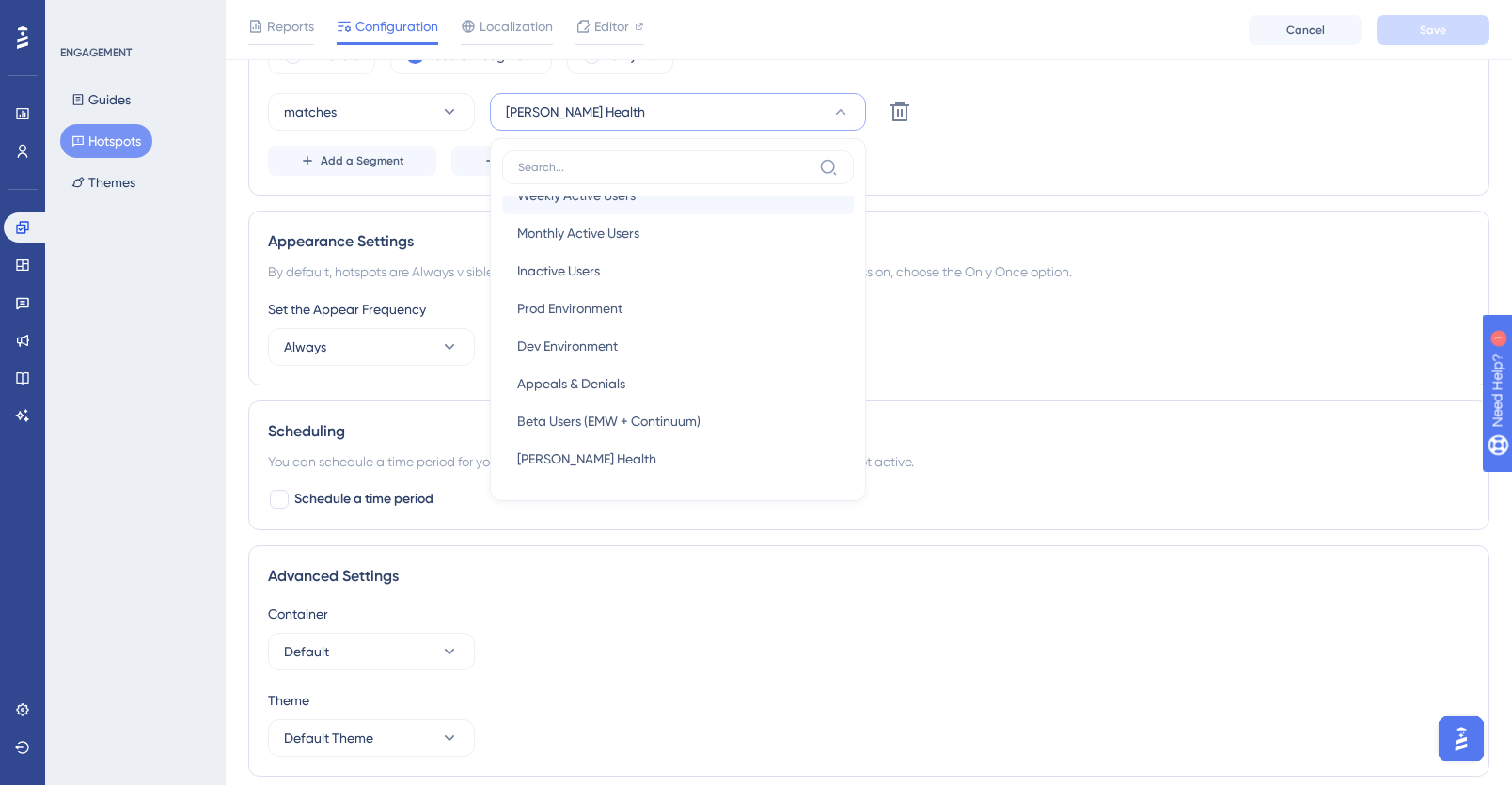
scroll to position [700, 0]
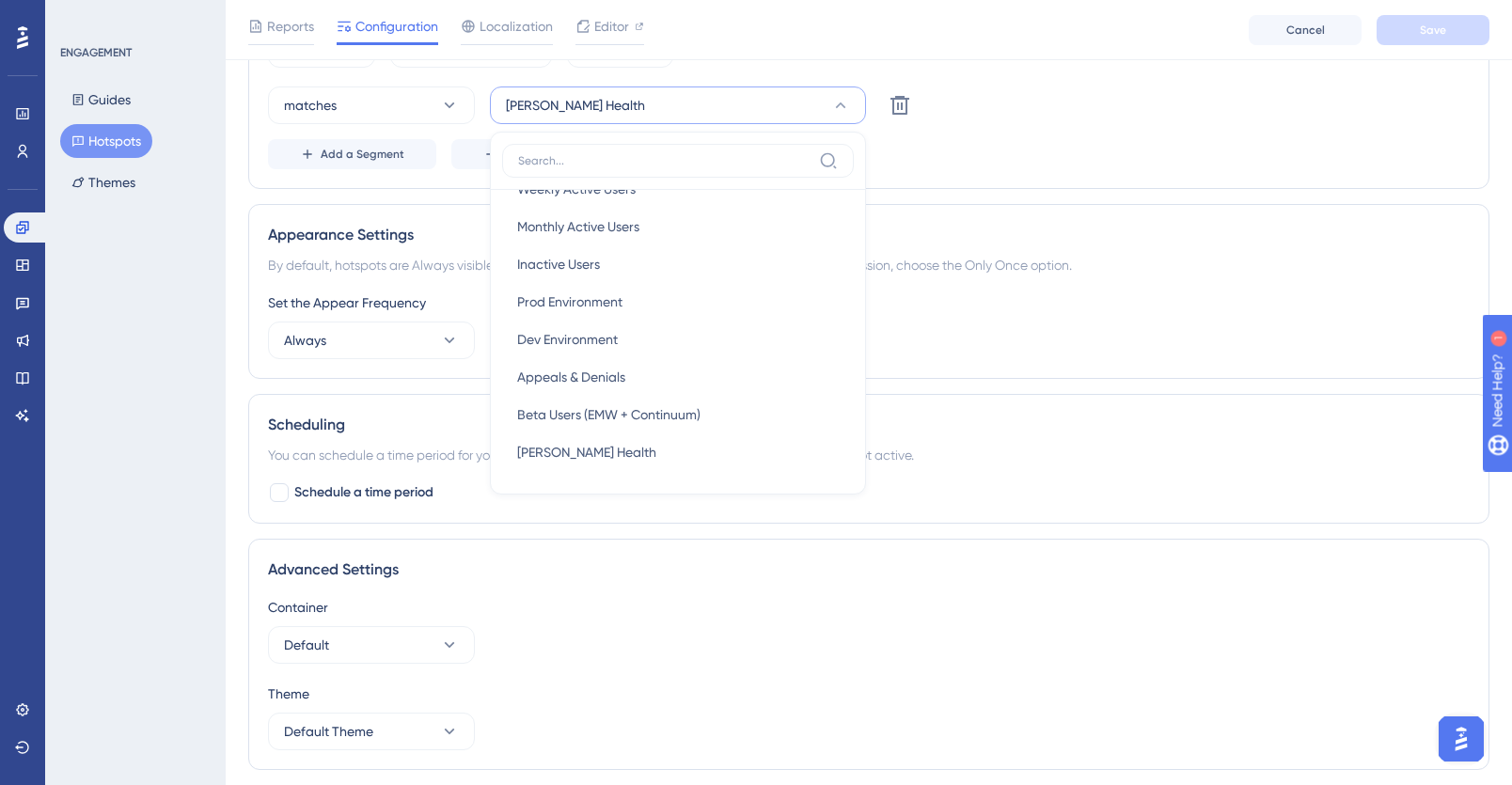
click at [1247, 110] on div "matches Crosby Health New Users New Users Weekly Active Users Weekly Active Use…" at bounding box center [869, 105] width 1202 height 38
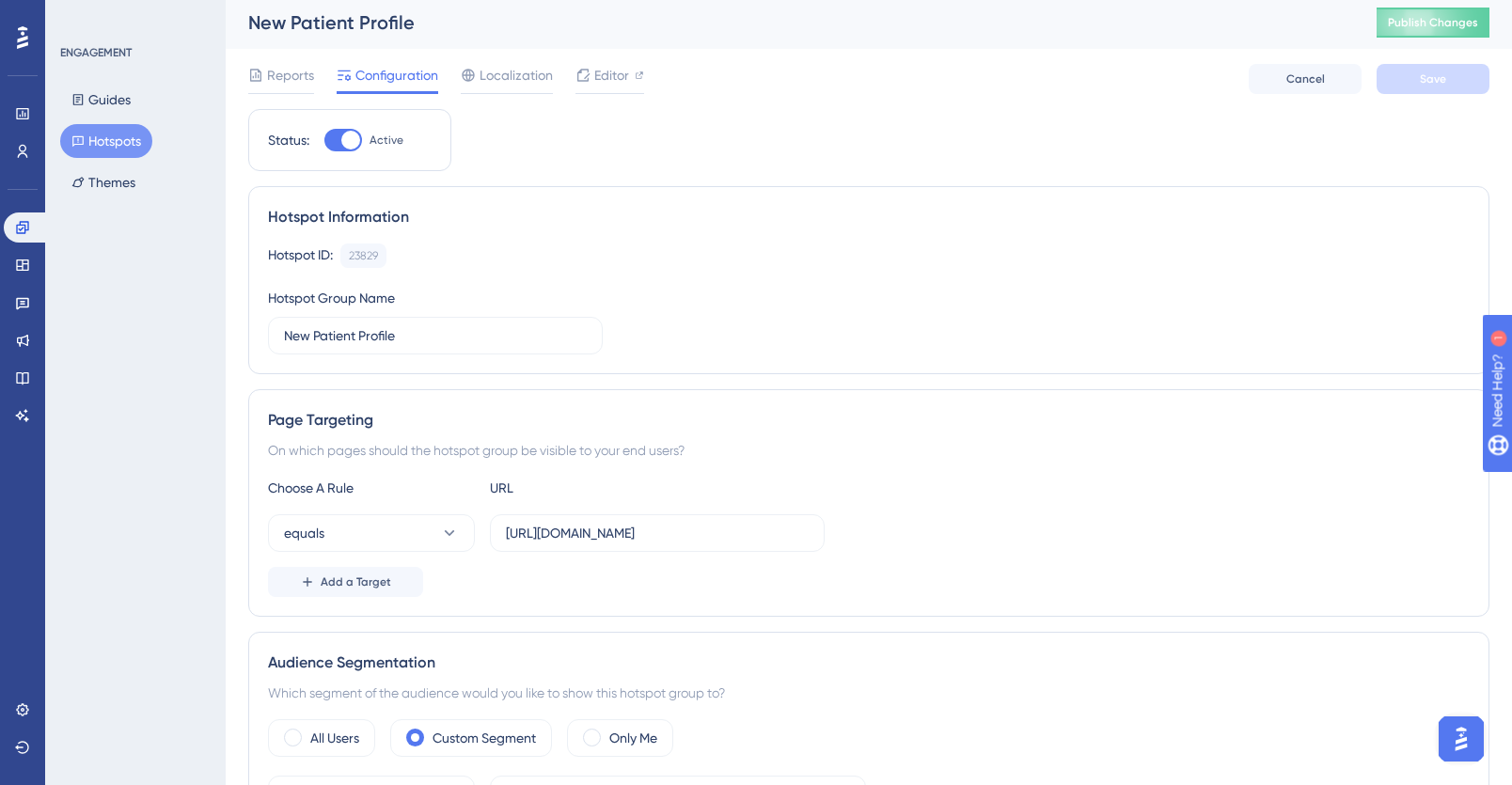
scroll to position [0, 0]
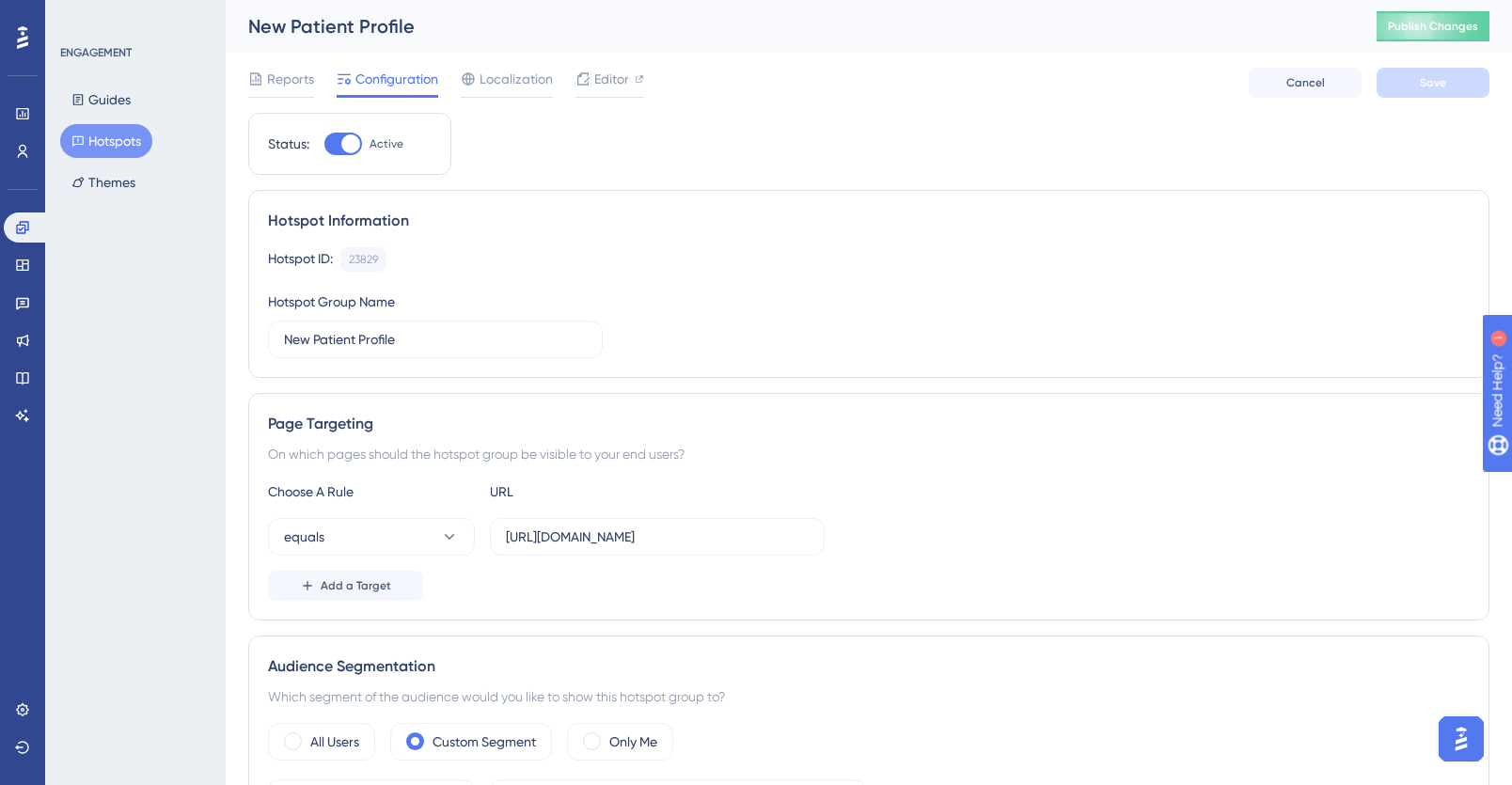
click at [335, 141] on div at bounding box center [342, 143] width 38 height 22
click at [324, 144] on input "Active" at bounding box center [323, 144] width 1 height 1
checkbox input "false"
click at [1379, 88] on button "Save" at bounding box center [1432, 82] width 113 height 30
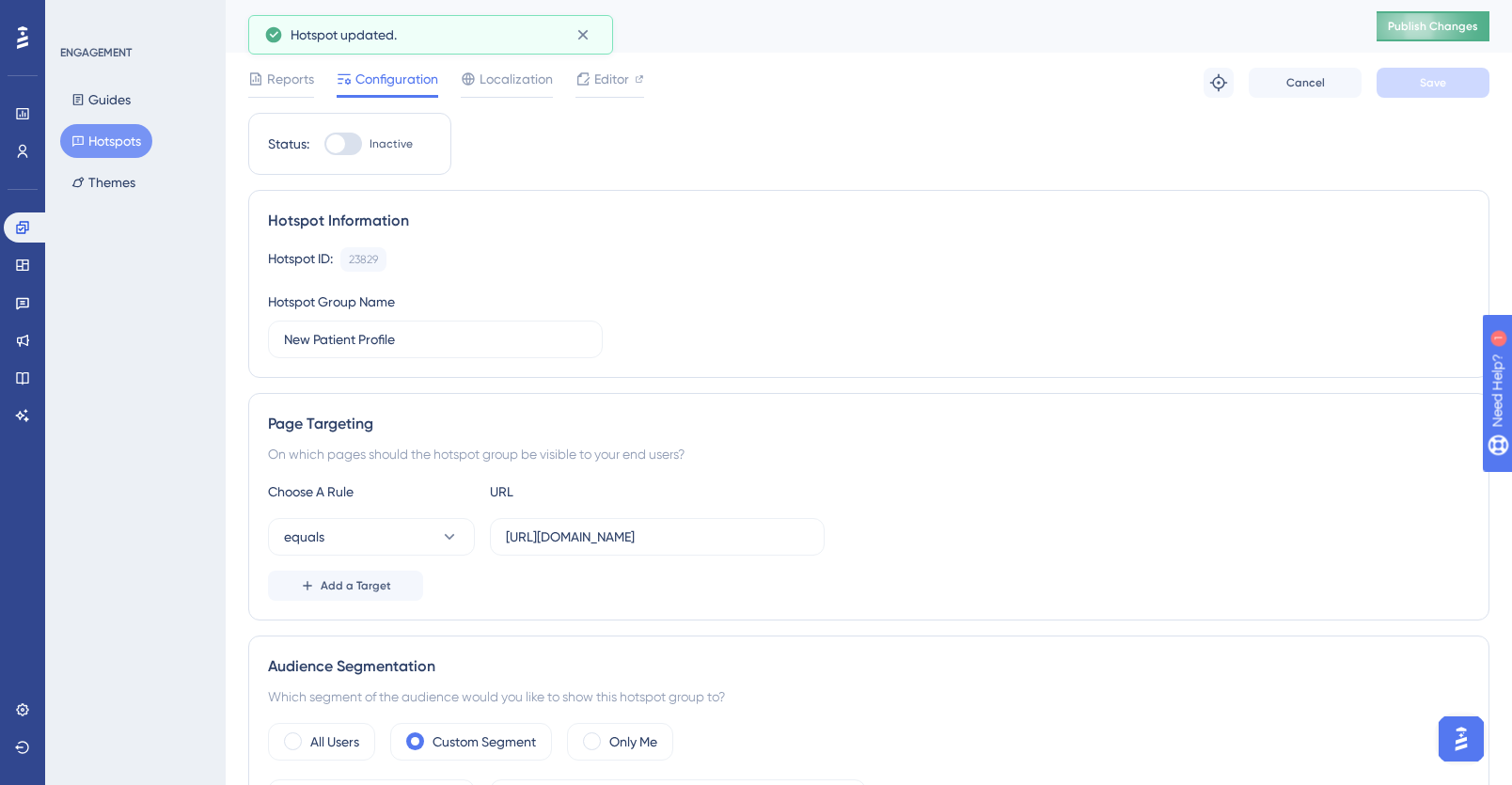
click at [1379, 23] on button "Publish Changes" at bounding box center [1432, 26] width 113 height 30
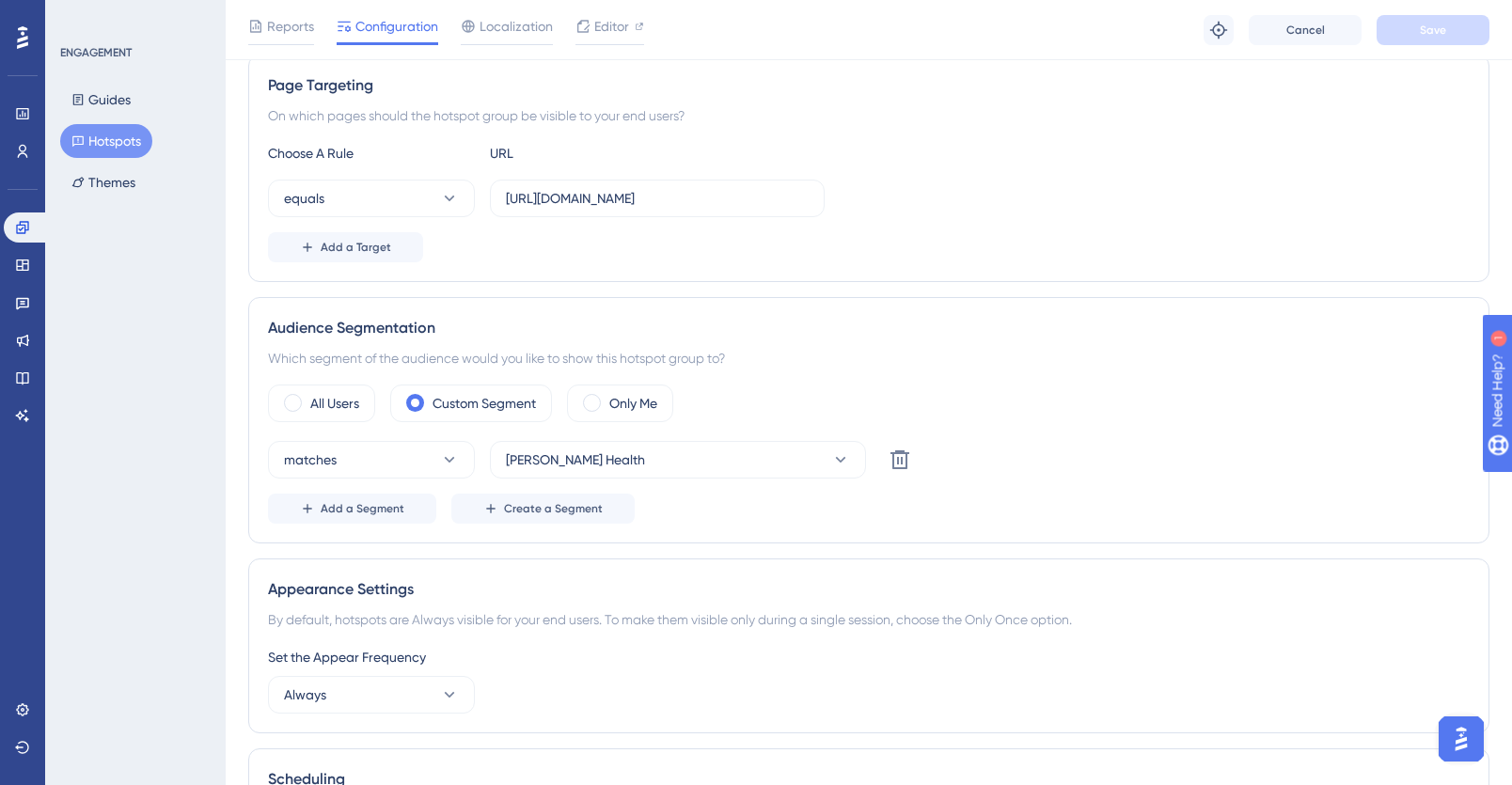
scroll to position [350, 0]
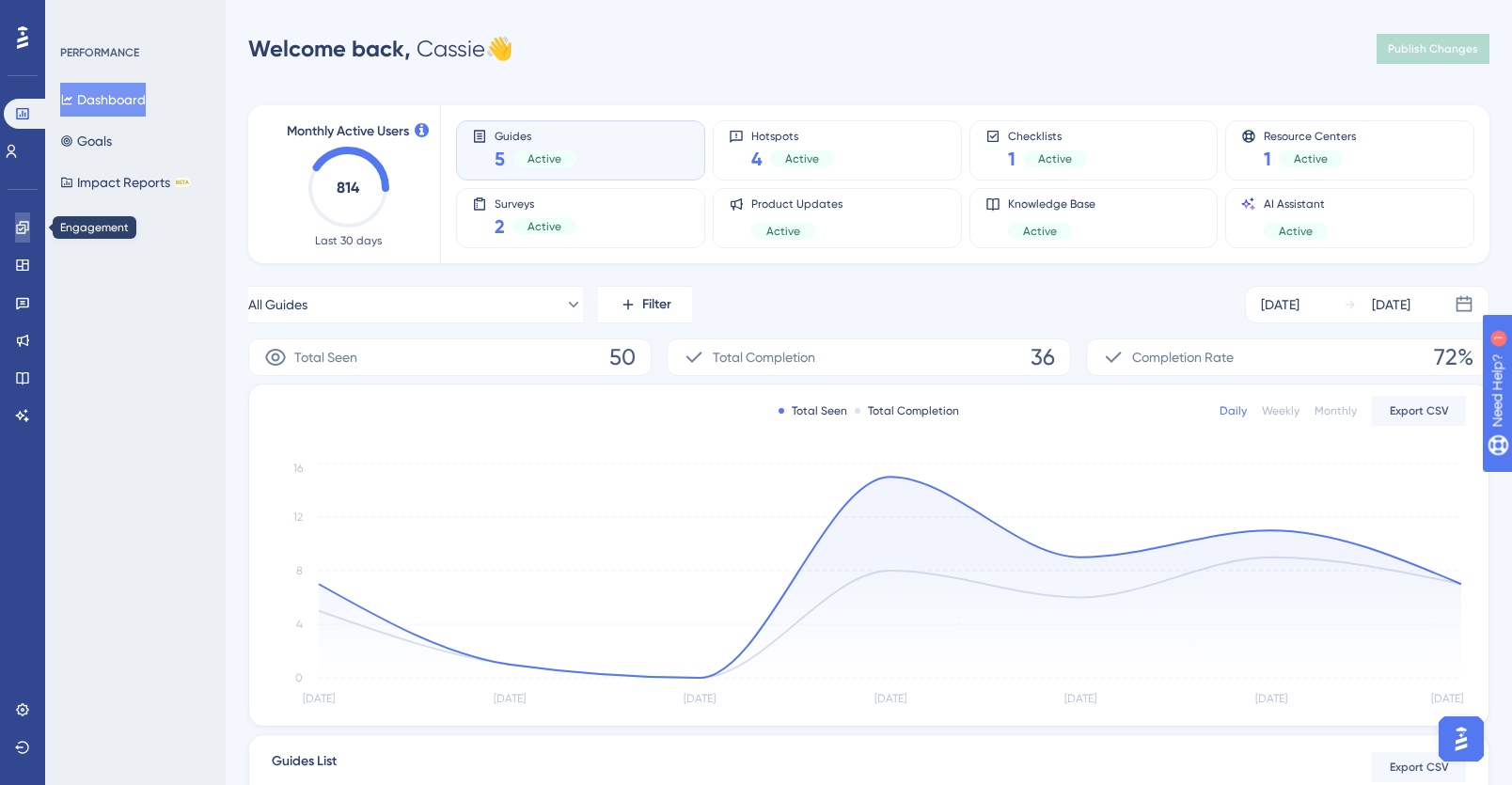
click at [25, 230] on icon at bounding box center [22, 227] width 13 height 13
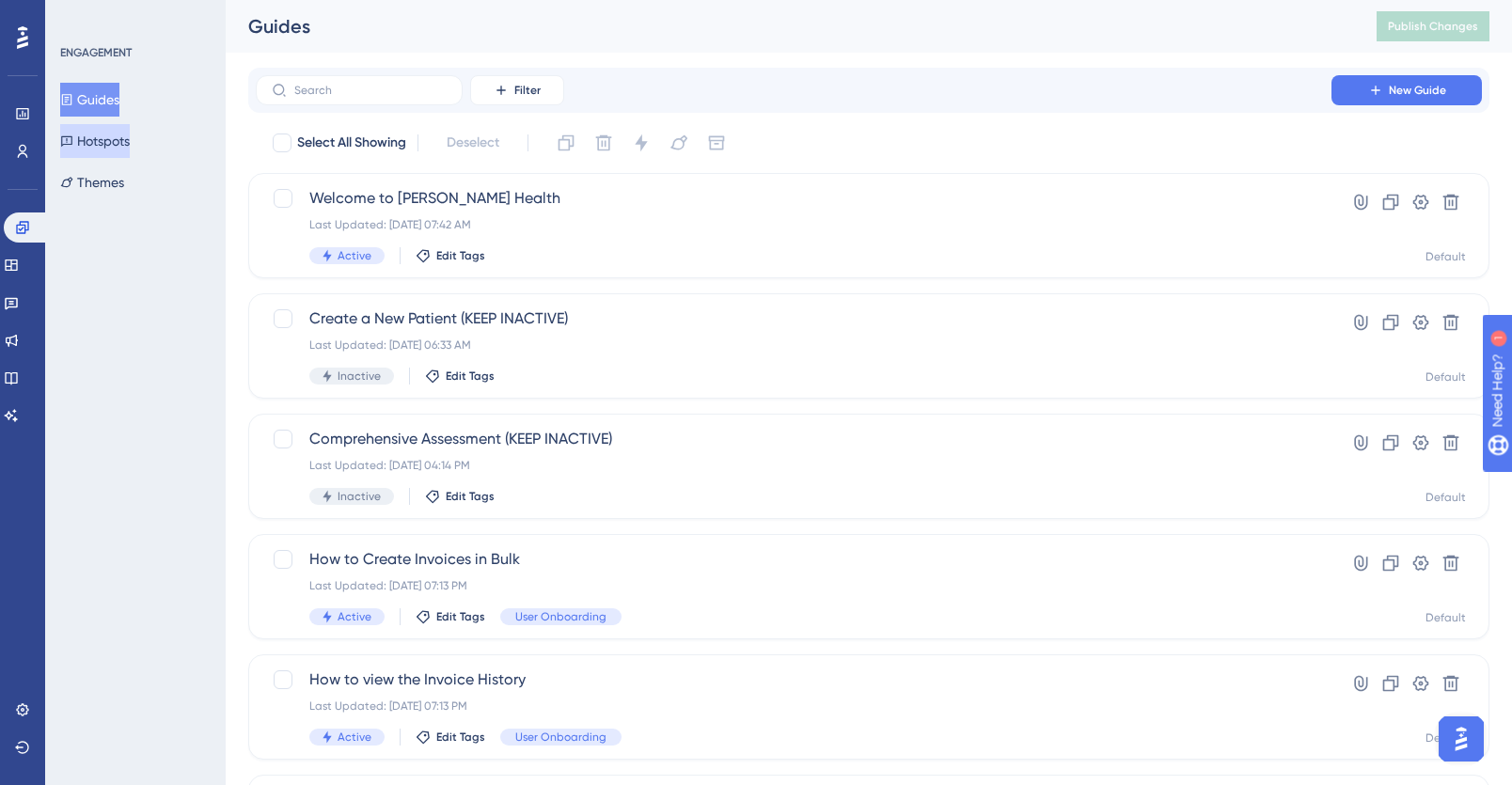
click at [110, 141] on button "Hotspots" at bounding box center [95, 140] width 69 height 34
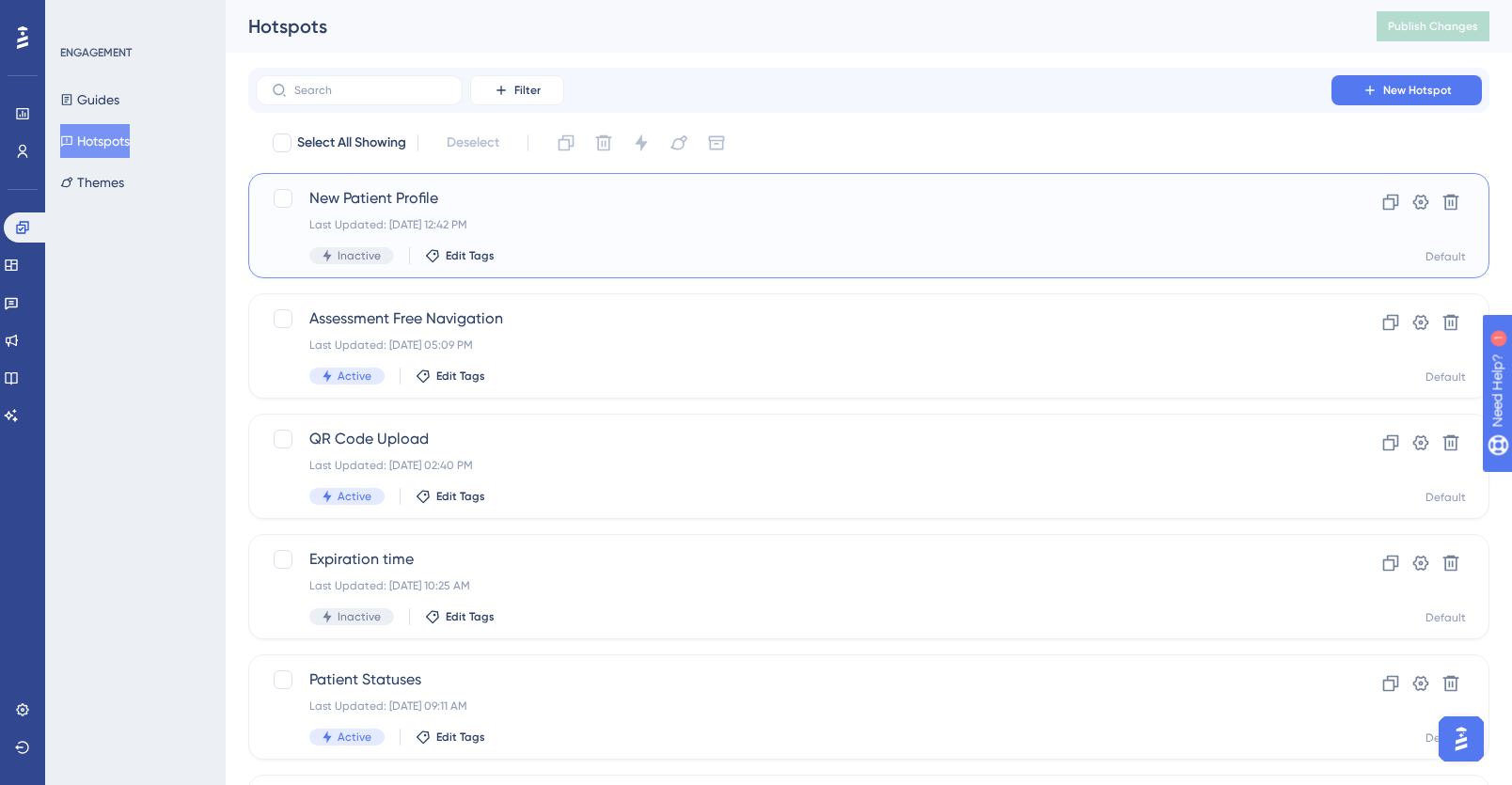
click at [518, 215] on div "New Patient Profile Last Updated: [DATE] 12:42 PM Inactive Edit Tags" at bounding box center [794, 226] width 969 height 77
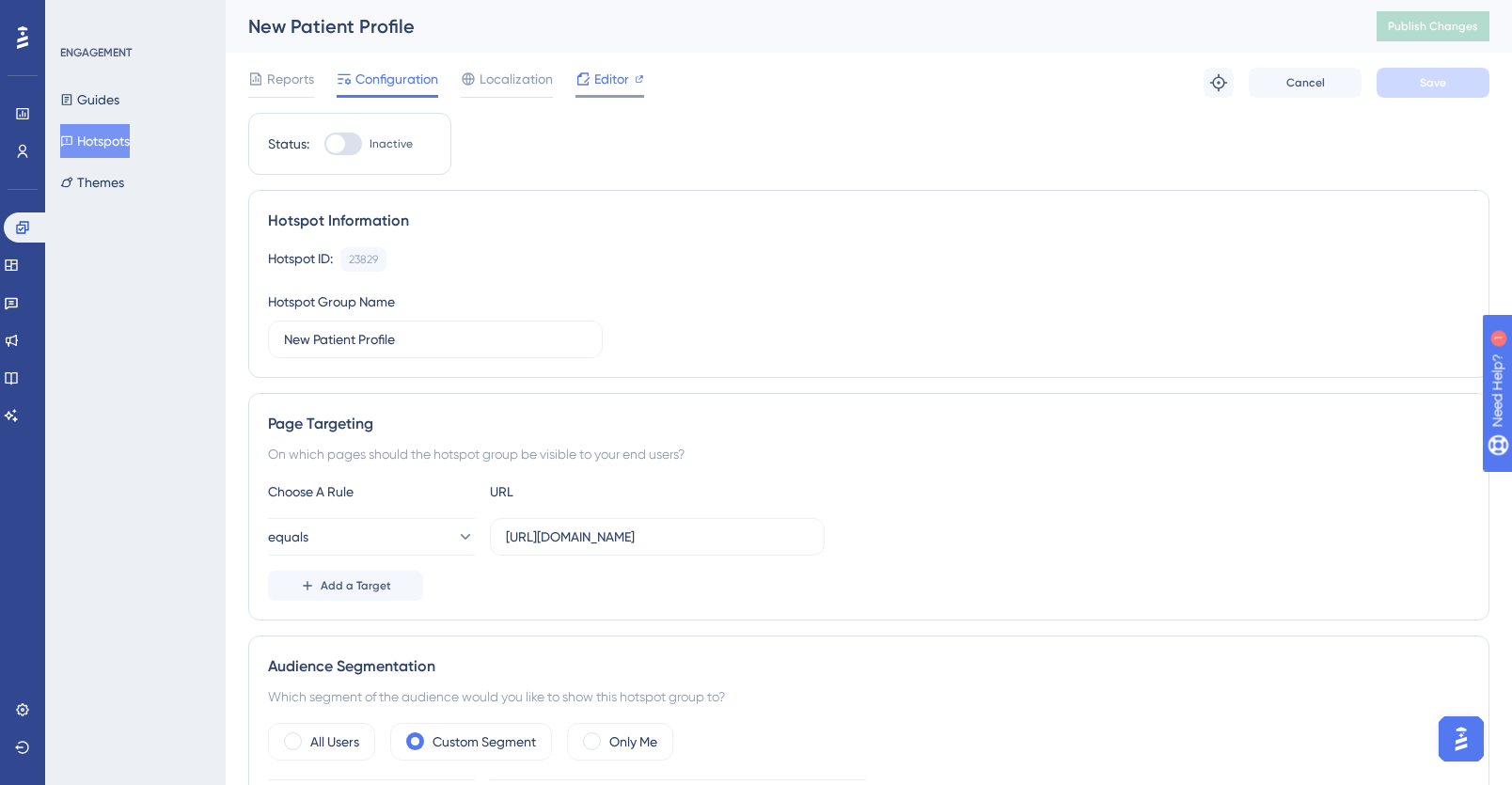
click at [609, 87] on span "Editor" at bounding box center [612, 78] width 35 height 22
click at [514, 84] on span "Localization" at bounding box center [517, 78] width 73 height 22
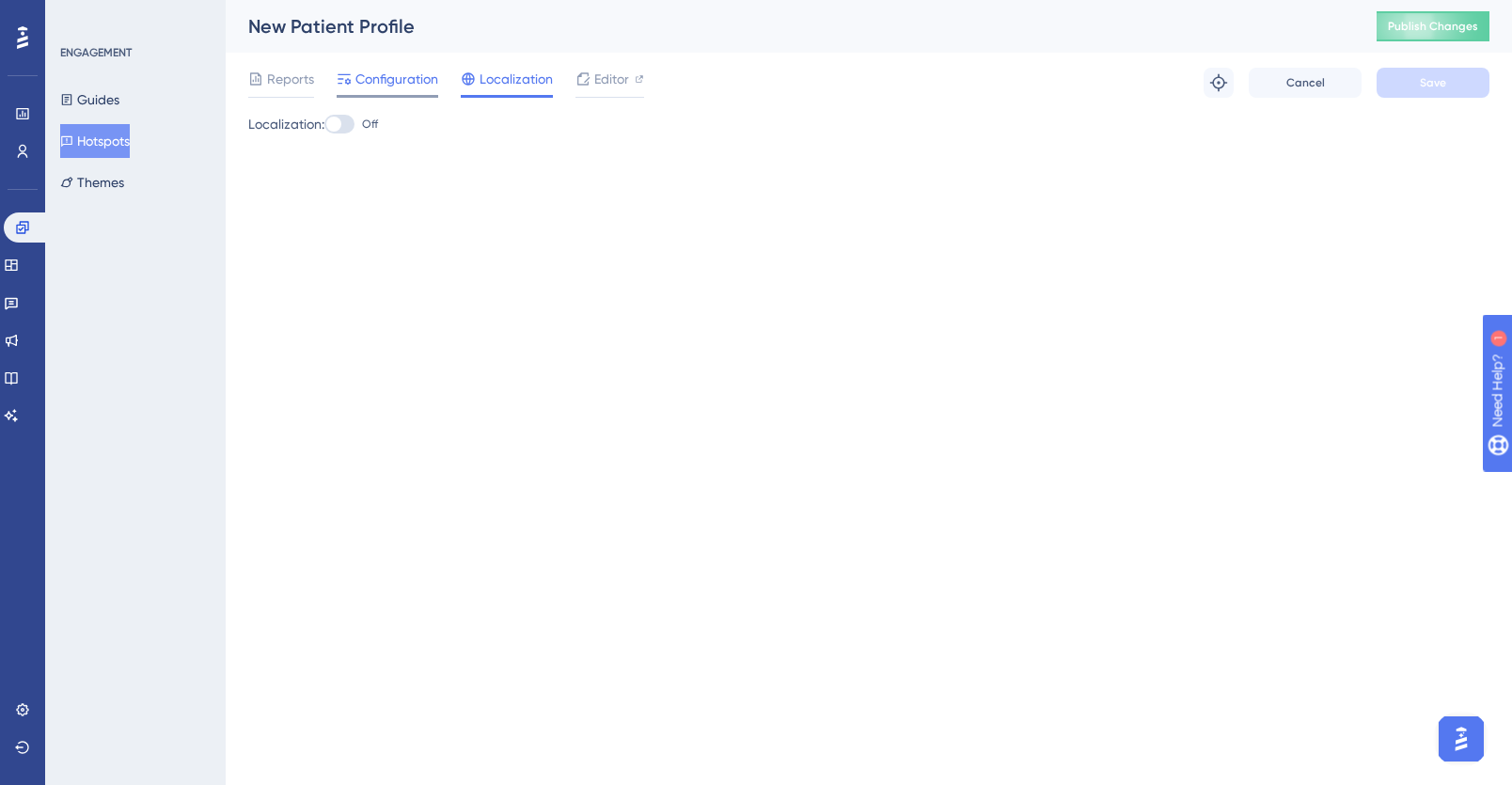
click at [405, 74] on span "Configuration" at bounding box center [397, 78] width 83 height 22
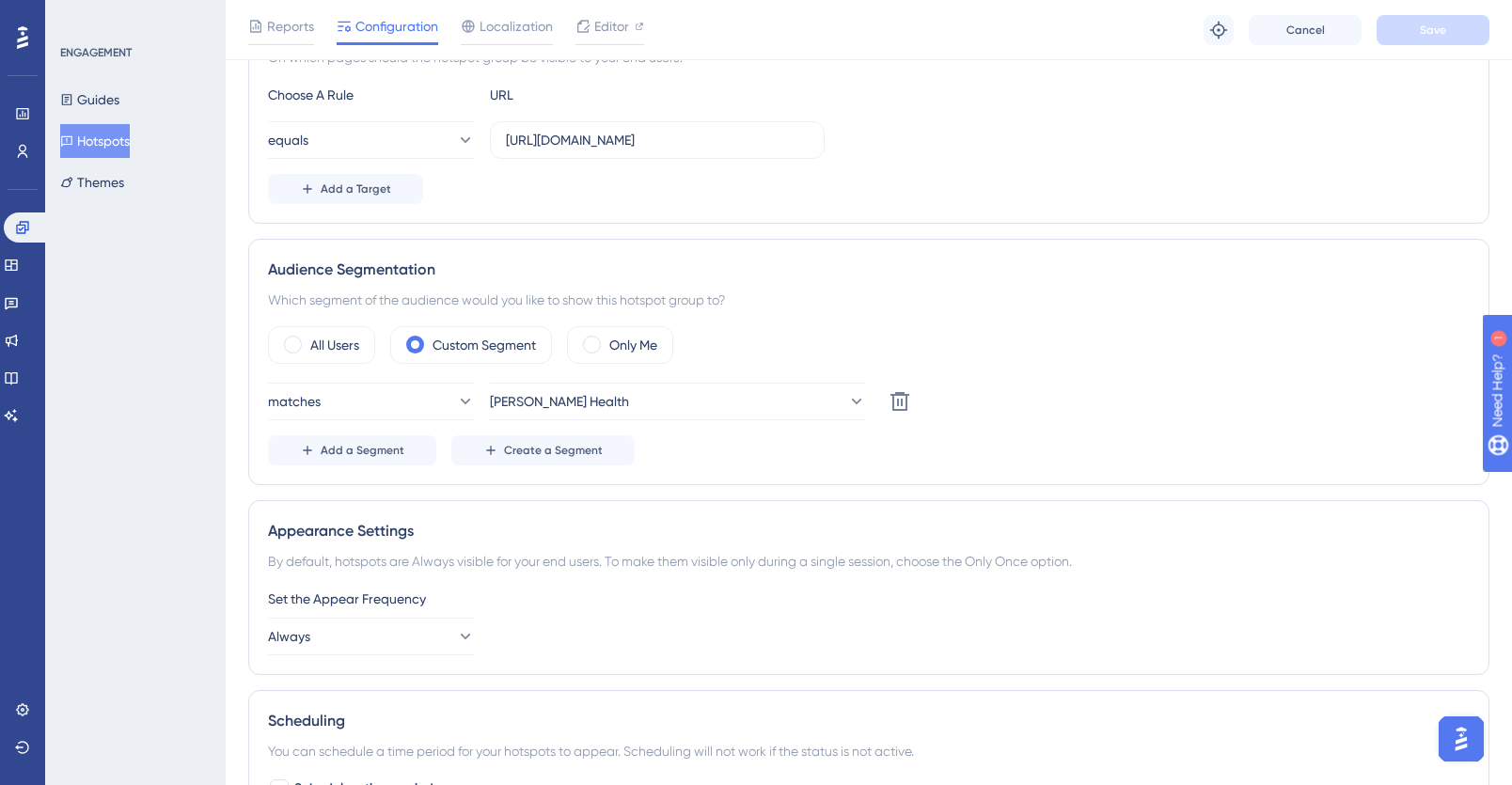
scroll to position [433, 0]
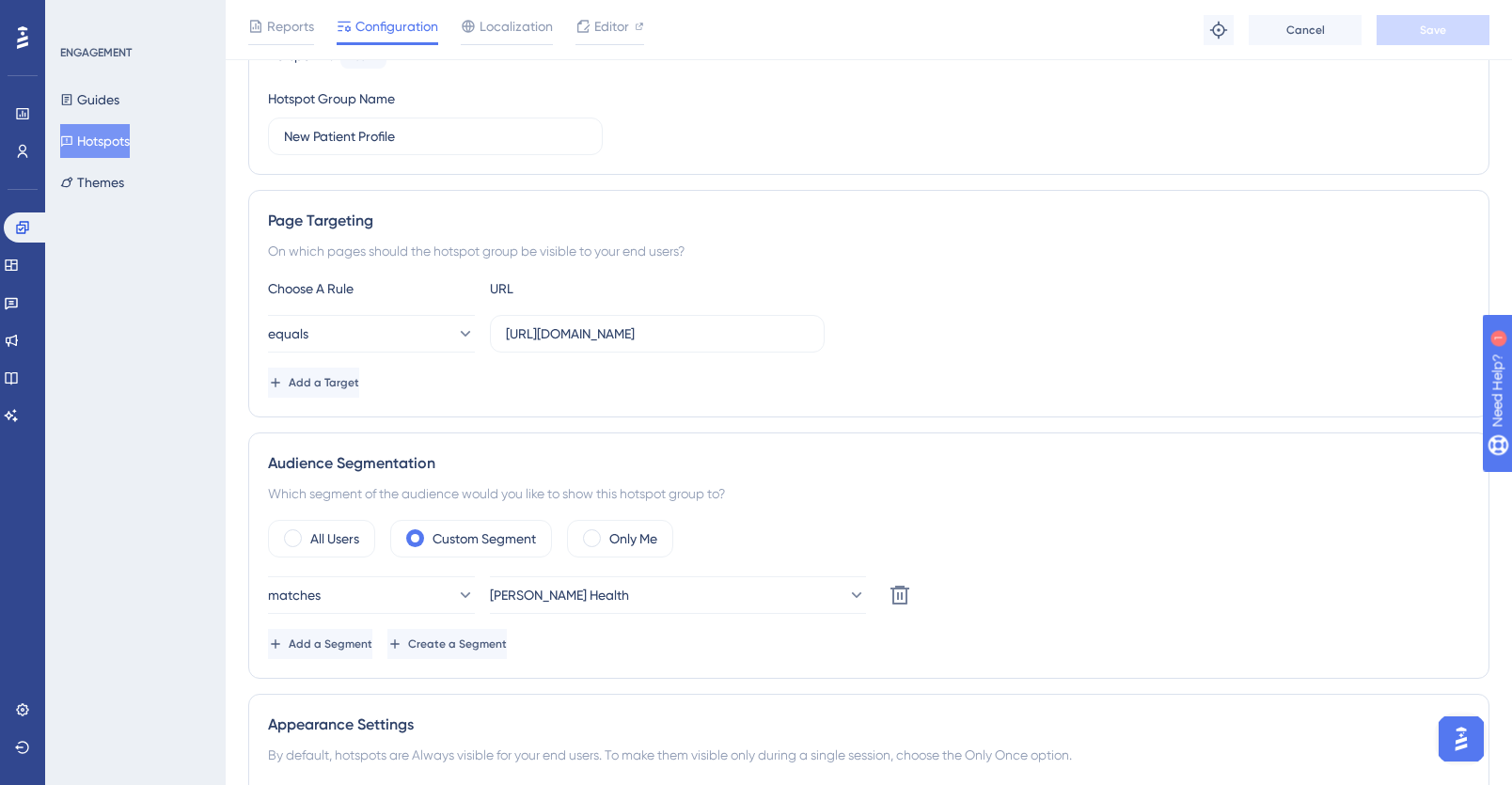
scroll to position [225, 0]
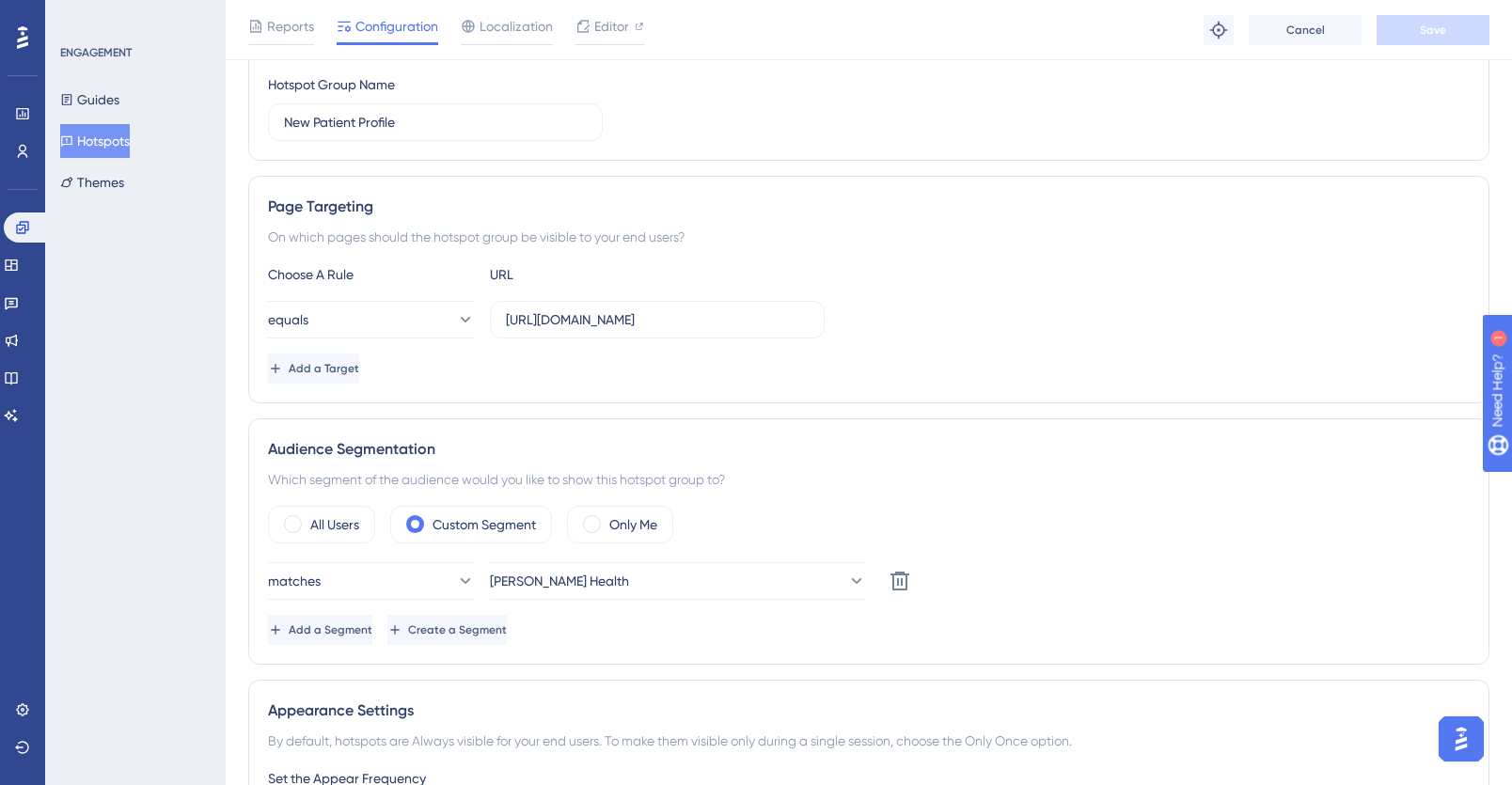
drag, startPoint x: 611, startPoint y: 521, endPoint x: 790, endPoint y: 468, distance: 186.7
click at [612, 521] on label "Only Me" at bounding box center [634, 524] width 48 height 22
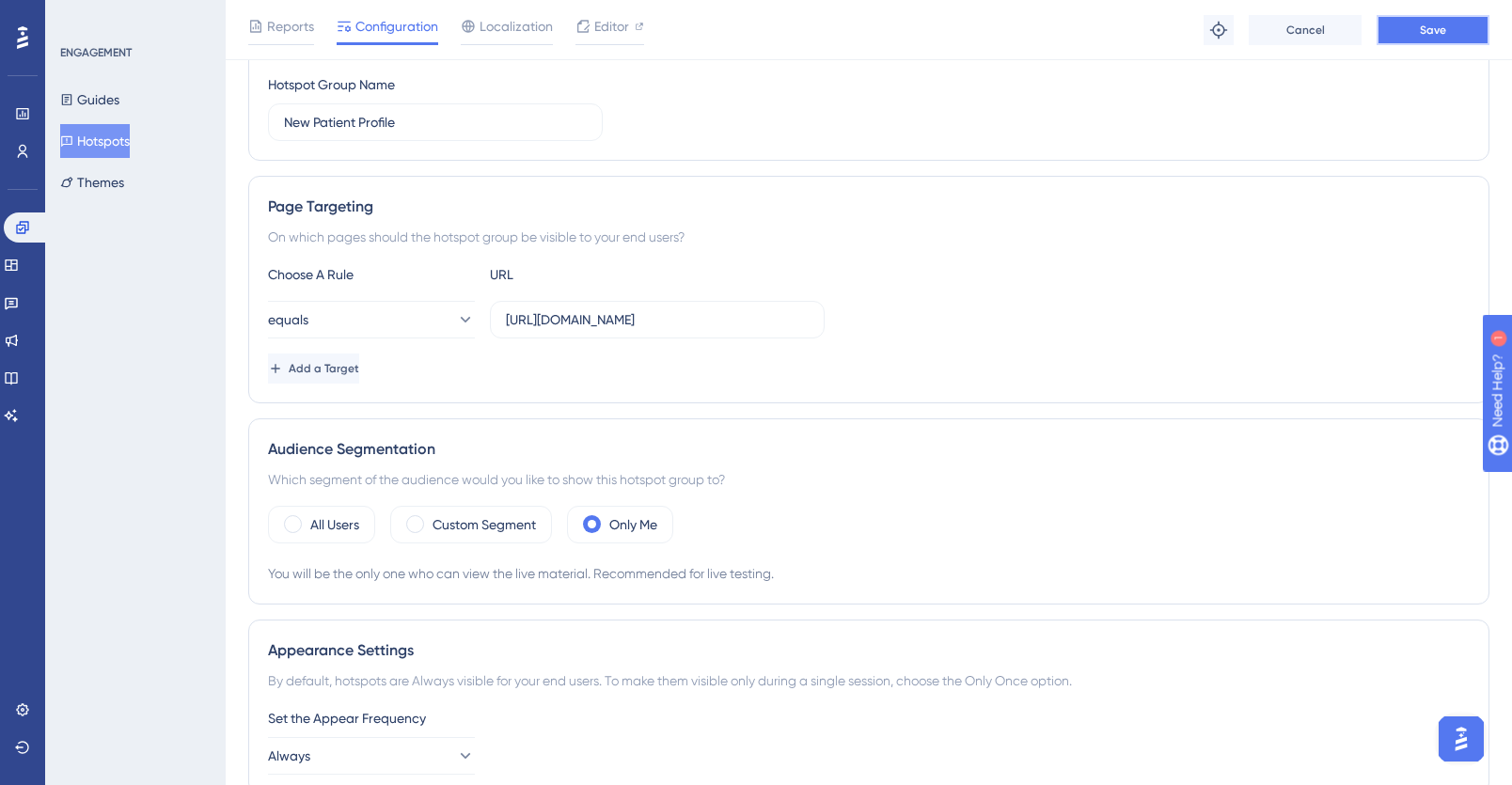
click at [1437, 35] on span "Save" at bounding box center [1432, 30] width 26 height 15
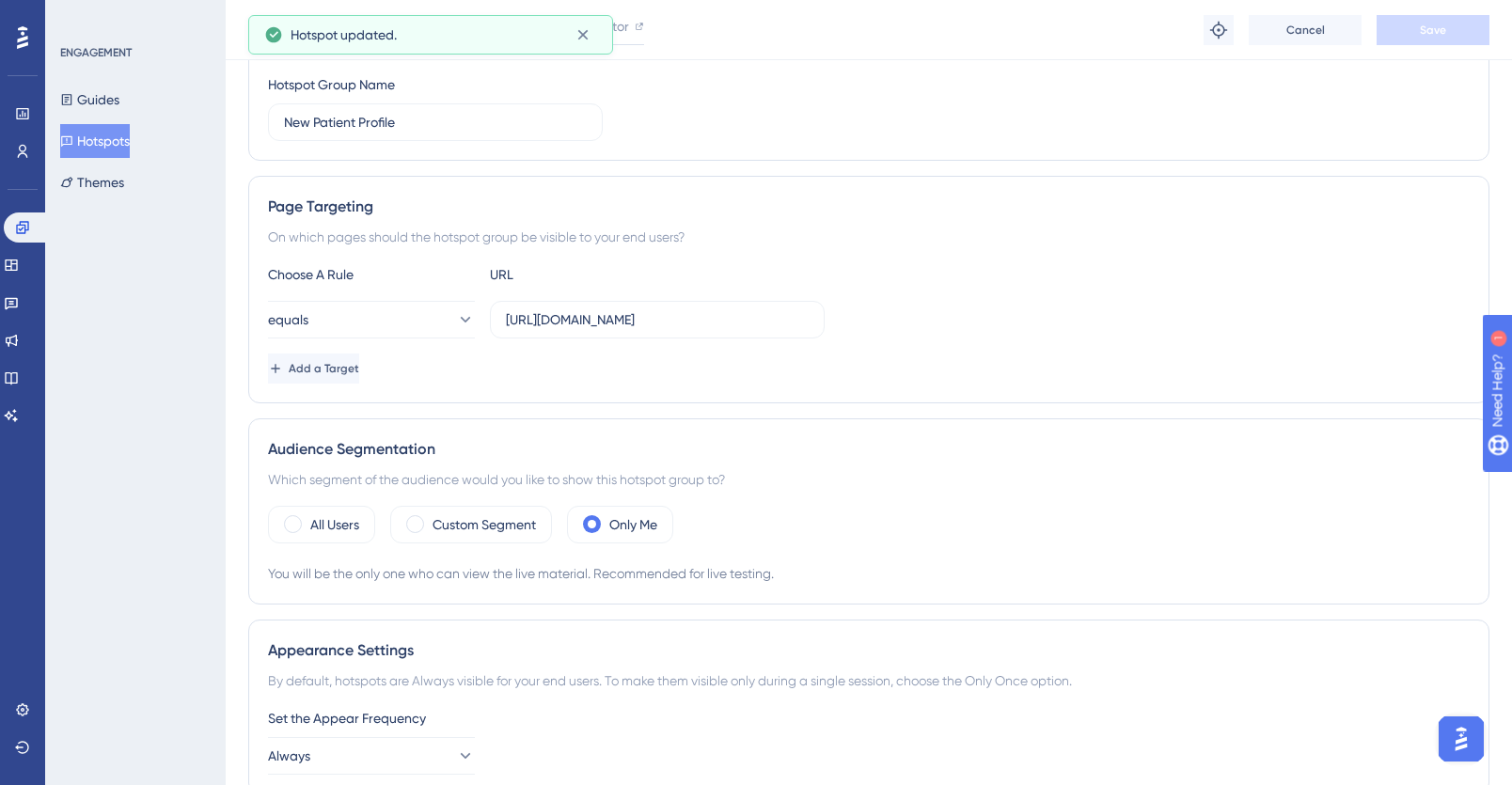
scroll to position [0, 0]
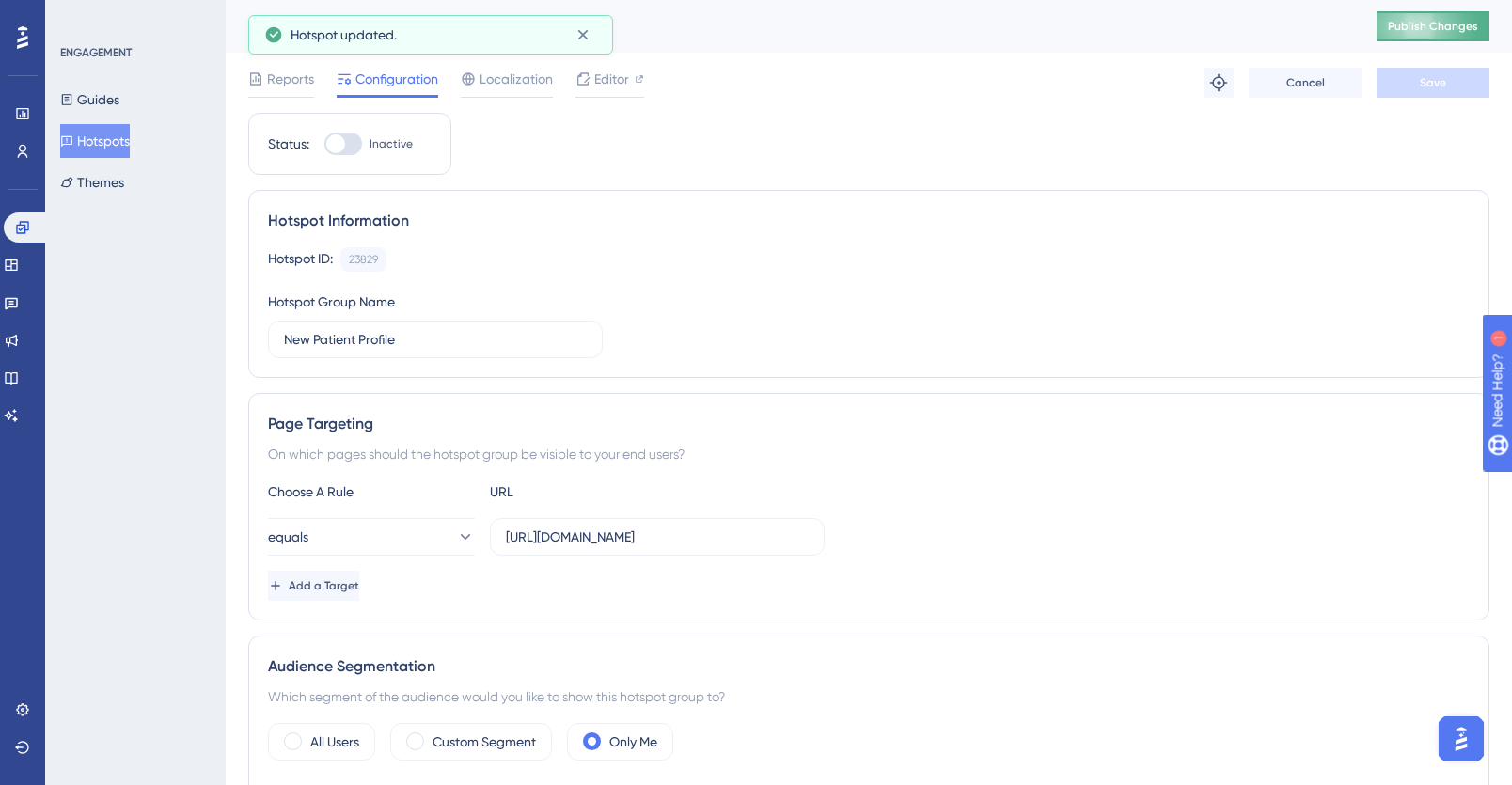
click at [1437, 32] on span "Publish Changes" at bounding box center [1433, 27] width 90 height 15
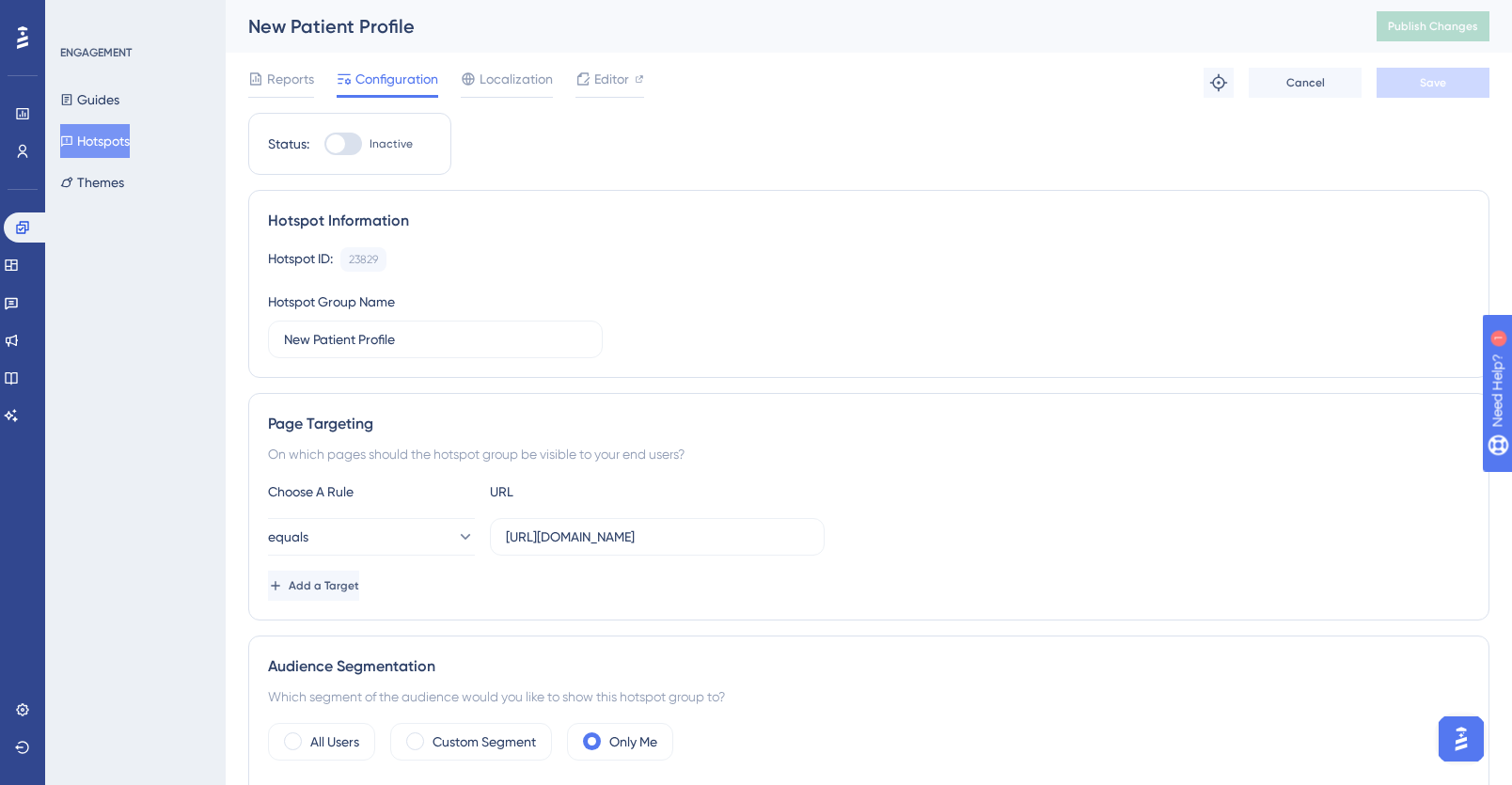
click at [359, 146] on div at bounding box center [342, 143] width 38 height 22
click at [324, 145] on input "Inactive" at bounding box center [323, 144] width 1 height 1
click at [1435, 79] on span "Save" at bounding box center [1432, 83] width 26 height 15
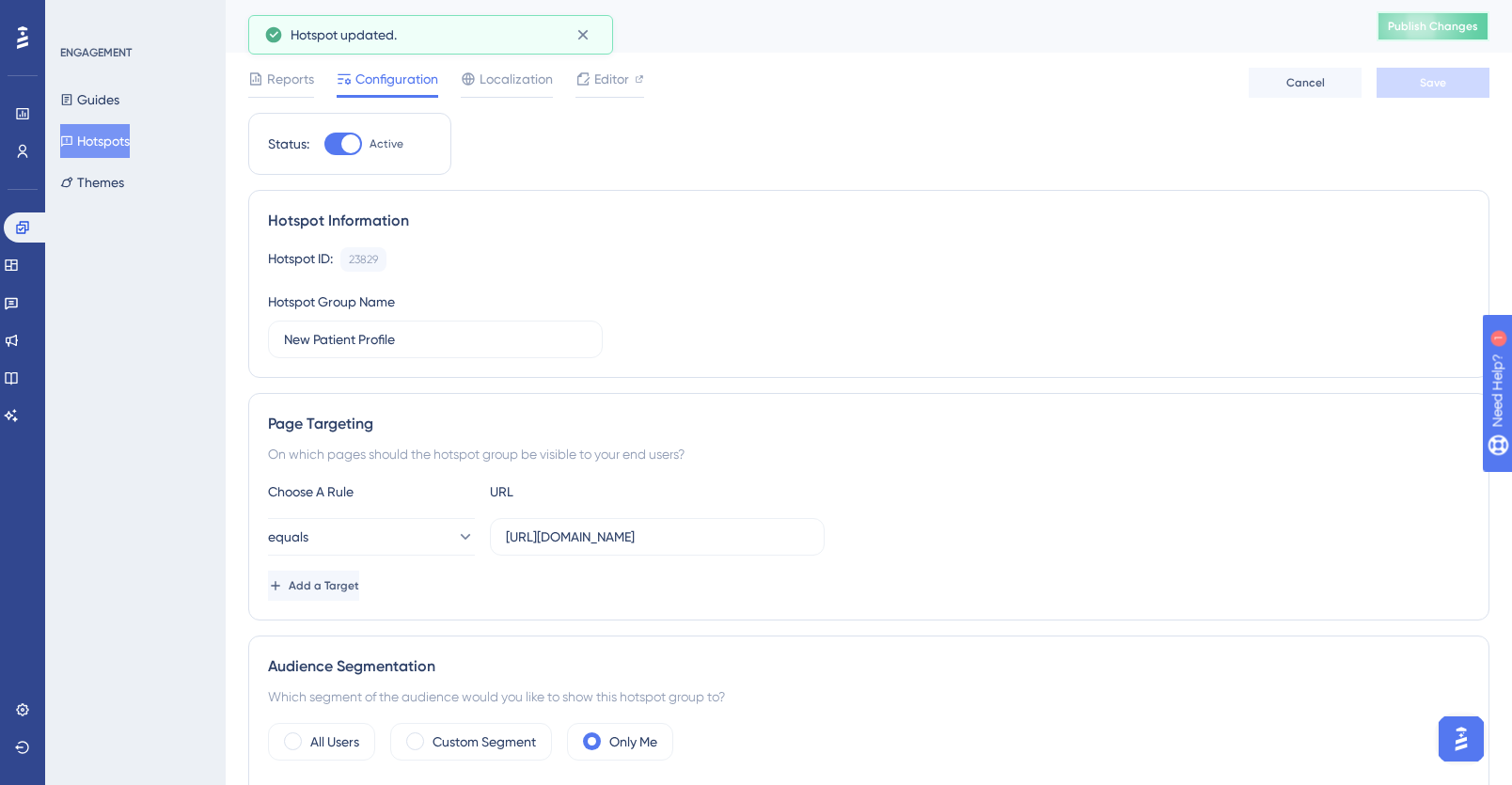
click at [1435, 25] on span "Publish Changes" at bounding box center [1433, 27] width 90 height 15
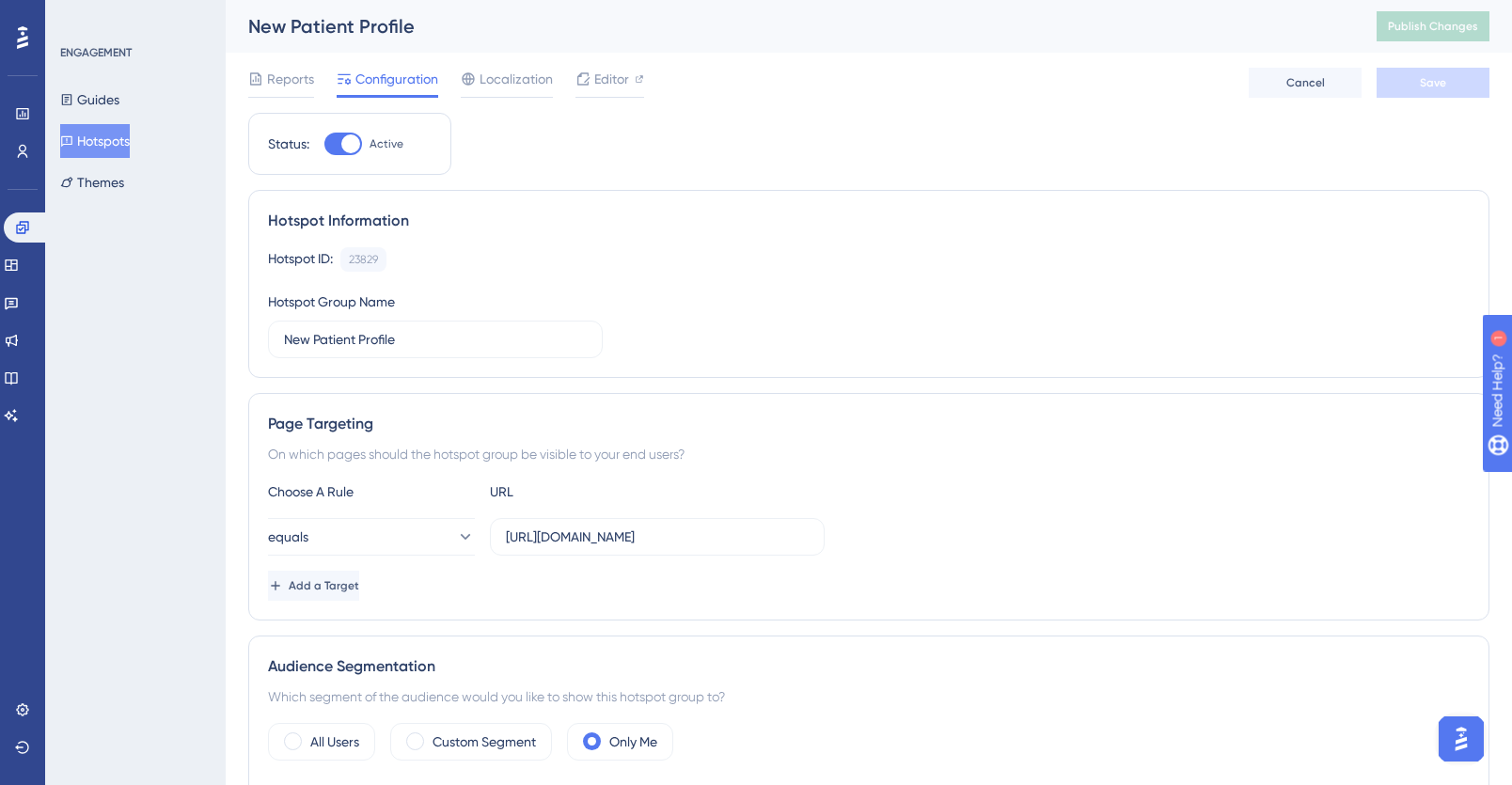
click at [336, 145] on div at bounding box center [342, 143] width 38 height 22
click at [324, 145] on input "Active" at bounding box center [323, 144] width 1 height 1
checkbox input "false"
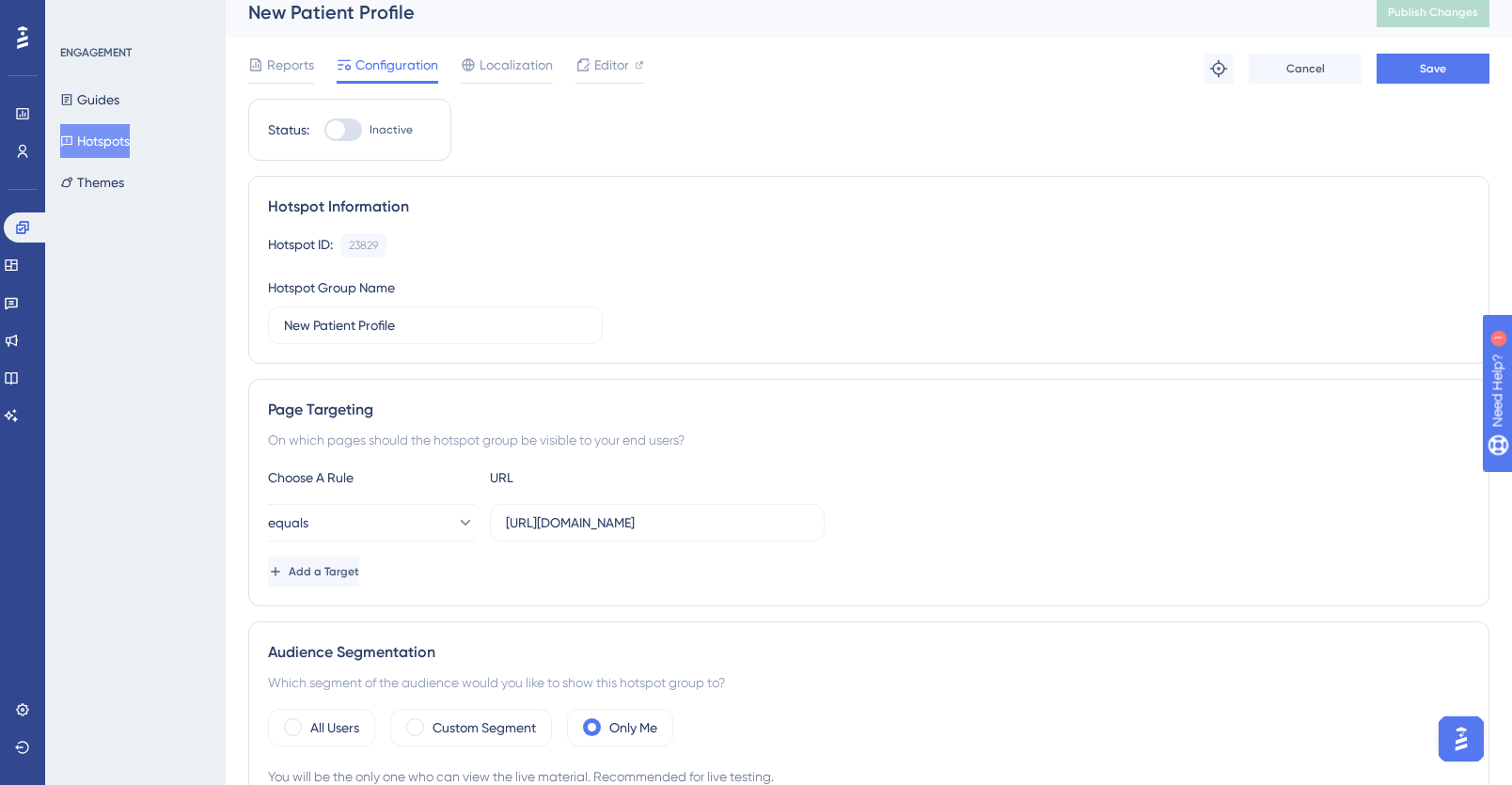
scroll to position [19, 0]
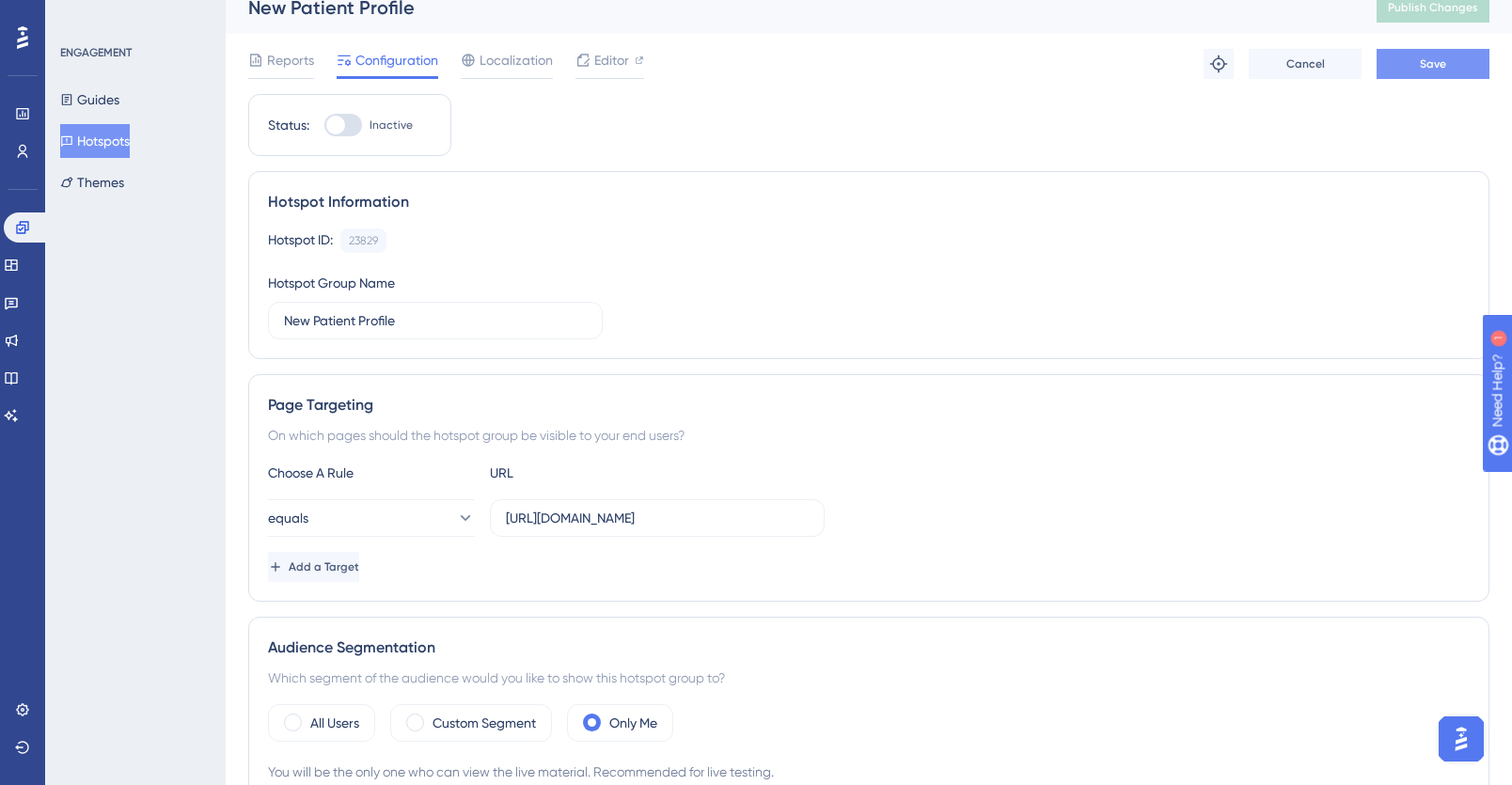
click at [1436, 69] on span "Save" at bounding box center [1432, 64] width 26 height 15
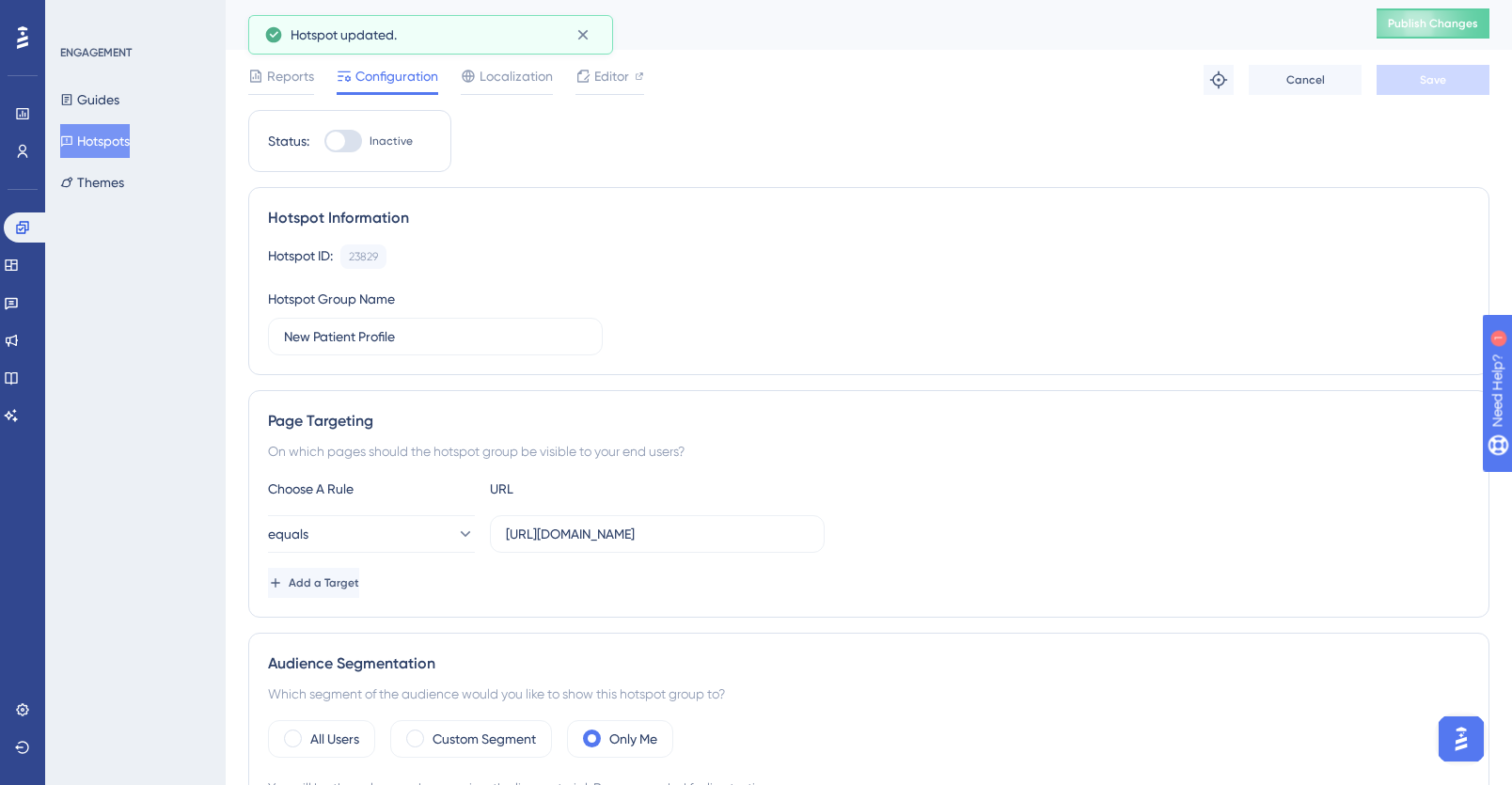
scroll to position [0, 0]
click at [1424, 23] on span "Publish Changes" at bounding box center [1433, 27] width 90 height 15
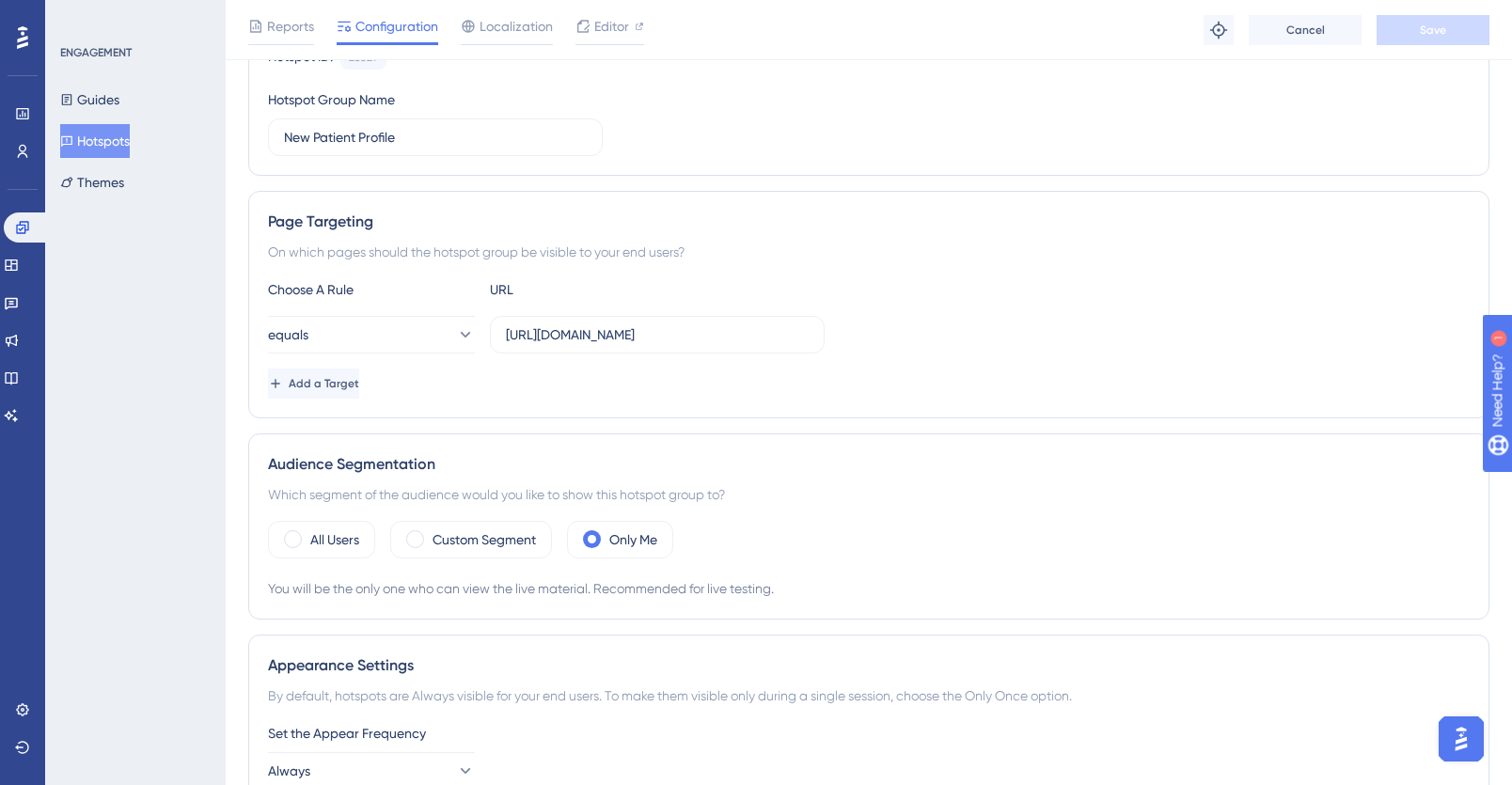
scroll to position [215, 0]
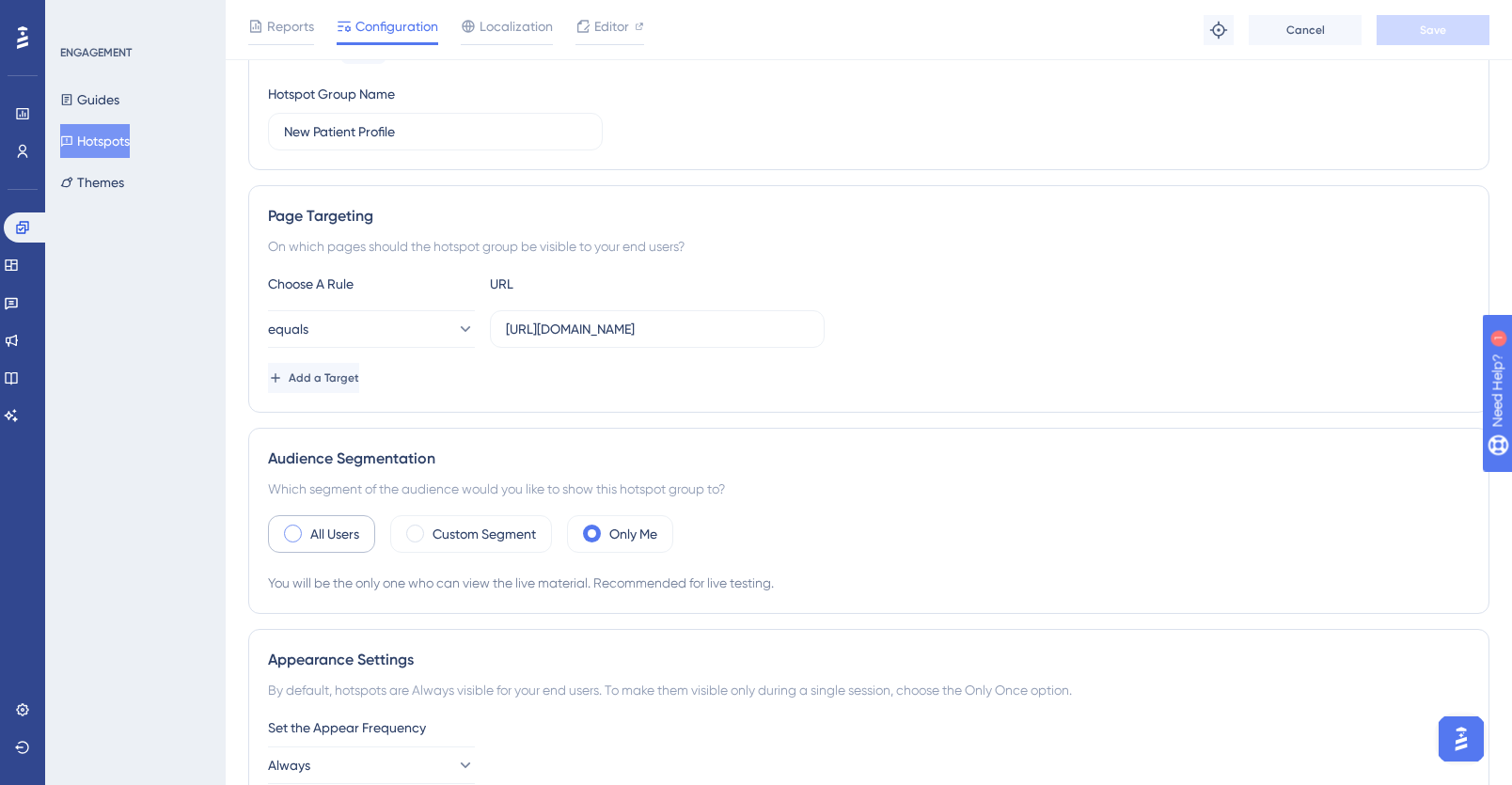
click at [289, 536] on span at bounding box center [292, 534] width 18 height 18
click at [308, 528] on input "radio" at bounding box center [308, 528] width 0 height 0
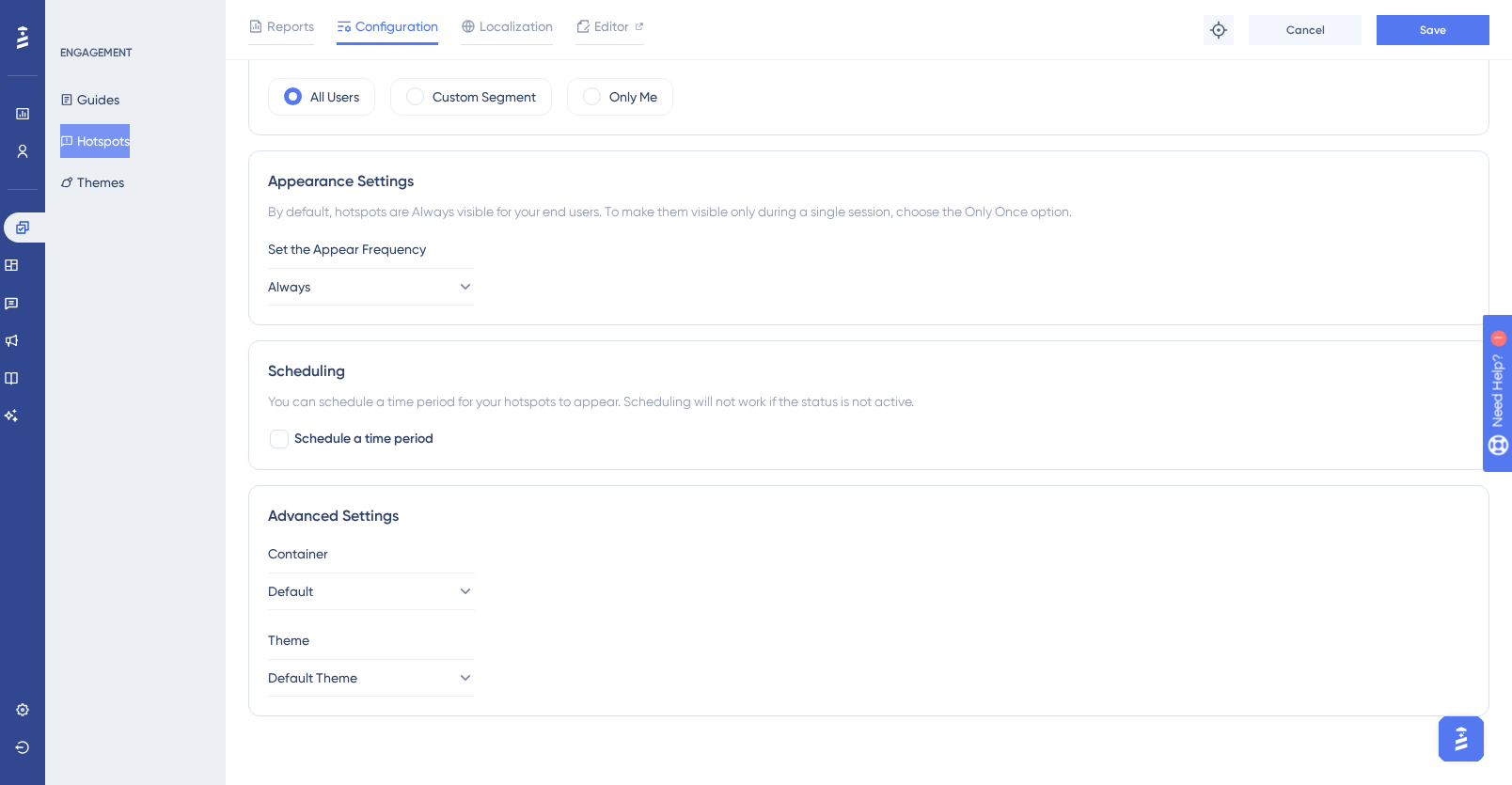
scroll to position [659, 0]
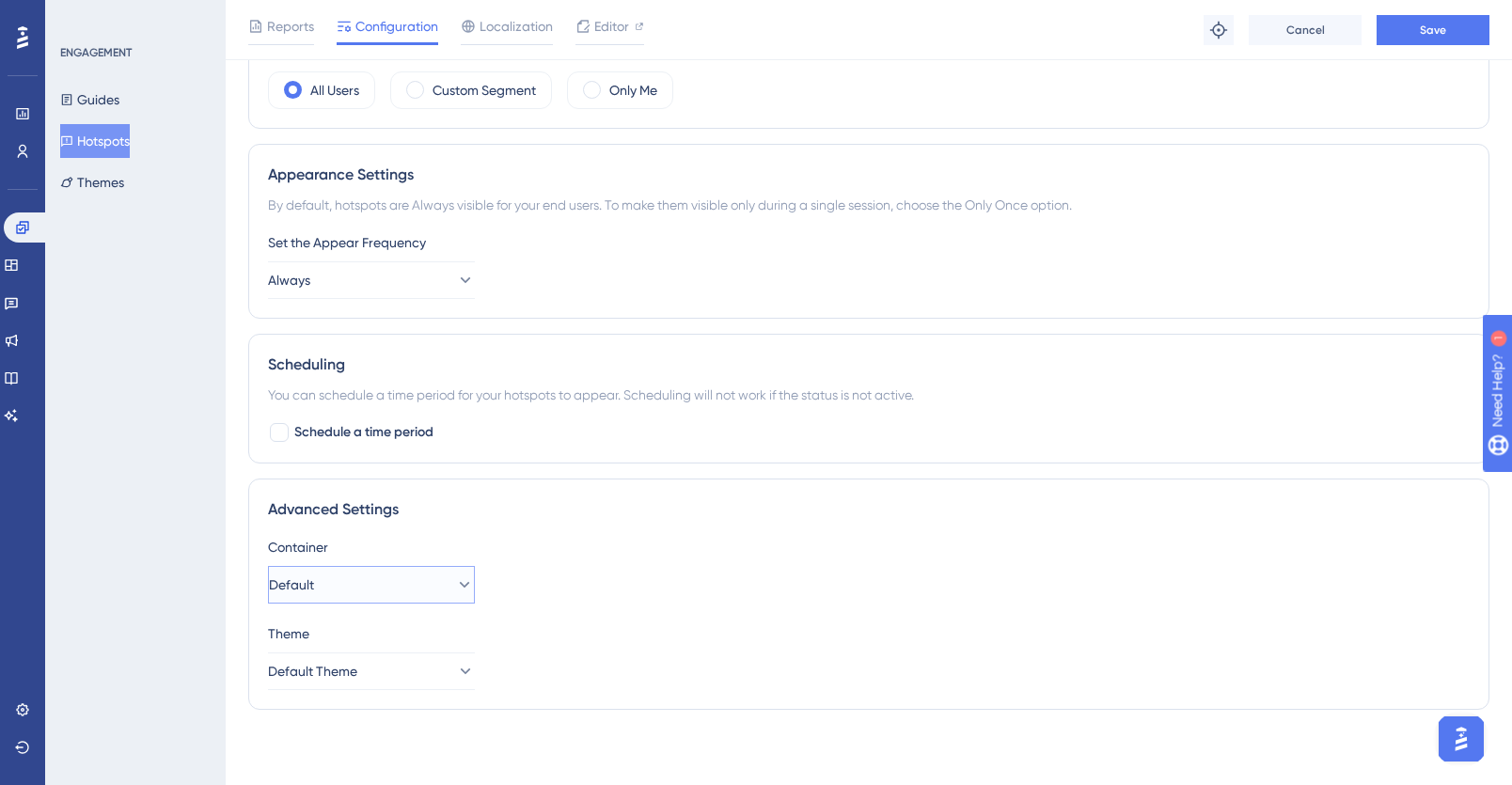
click at [393, 575] on button "Default" at bounding box center [371, 585] width 207 height 38
click at [570, 622] on div "Theme" at bounding box center [869, 633] width 1202 height 22
click at [407, 656] on button "Default Theme" at bounding box center [371, 671] width 207 height 38
click at [568, 637] on div "Theme" at bounding box center [869, 633] width 1202 height 22
click at [21, 716] on icon at bounding box center [23, 710] width 15 height 15
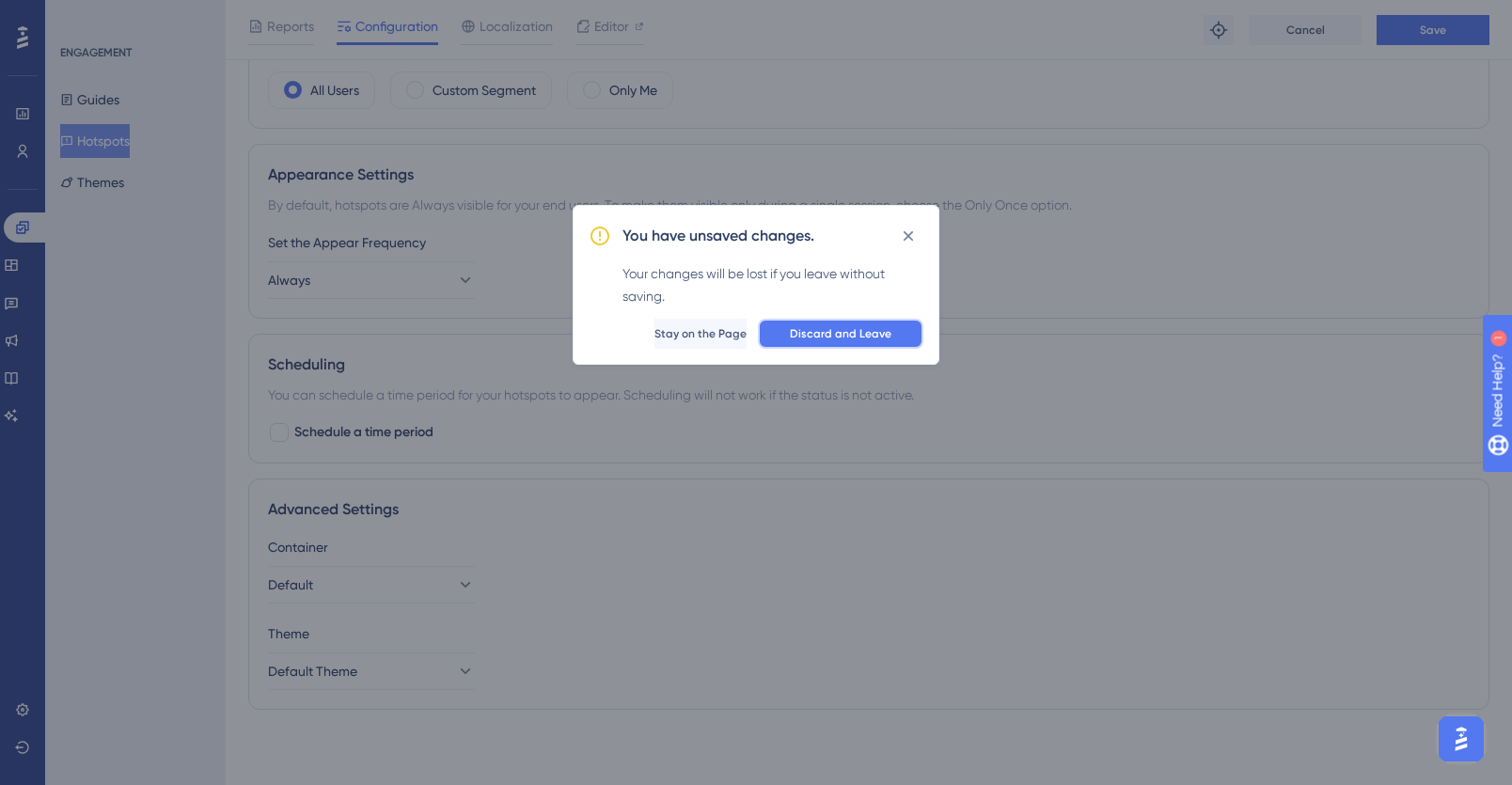
click at [834, 336] on span "Discard and Leave" at bounding box center [841, 334] width 102 height 15
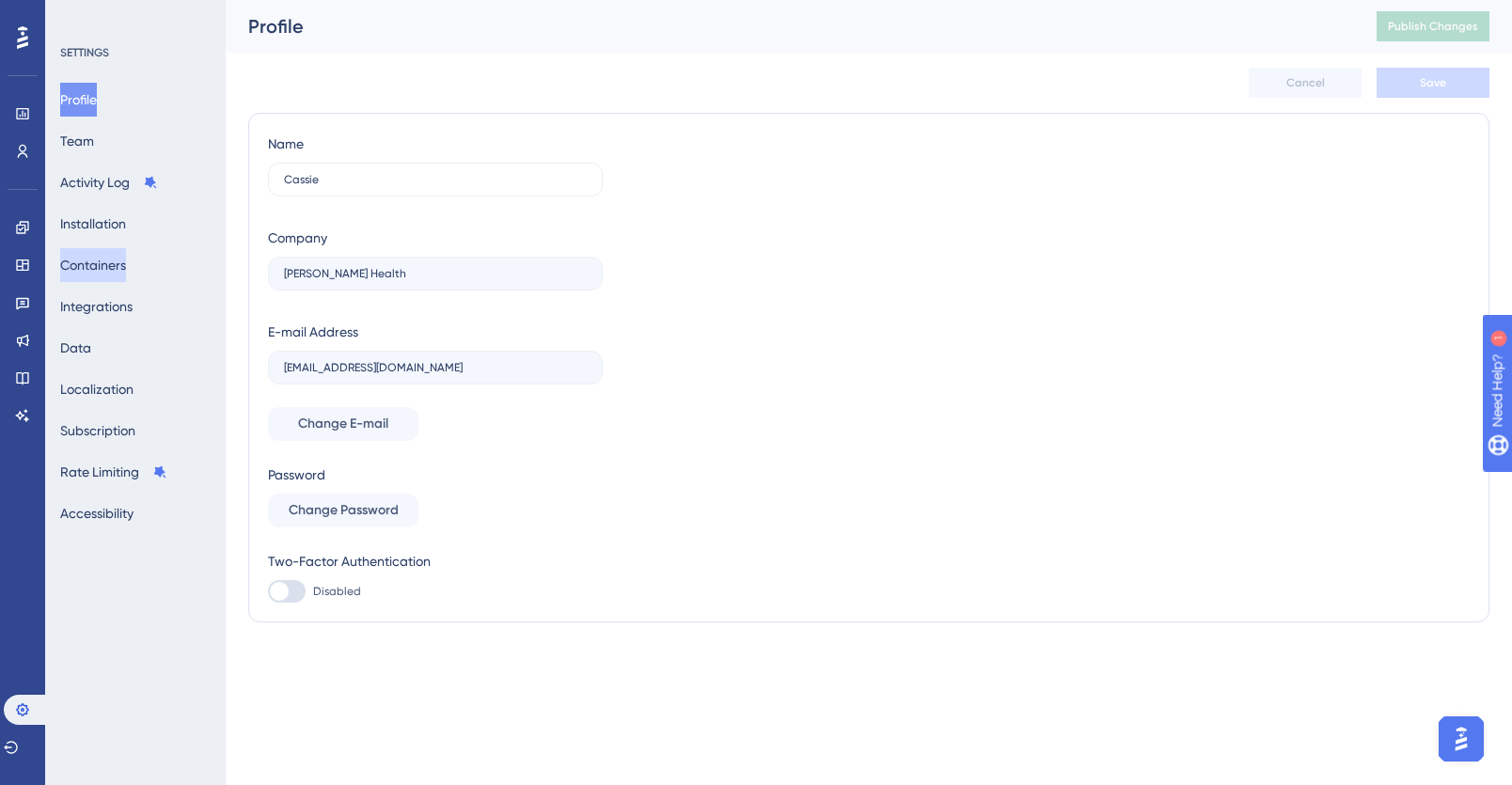
click at [121, 262] on button "Containers" at bounding box center [93, 265] width 65 height 34
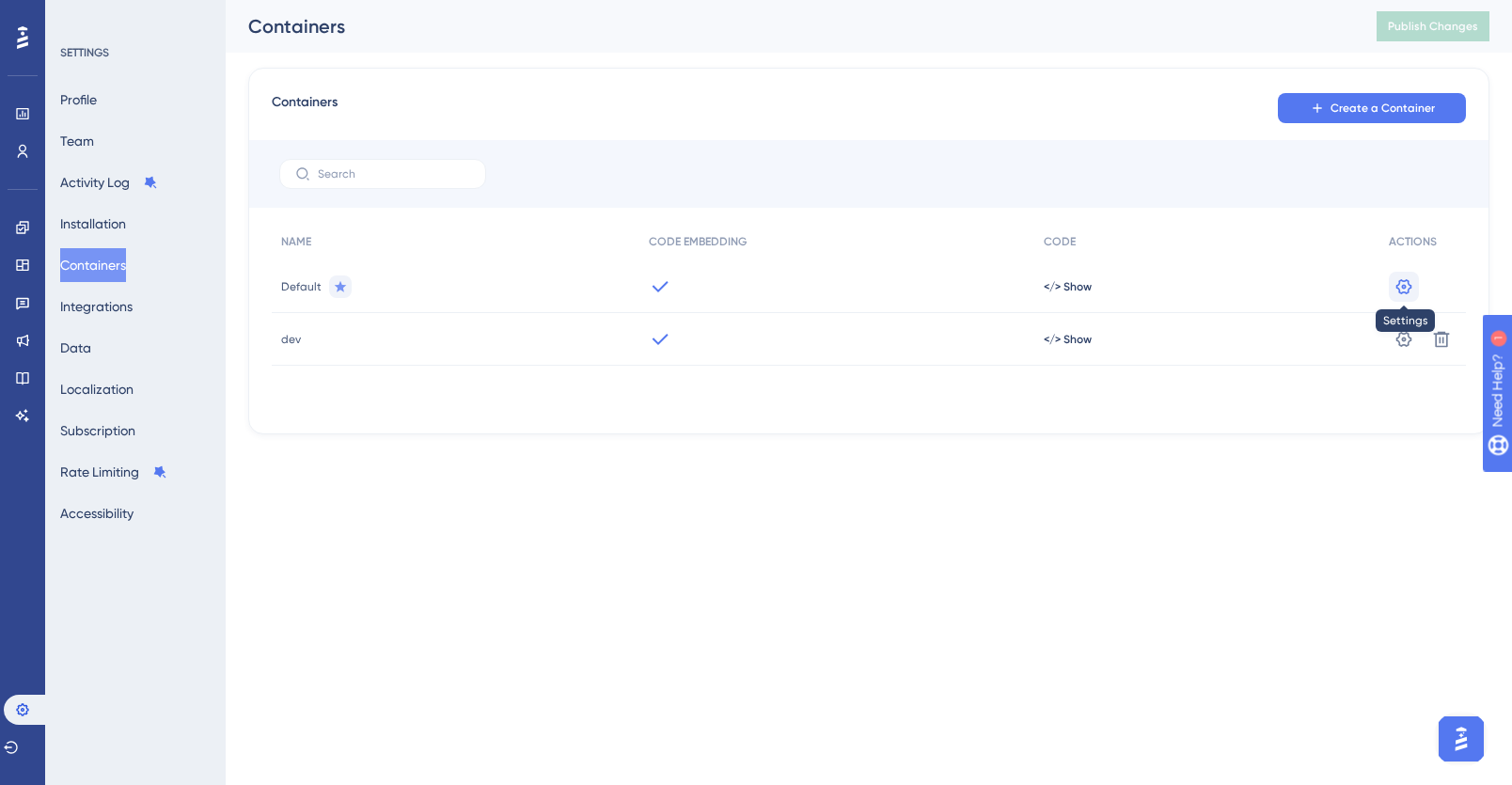
click at [1401, 286] on icon at bounding box center [1404, 286] width 16 height 15
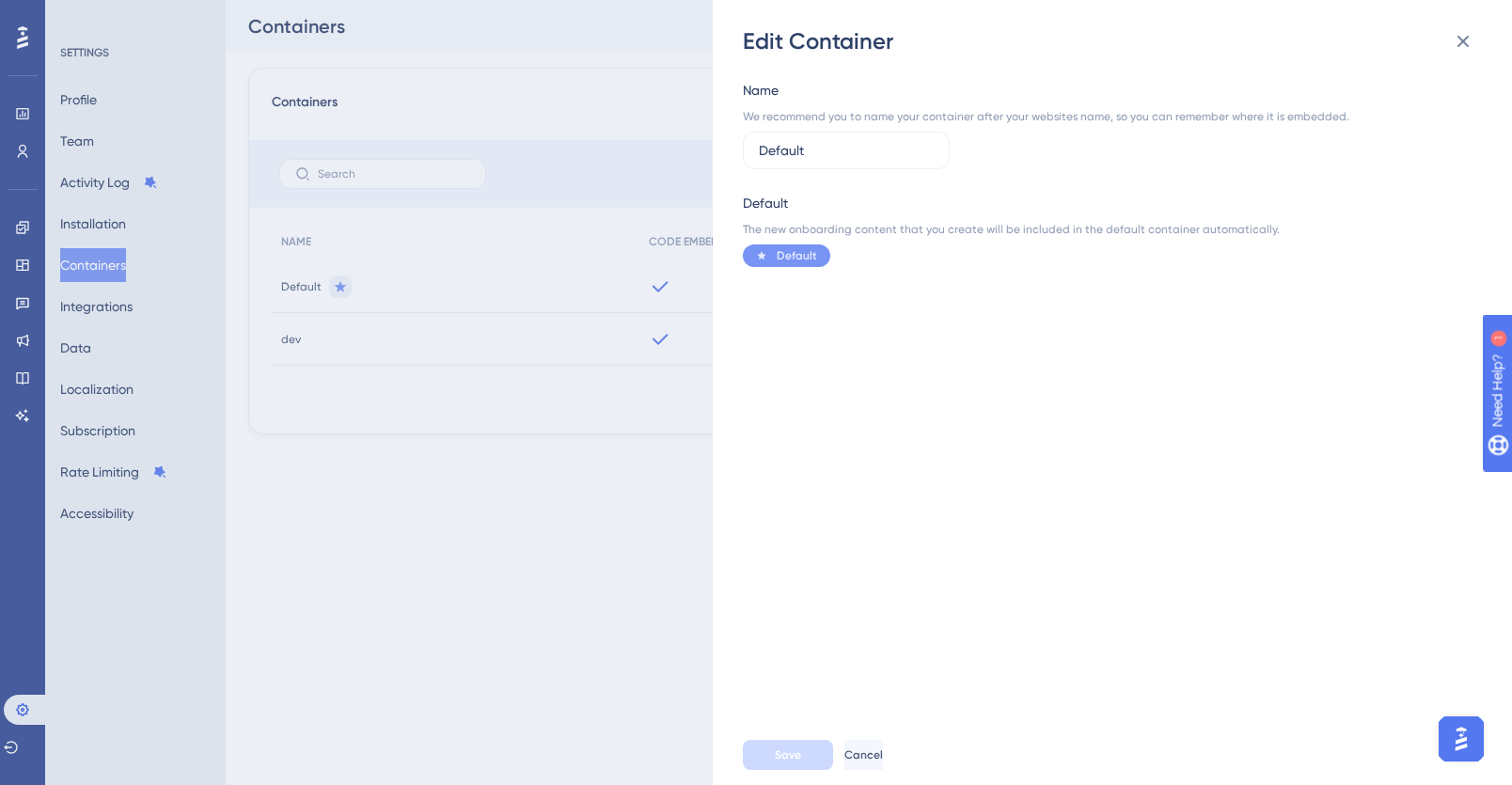
click at [796, 255] on span "Default" at bounding box center [797, 256] width 40 height 15
click at [1470, 40] on icon at bounding box center [1463, 40] width 22 height 22
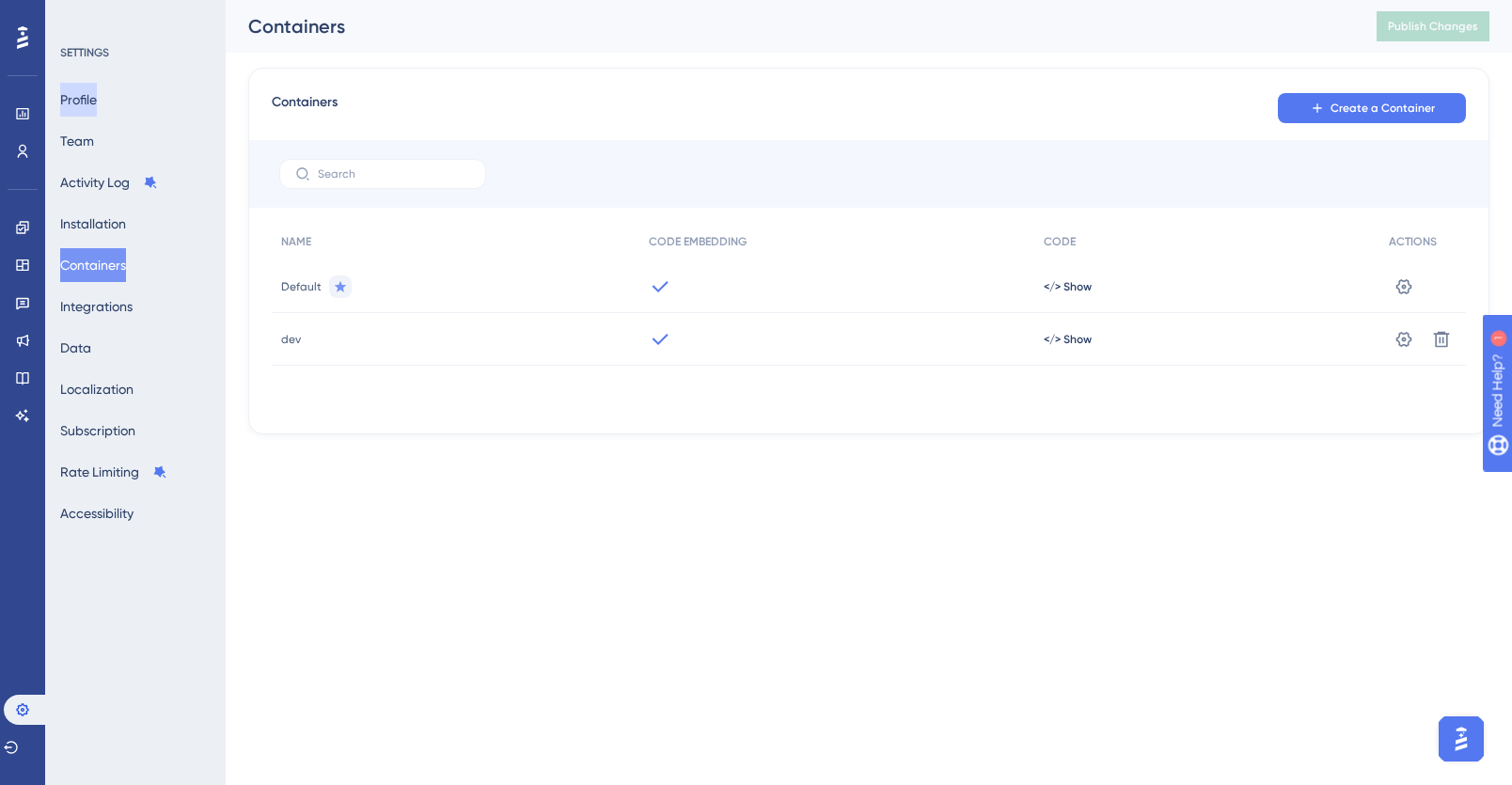
click at [97, 104] on button "Profile" at bounding box center [79, 99] width 37 height 34
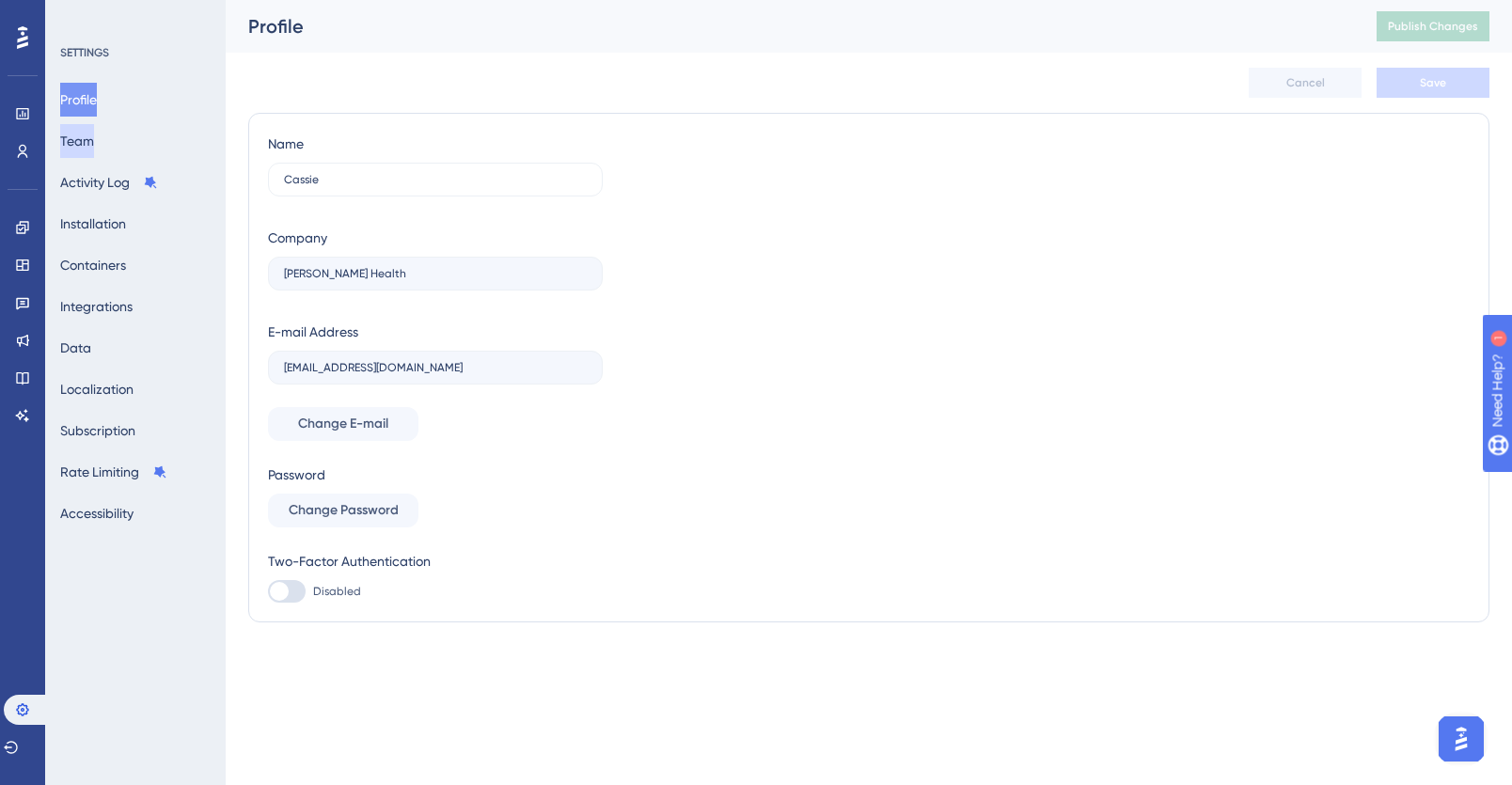
click at [90, 145] on button "Team" at bounding box center [77, 140] width 34 height 34
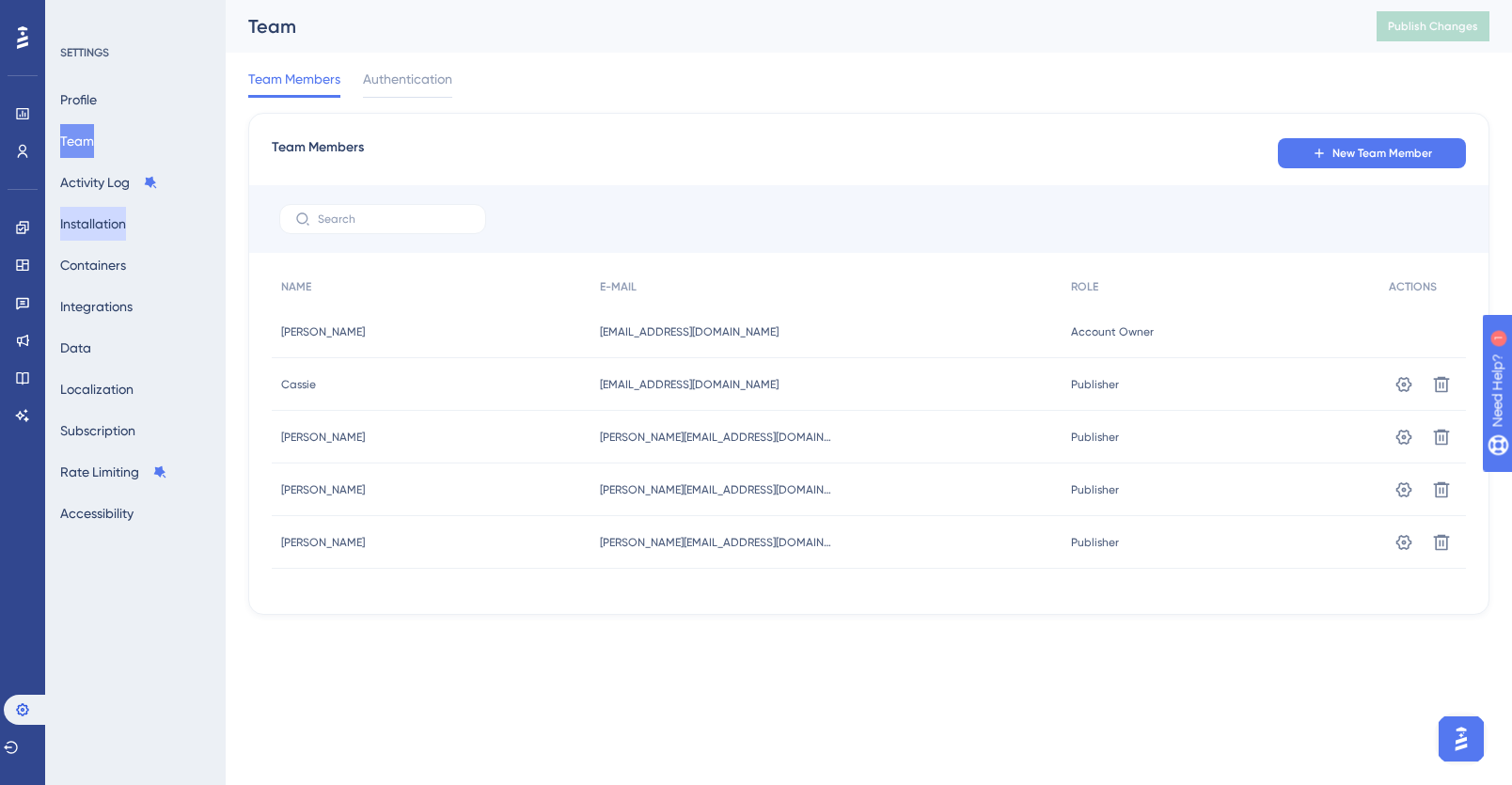
click at [101, 237] on button "Installation" at bounding box center [93, 223] width 65 height 34
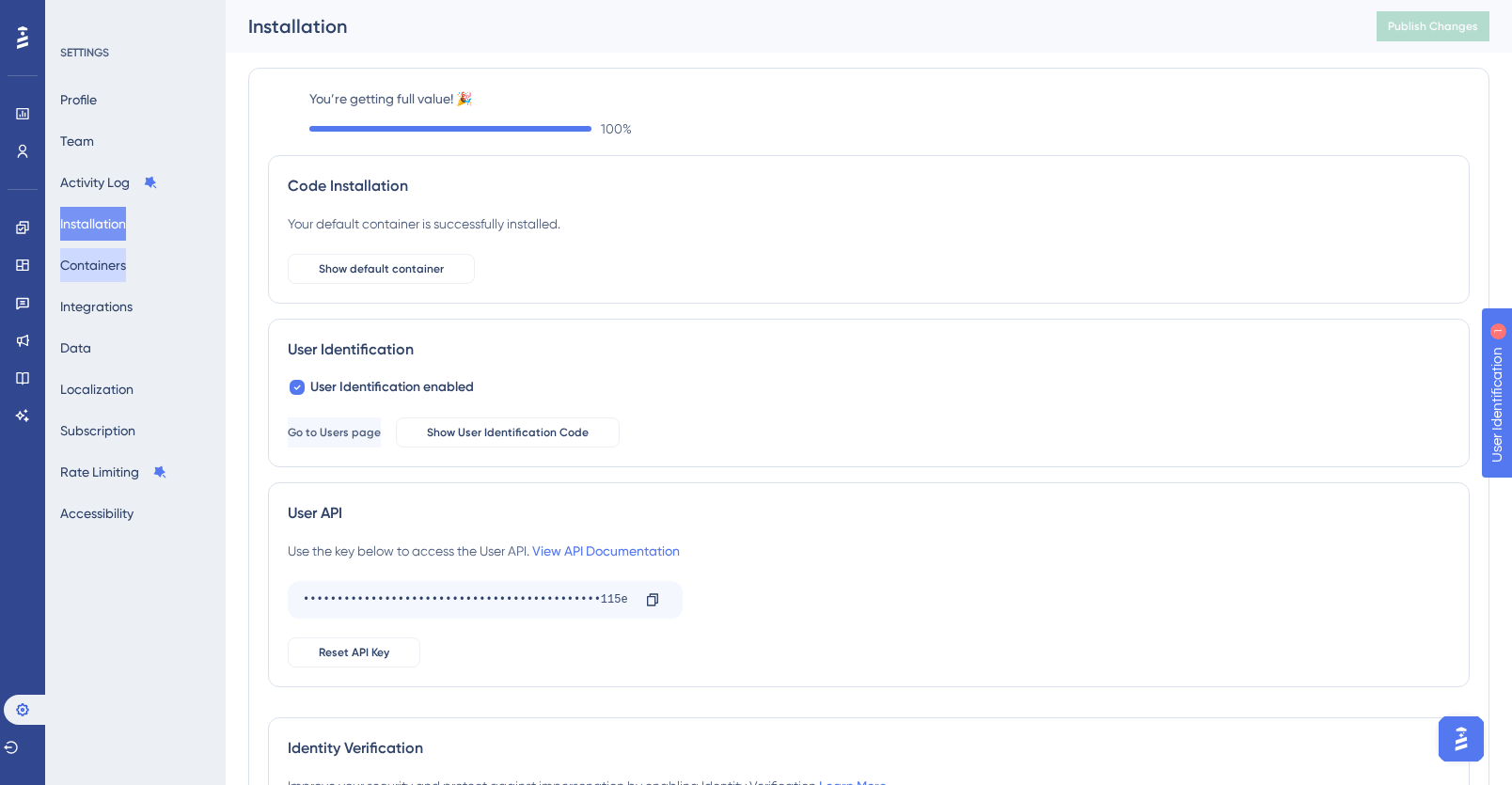
scroll to position [2, 0]
click at [90, 273] on button "Containers" at bounding box center [93, 265] width 65 height 34
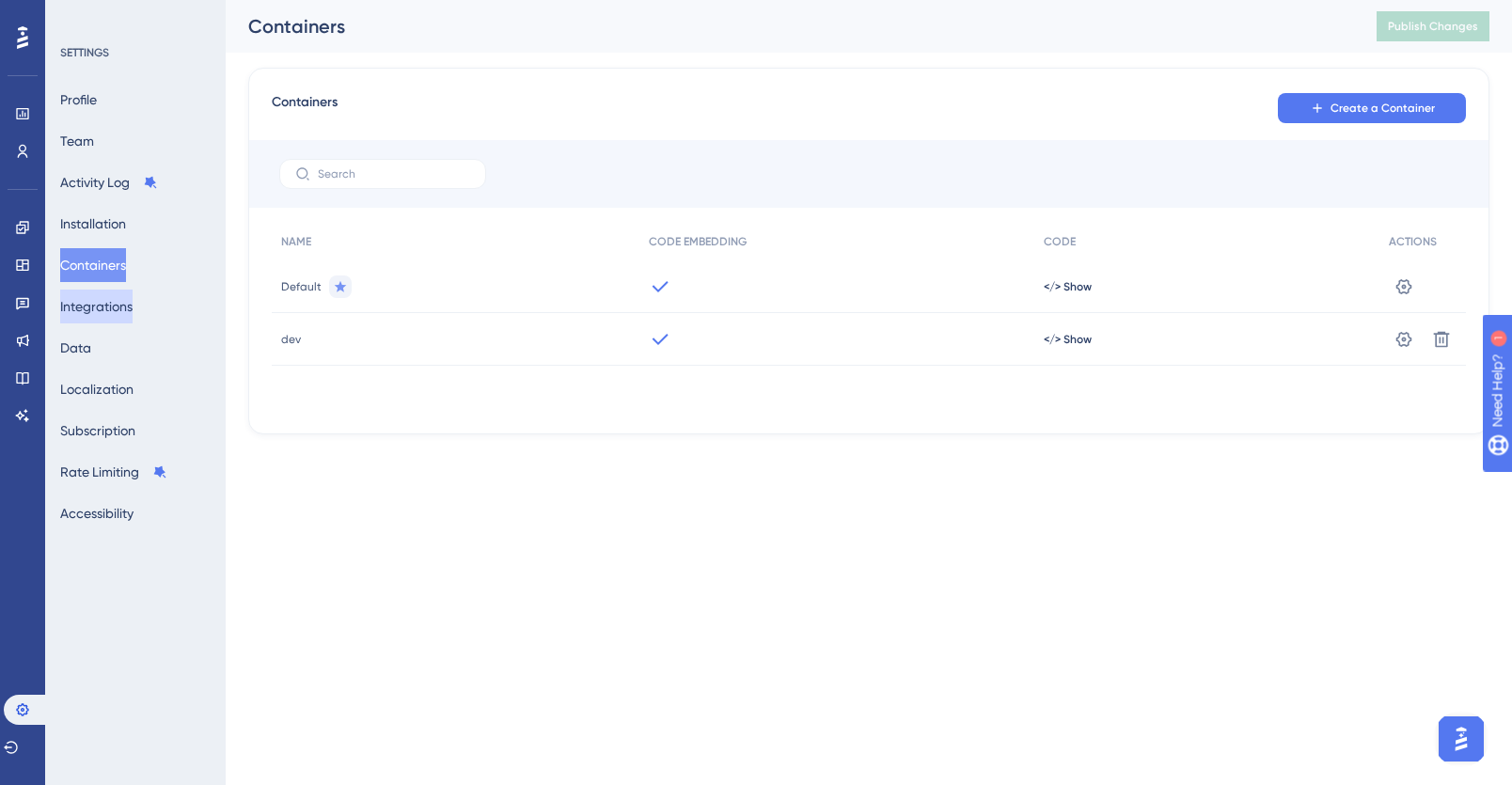
click at [94, 312] on button "Integrations" at bounding box center [96, 306] width 72 height 34
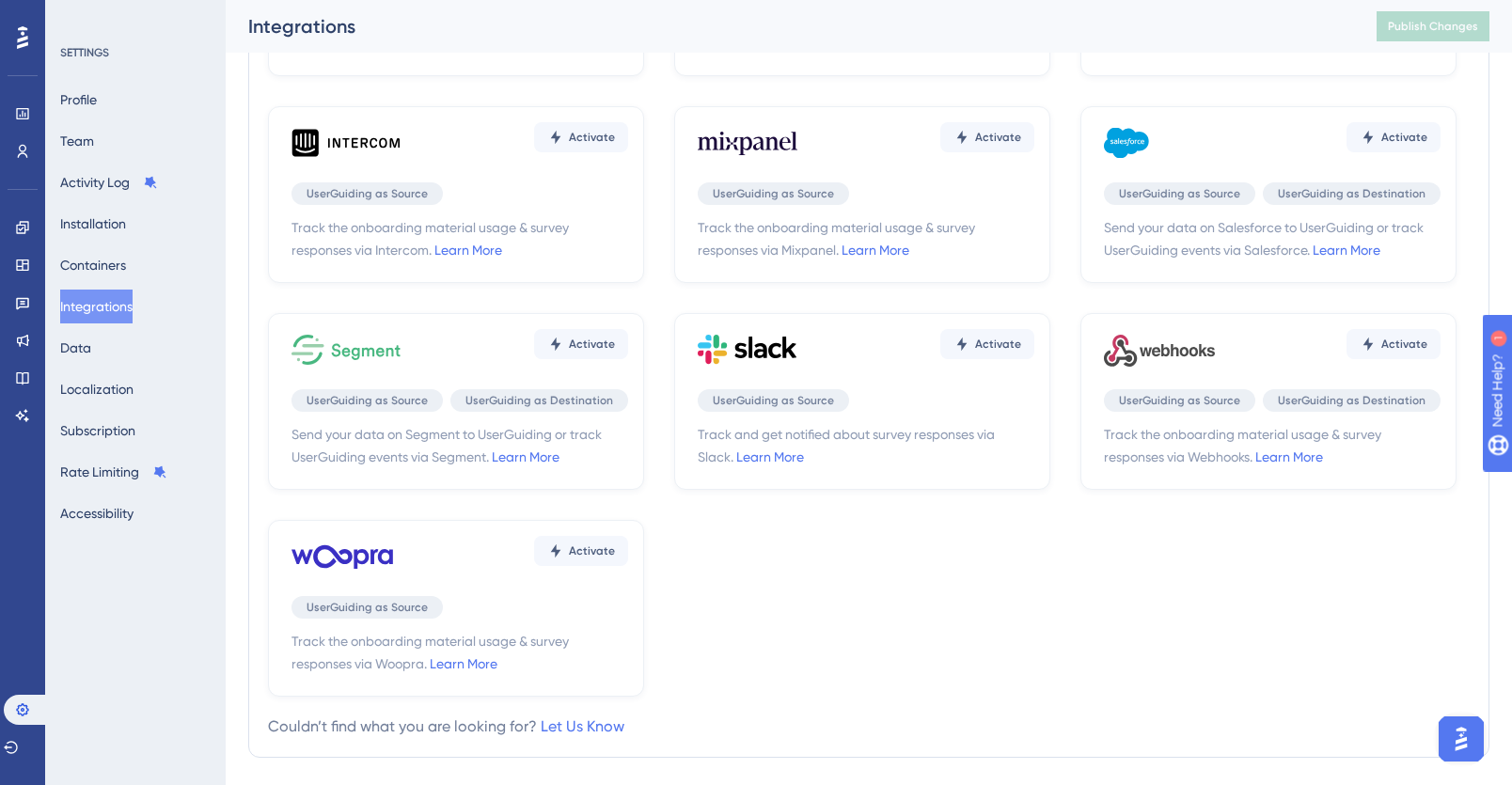
scroll to position [245, 0]
click at [975, 341] on span "Activate" at bounding box center [998, 343] width 46 height 15
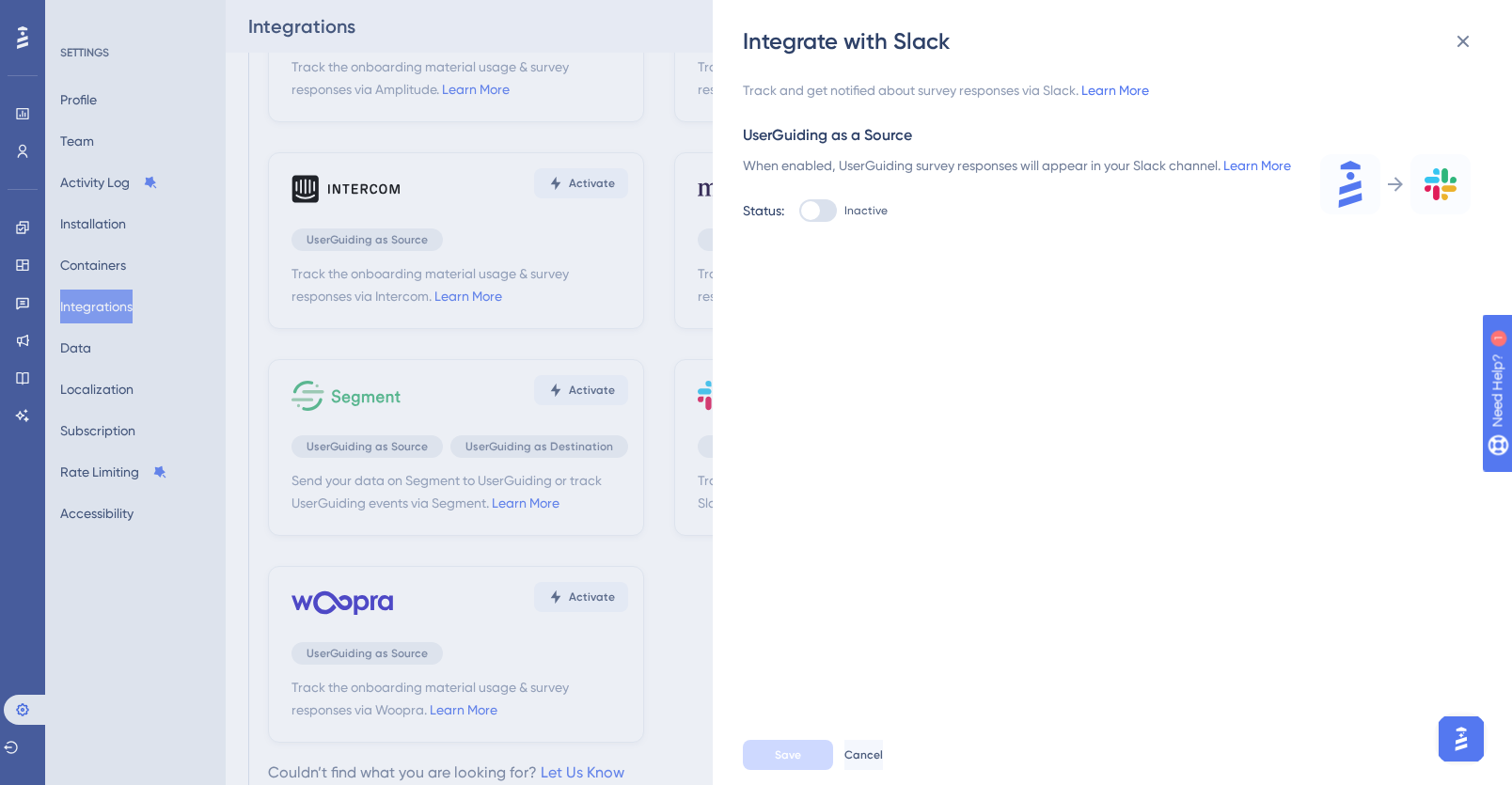
scroll to position [135, 0]
click at [1467, 38] on icon at bounding box center [1463, 40] width 22 height 22
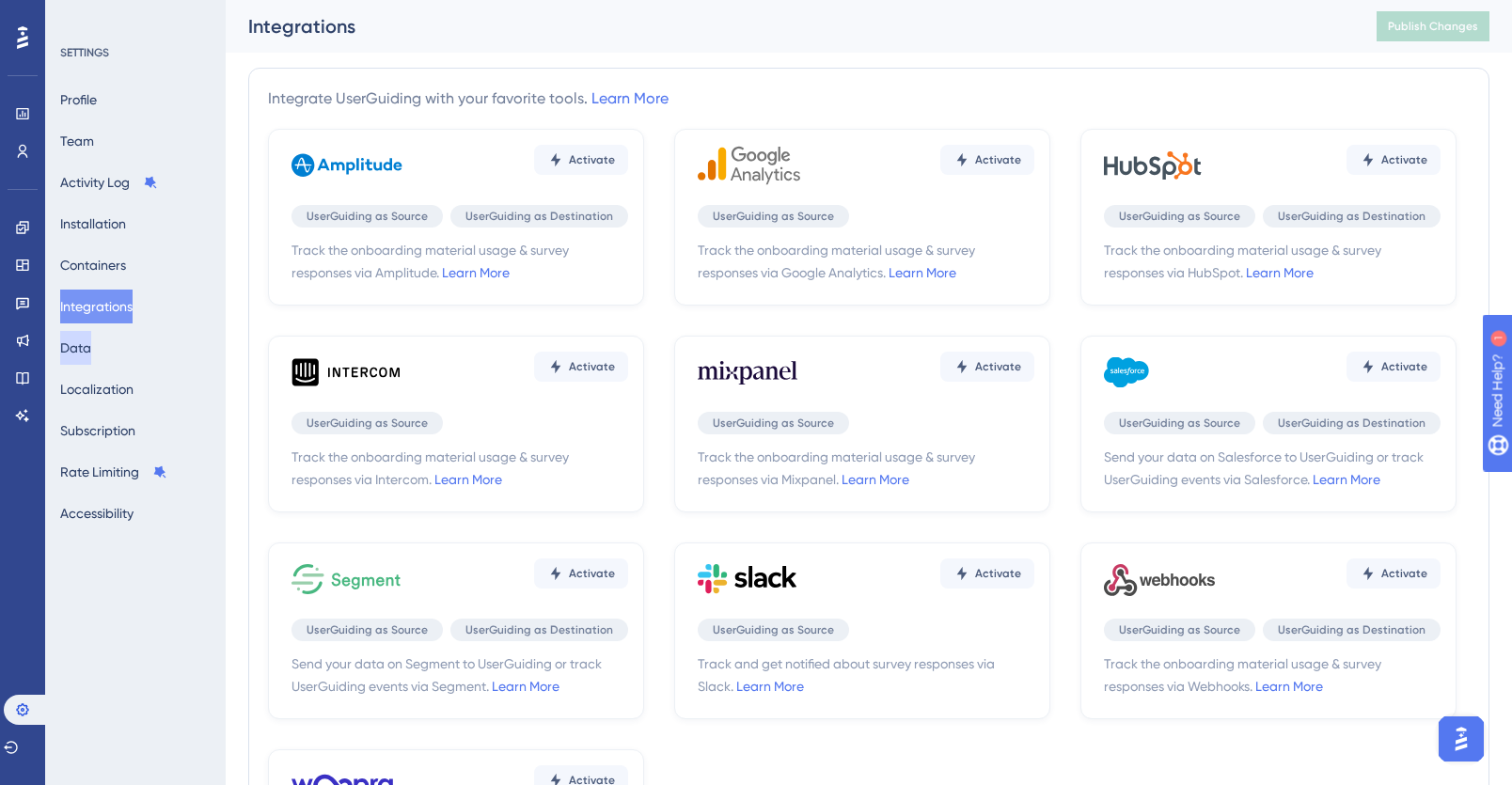
click at [88, 348] on button "Data" at bounding box center [76, 347] width 31 height 34
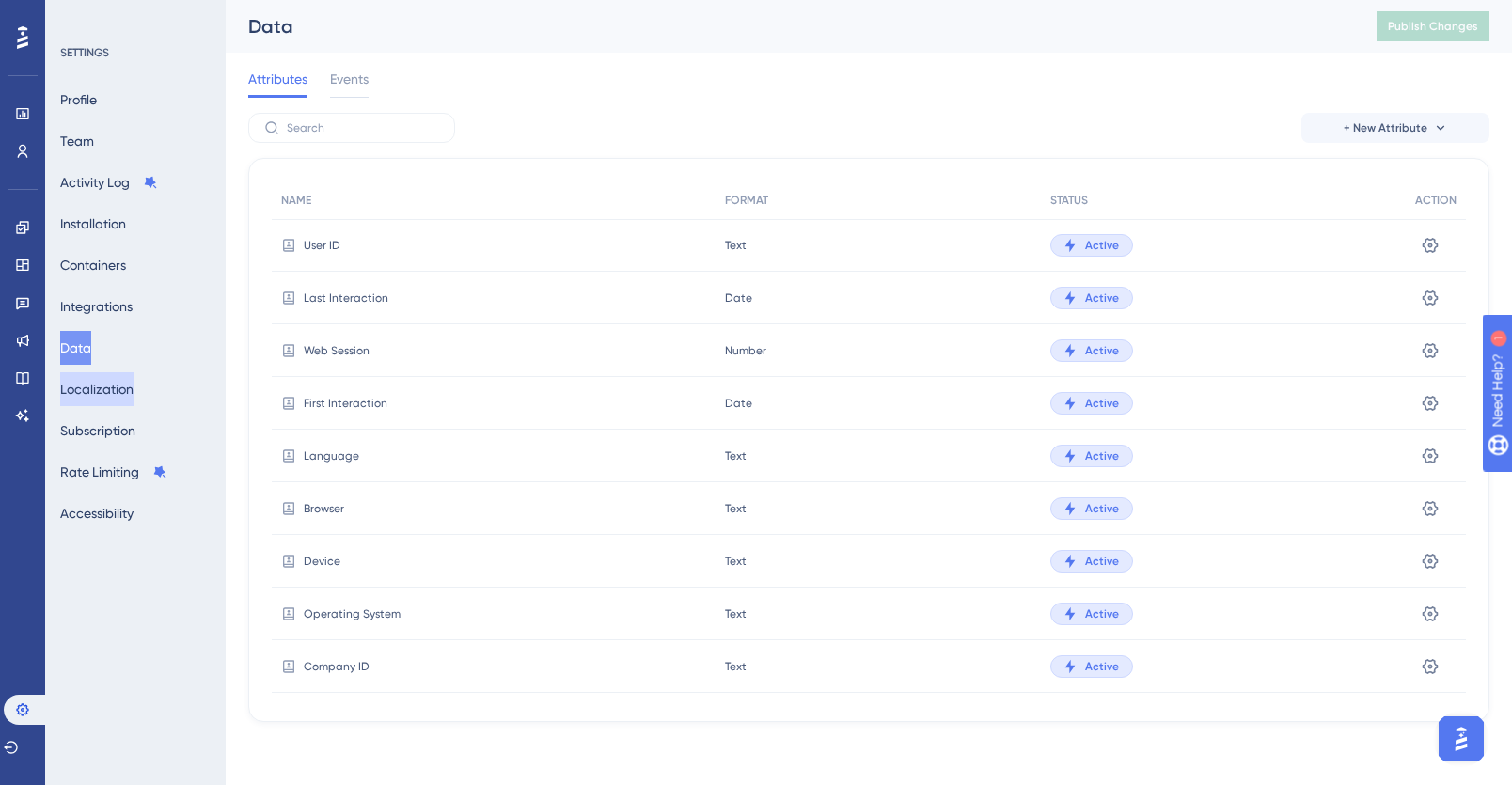
click at [101, 388] on button "Localization" at bounding box center [97, 389] width 73 height 34
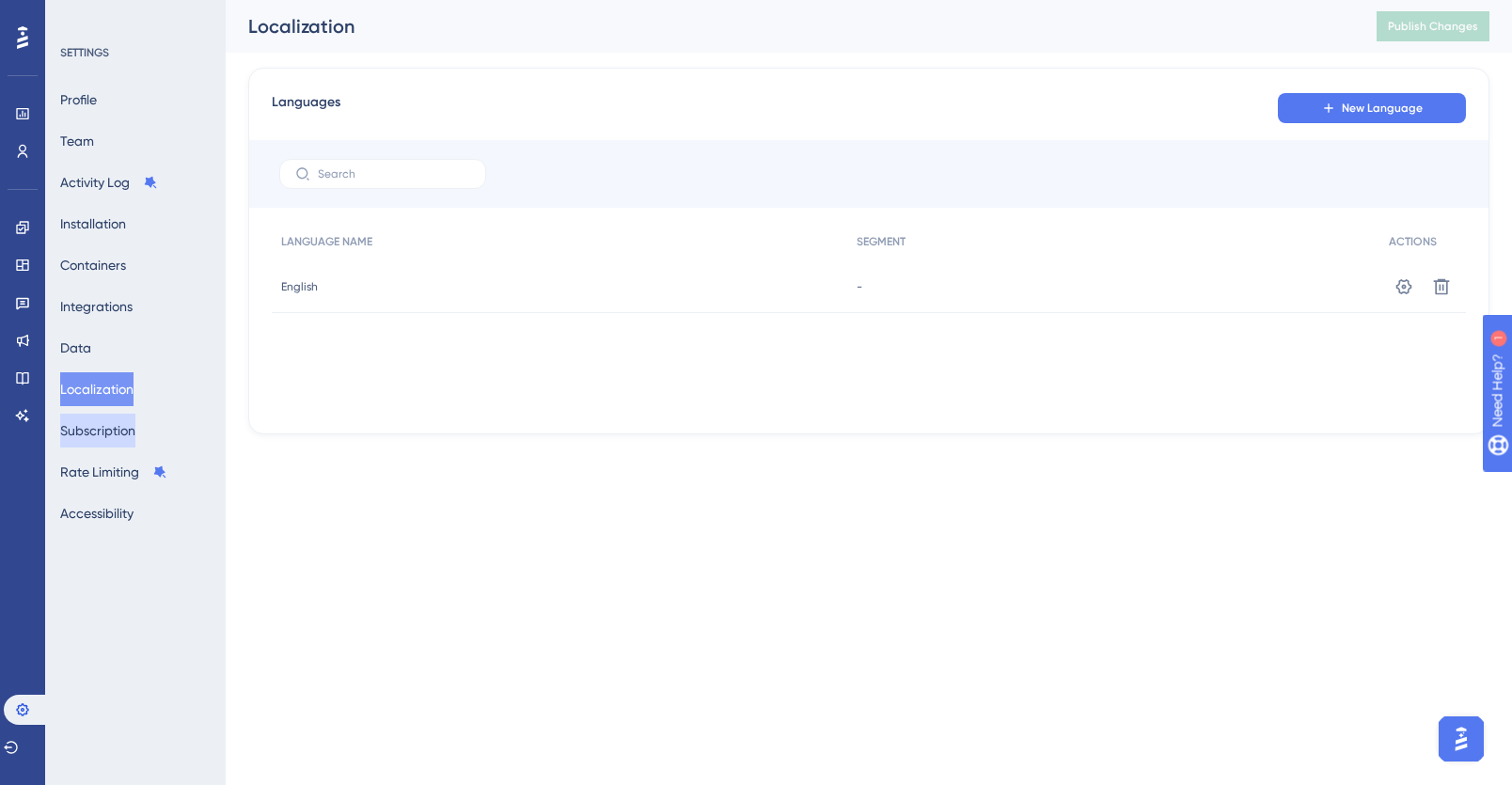
click at [121, 426] on button "Subscription" at bounding box center [98, 430] width 75 height 34
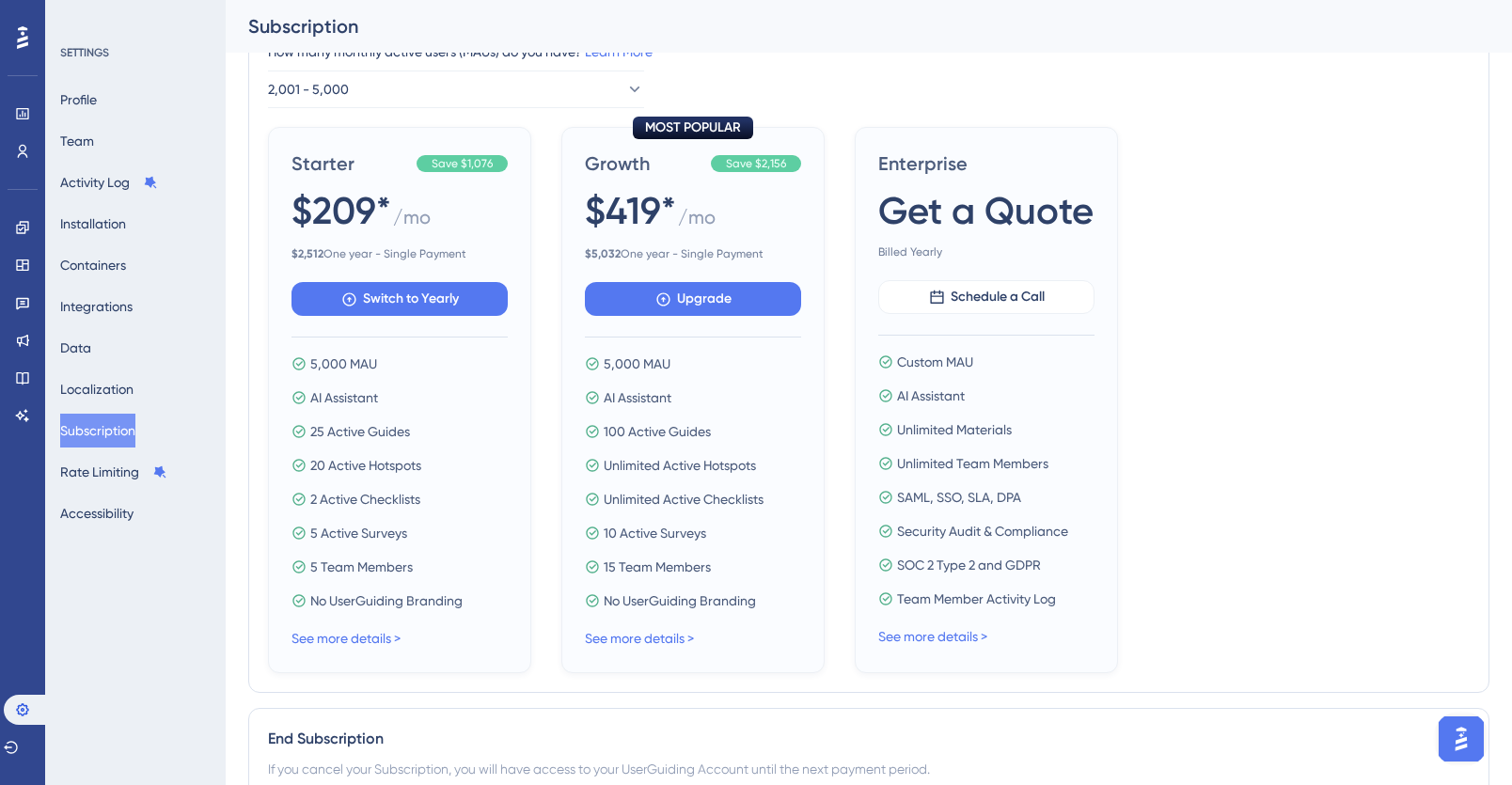
scroll to position [676, 0]
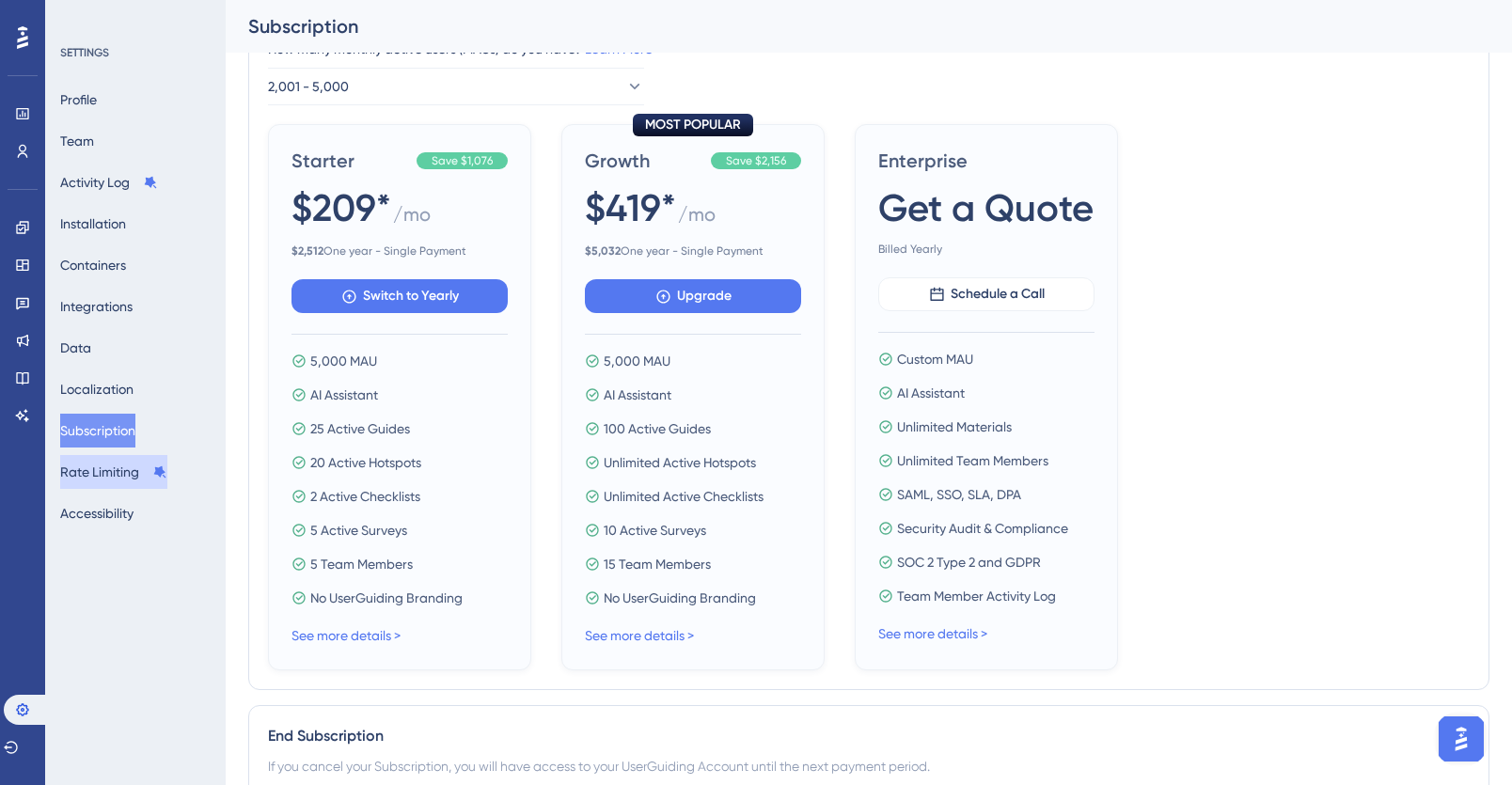
click at [92, 478] on button "Rate Limiting" at bounding box center [113, 471] width 107 height 34
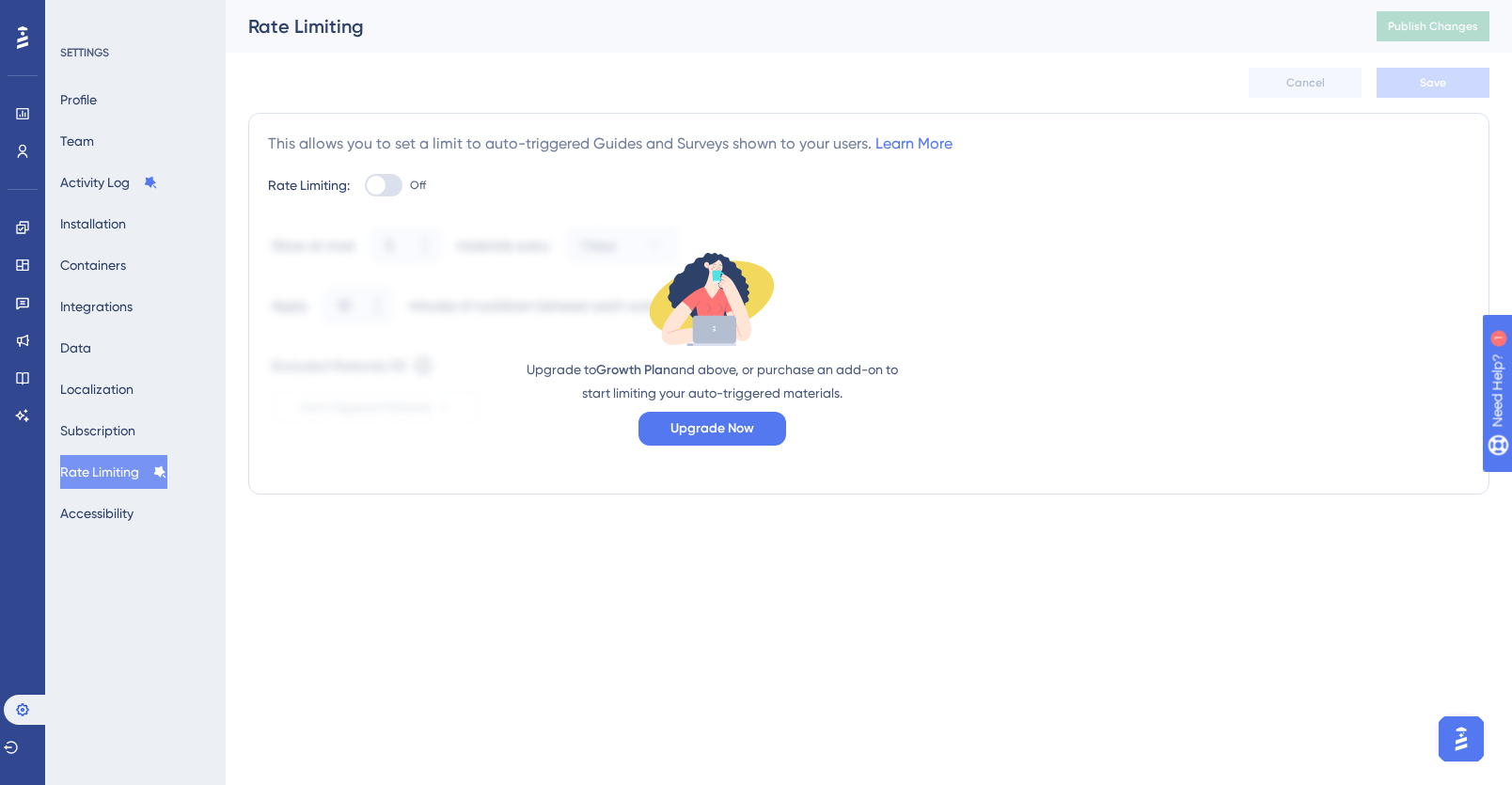
click at [392, 184] on div at bounding box center [383, 185] width 38 height 22
click at [365, 186] on input "Off" at bounding box center [364, 186] width 1 height 1
checkbox input "false"
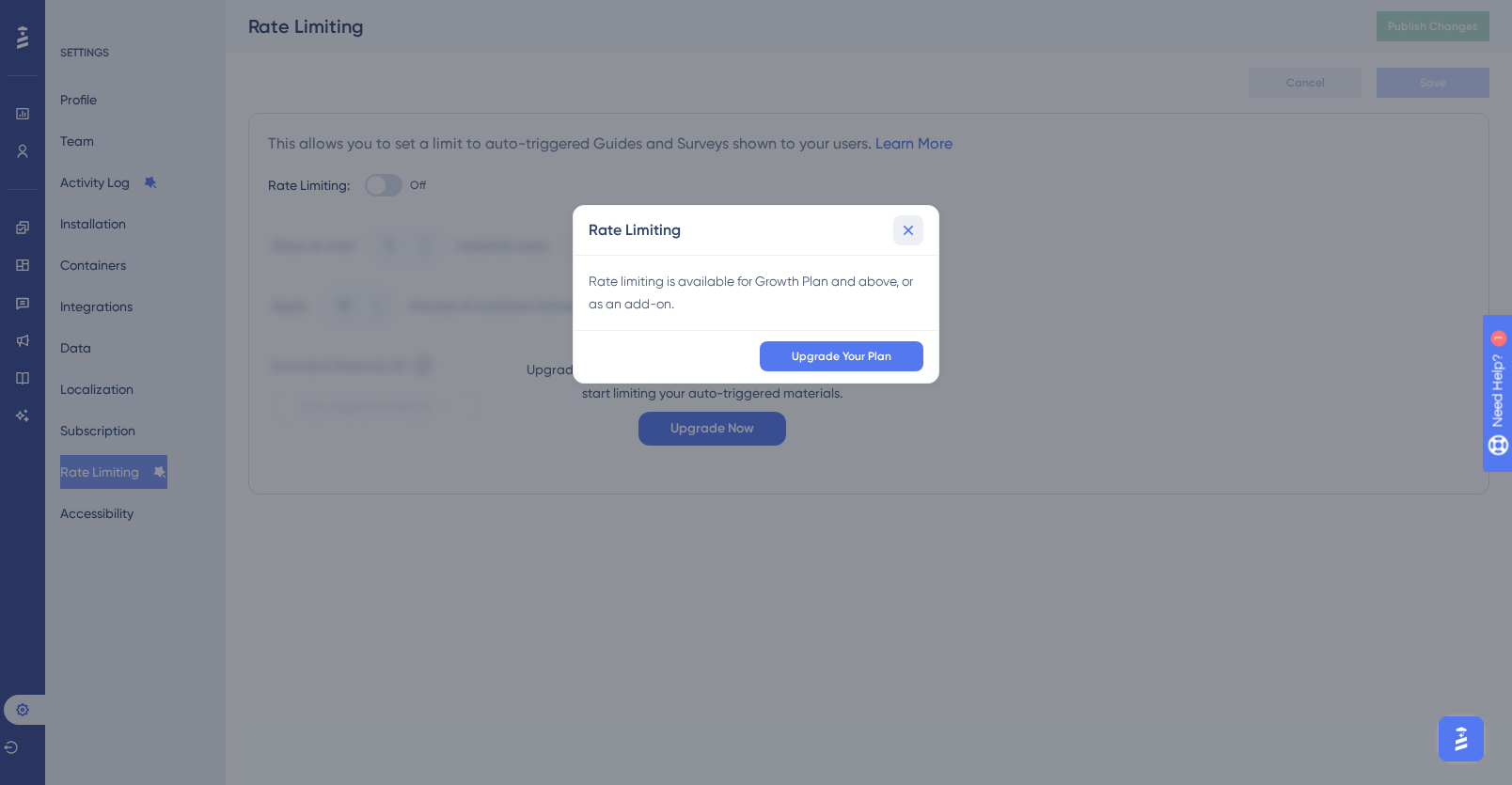
click at [912, 226] on icon at bounding box center [909, 230] width 11 height 11
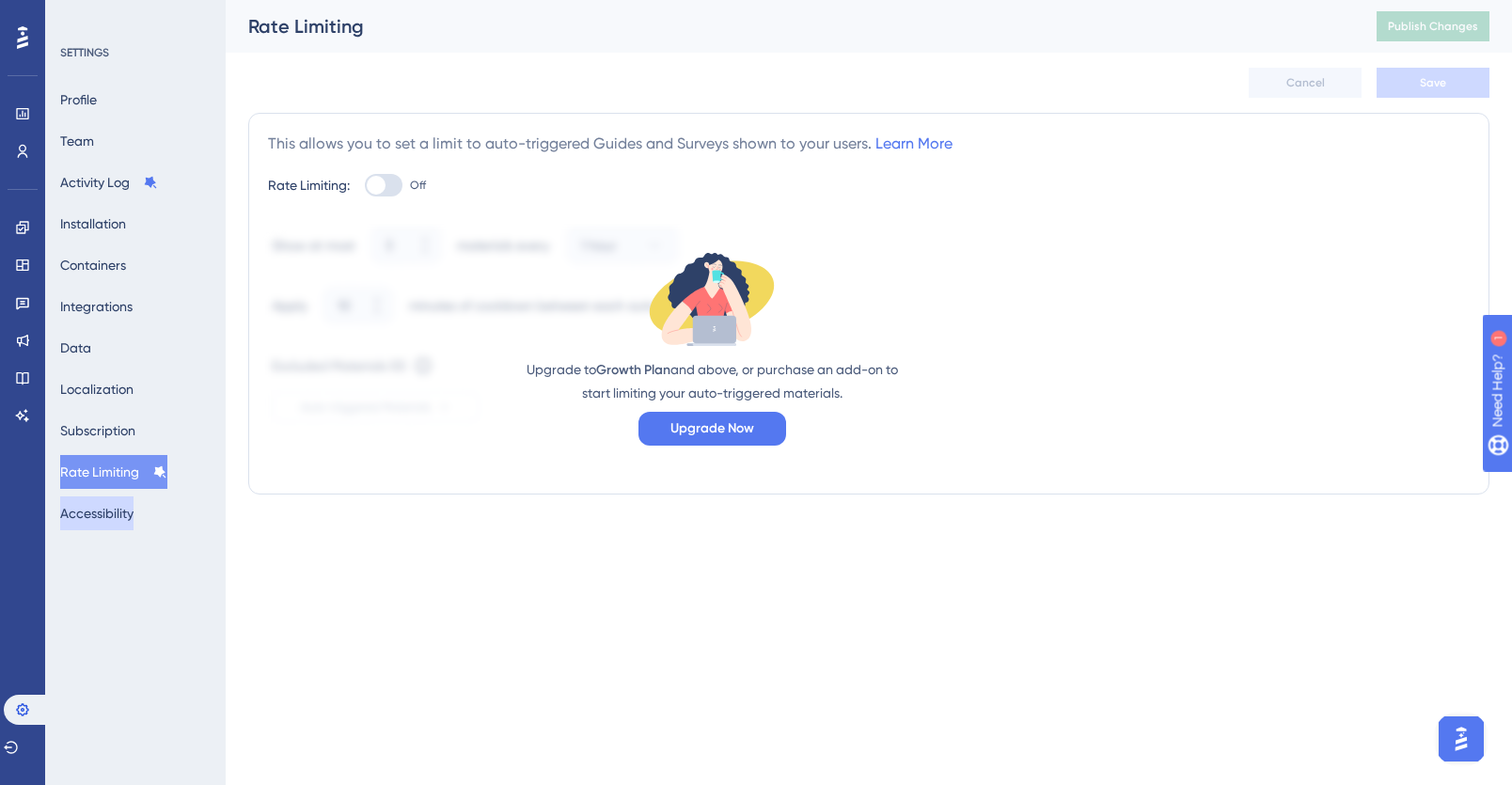
click at [117, 507] on button "Accessibility" at bounding box center [97, 513] width 73 height 34
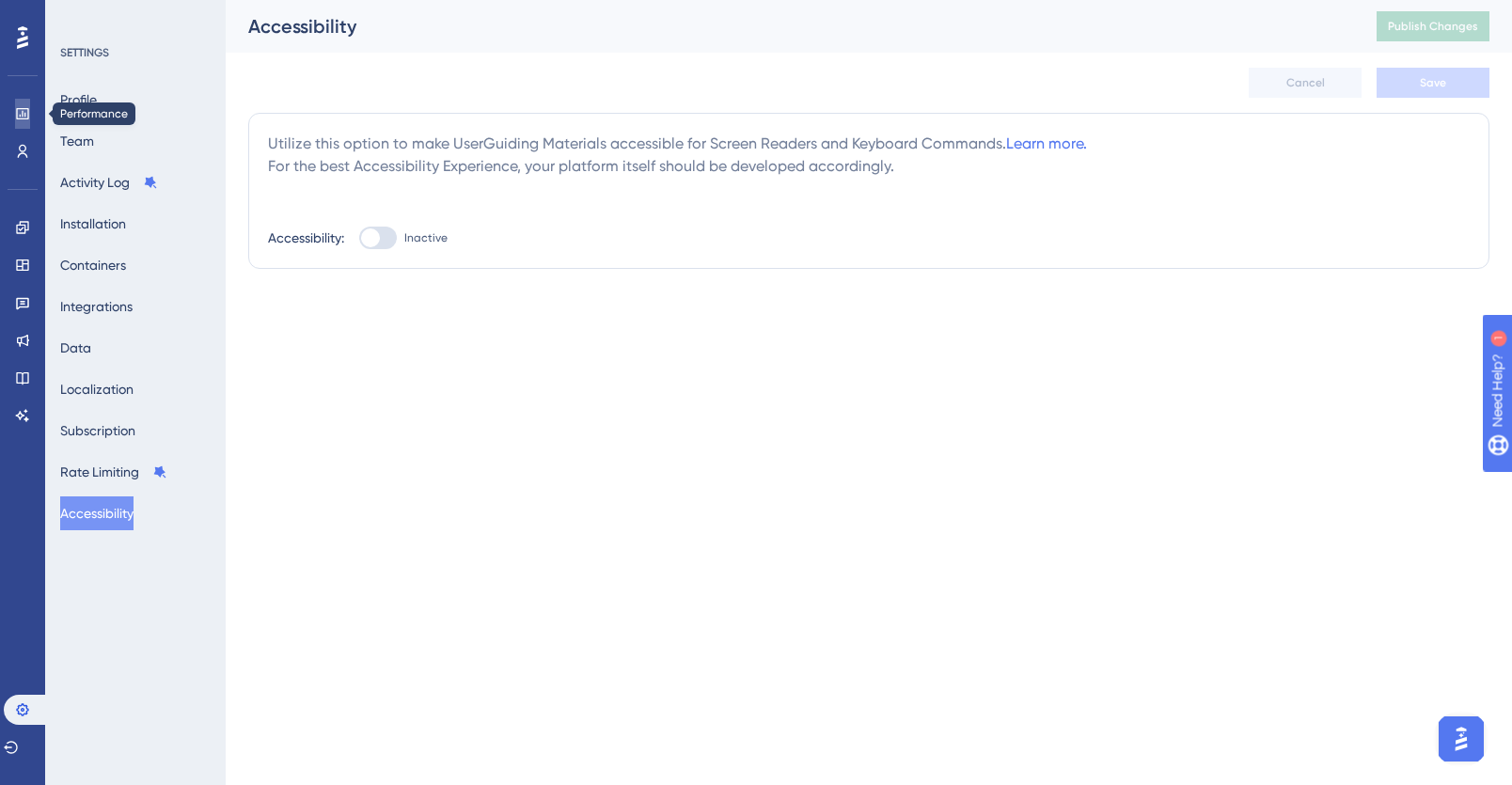
click at [17, 109] on icon at bounding box center [23, 114] width 15 height 15
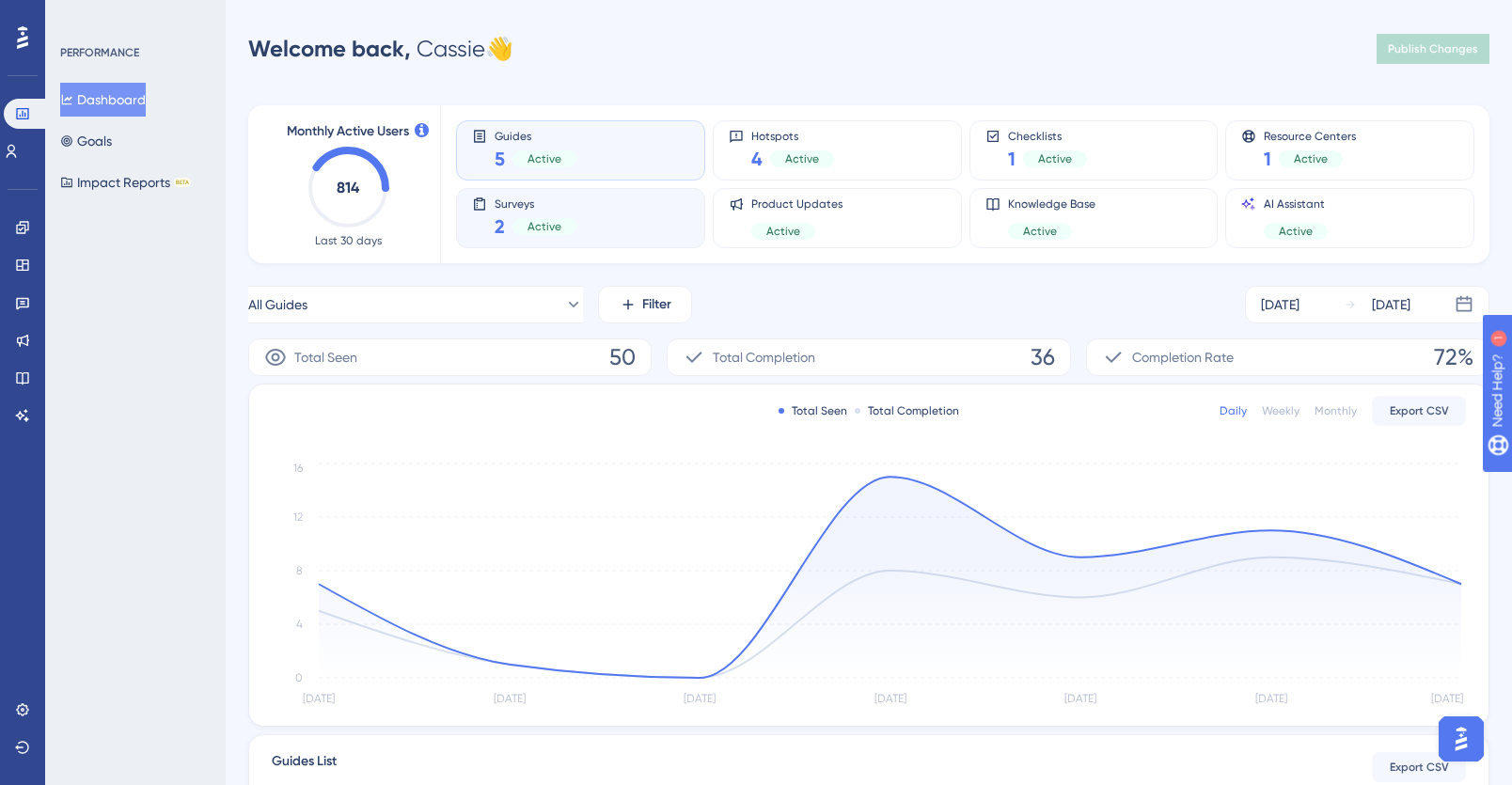
click at [532, 205] on span "Surveys" at bounding box center [535, 203] width 82 height 13
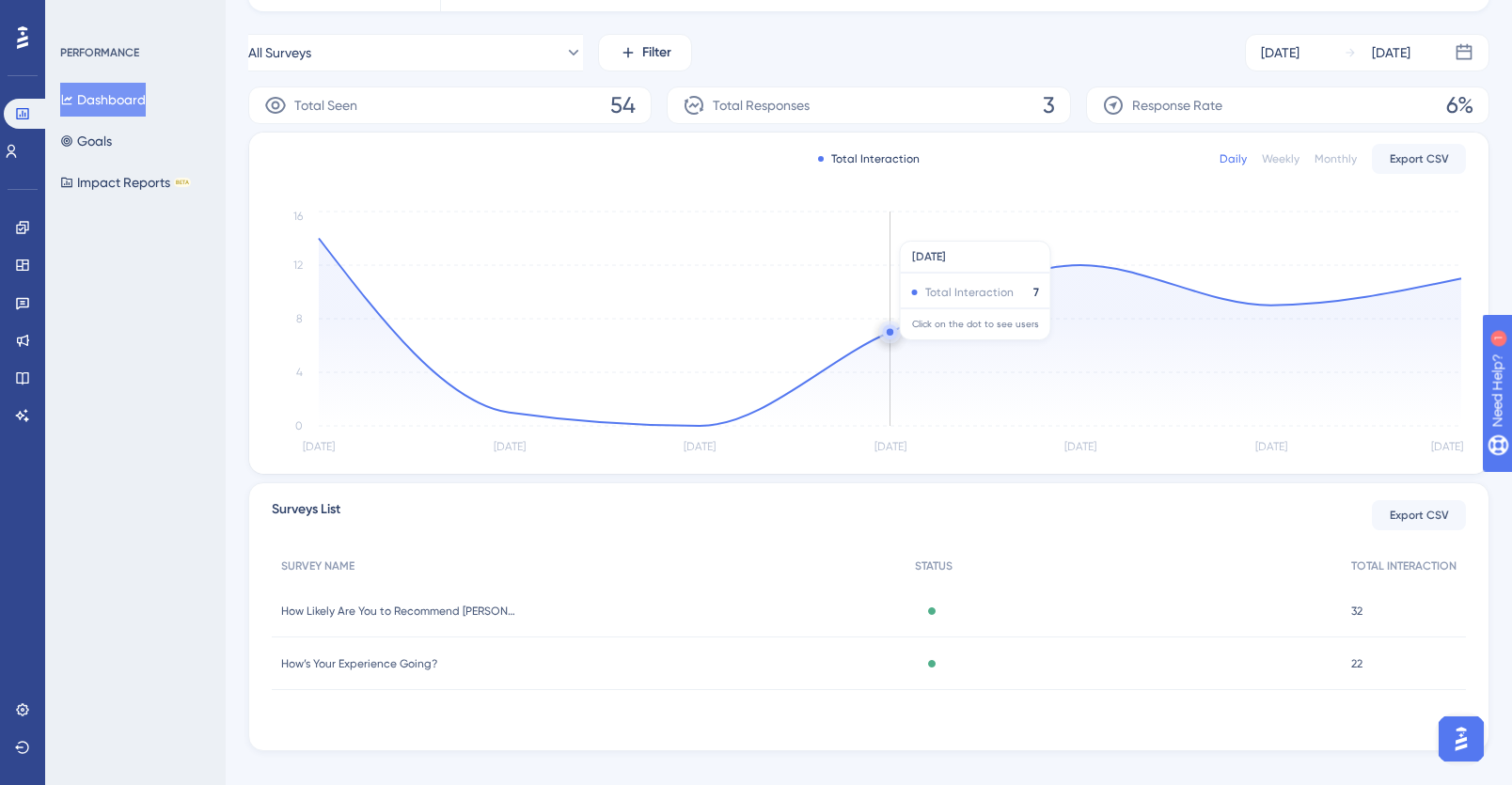
scroll to position [278, 0]
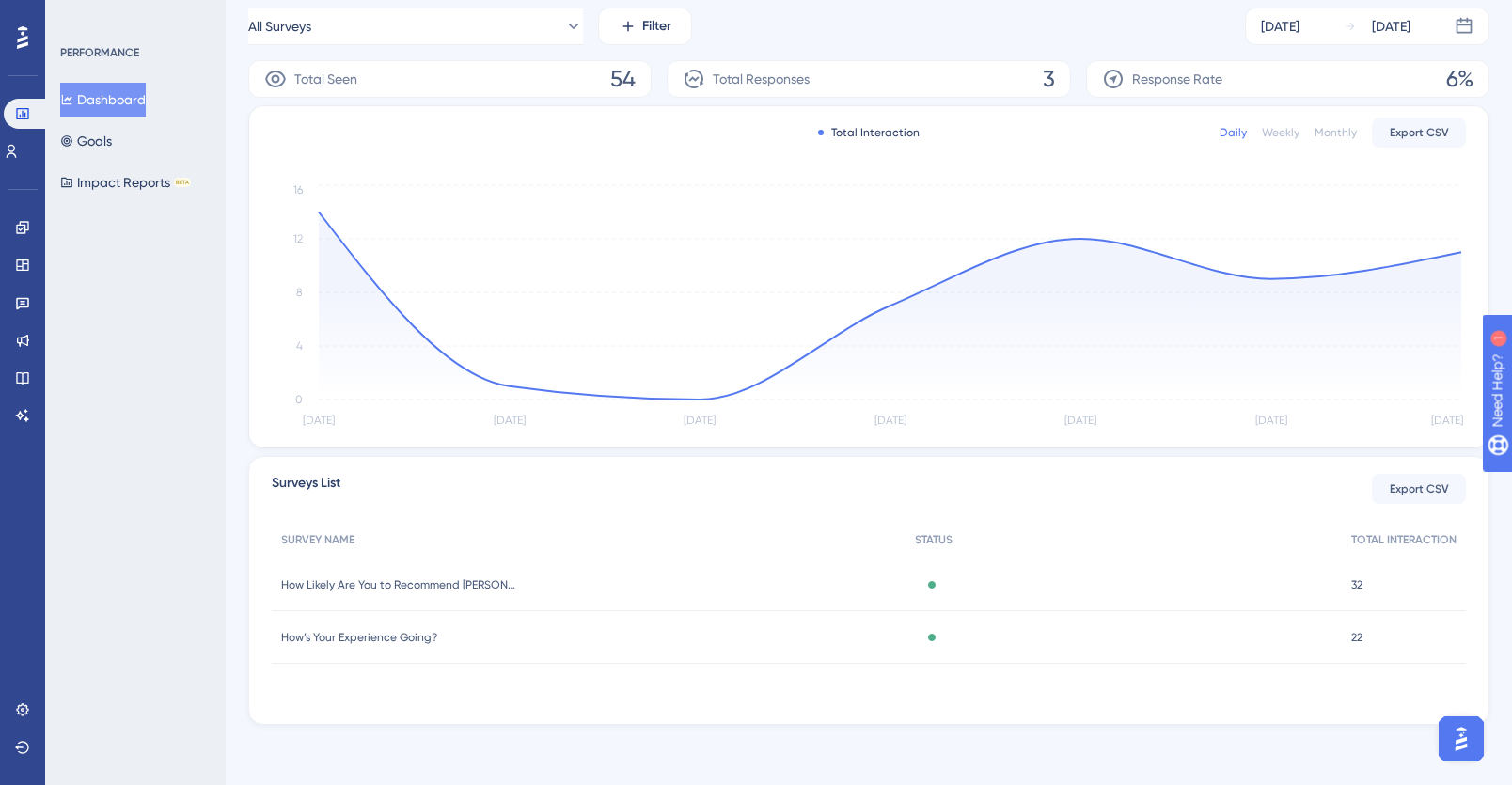
click at [372, 584] on span "How Likely Are You to Recommend Crosby?" at bounding box center [398, 585] width 235 height 15
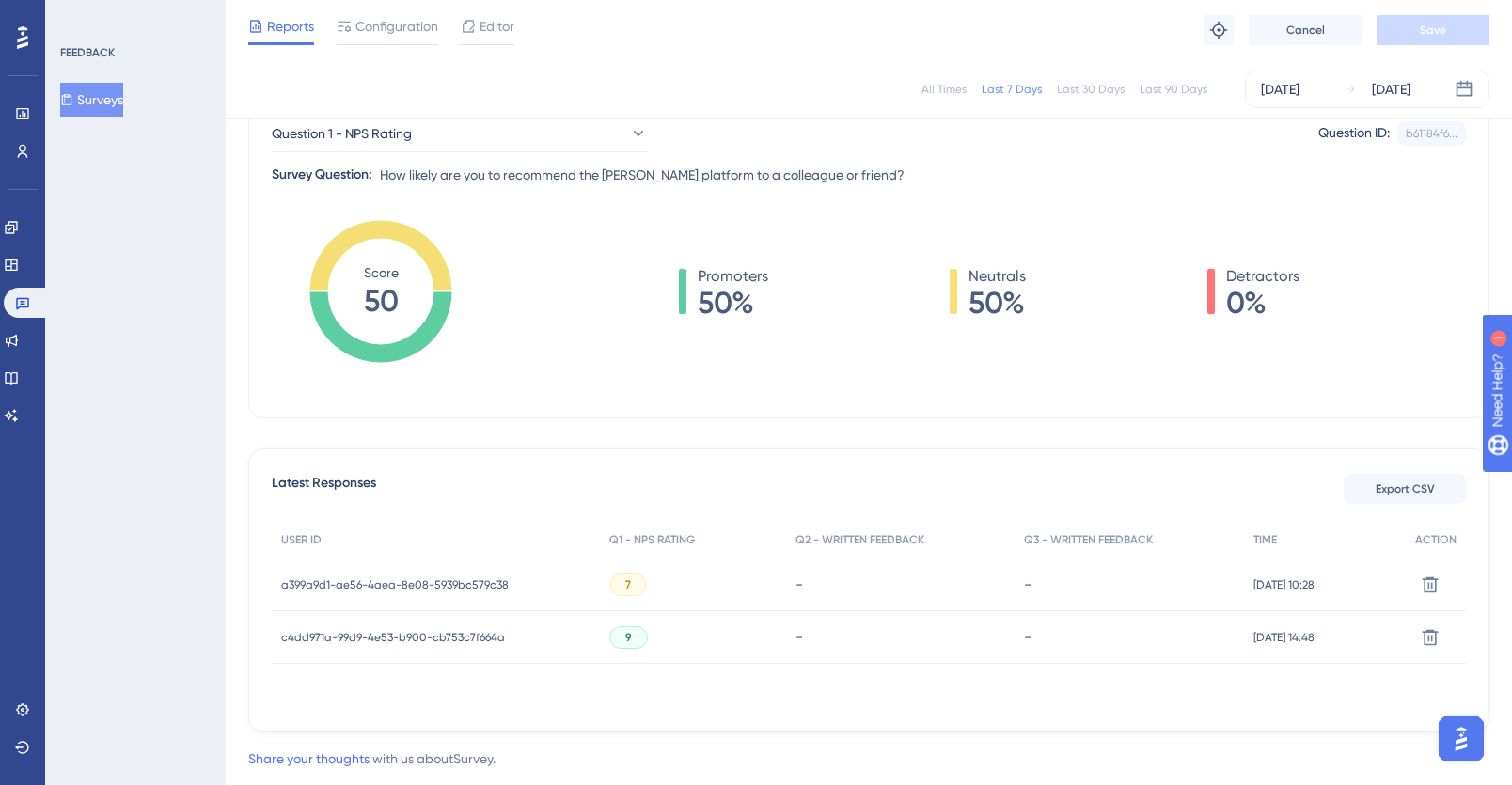
scroll to position [247, 0]
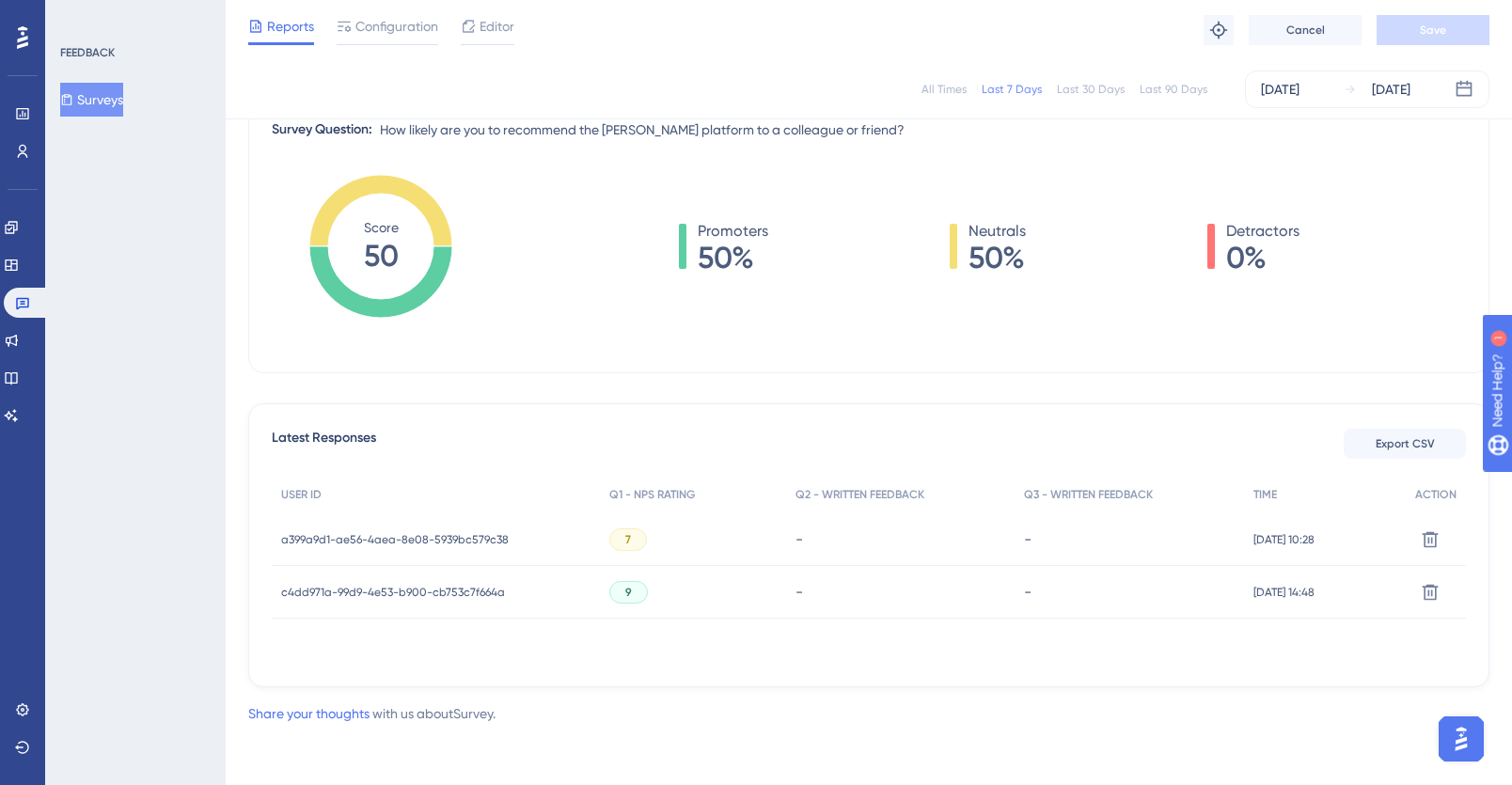
click at [1092, 87] on div "Last 30 Days" at bounding box center [1091, 89] width 67 height 15
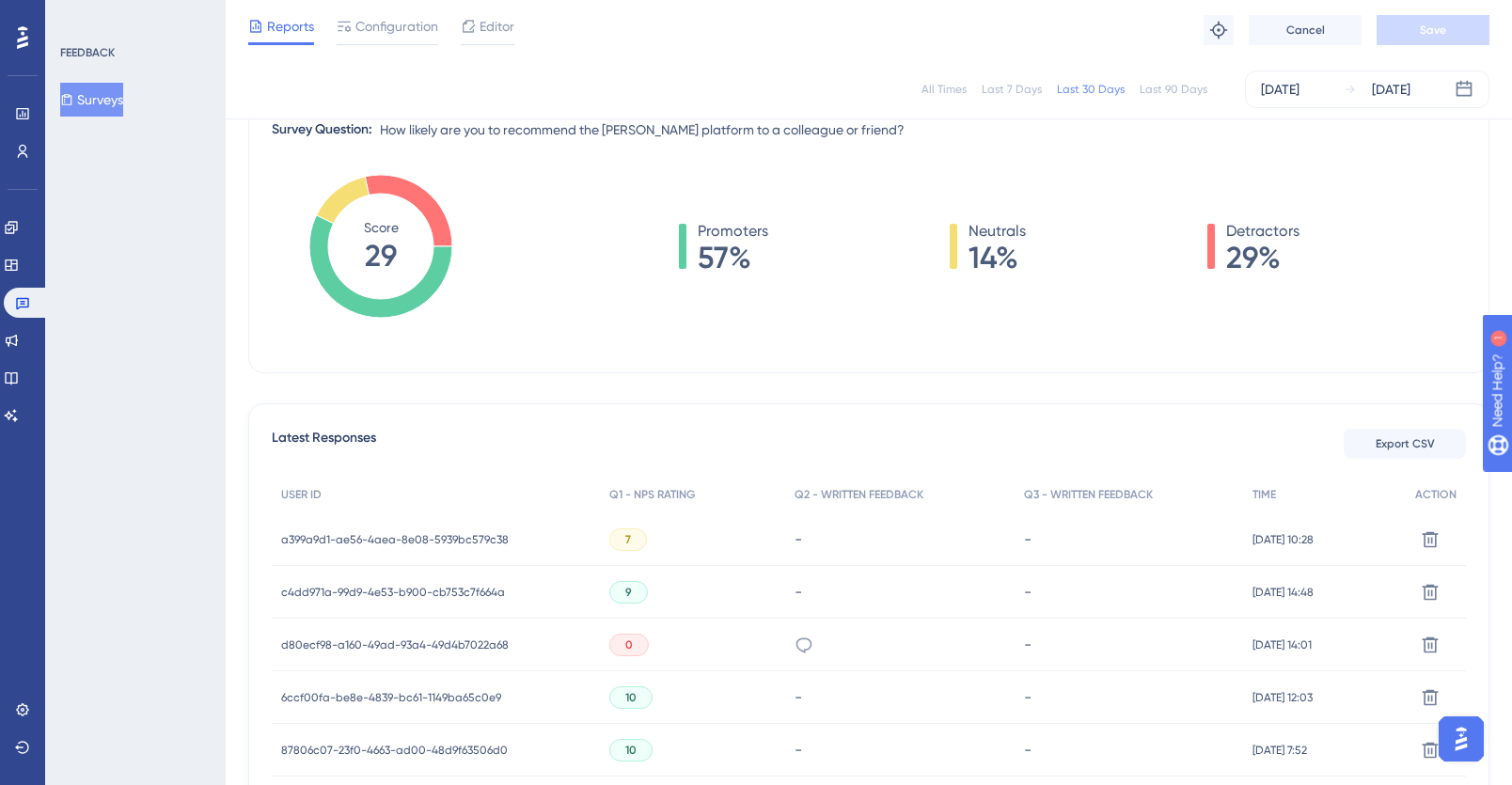
click at [1172, 87] on div "Last 90 Days" at bounding box center [1173, 89] width 67 height 15
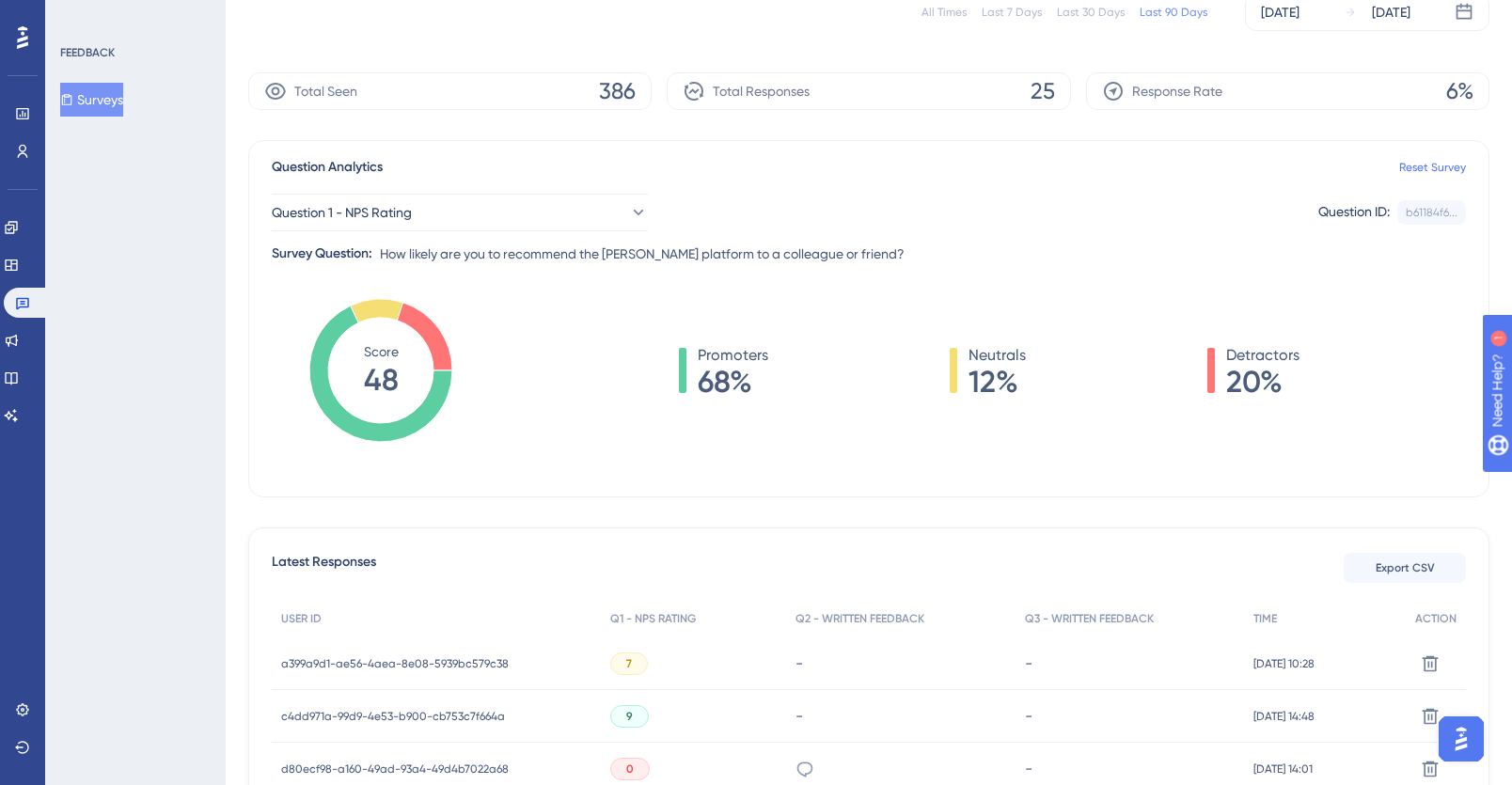
scroll to position [0, 0]
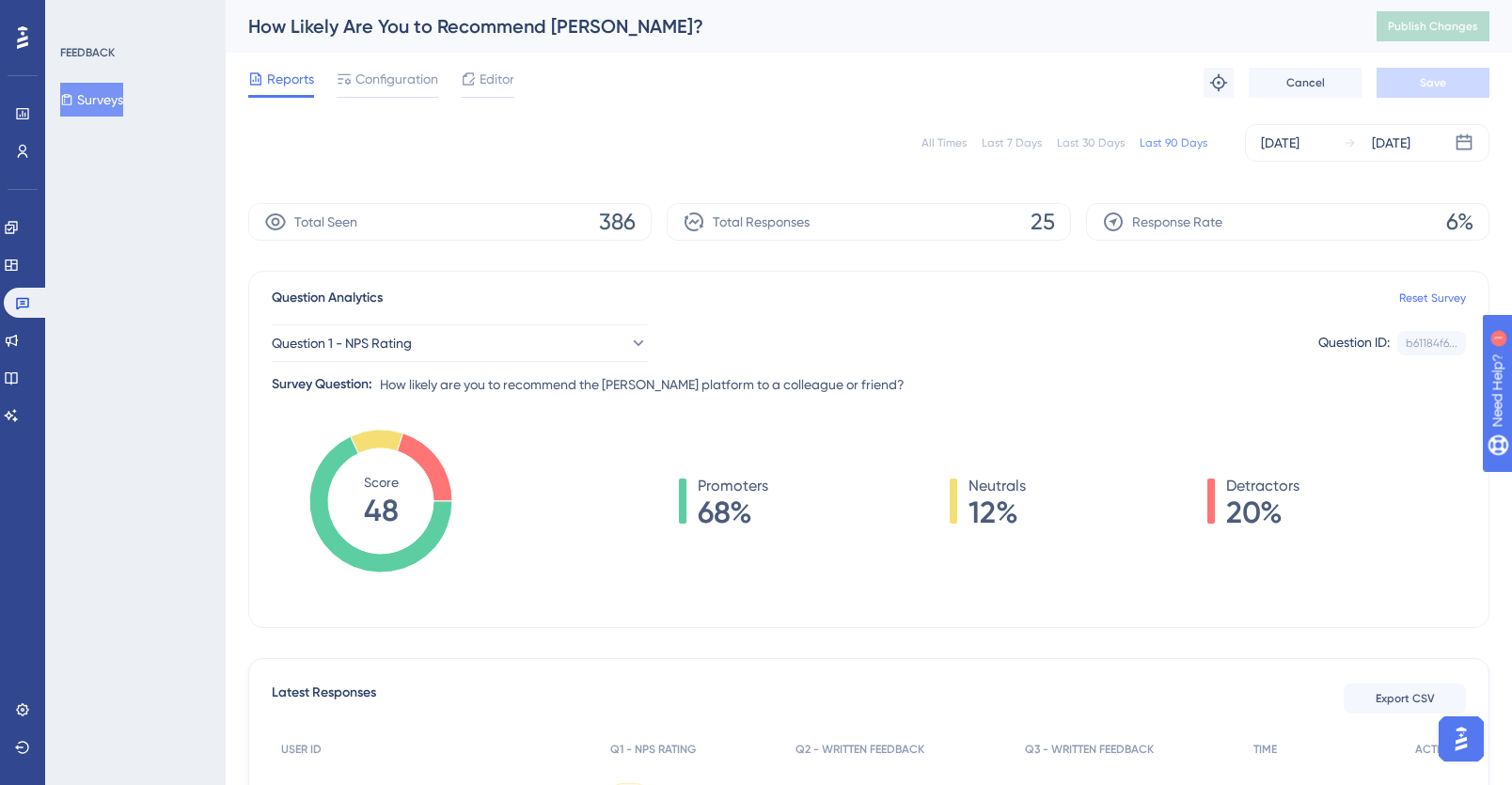
click at [94, 101] on button "Surveys" at bounding box center [92, 99] width 63 height 34
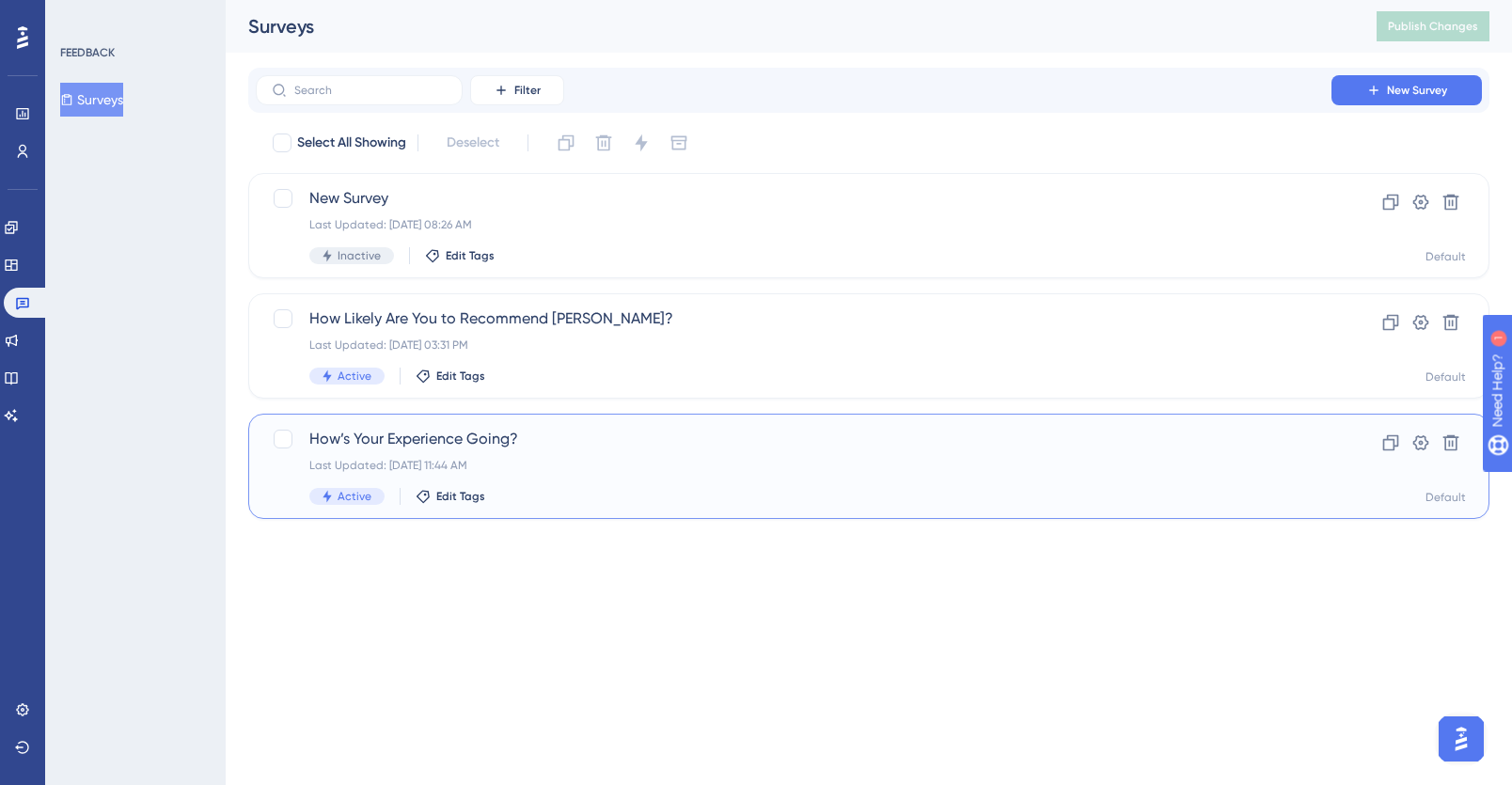
click at [592, 455] on div "How’s Your Experience Going? Last Updated: Sep 17 2025, 11:44 AM Active Edit Ta…" at bounding box center [794, 467] width 969 height 77
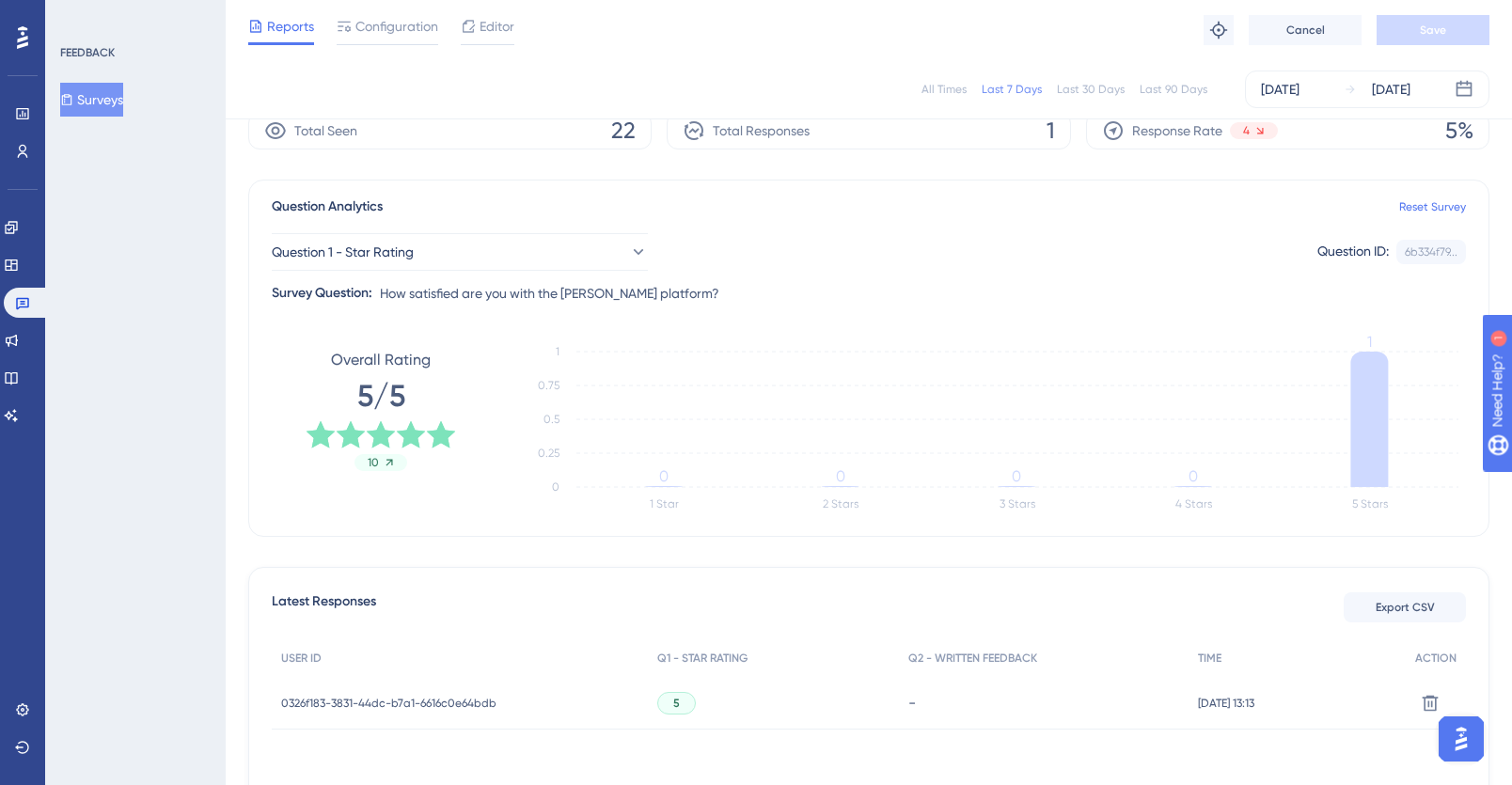
scroll to position [47, 0]
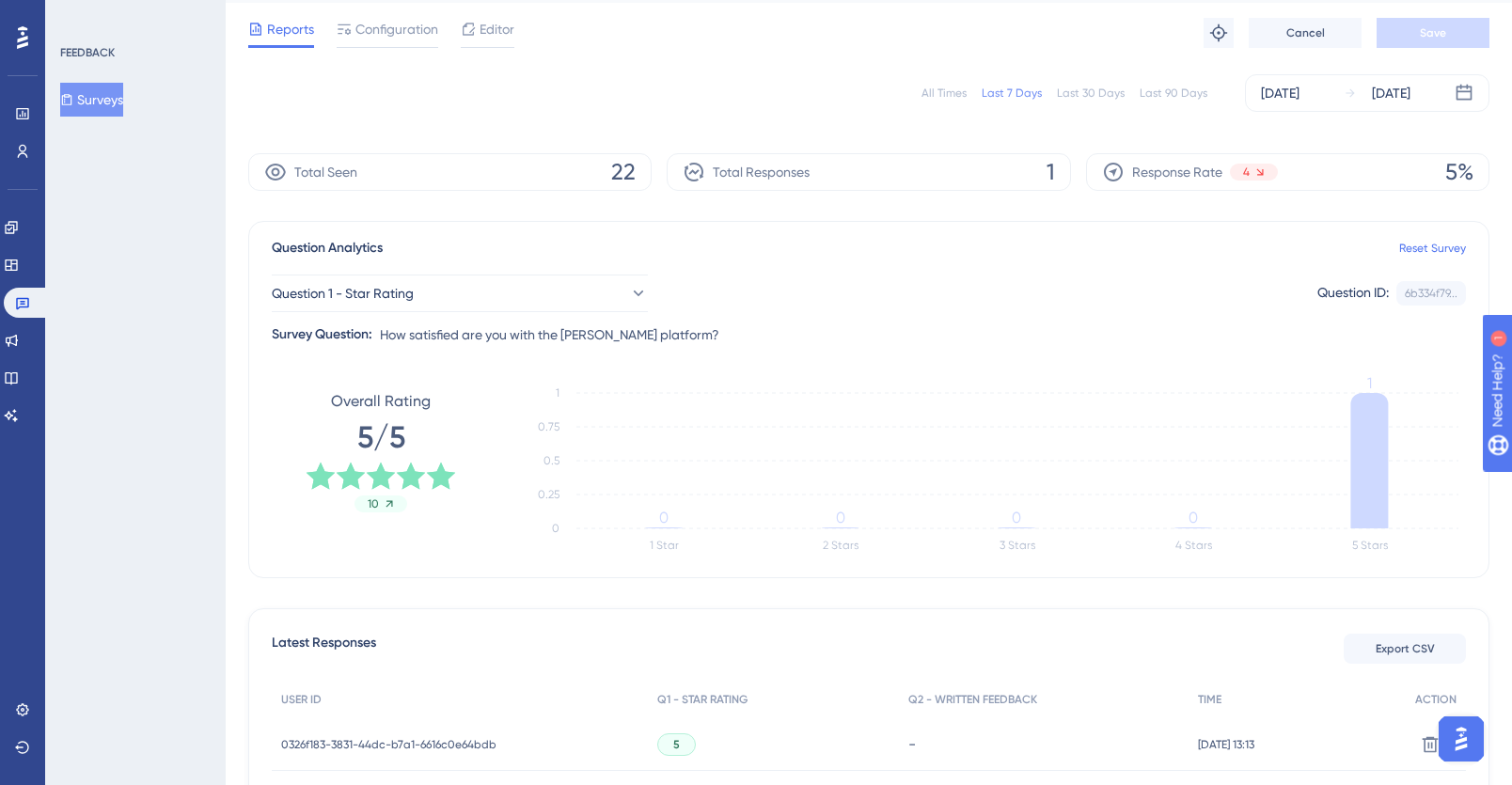
click at [1081, 92] on div "Last 30 Days" at bounding box center [1091, 93] width 67 height 15
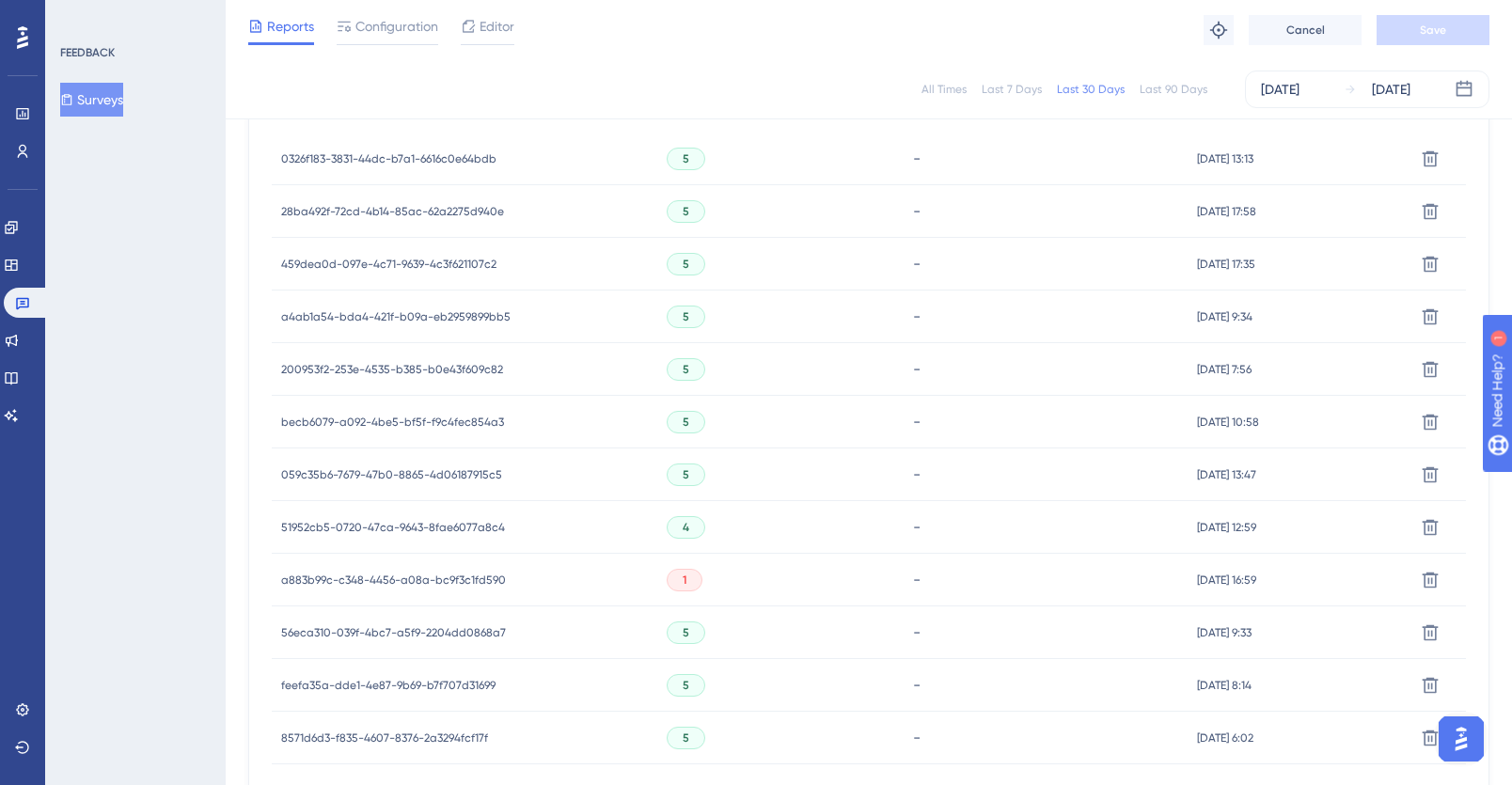
scroll to position [751, 0]
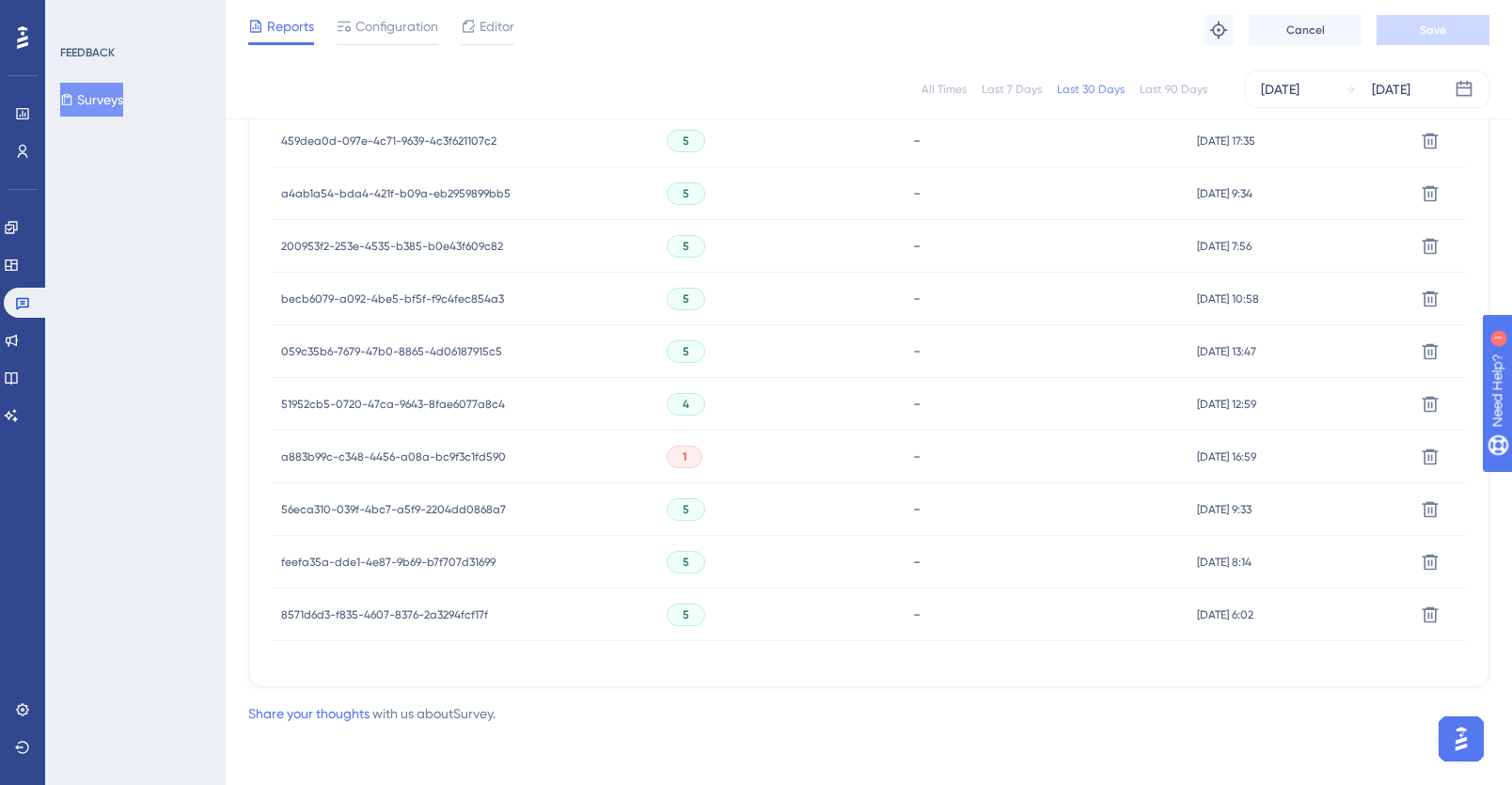
click at [684, 460] on div "1" at bounding box center [684, 456] width 36 height 22
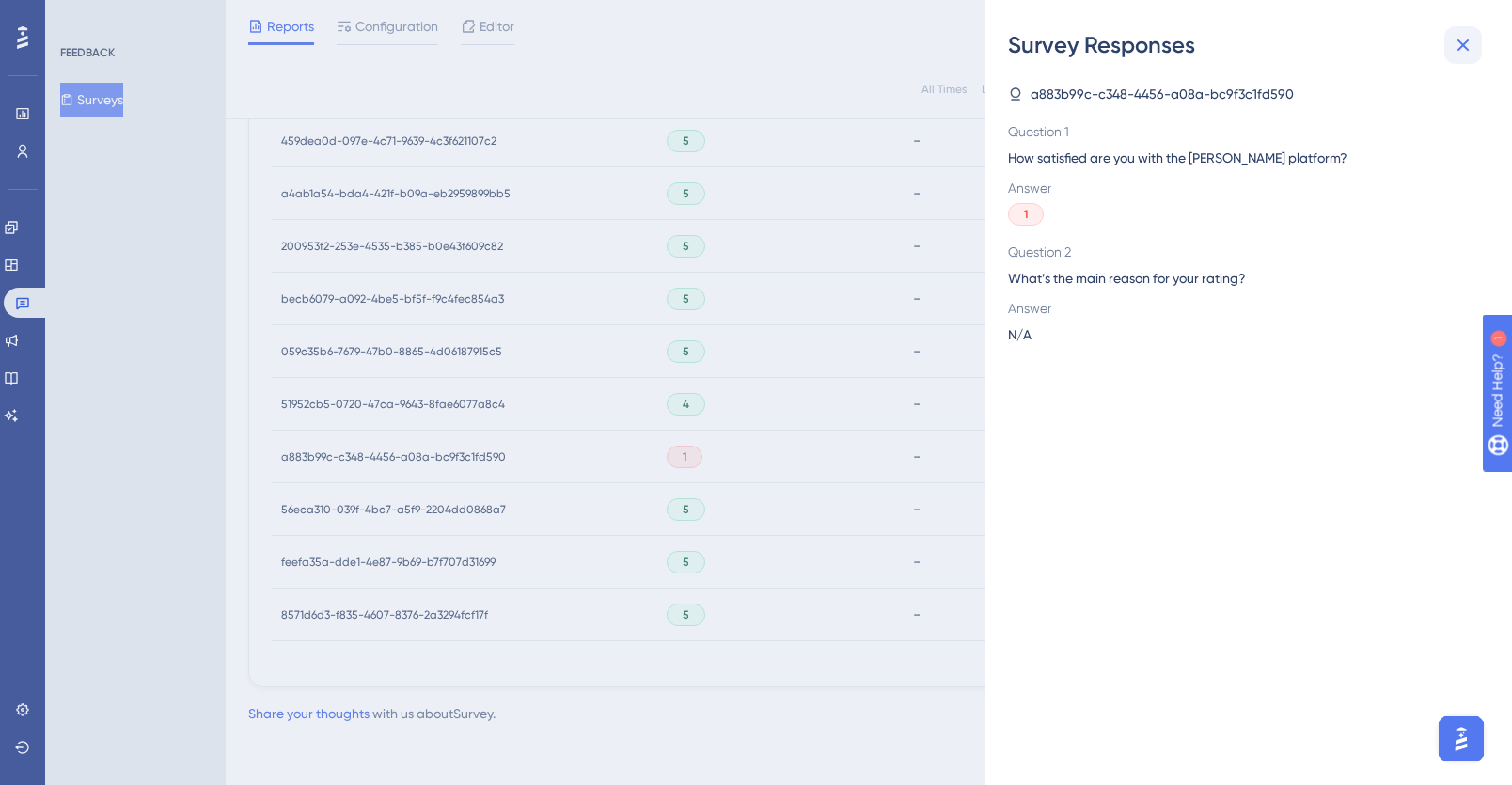
click at [1466, 36] on icon at bounding box center [1463, 44] width 22 height 22
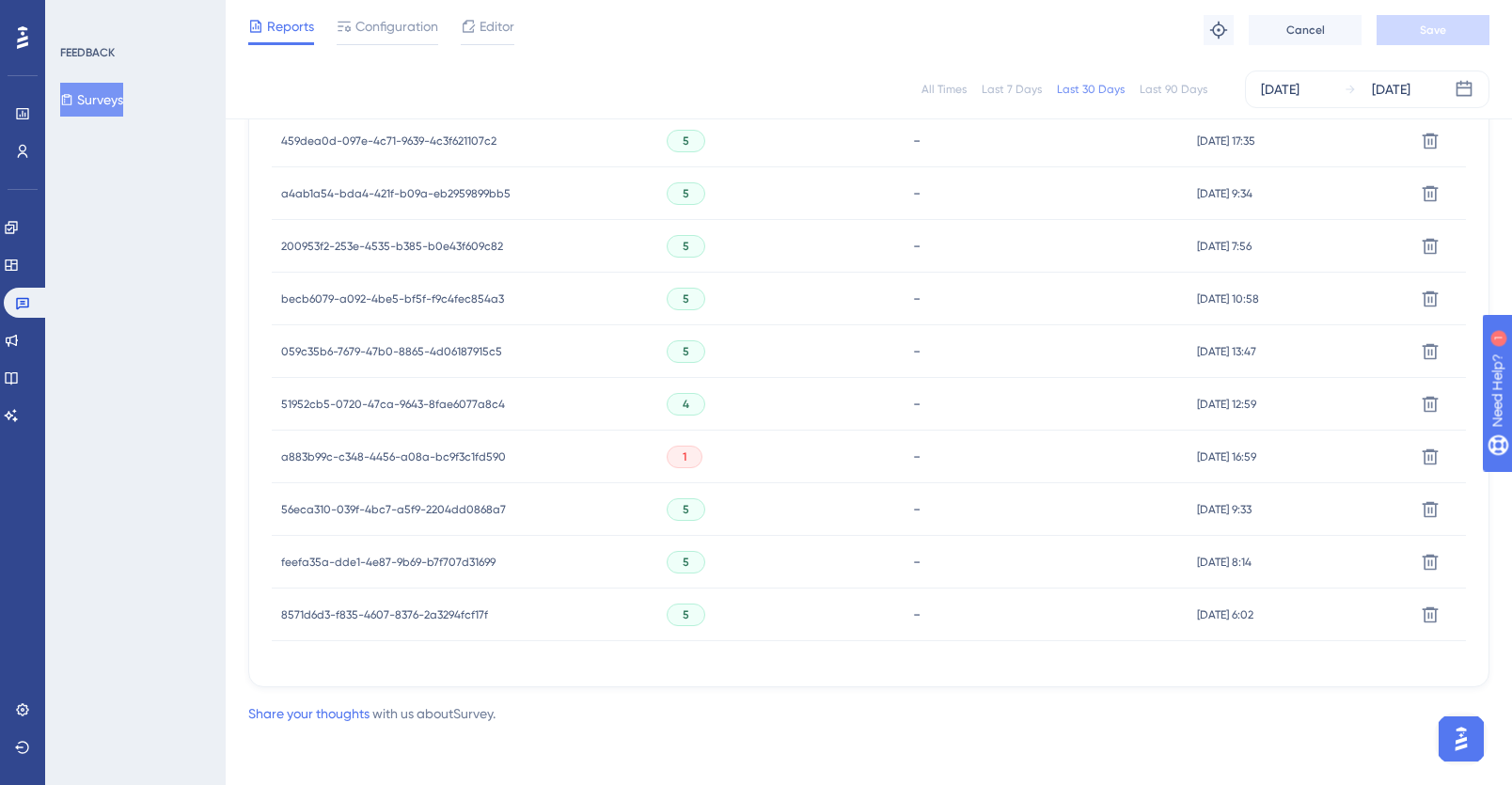
click at [411, 459] on span "a883b99c-c348-4456-a08a-bc9f3c1fd590" at bounding box center [393, 457] width 225 height 15
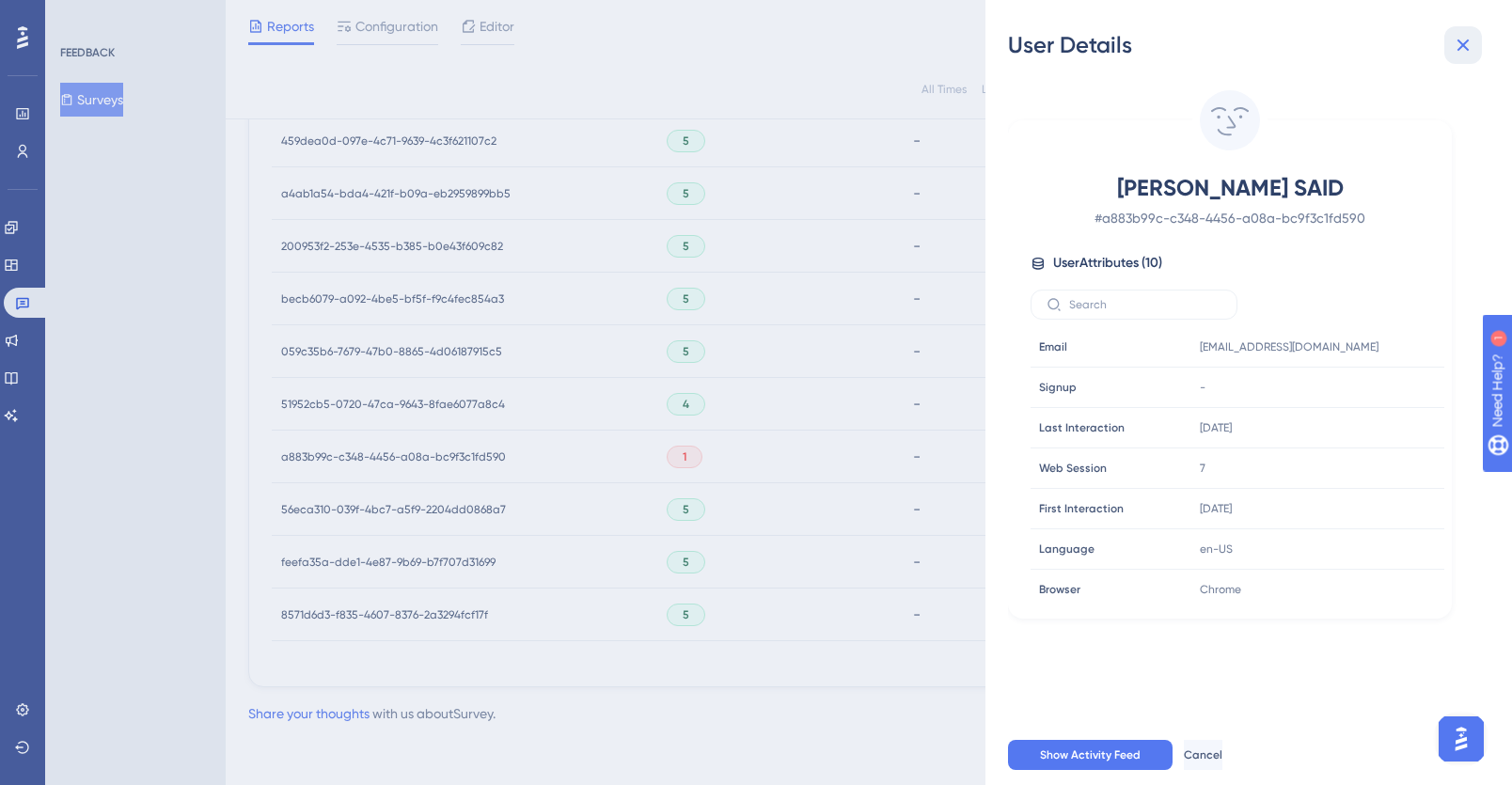
click at [1462, 49] on icon at bounding box center [1463, 44] width 22 height 22
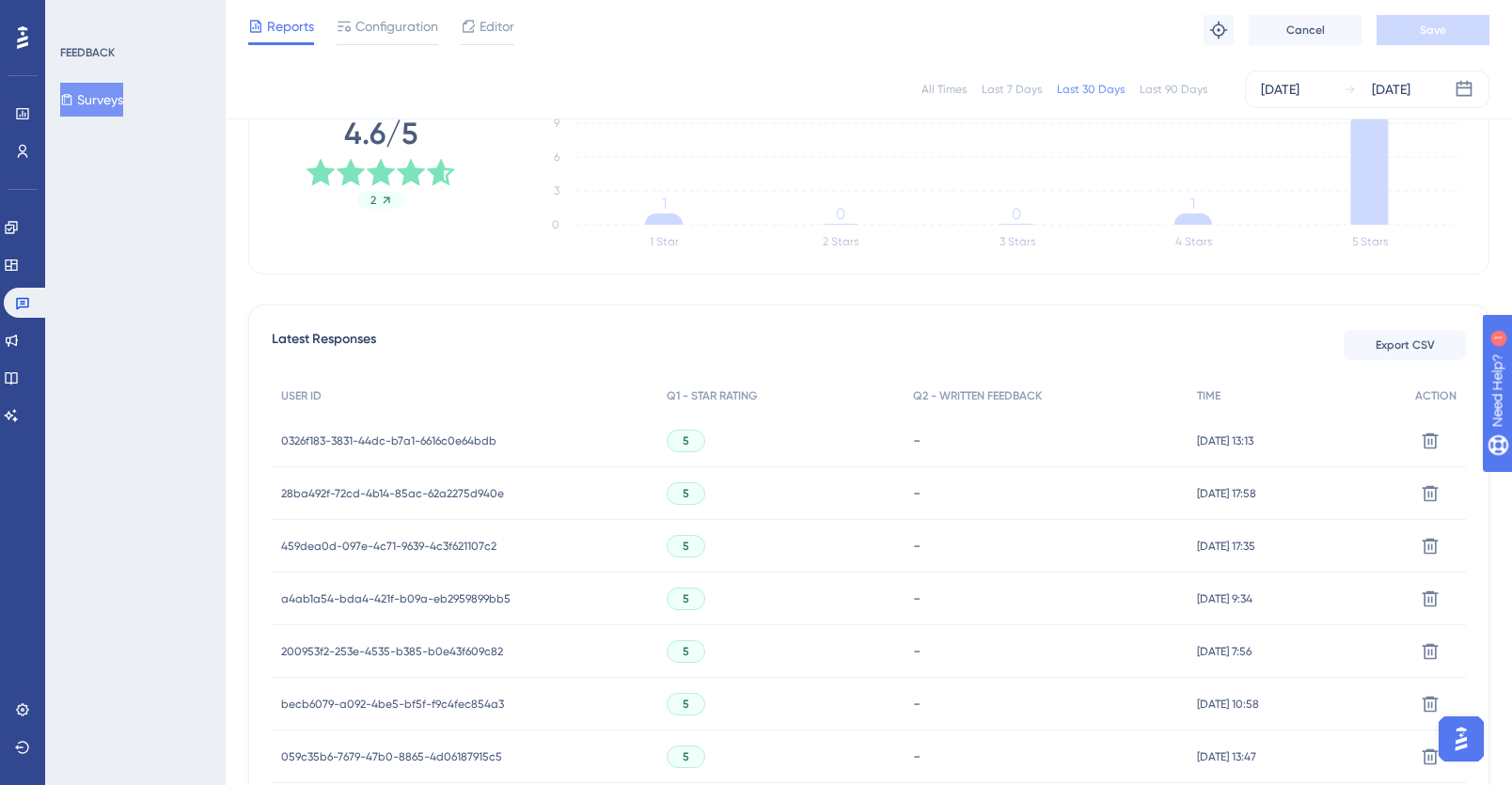
scroll to position [333, 0]
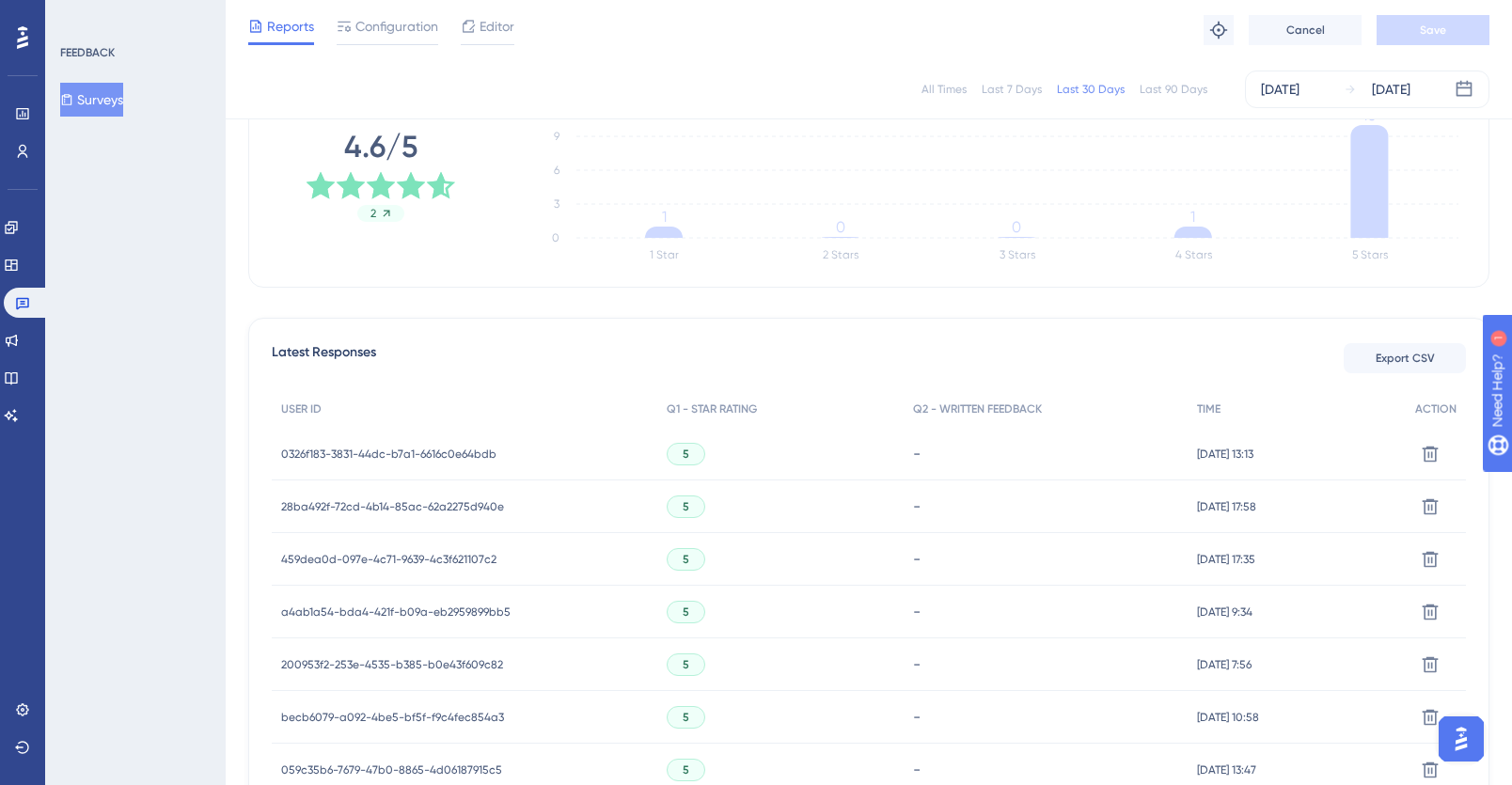
click at [1181, 83] on div "Last 90 Days" at bounding box center [1173, 89] width 67 height 15
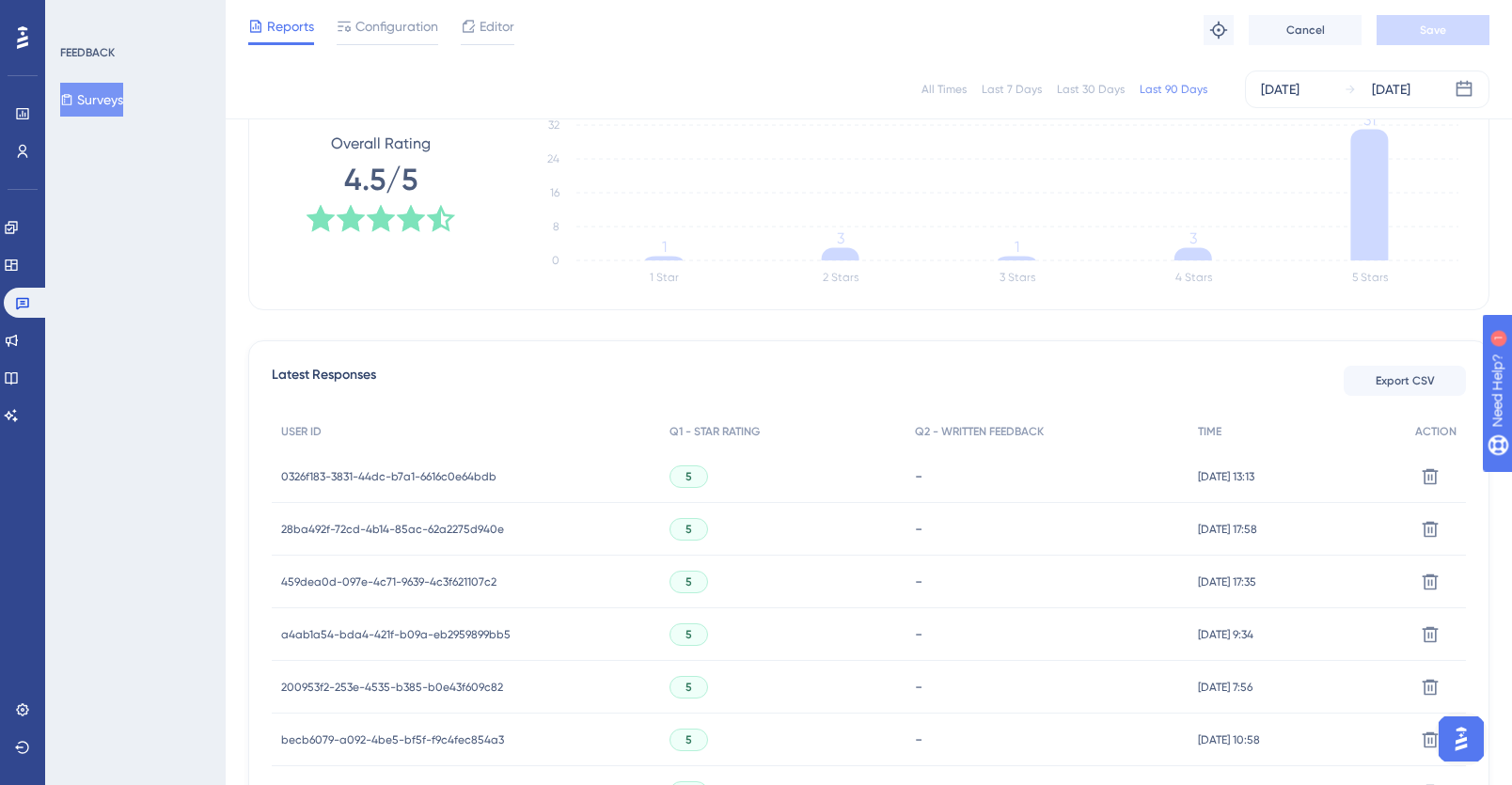
scroll to position [0, 0]
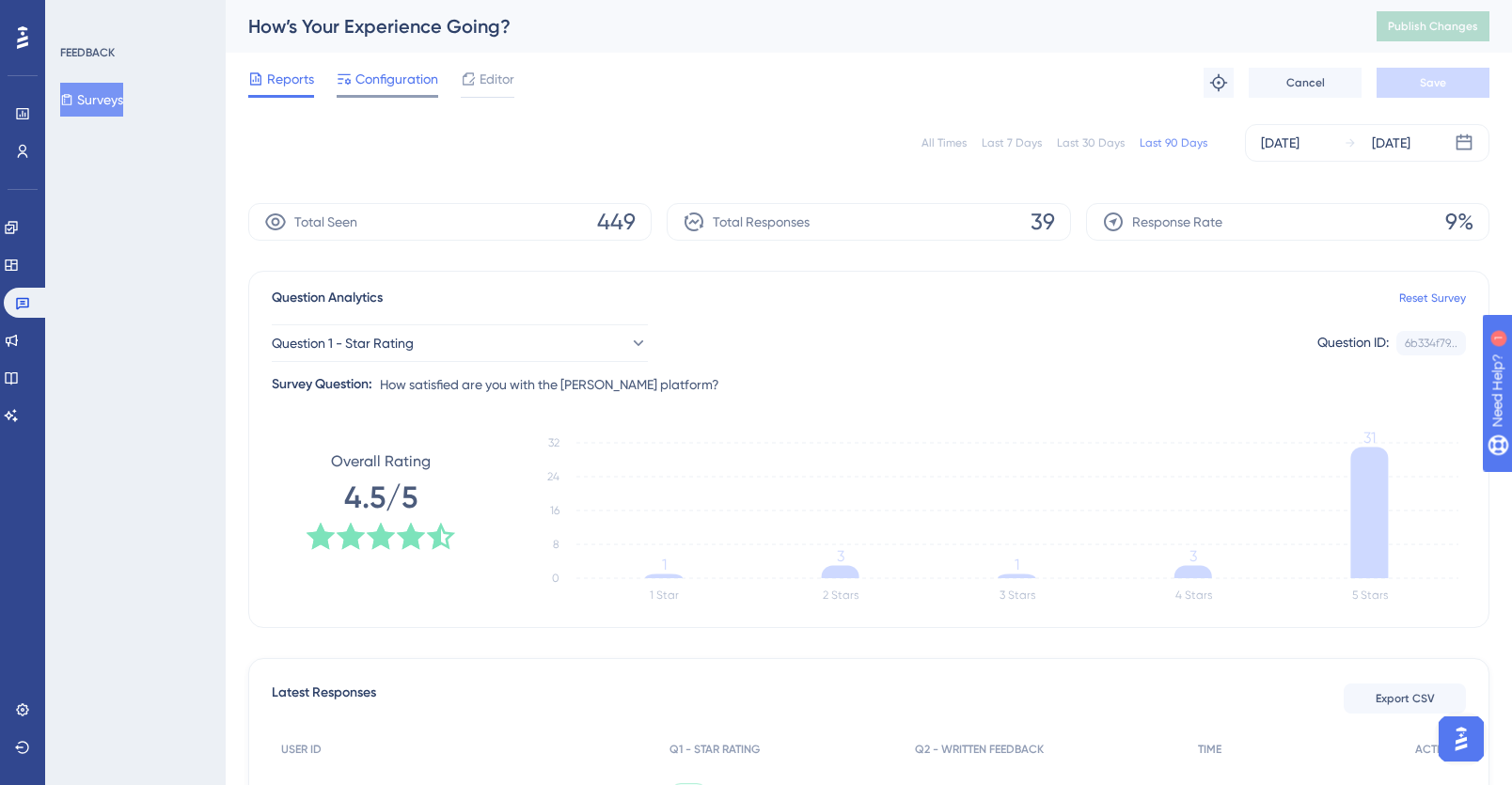
click at [402, 81] on span "Configuration" at bounding box center [397, 78] width 83 height 22
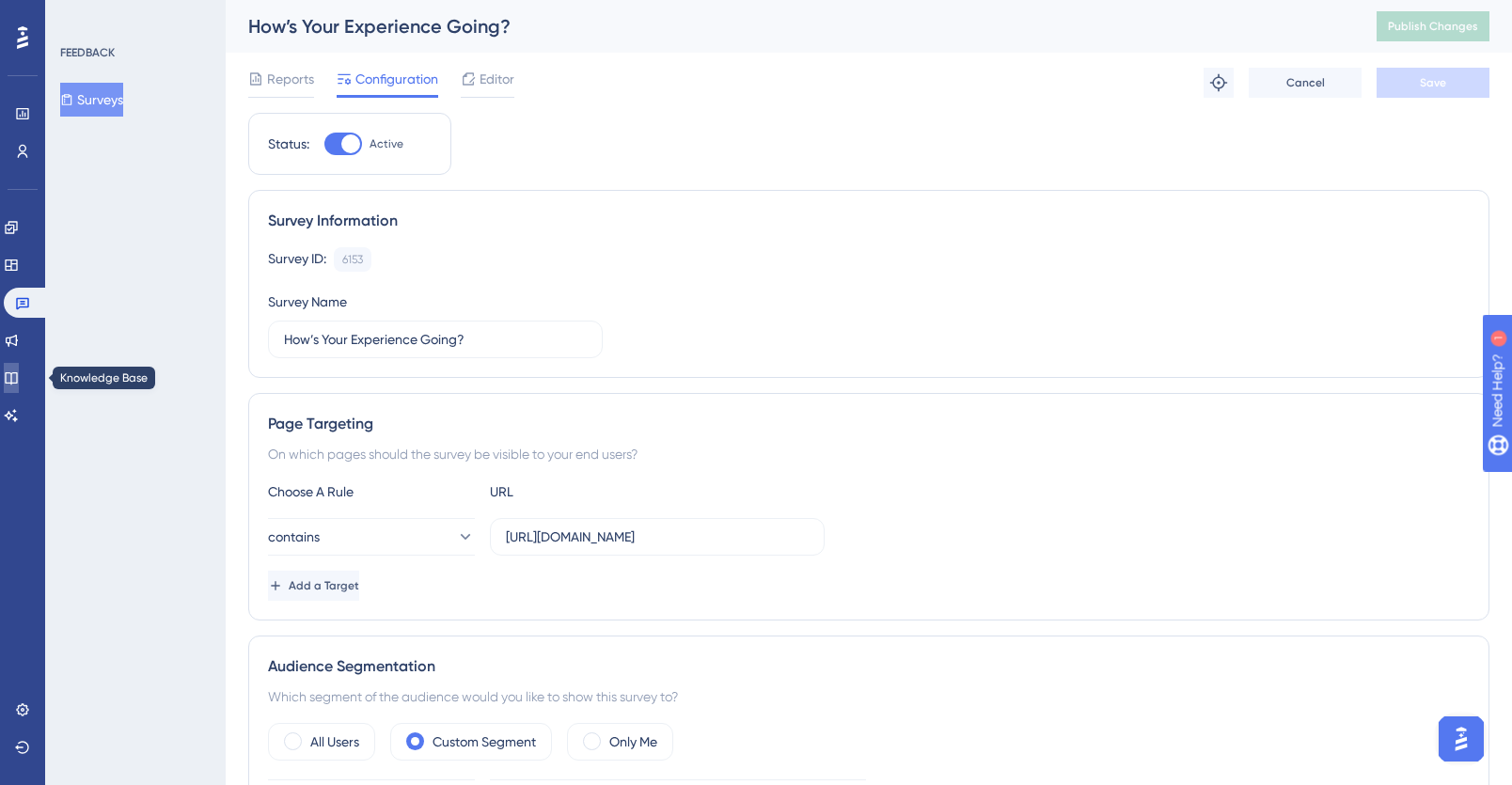
click at [17, 377] on icon at bounding box center [11, 378] width 13 height 13
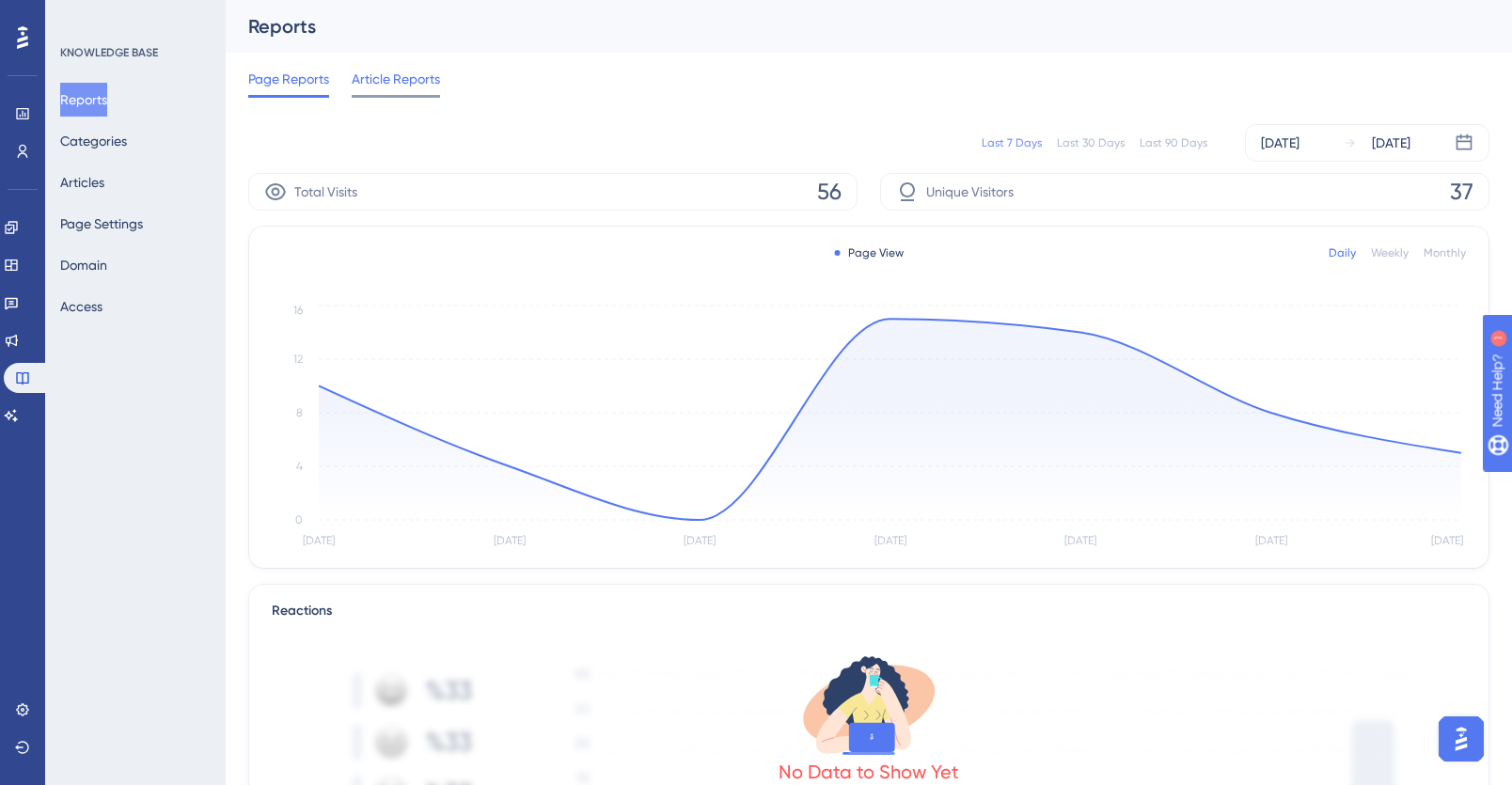
click at [410, 87] on span "Article Reports" at bounding box center [396, 78] width 88 height 22
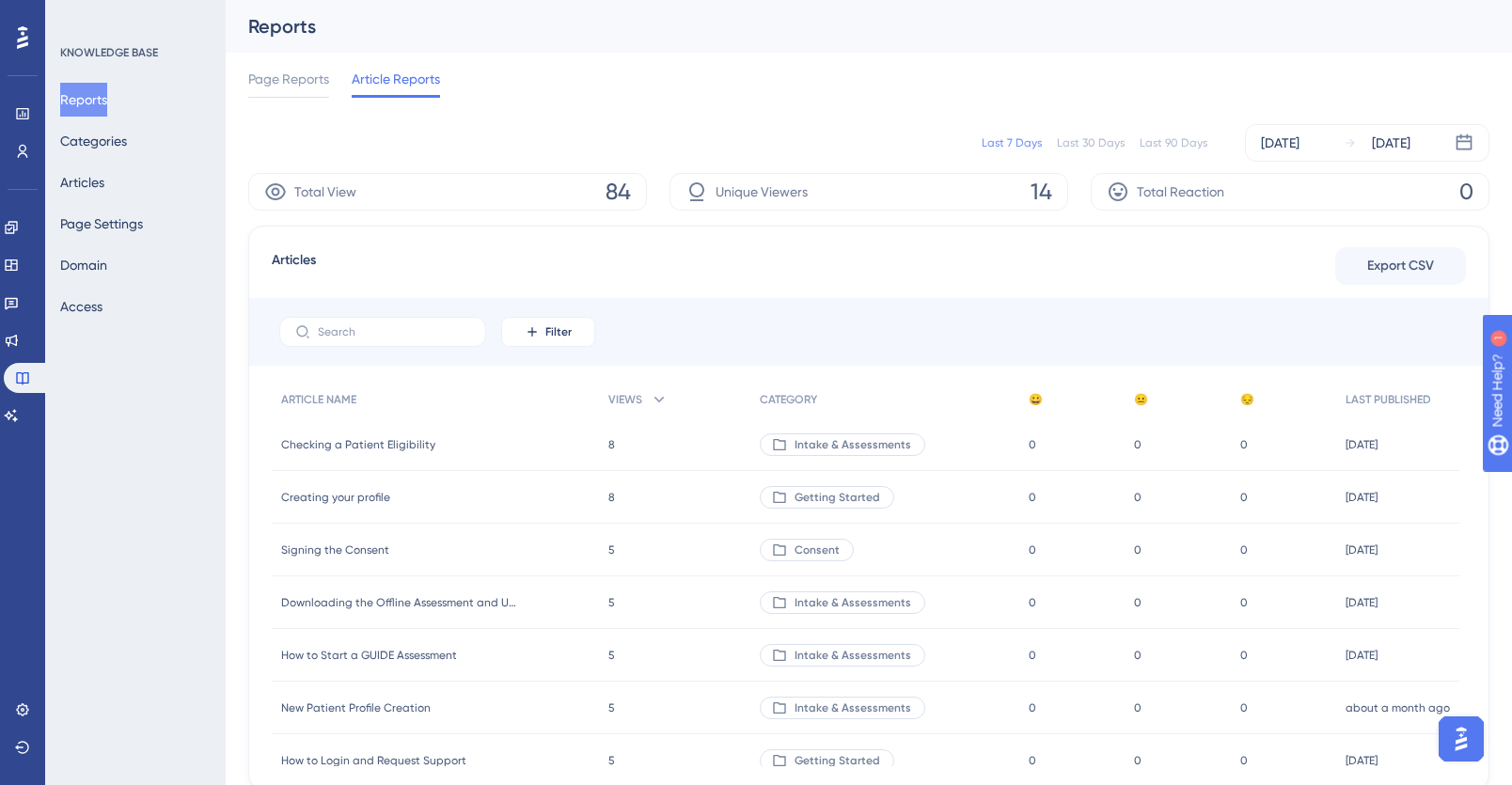
click at [1172, 141] on div "Last 90 Days" at bounding box center [1173, 143] width 67 height 15
click at [310, 77] on span "Page Reports" at bounding box center [289, 78] width 81 height 22
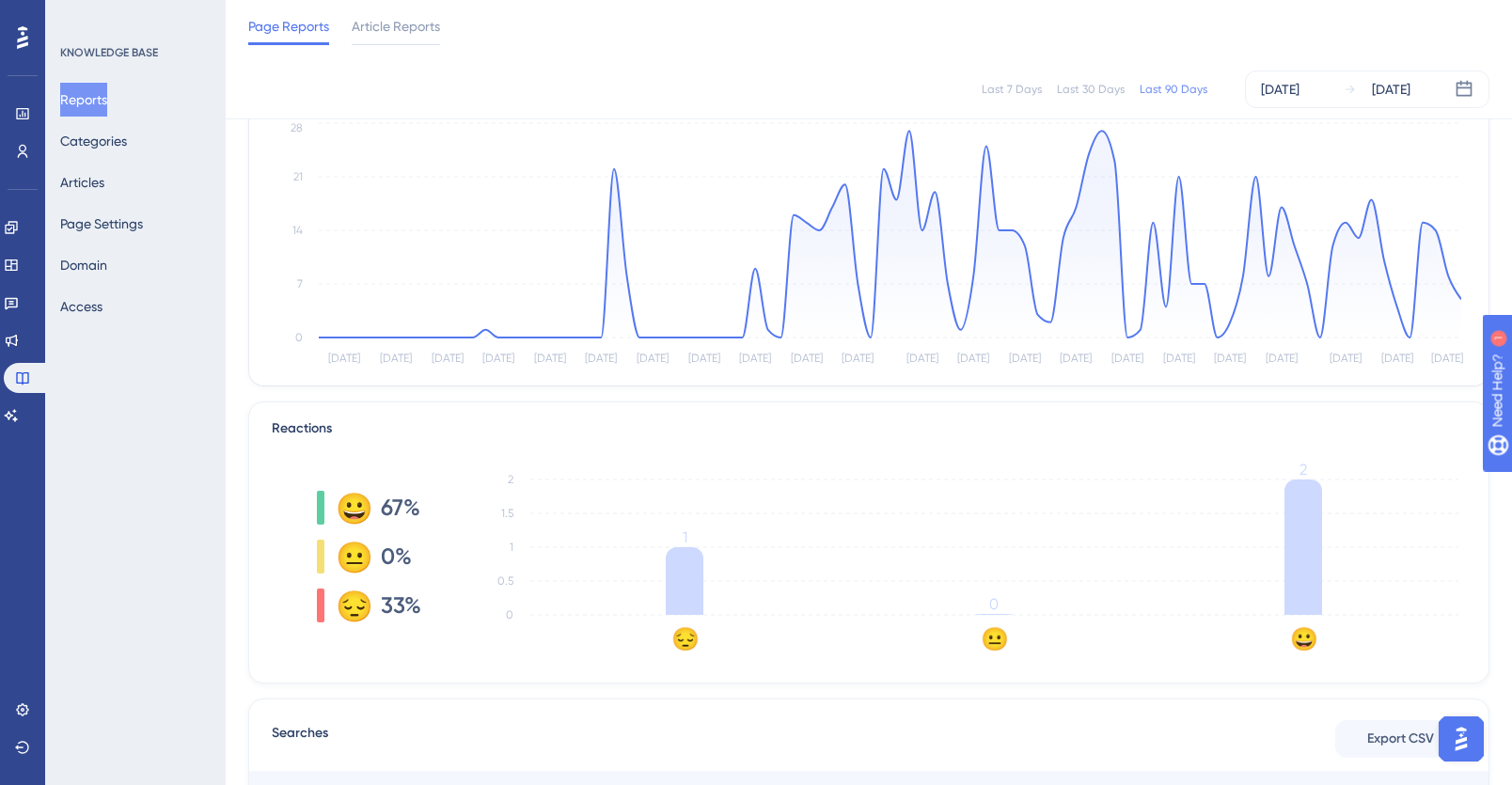
scroll to position [140, 0]
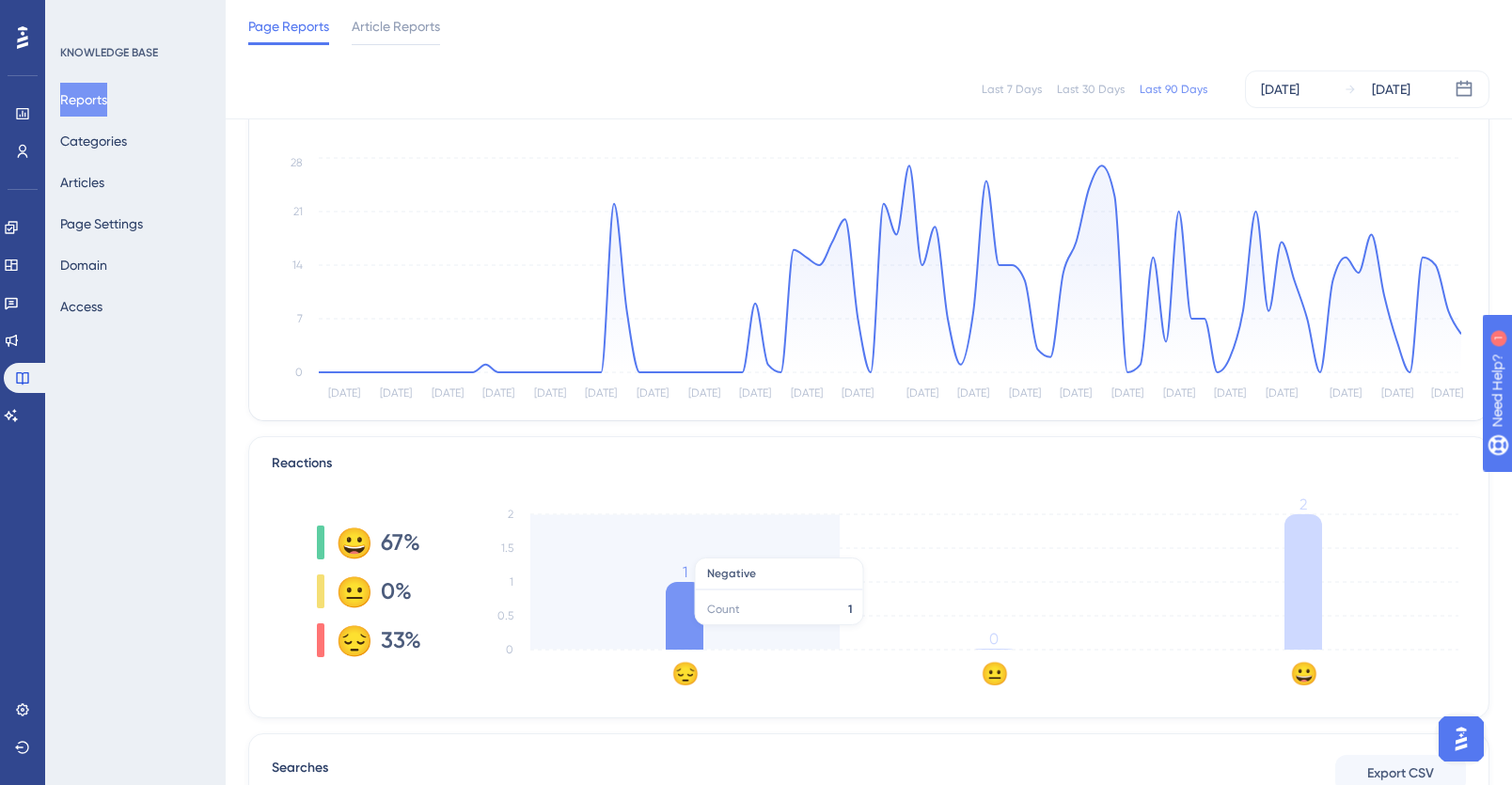
click at [689, 635] on icon at bounding box center [684, 616] width 38 height 67
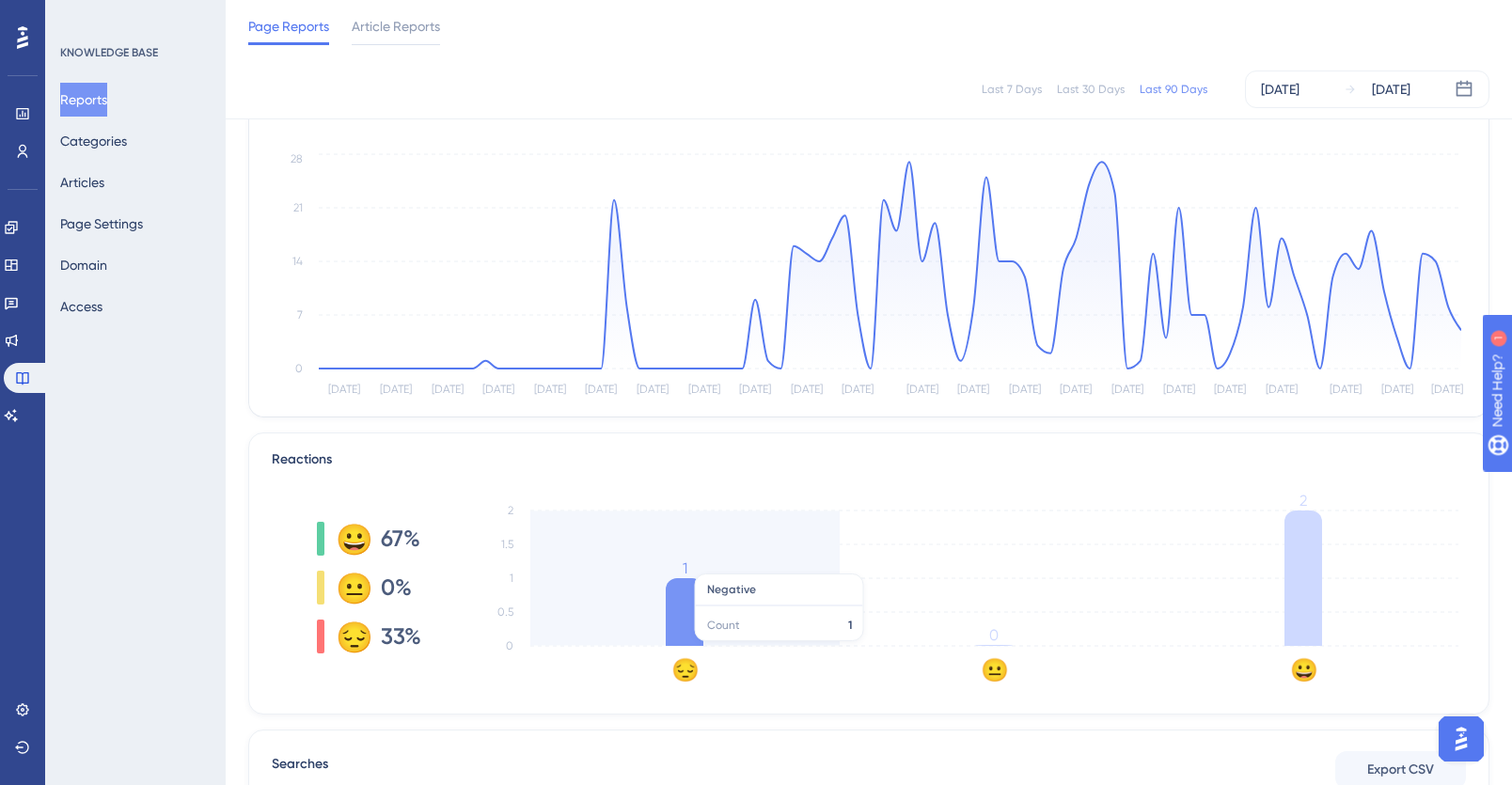
click at [767, 568] on icon "😔 😐 😀 0 0.5 1 1.5 2 1 0 2" at bounding box center [966, 588] width 999 height 189
click at [765, 595] on icon "😔 😐 😀 0 0.5 1 1.5 2 1 0 2" at bounding box center [966, 589] width 999 height 189
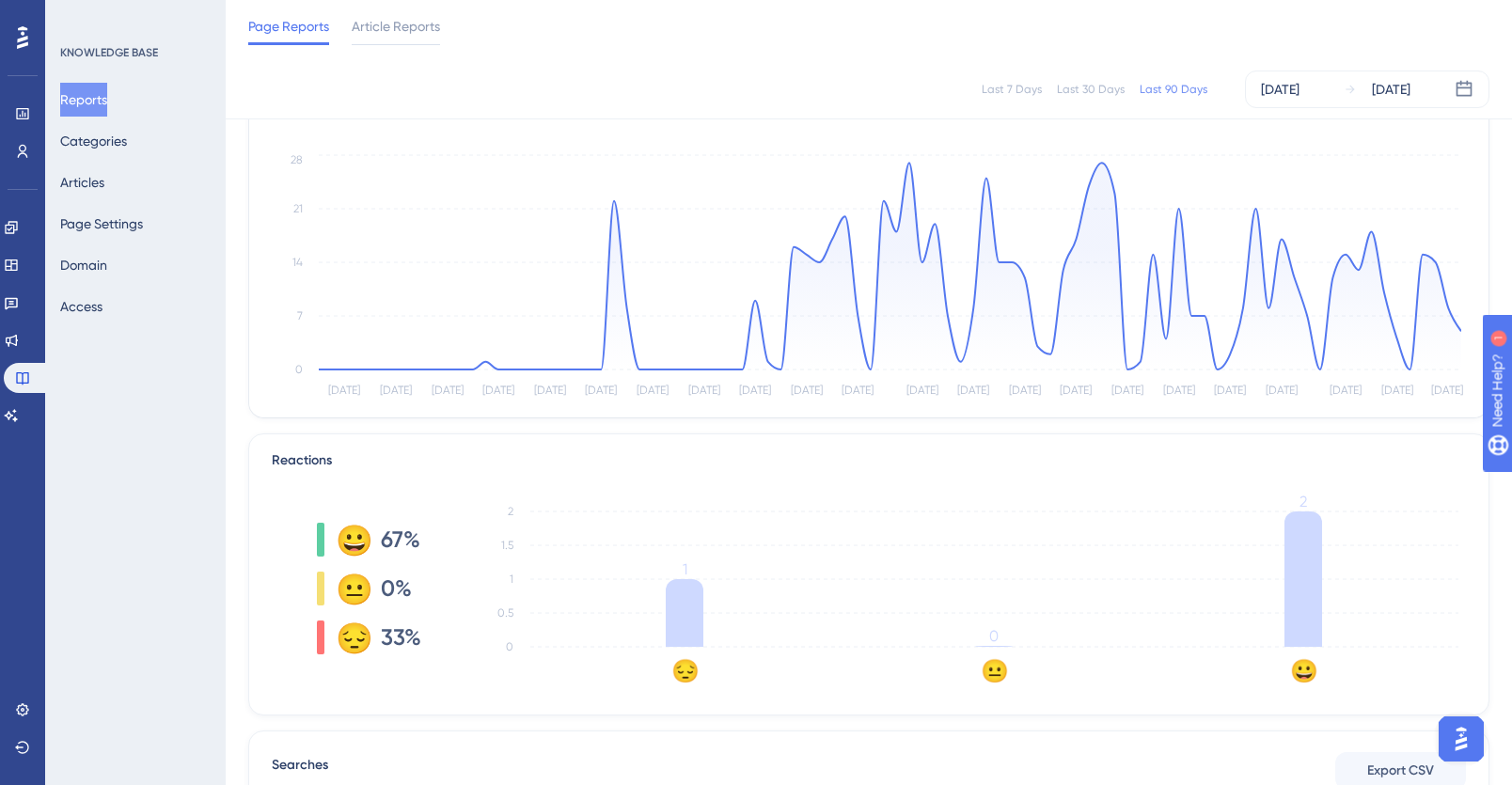
click at [689, 669] on text "😔" at bounding box center [685, 671] width 28 height 27
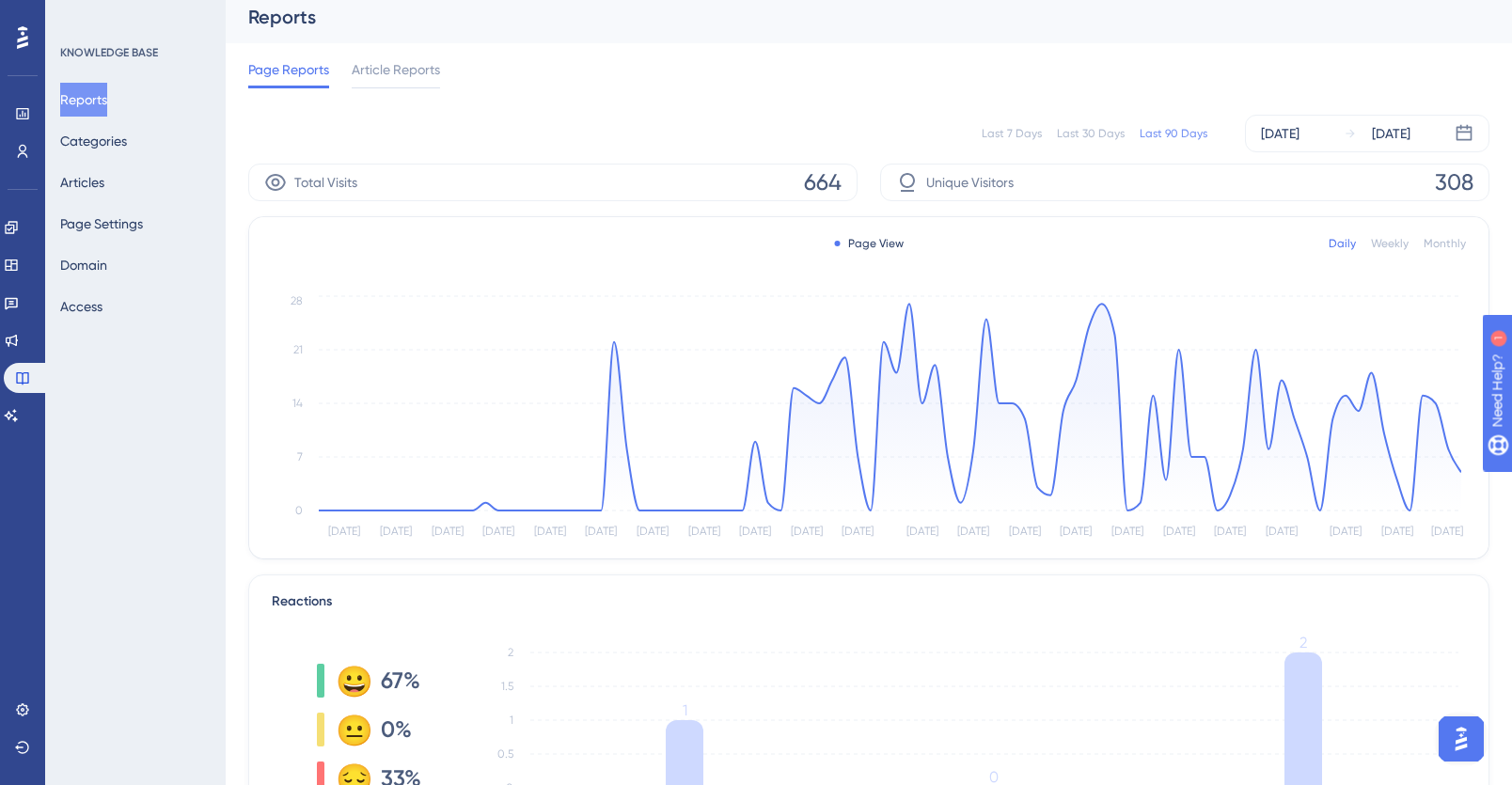
scroll to position [0, 0]
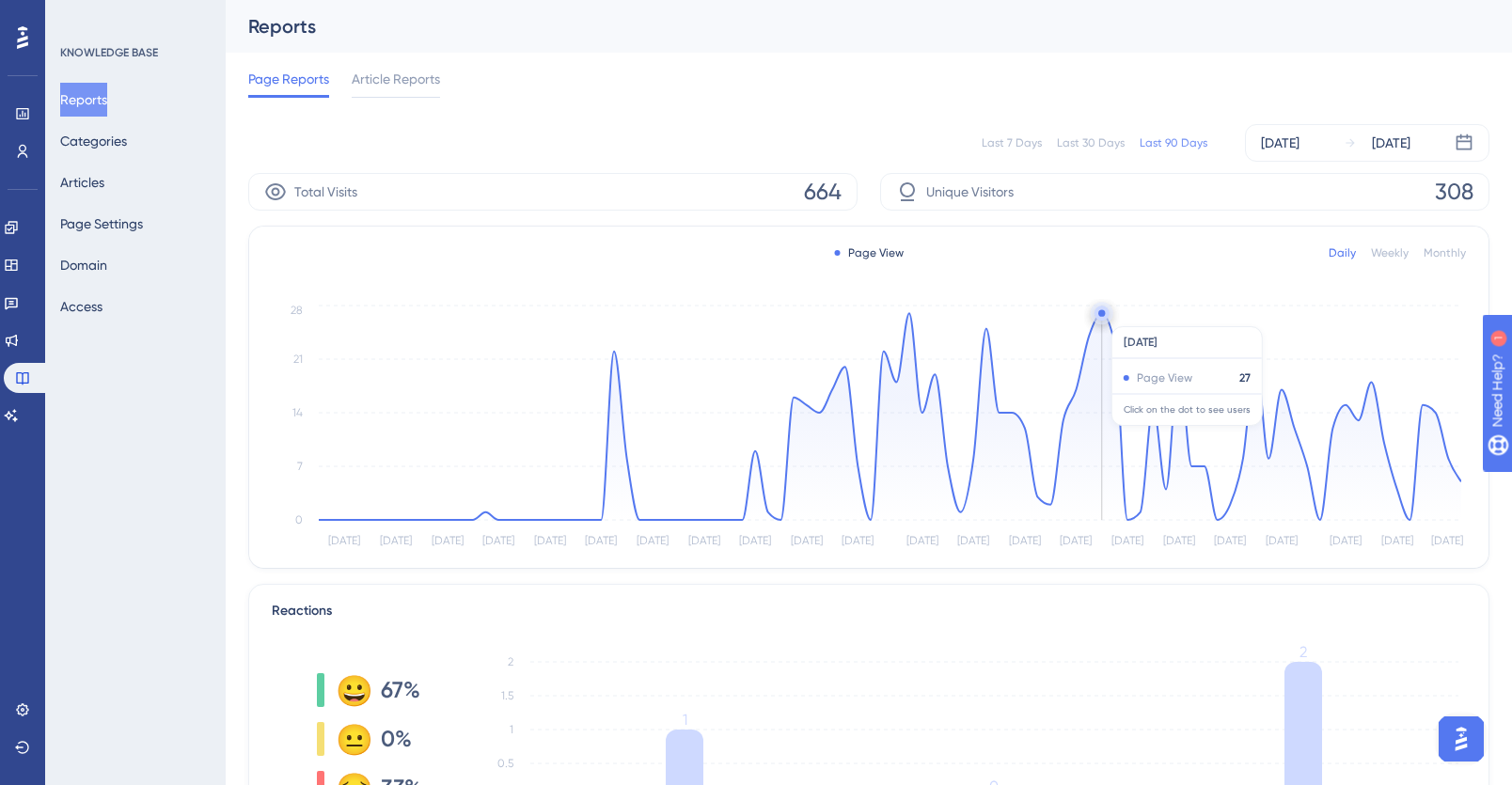
click at [1105, 317] on circle at bounding box center [1102, 314] width 15 height 15
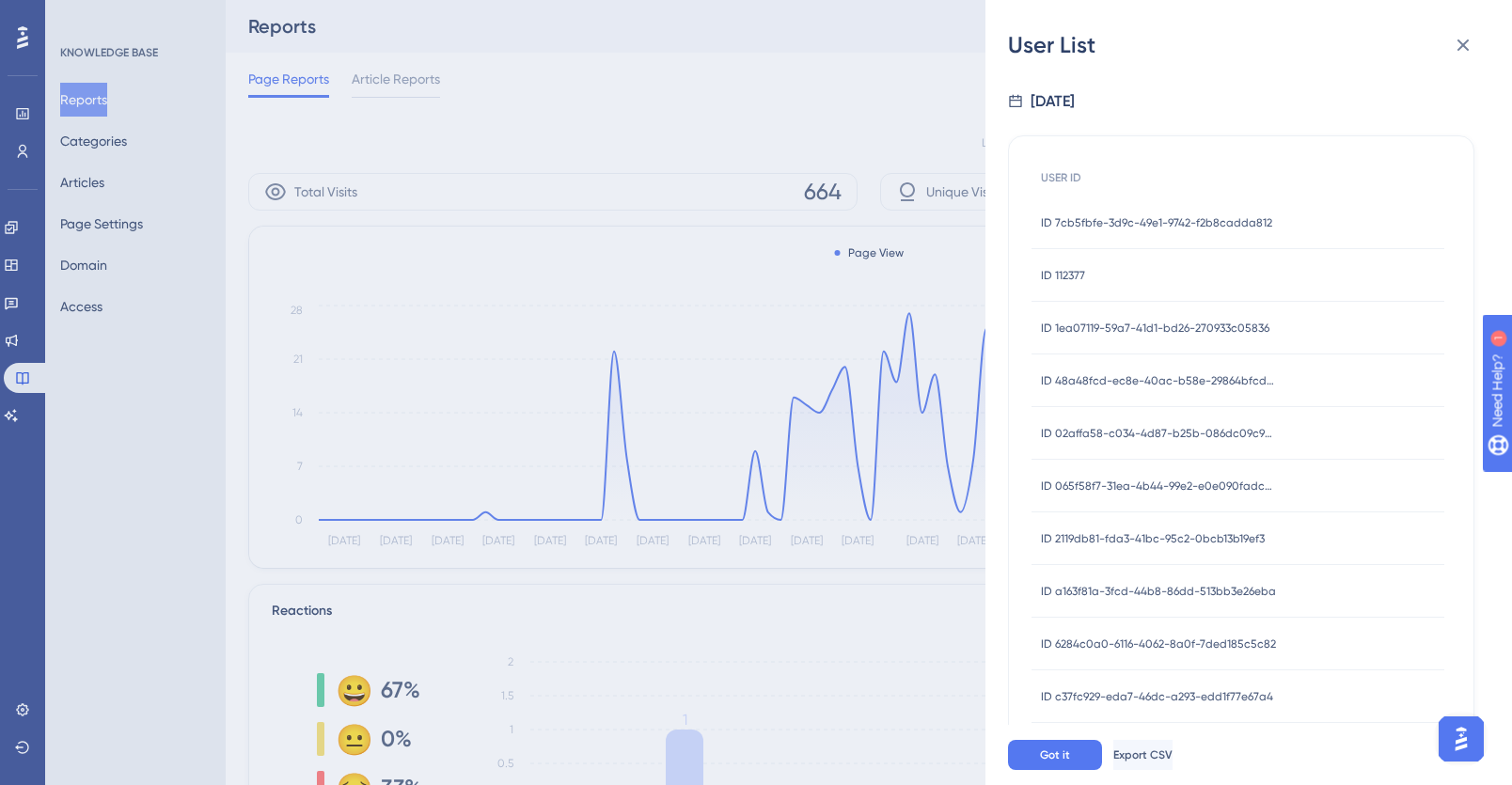
click at [1088, 224] on span "ID 7cb5fbfe-3d9c-49e1-9742-f2b8cadda812" at bounding box center [1156, 223] width 232 height 15
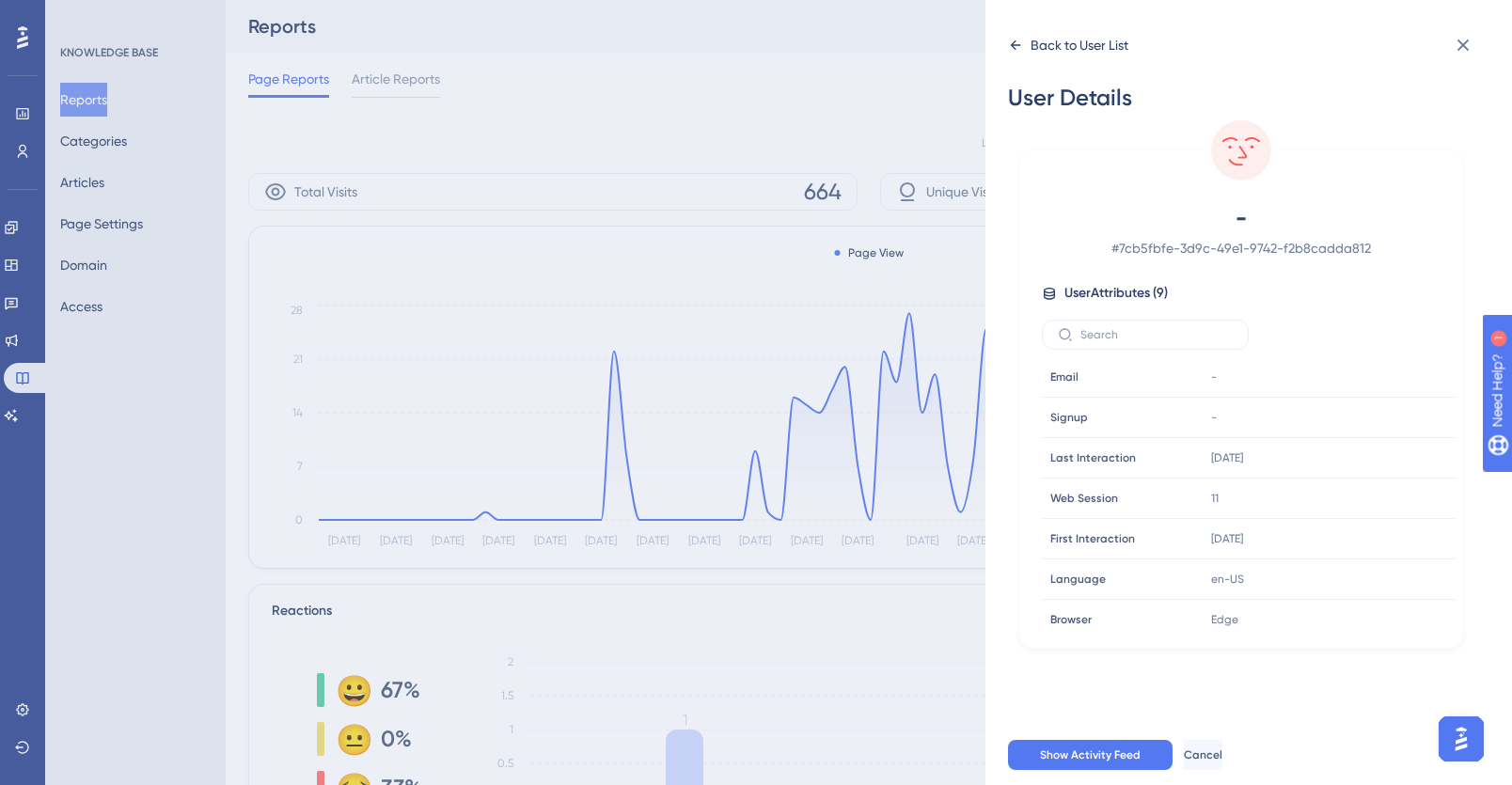
click at [1037, 38] on div "Back to User List" at bounding box center [1080, 44] width 98 height 22
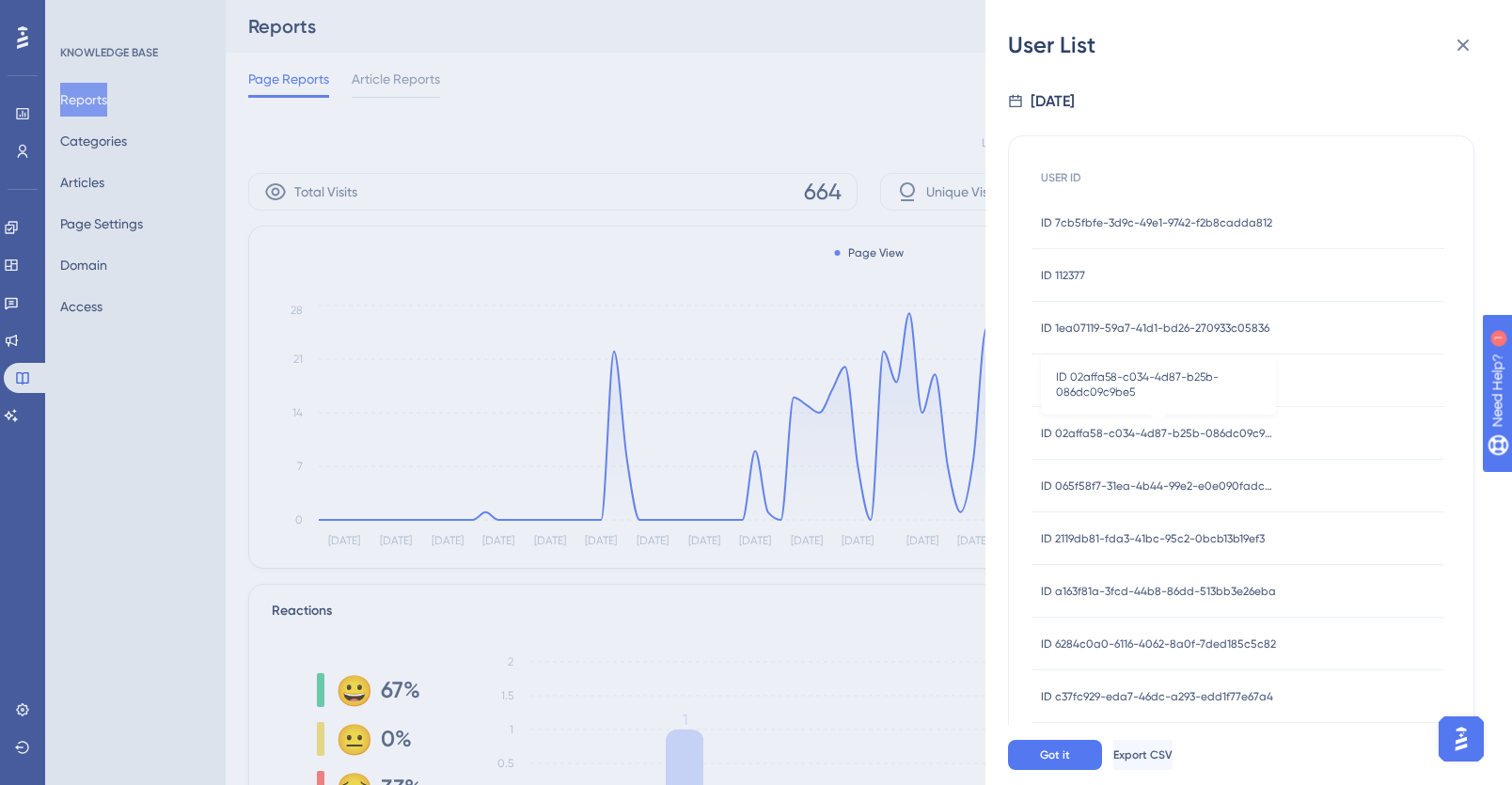
click at [1121, 434] on span "ID 02affa58-c034-4d87-b25b-086dc09c9be5" at bounding box center [1158, 434] width 235 height 15
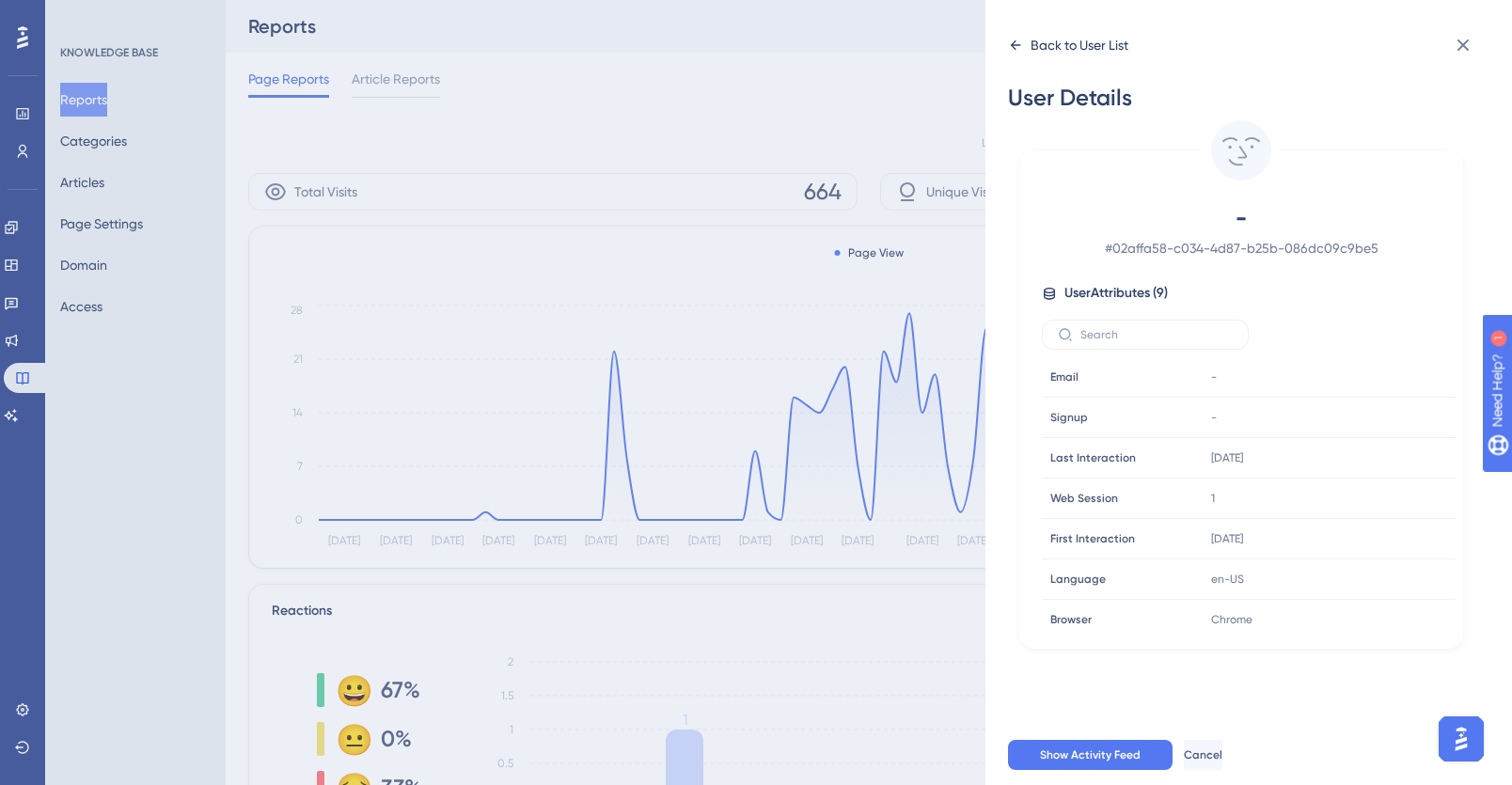
click at [1038, 41] on div "Back to User List" at bounding box center [1080, 44] width 98 height 22
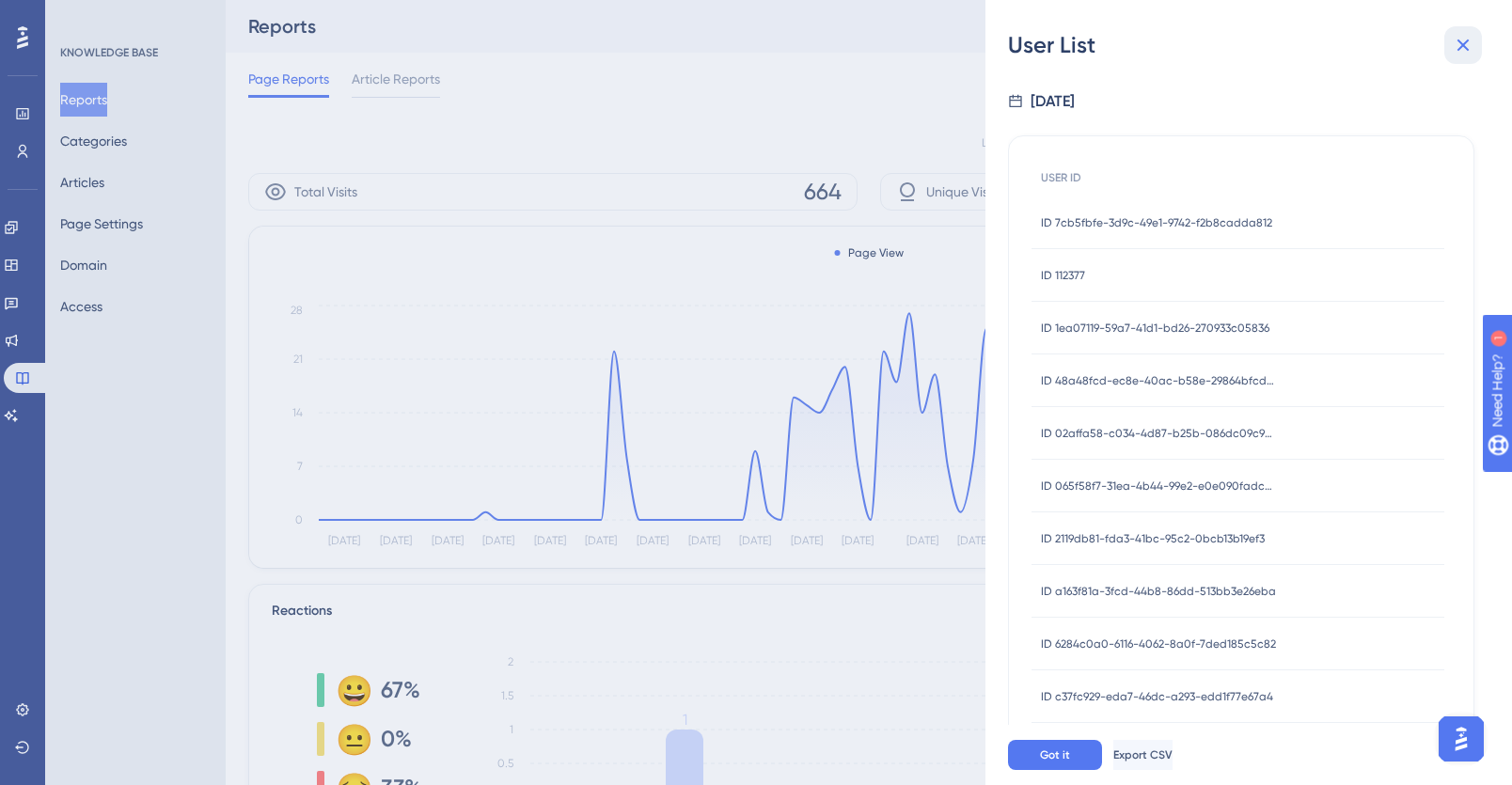
click at [1464, 42] on icon at bounding box center [1464, 45] width 13 height 13
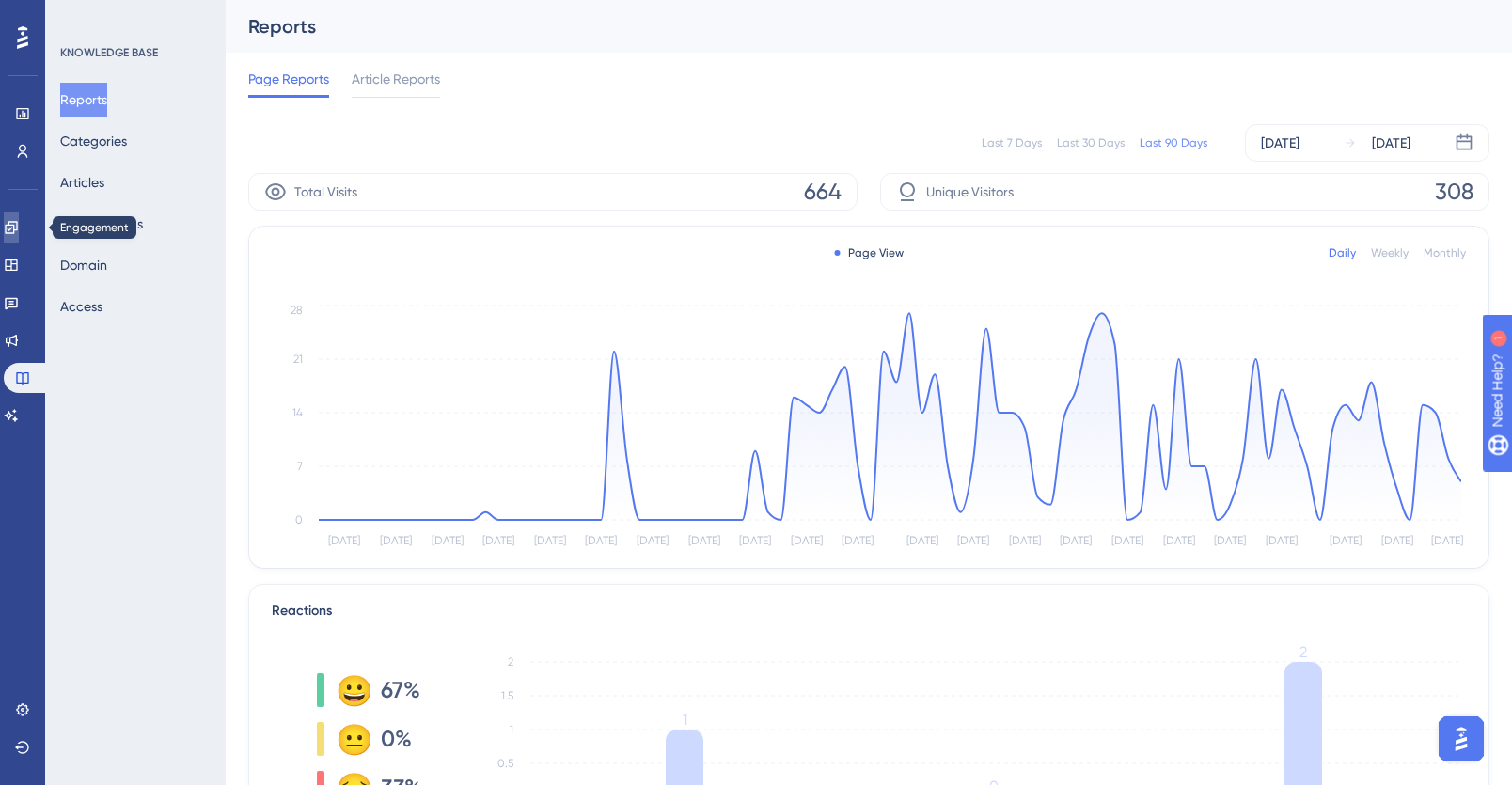
click at [19, 223] on link at bounding box center [12, 227] width 15 height 30
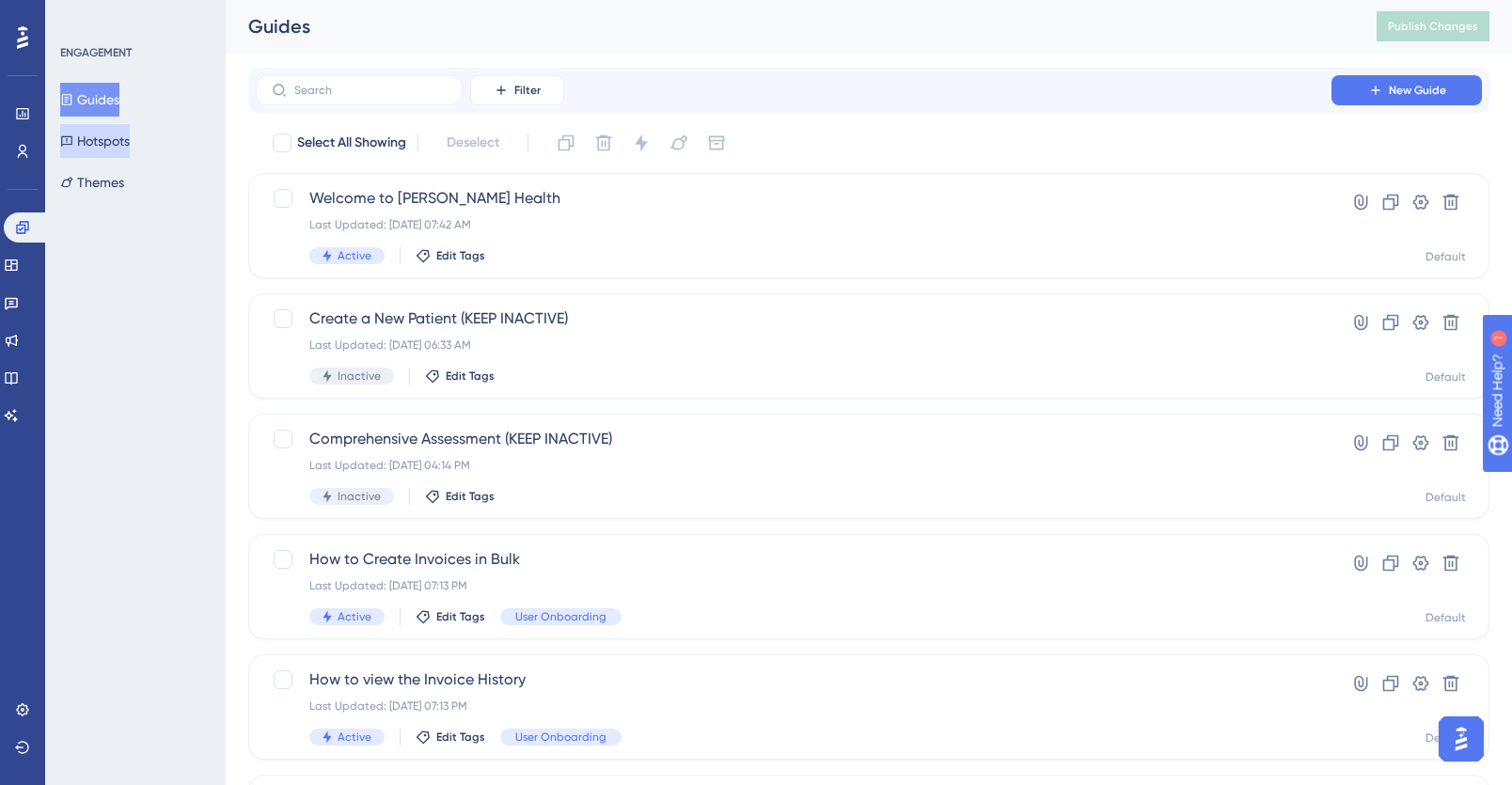
click at [111, 148] on button "Hotspots" at bounding box center [95, 140] width 69 height 34
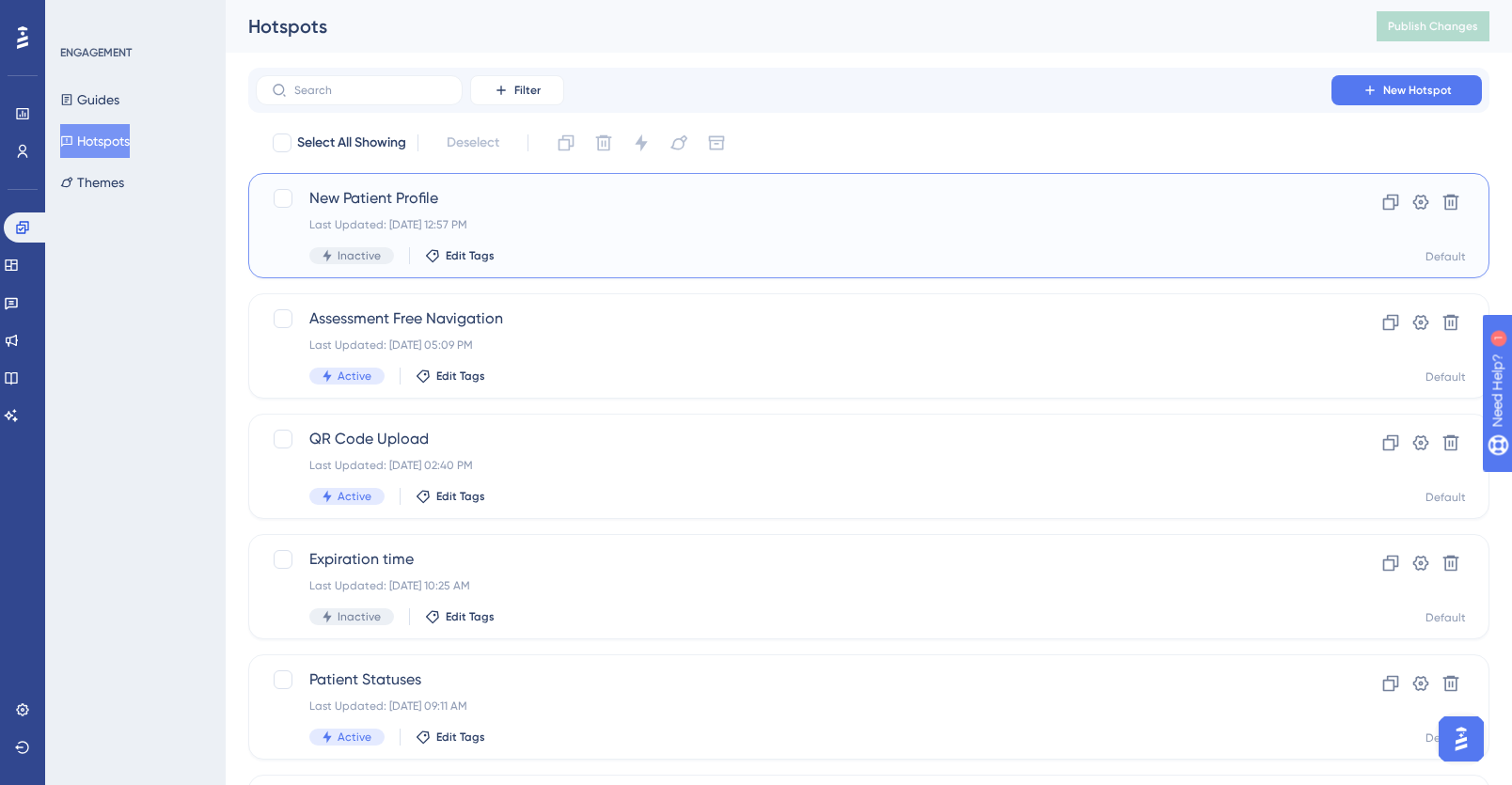
click at [603, 202] on span "New Patient Profile" at bounding box center [794, 198] width 969 height 22
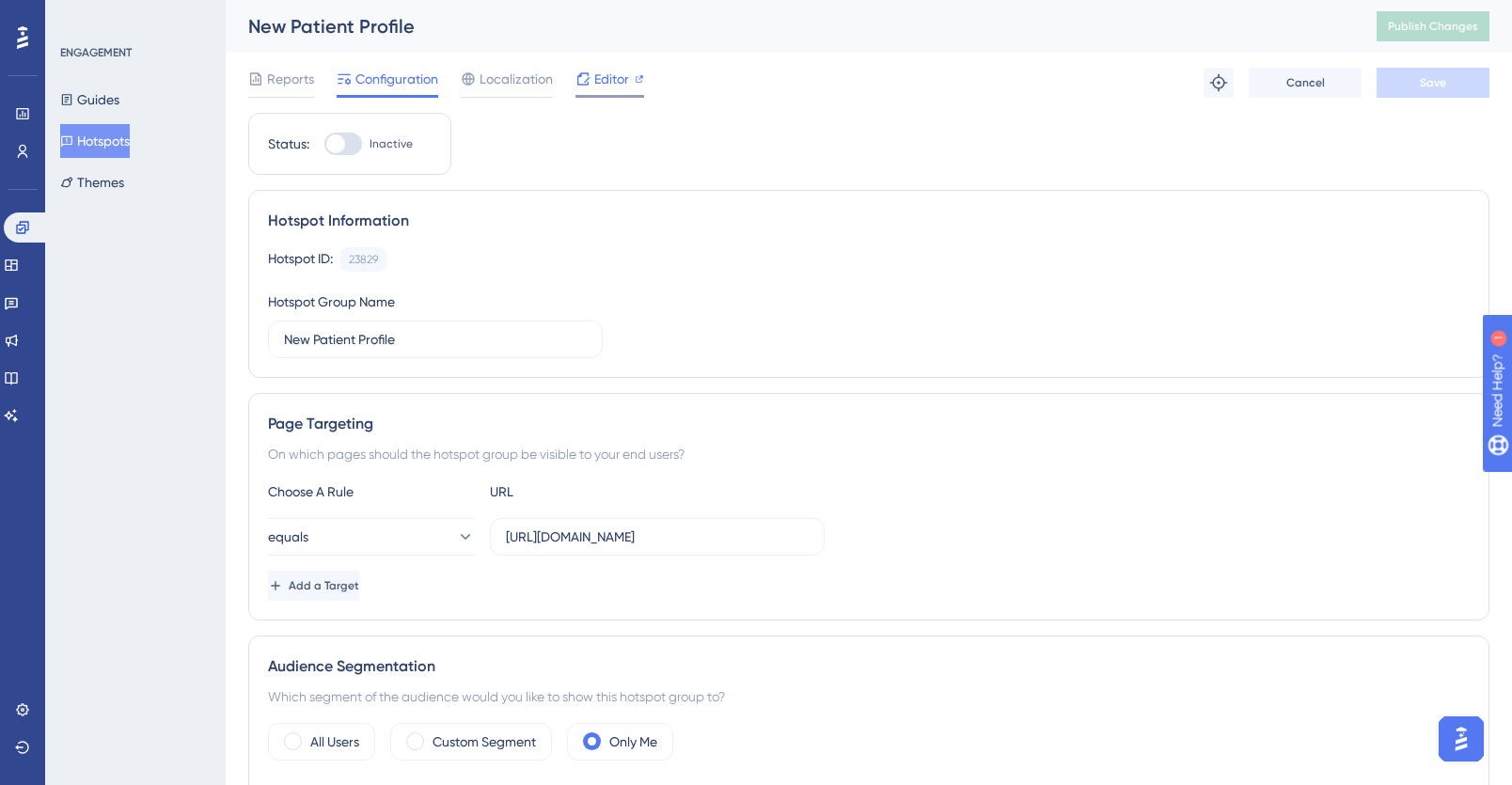
click at [601, 75] on span "Editor" at bounding box center [612, 78] width 35 height 22
click at [606, 78] on span "Editor" at bounding box center [612, 78] width 35 height 22
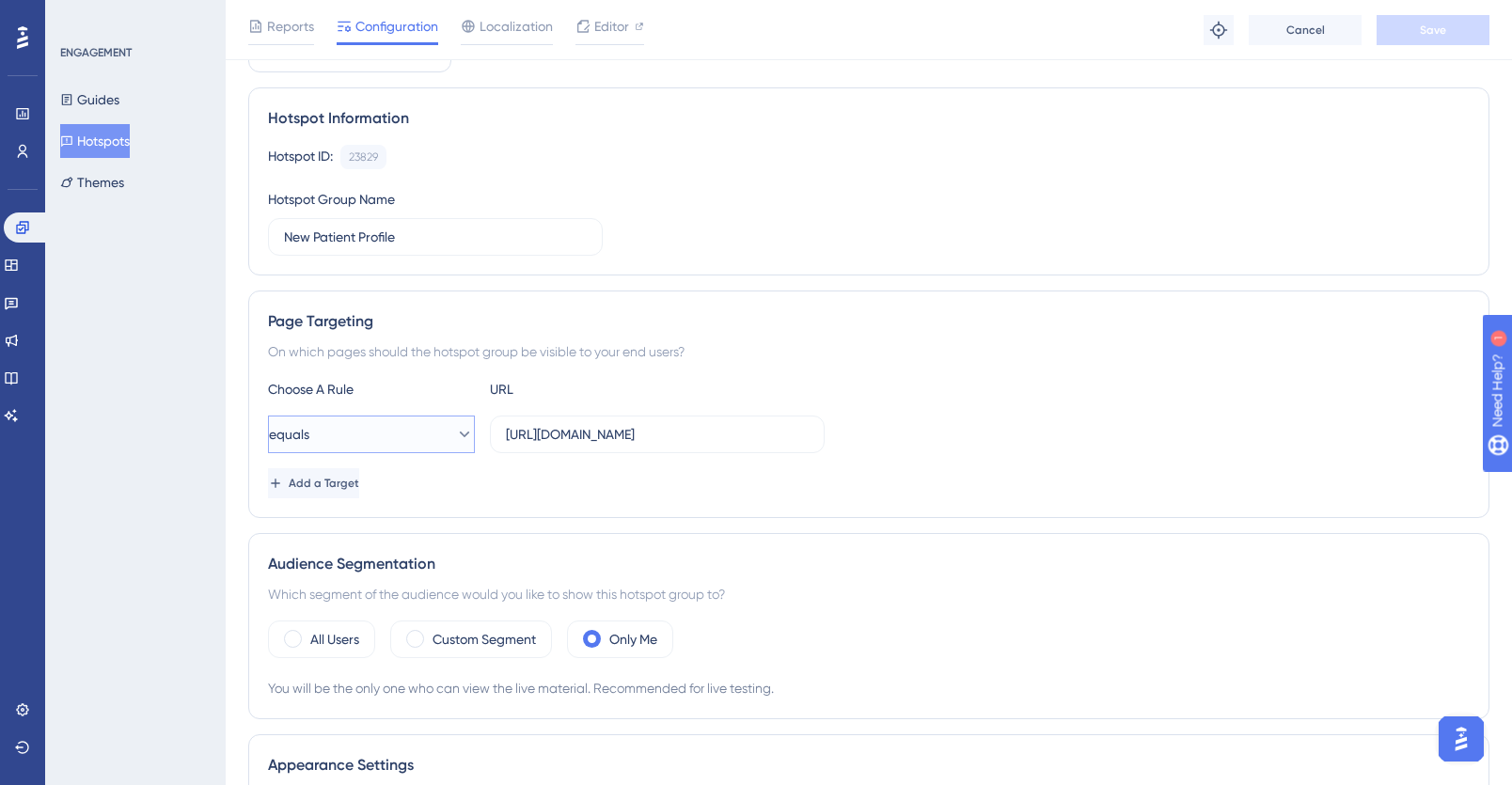
click at [416, 431] on button "equals" at bounding box center [371, 434] width 207 height 38
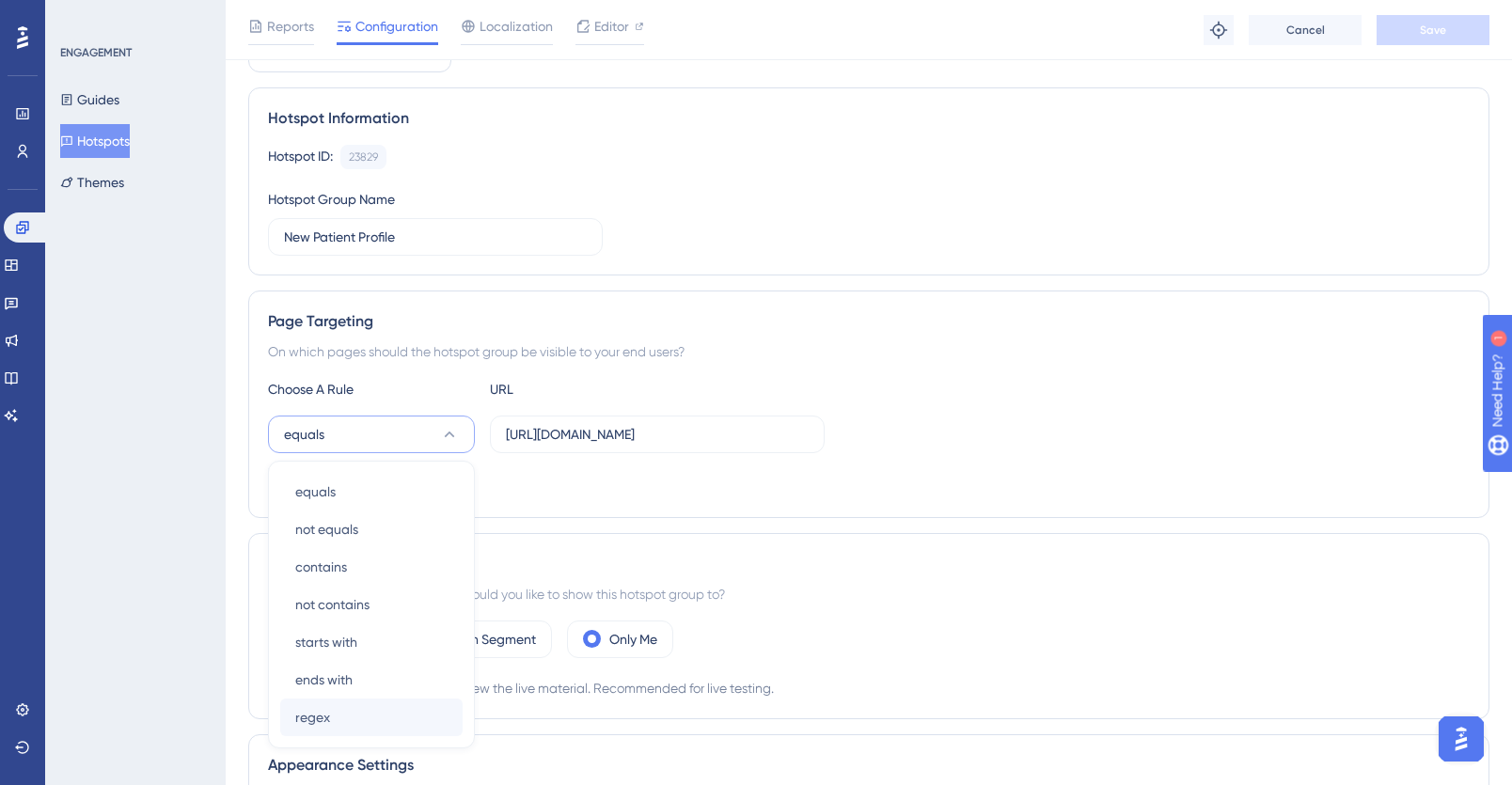
scroll to position [321, 0]
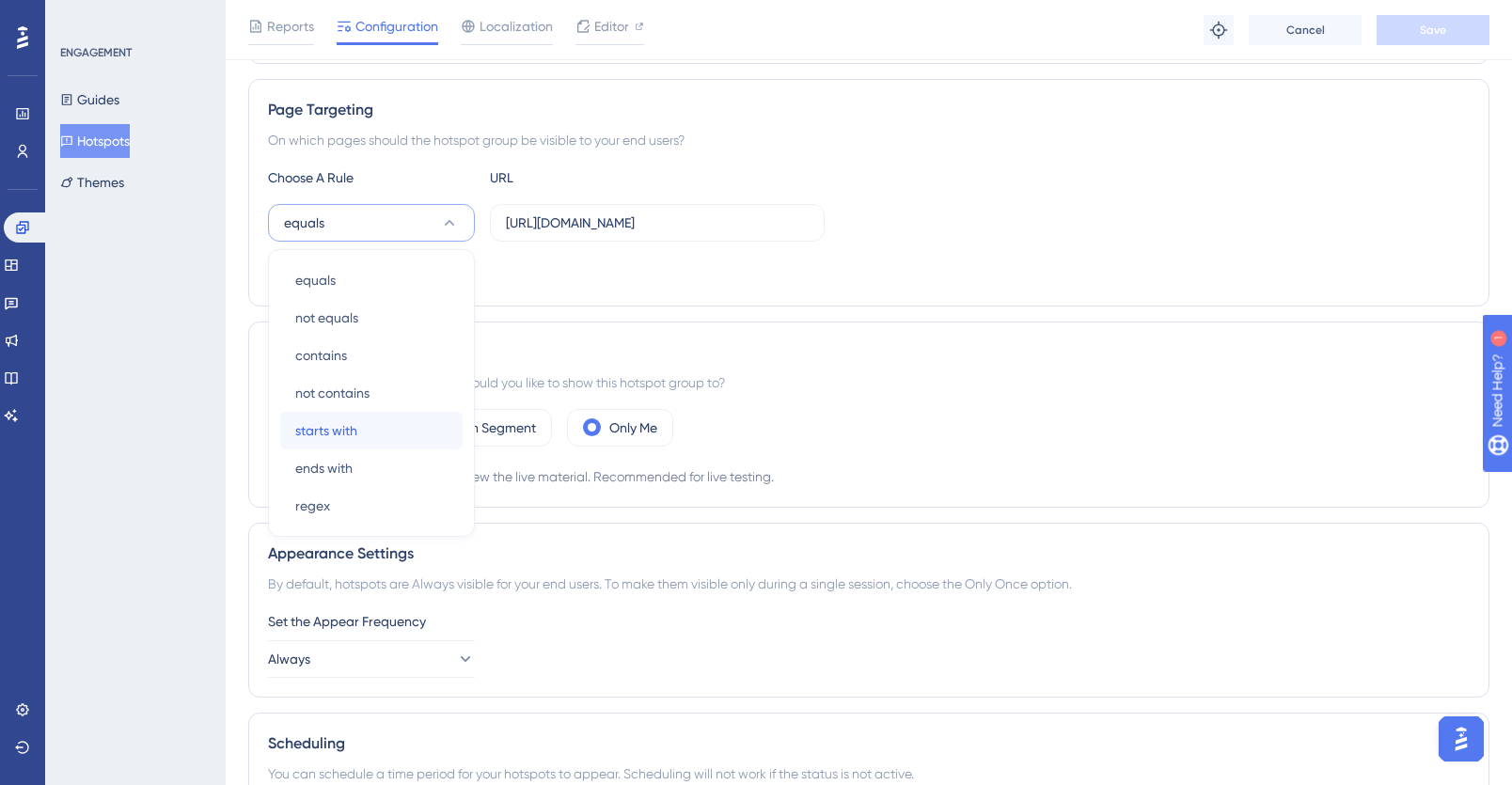
click at [356, 426] on span "starts with" at bounding box center [326, 430] width 63 height 22
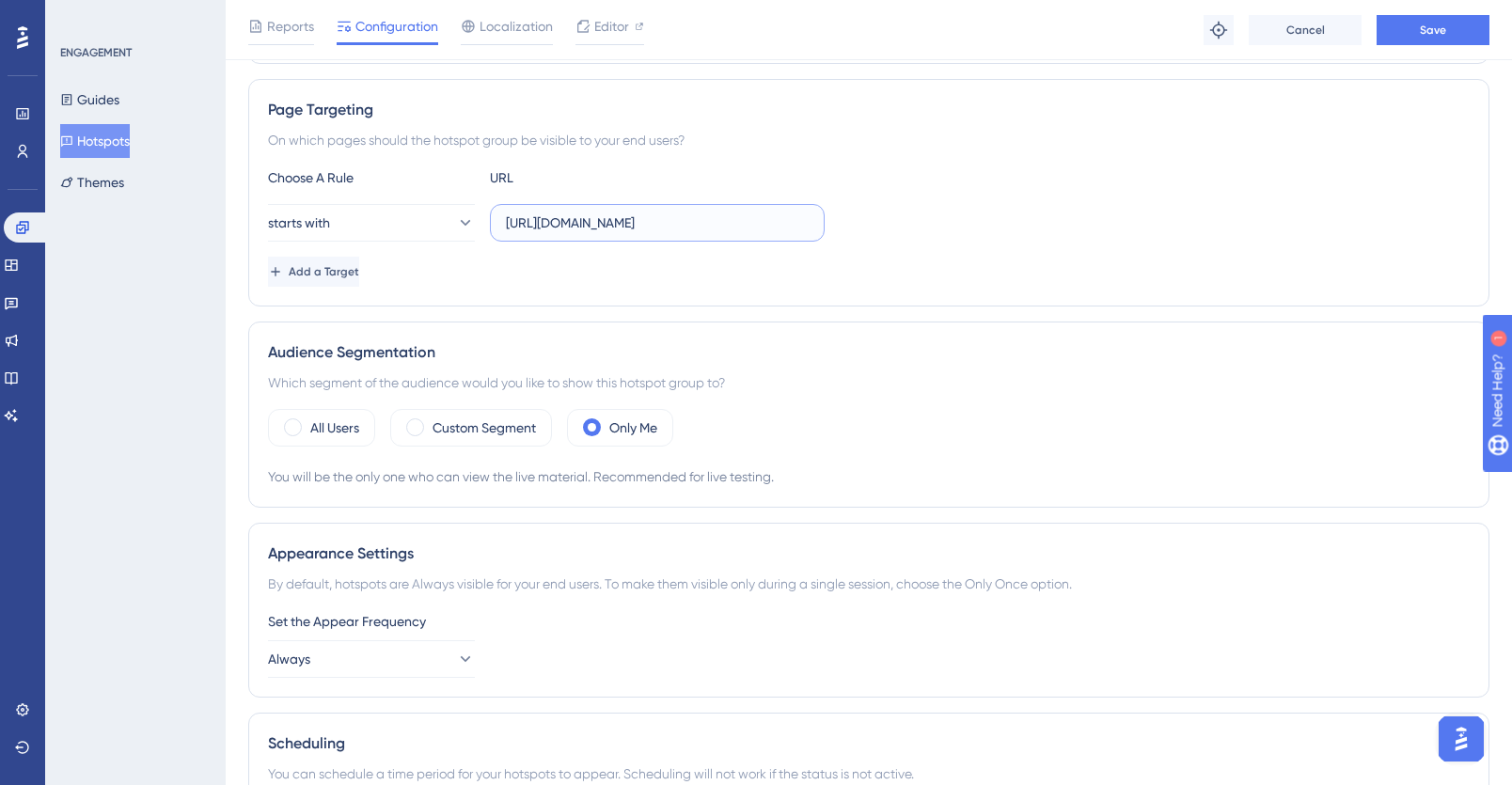
click at [667, 232] on input "[URL][DOMAIN_NAME]" at bounding box center [657, 223] width 303 height 21
drag, startPoint x: 555, startPoint y: 223, endPoint x: 920, endPoint y: 231, distance: 365.1
click at [920, 231] on div "starts with [URL][DOMAIN_NAME]" at bounding box center [869, 222] width 1202 height 38
paste input "[URL][DOMAIN_NAME]"
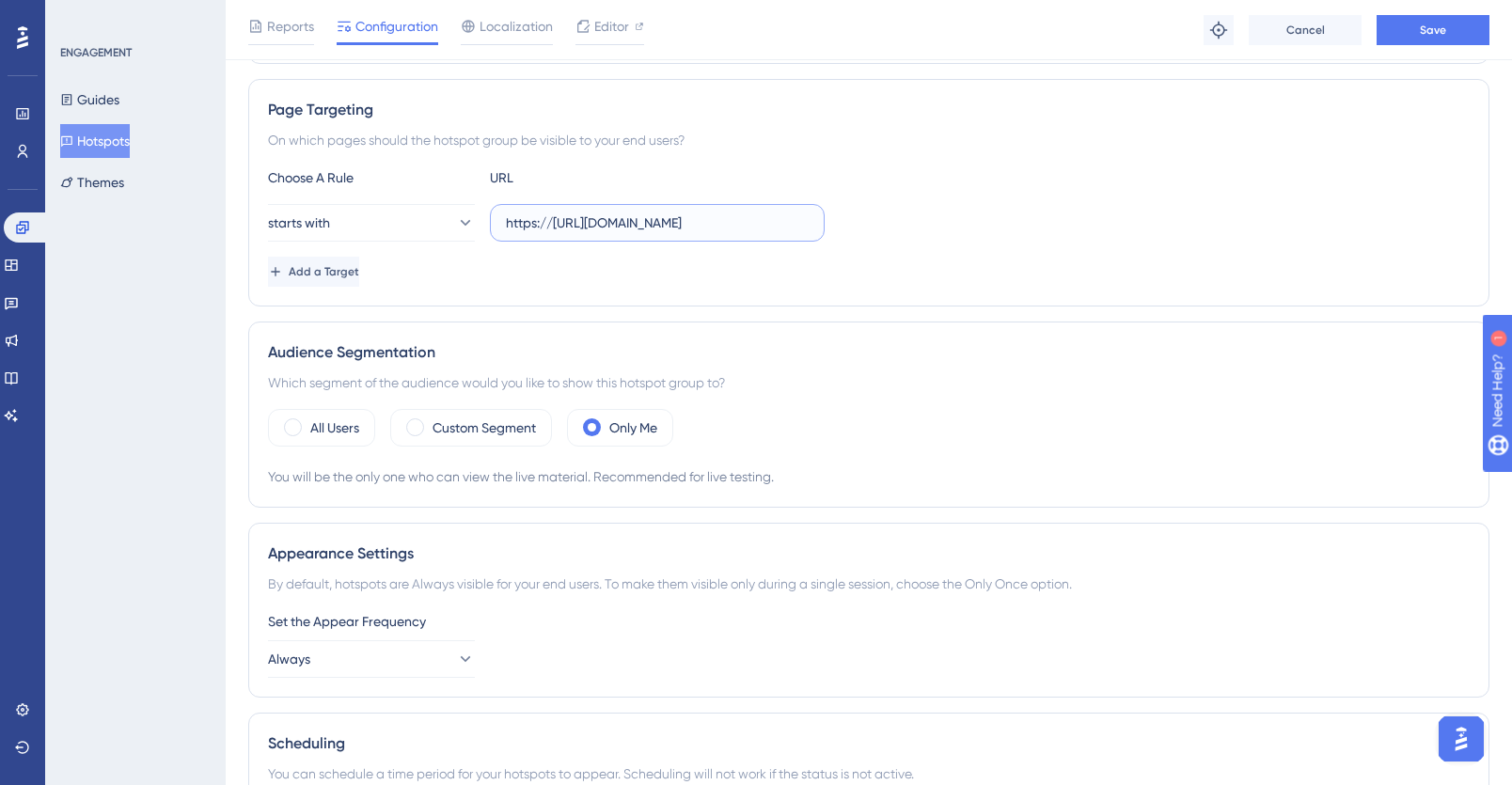
paste input "text"
type input "https://app.crosbyhealth.com/guide/profile"
click at [1441, 31] on span "Save" at bounding box center [1432, 30] width 26 height 15
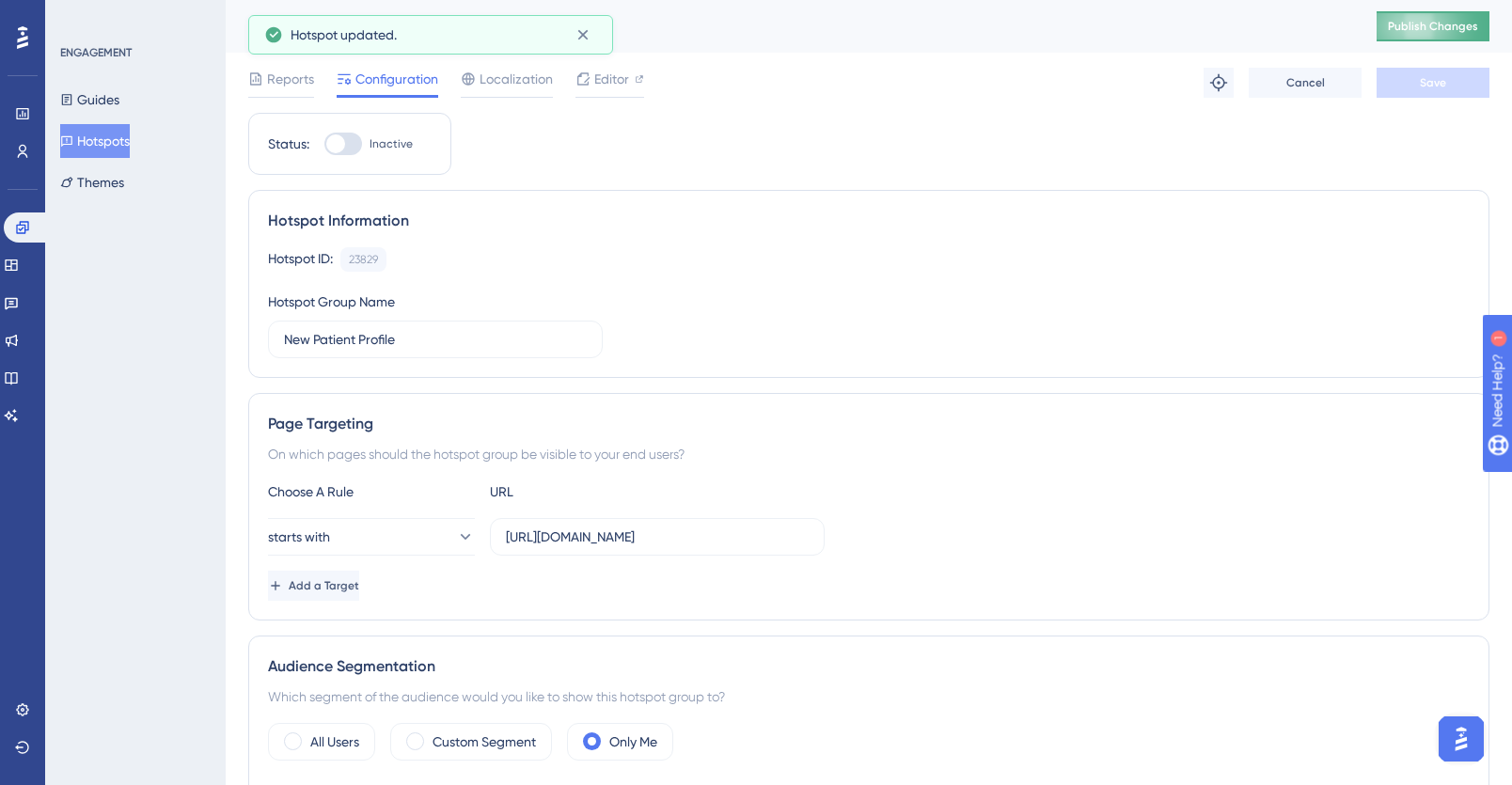
click at [1460, 30] on span "Publish Changes" at bounding box center [1433, 27] width 90 height 15
click at [601, 75] on span "Editor" at bounding box center [612, 78] width 35 height 22
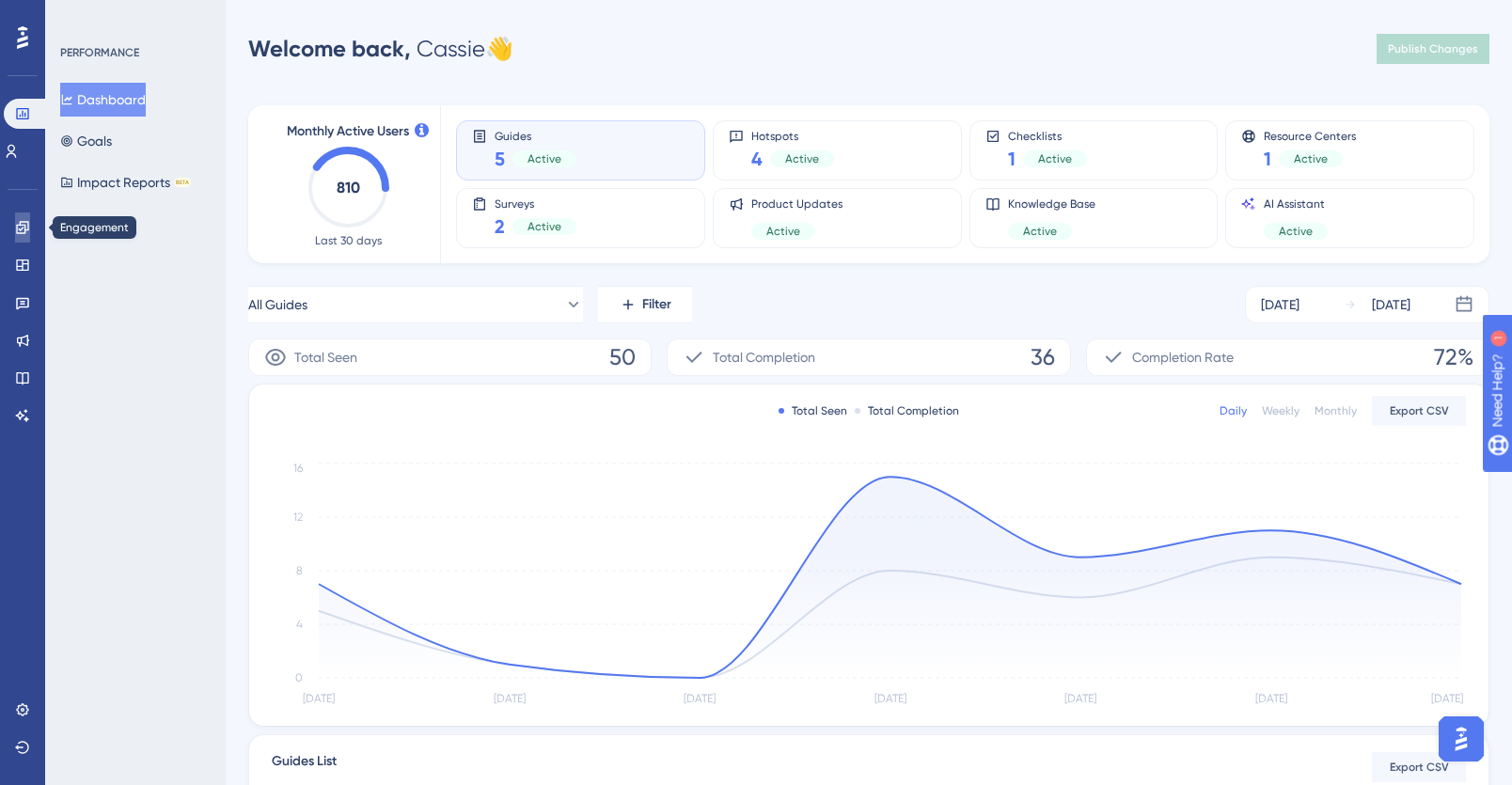
click at [24, 229] on icon at bounding box center [22, 227] width 13 height 13
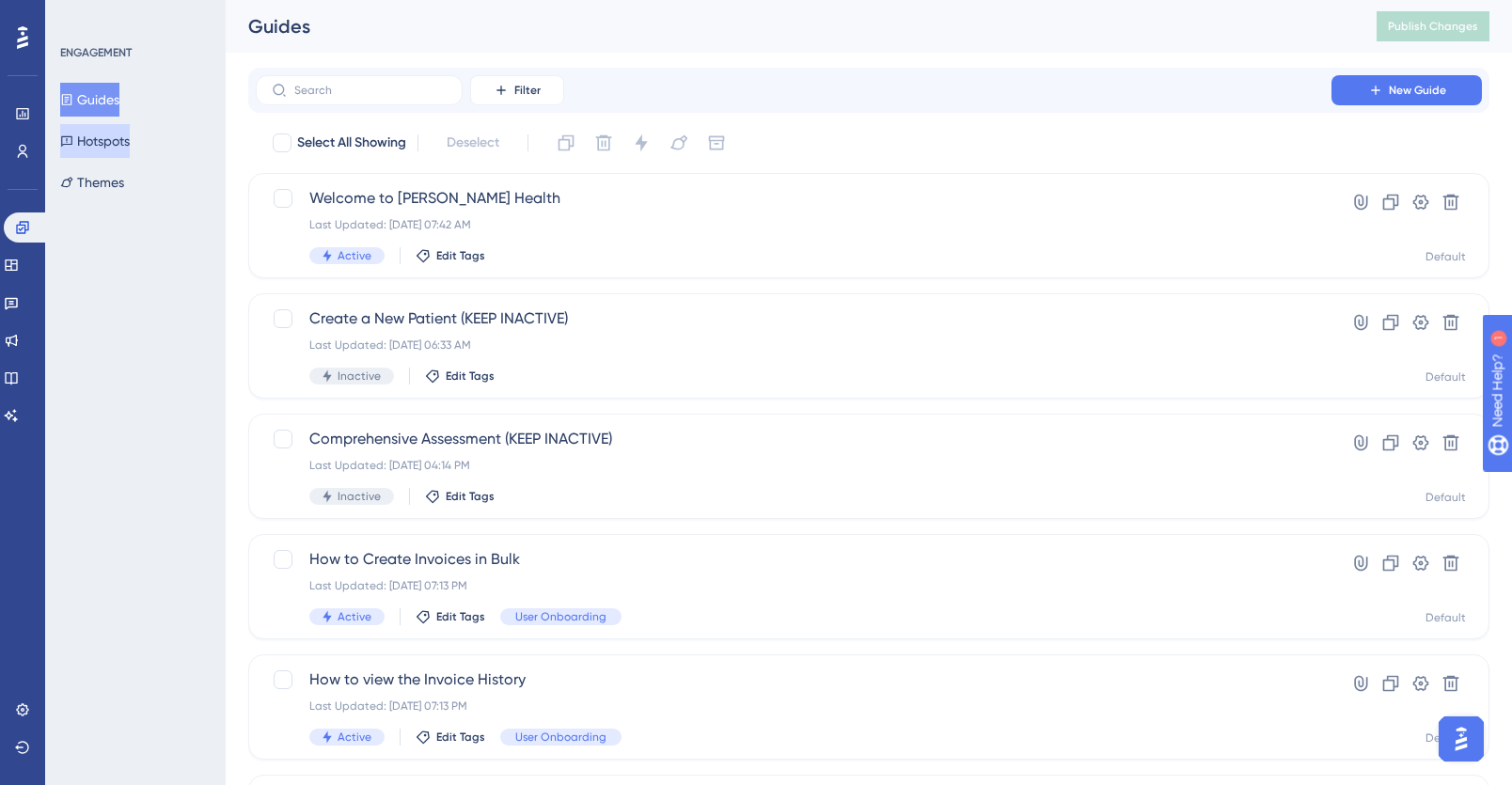
click at [123, 142] on button "Hotspots" at bounding box center [95, 140] width 69 height 34
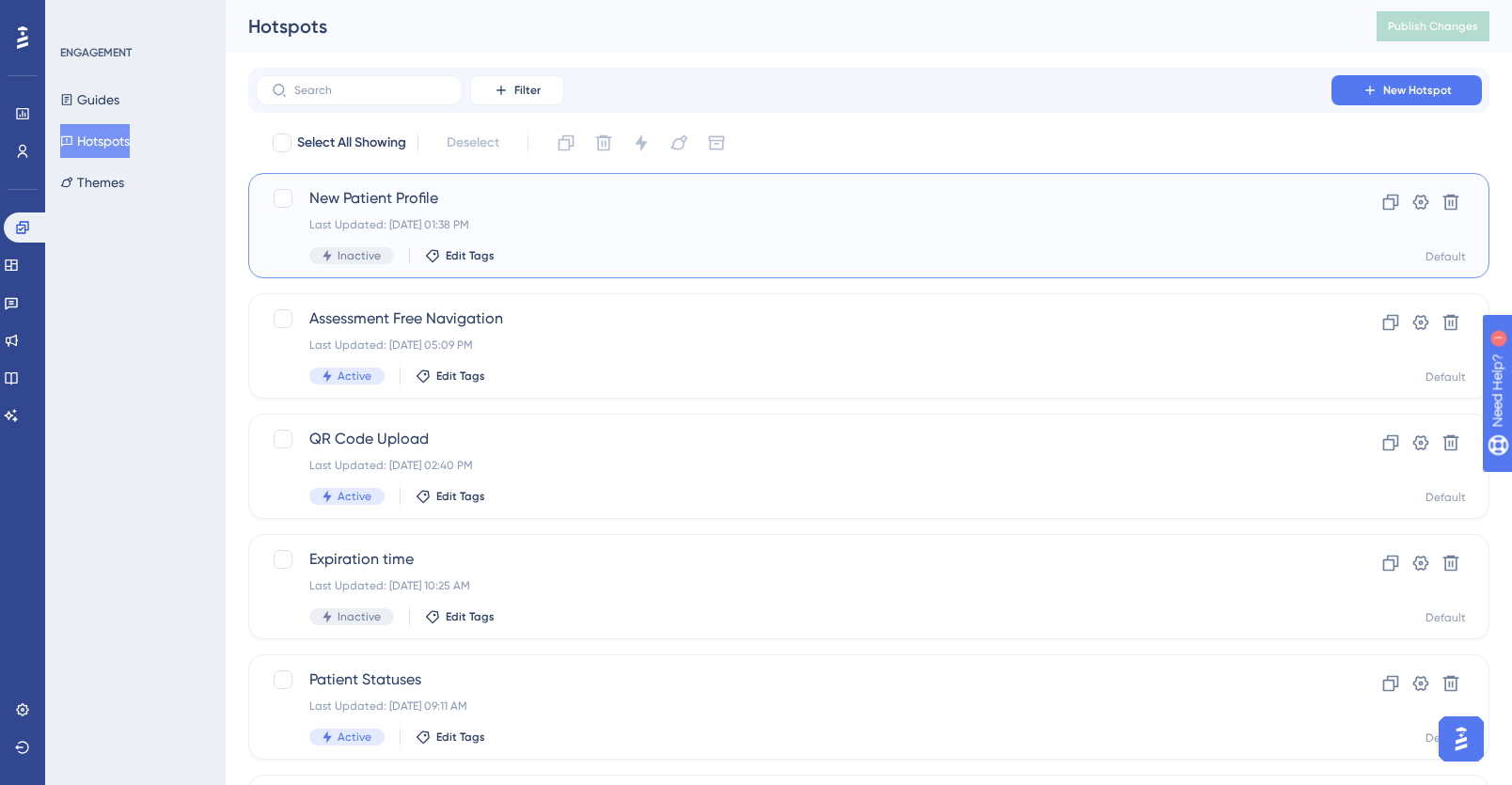
click at [623, 233] on div "New Patient Profile Last Updated: Oct 09 2025, 01:38 PM Inactive Edit Tags" at bounding box center [794, 226] width 969 height 77
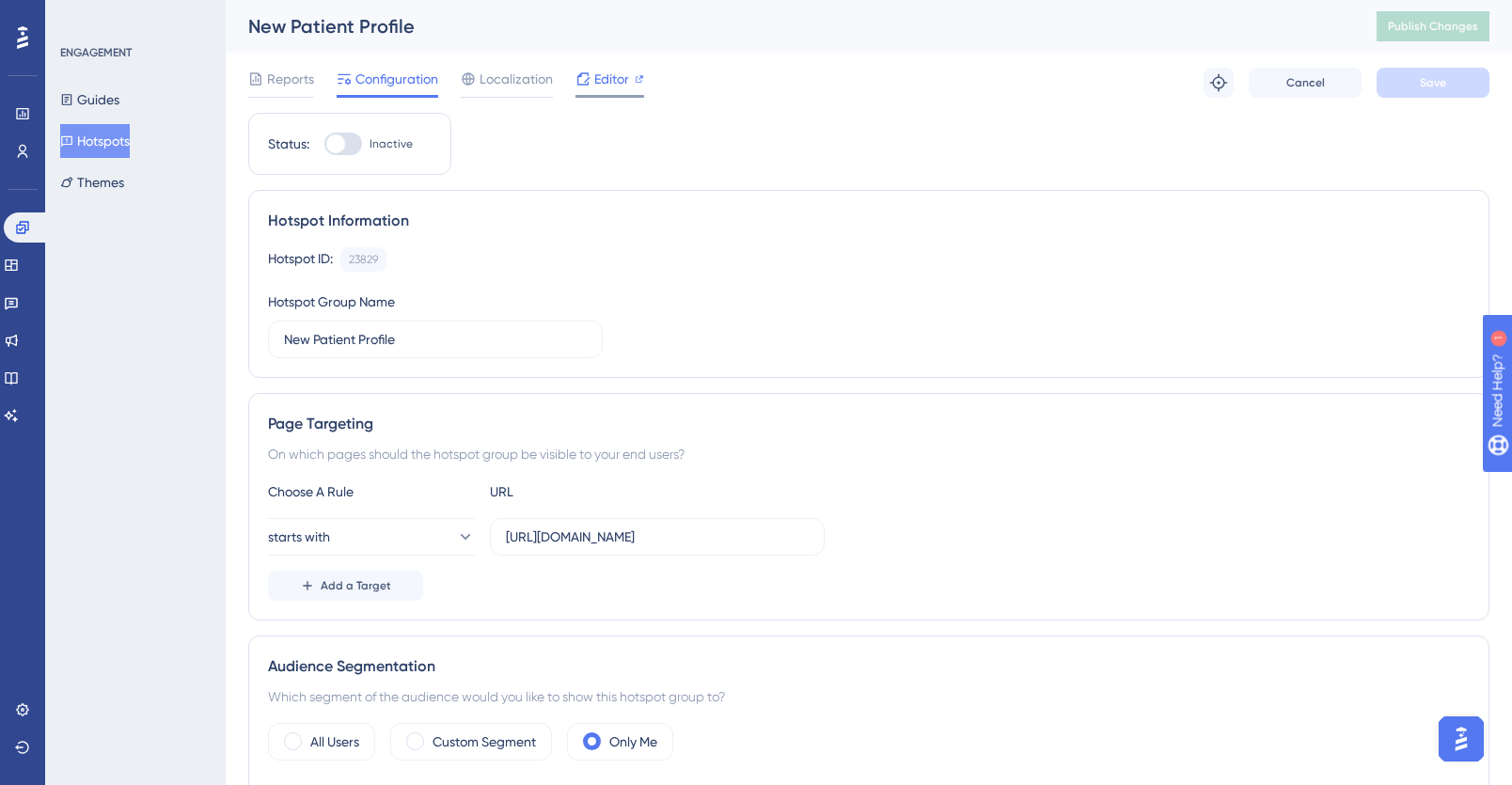
click at [594, 79] on span "Editor" at bounding box center [612, 78] width 35 height 22
click at [1439, 25] on span "Publish Changes" at bounding box center [1433, 27] width 90 height 15
click at [609, 87] on span "Editor" at bounding box center [612, 78] width 35 height 22
